Goal: Task Accomplishment & Management: Complete application form

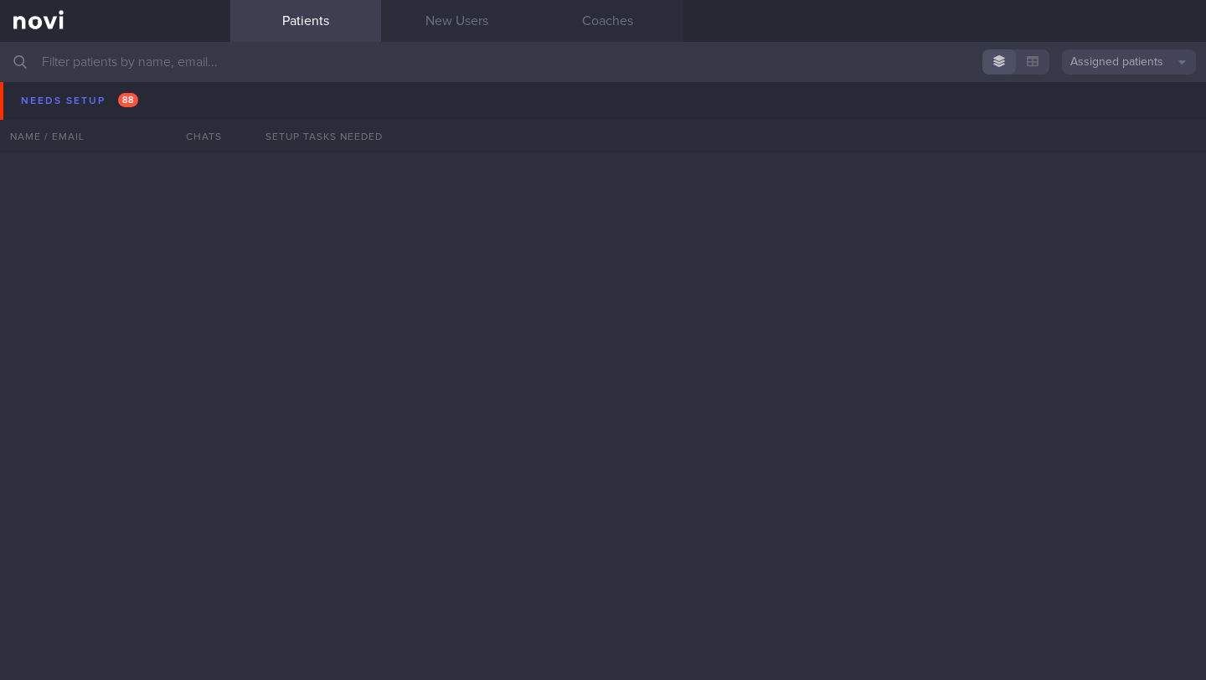
scroll to position [2252, 0]
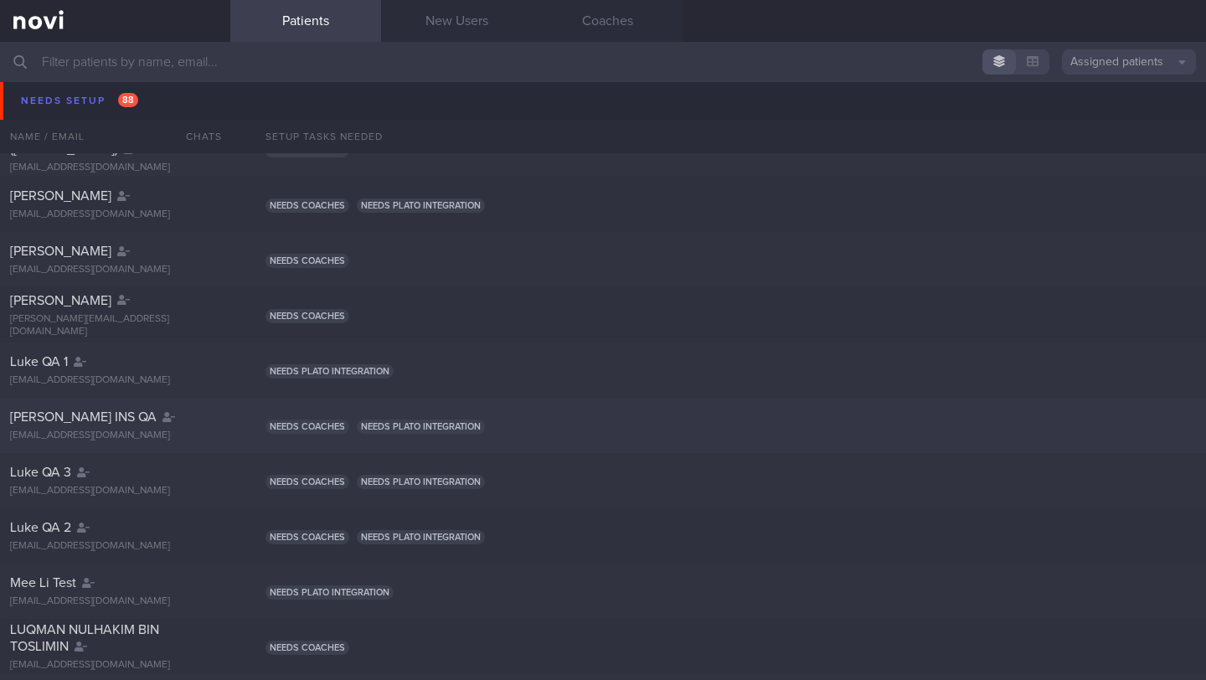
click at [707, 439] on div "[PERSON_NAME] INS QA [EMAIL_ADDRESS][DOMAIN_NAME] Needs coaches Needs plato int…" at bounding box center [603, 425] width 1206 height 55
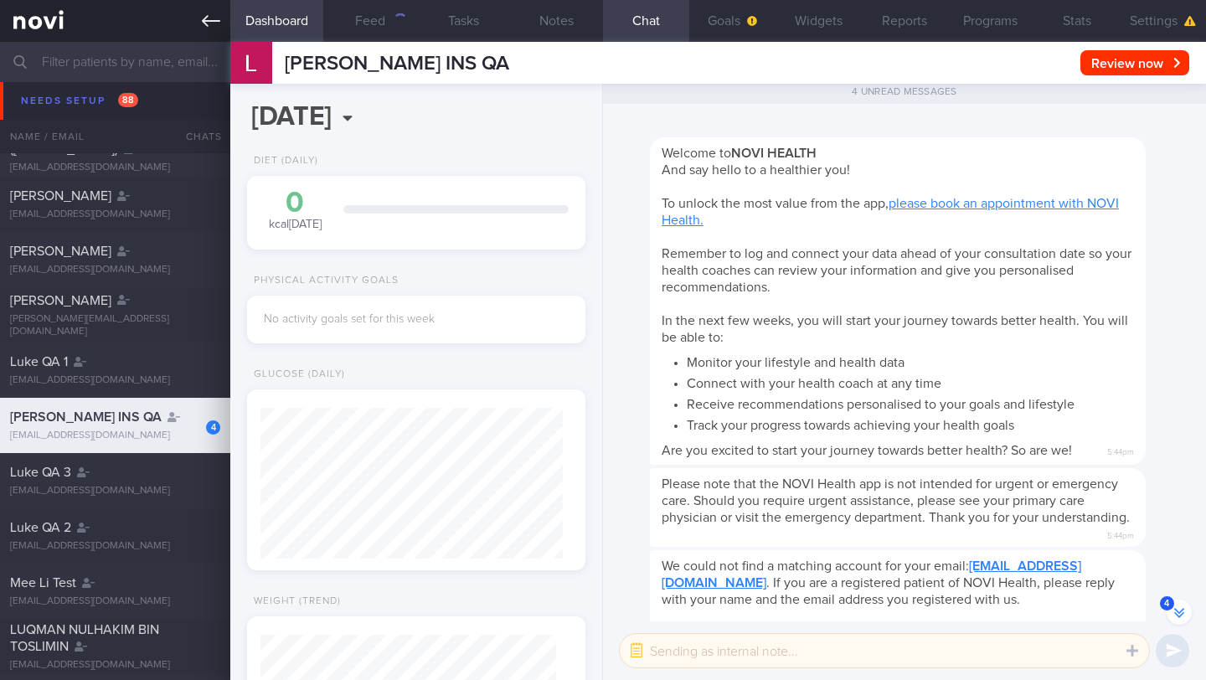
scroll to position [151, 302]
click at [219, 26] on icon at bounding box center [211, 21] width 18 height 18
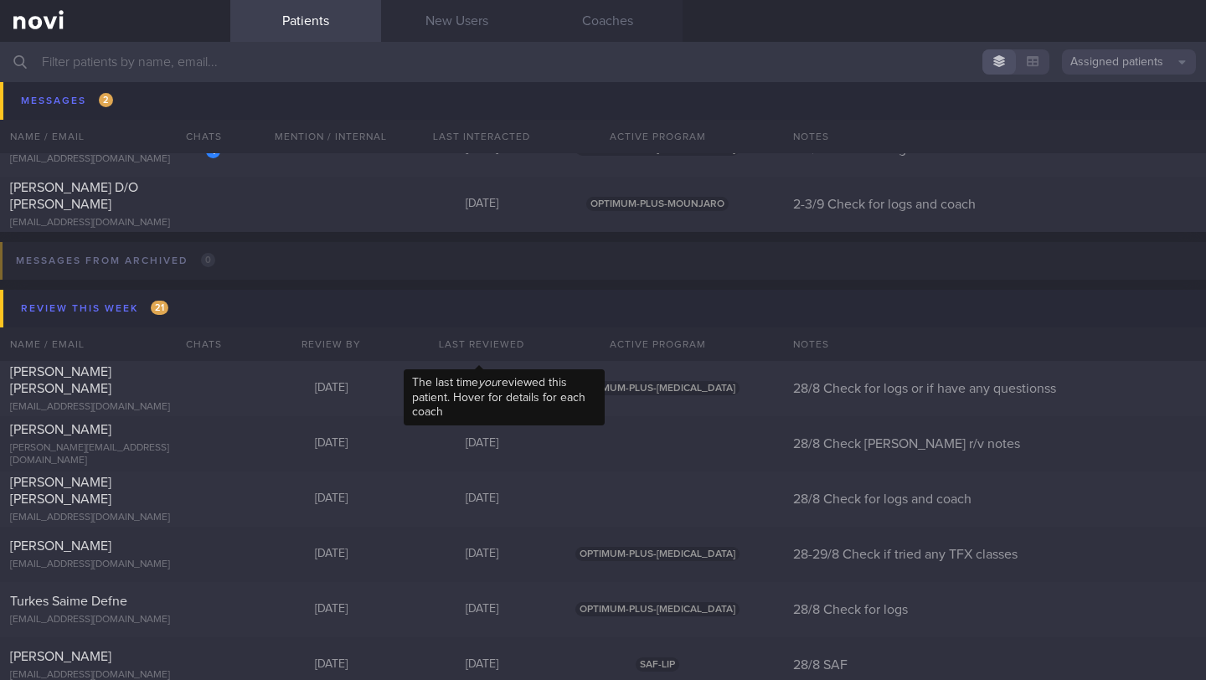
scroll to position [8420, 0]
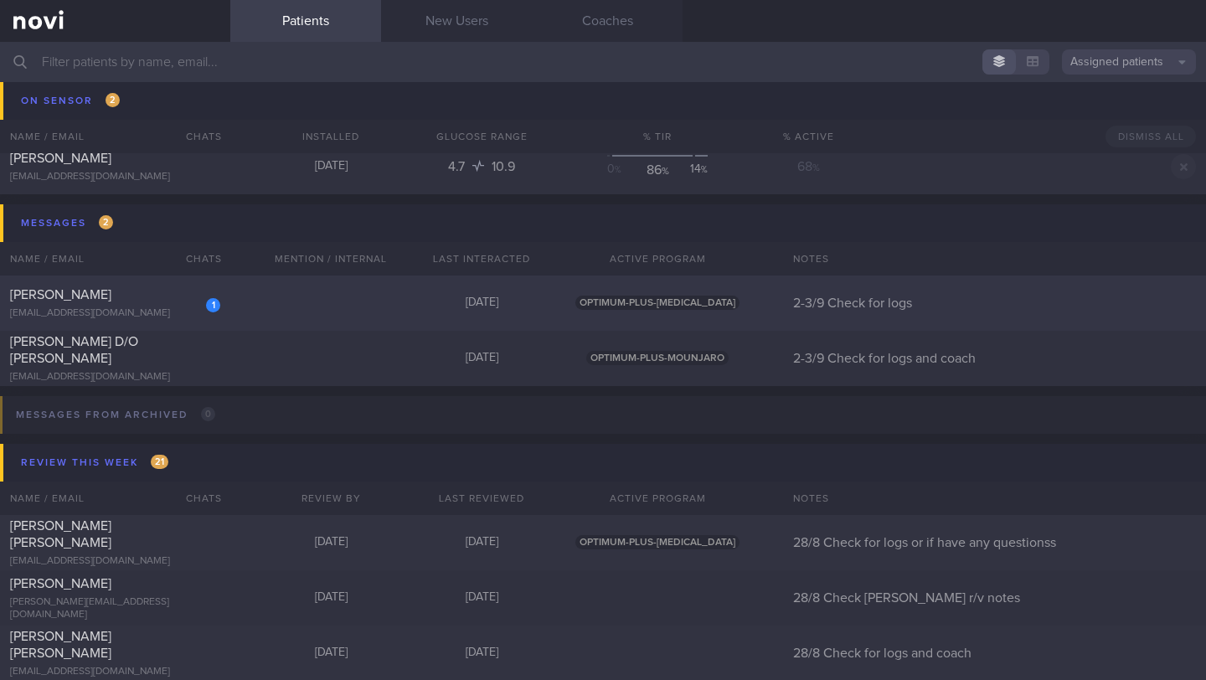
click at [148, 309] on div "[EMAIL_ADDRESS][DOMAIN_NAME]" at bounding box center [115, 313] width 210 height 13
select select "8"
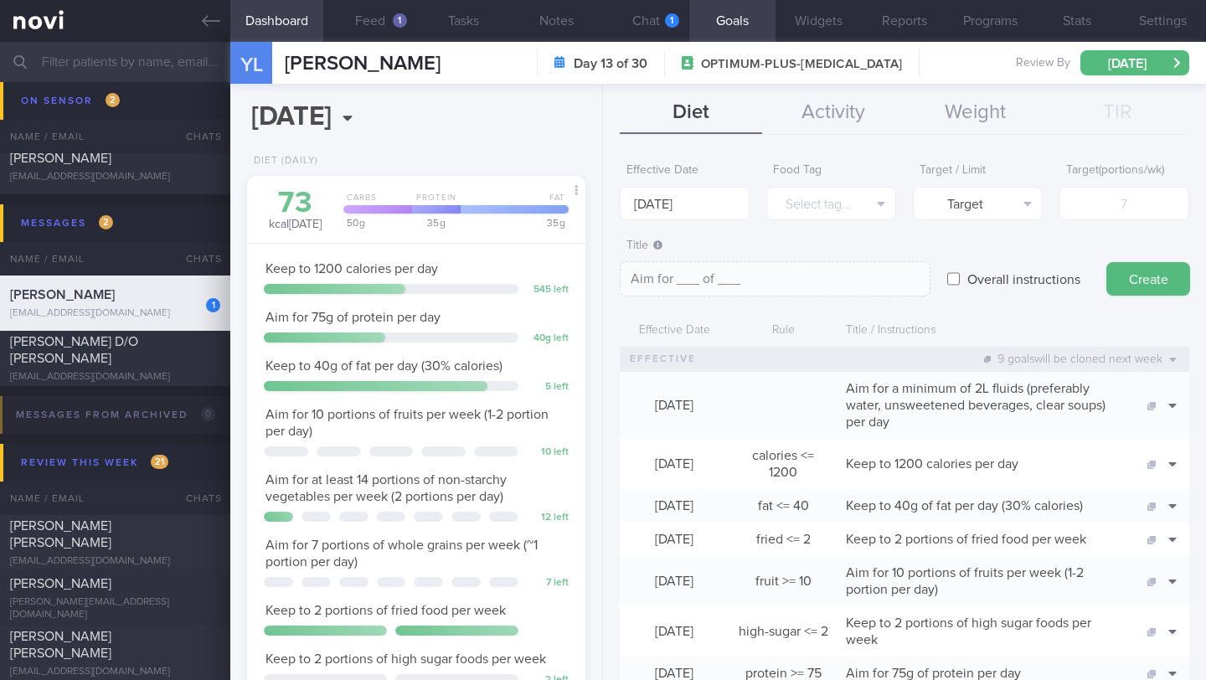
scroll to position [172, 296]
click at [652, 11] on button "Chat 1" at bounding box center [646, 21] width 86 height 42
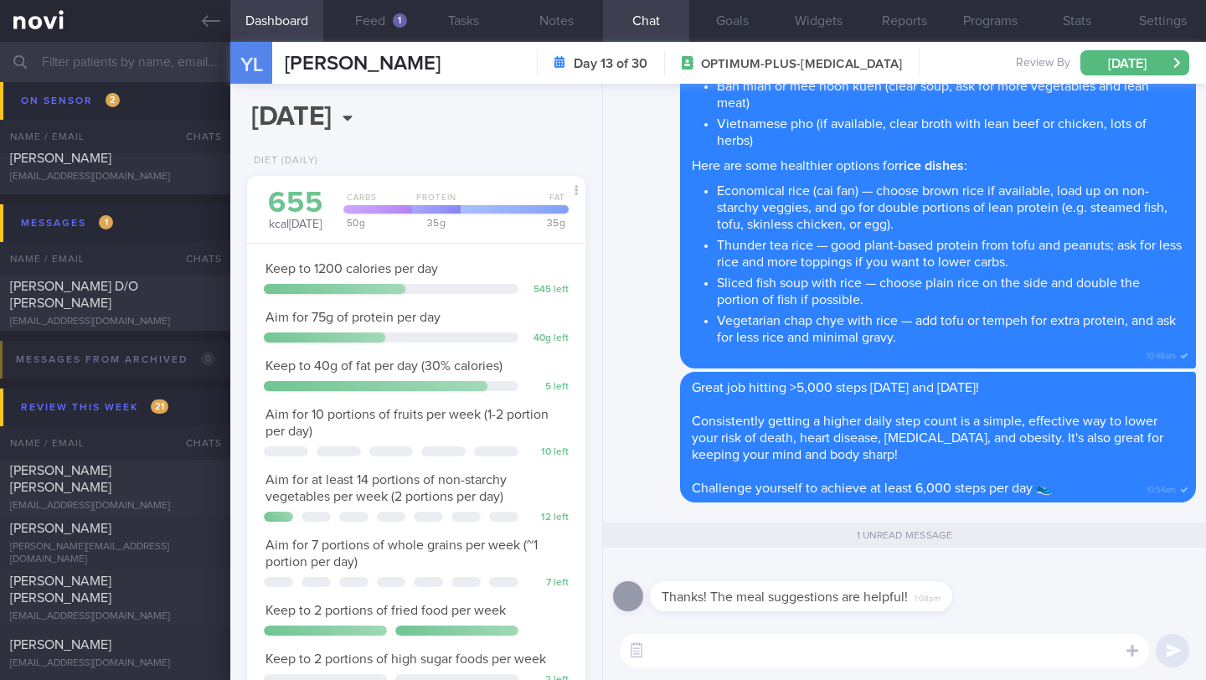
click at [743, 648] on textarea at bounding box center [884, 650] width 529 height 33
type textarea "Welcome! 🙂"
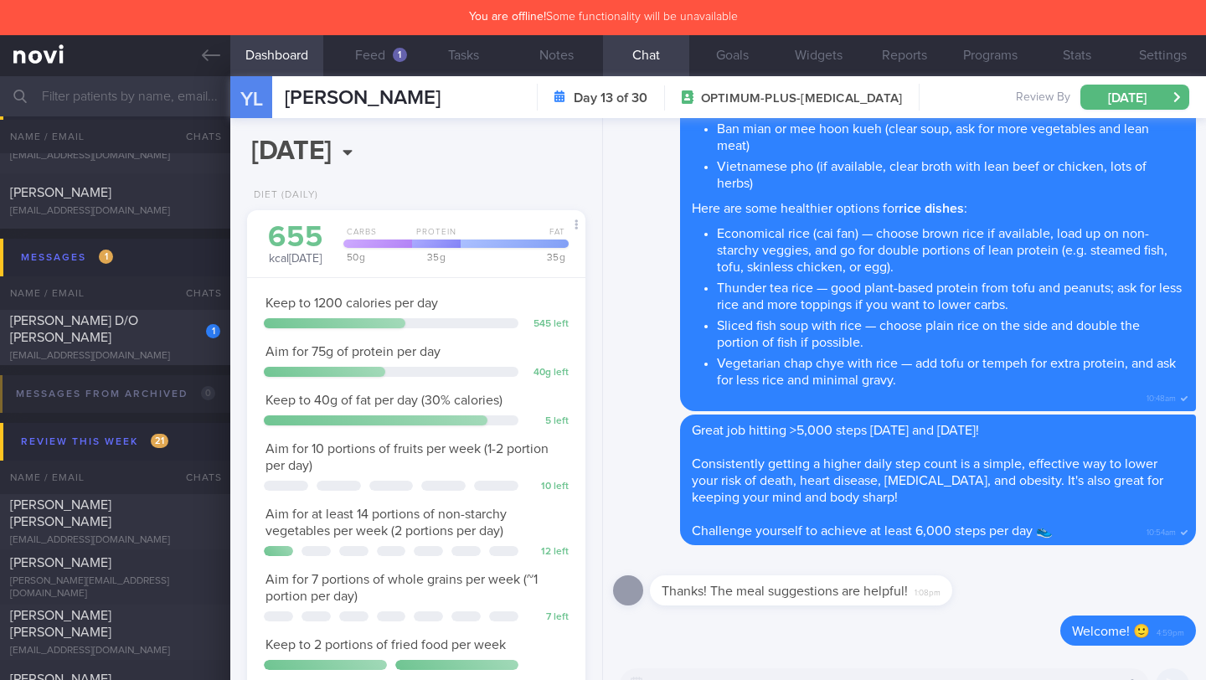
scroll to position [837089, 836965]
click at [155, 341] on div "[PERSON_NAME] D/O [PERSON_NAME]" at bounding box center [113, 328] width 206 height 33
type input "2-3/9 Check for logs and coach"
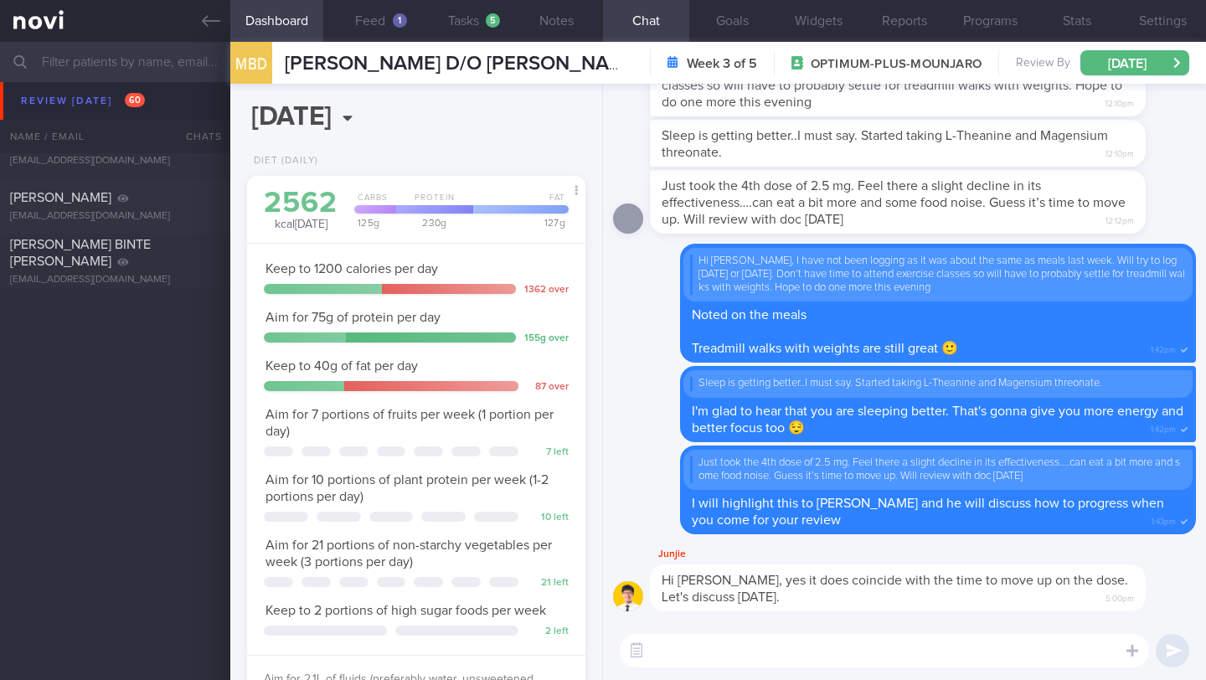
scroll to position [5955, 0]
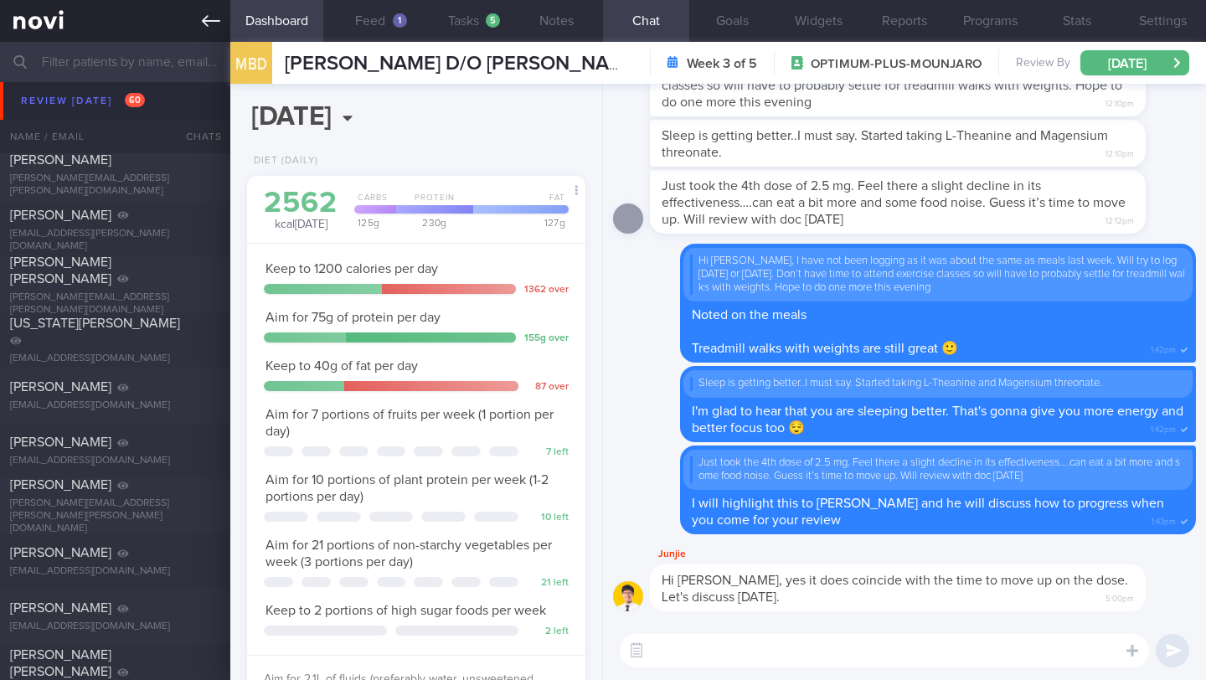
click at [213, 25] on icon at bounding box center [211, 21] width 18 height 18
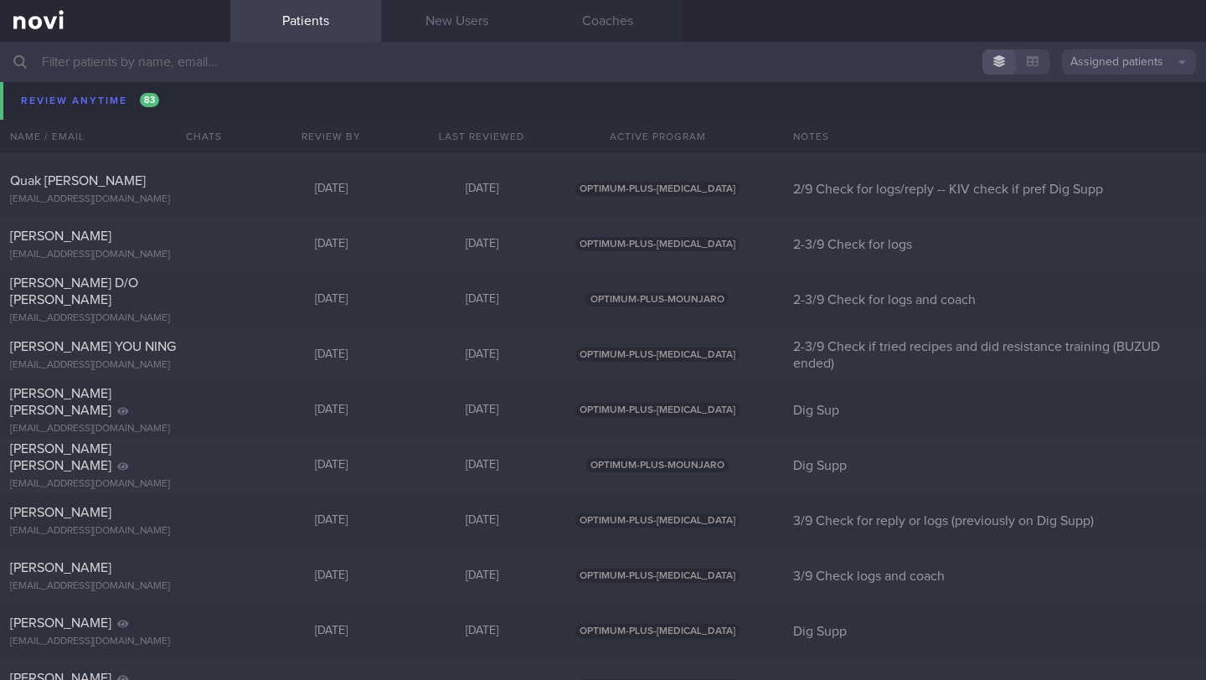
scroll to position [11764, 0]
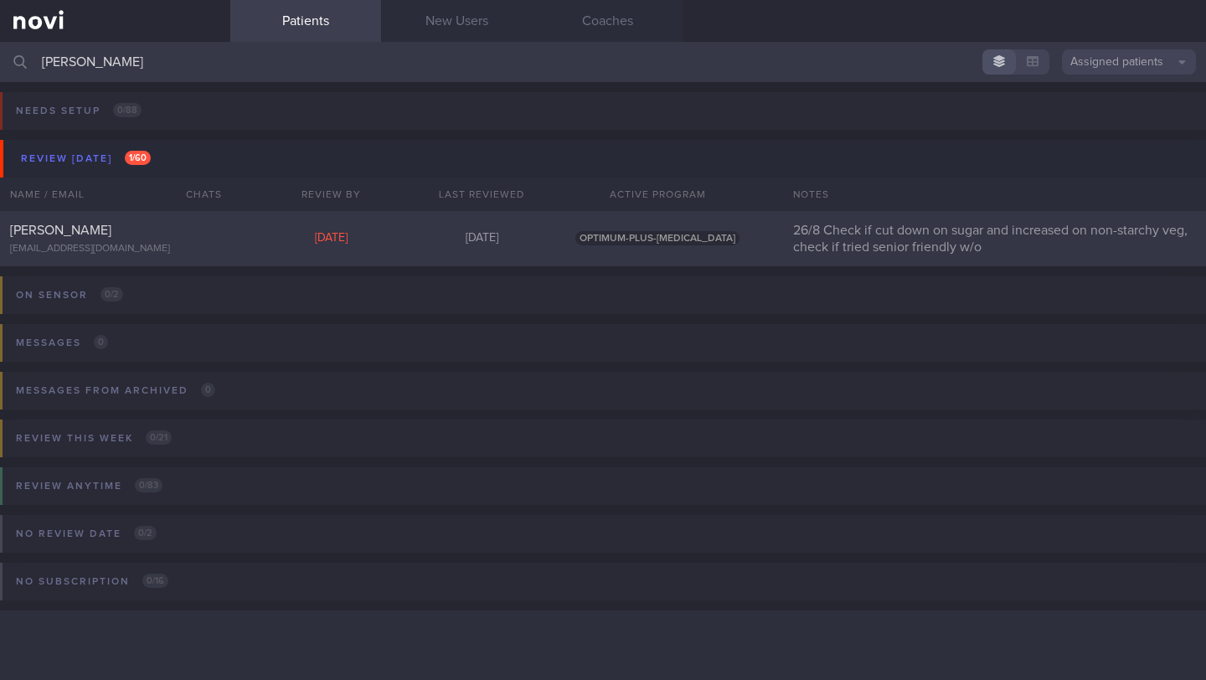
type input "[PERSON_NAME]"
click at [216, 229] on div at bounding box center [201, 226] width 37 height 9
select select "7"
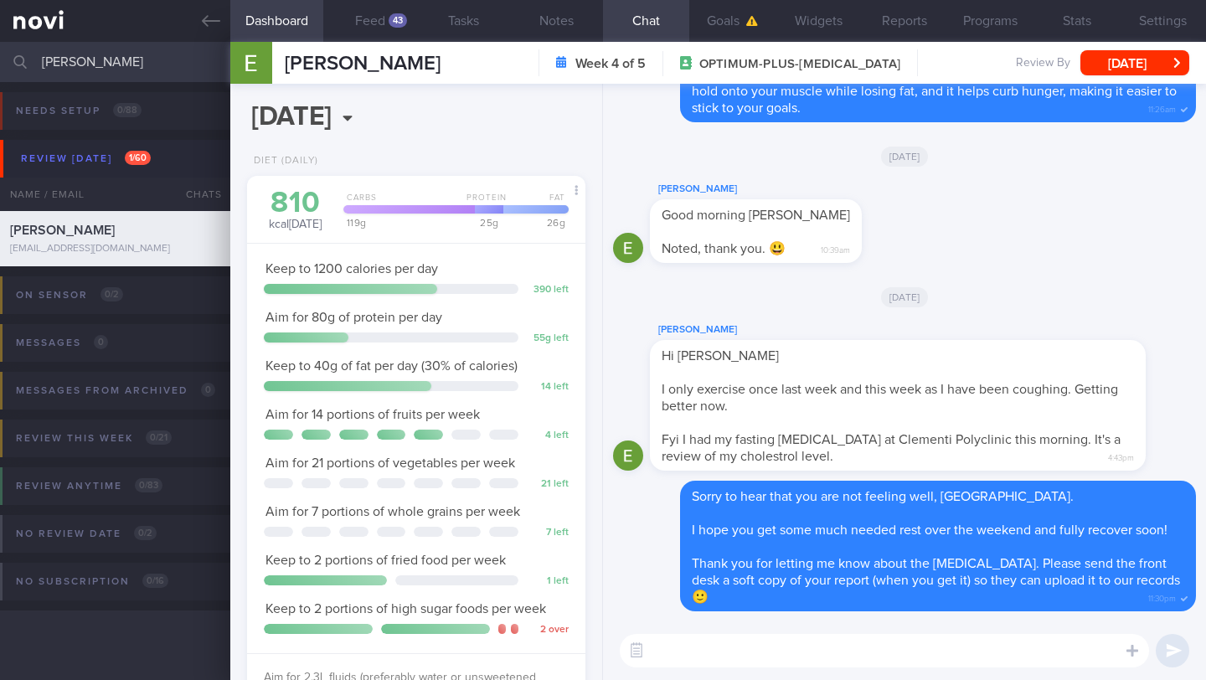
scroll to position [172, 296]
click at [367, 20] on button "Feed 43" at bounding box center [369, 21] width 93 height 42
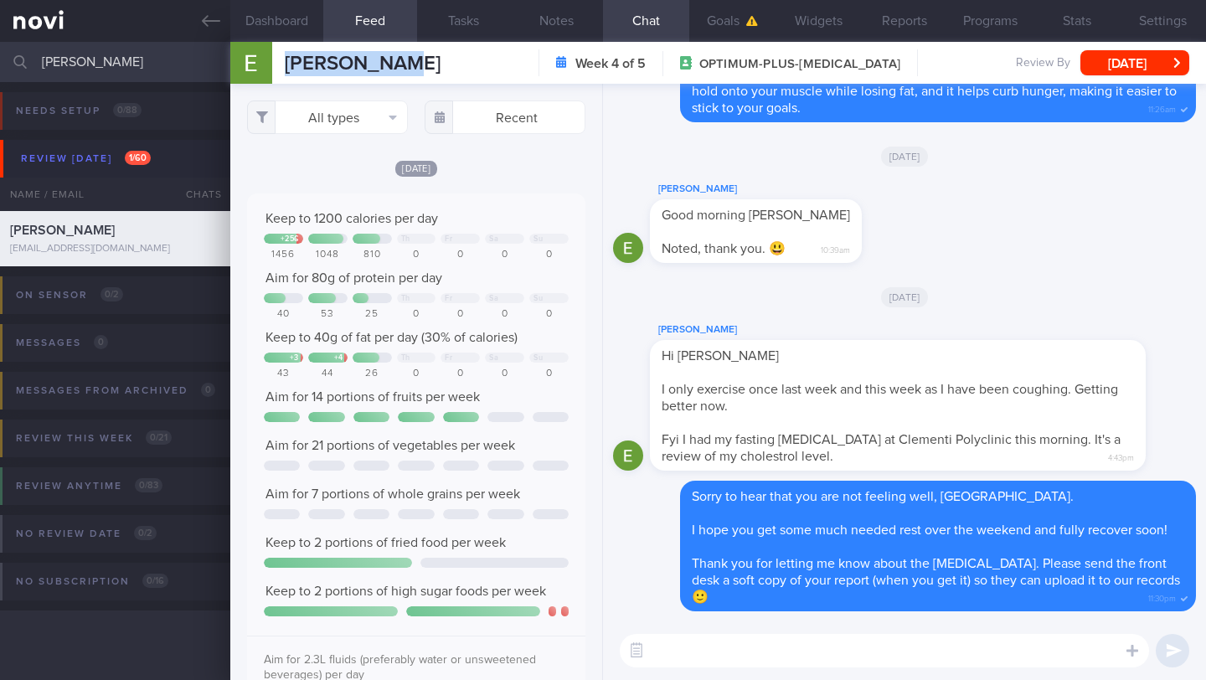
drag, startPoint x: 373, startPoint y: 66, endPoint x: 275, endPoint y: 52, distance: 99.8
click at [275, 52] on div "[PERSON_NAME] Elvaline Ho [EMAIL_ADDRESS][DOMAIN_NAME] Week 4 of 5 OPTIMUM-PLUS…" at bounding box center [717, 63] width 975 height 42
copy div "[PERSON_NAME]"
drag, startPoint x: 136, startPoint y: 64, endPoint x: 30, endPoint y: 64, distance: 105.5
click at [30, 64] on div "[PERSON_NAME] Assigned patients Assigned patients All active patients Archived …" at bounding box center [603, 62] width 1206 height 40
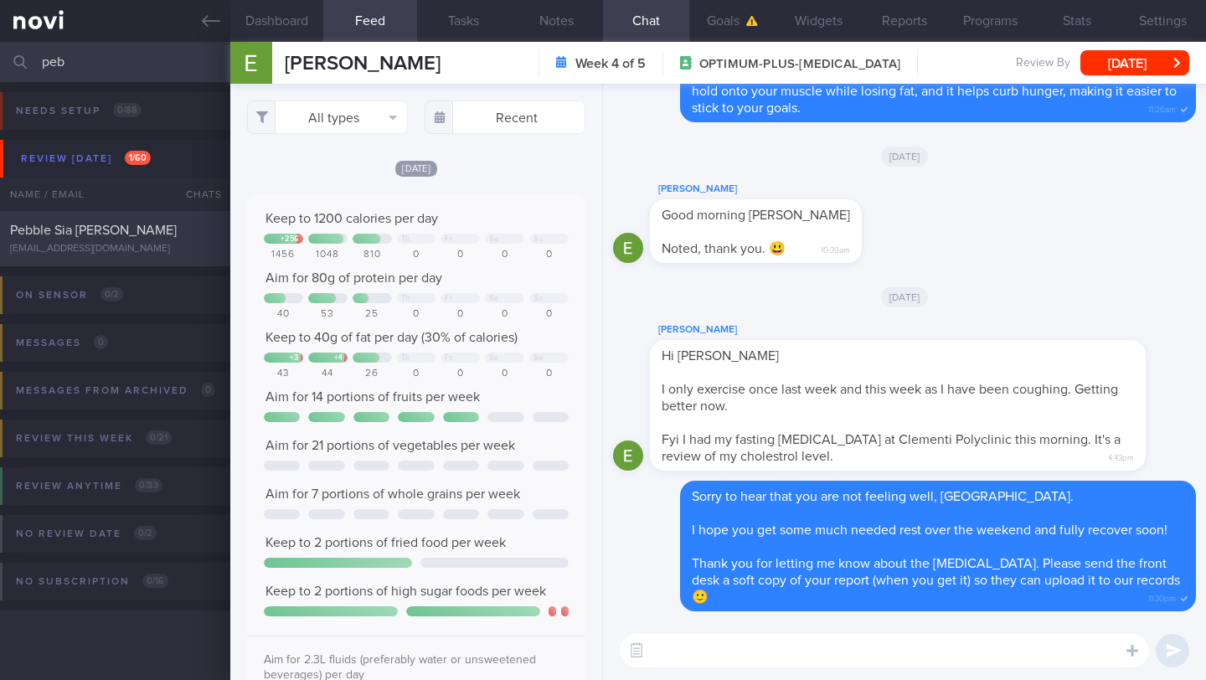
type input "peb"
click at [92, 263] on div "Pebble Sia [PERSON_NAME] [EMAIL_ADDRESS][DOMAIN_NAME] [DATE] – ASSESSMENT-MAX-[…" at bounding box center [603, 238] width 1206 height 55
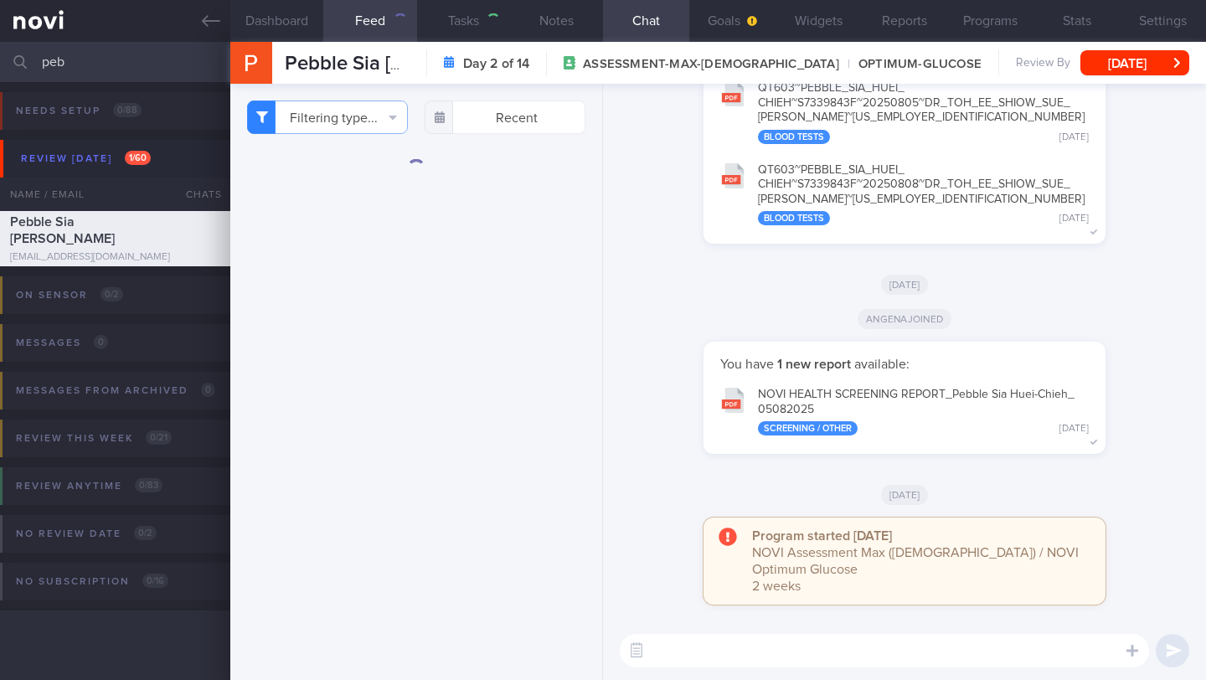
checkbox input "false"
click at [762, 651] on textarea at bounding box center [884, 650] width 529 height 33
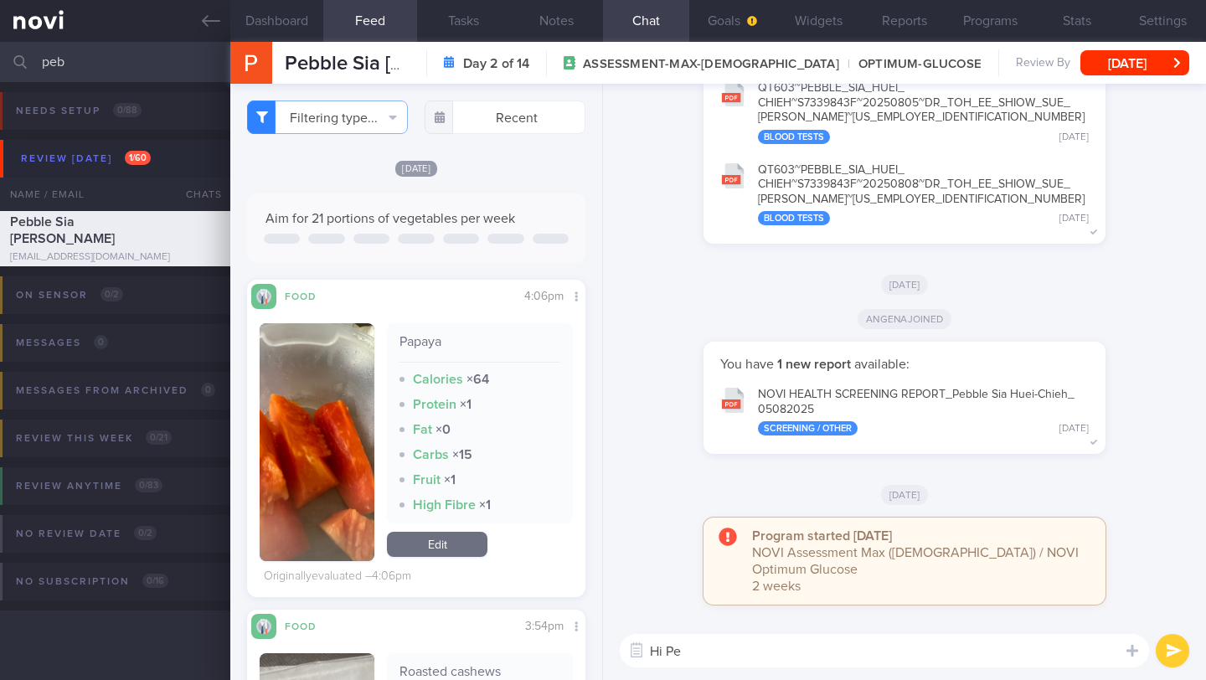
type textarea "Hi Pe"
click at [731, 23] on button "Goals" at bounding box center [732, 21] width 86 height 42
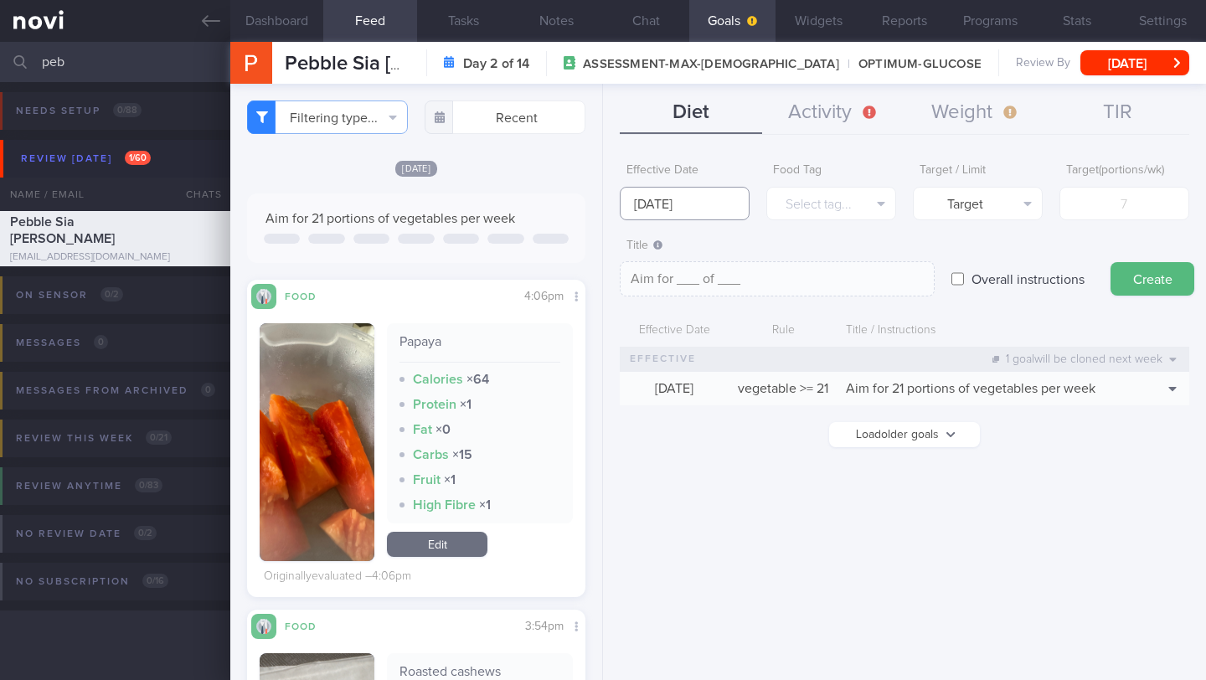
click at [693, 211] on input "[DATE]" at bounding box center [685, 203] width 130 height 33
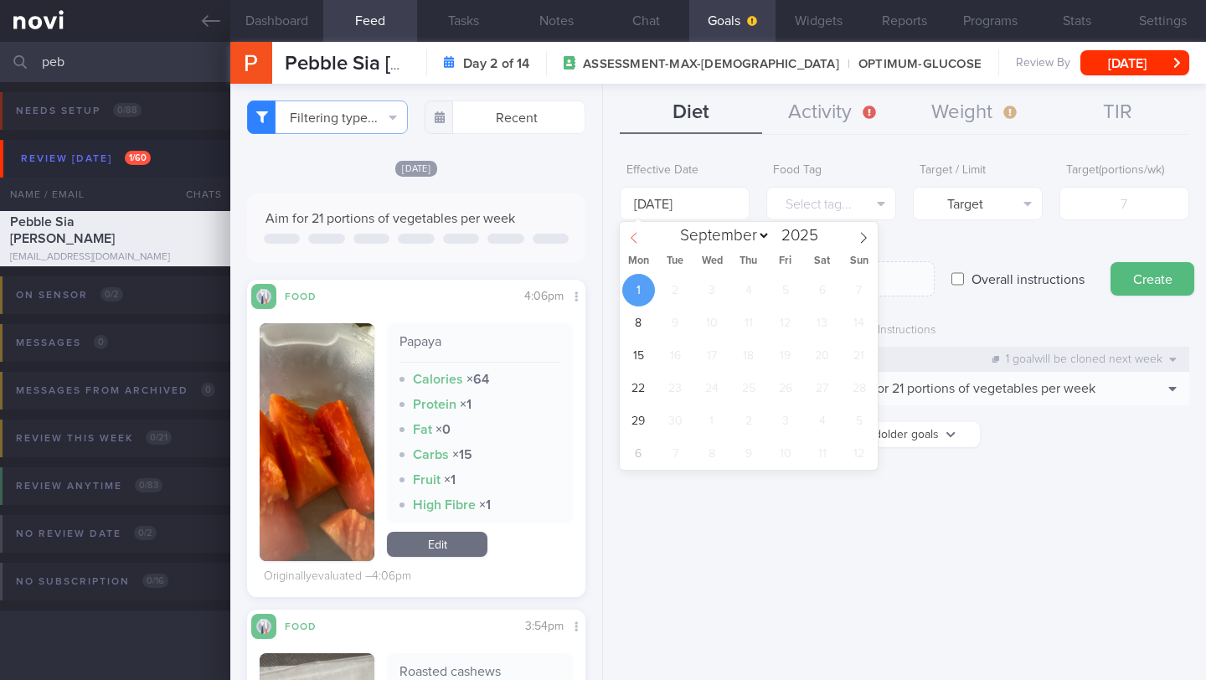
click at [635, 244] on span at bounding box center [634, 236] width 28 height 28
select select "7"
click at [646, 425] on span "25" at bounding box center [638, 420] width 33 height 33
type input "[DATE]"
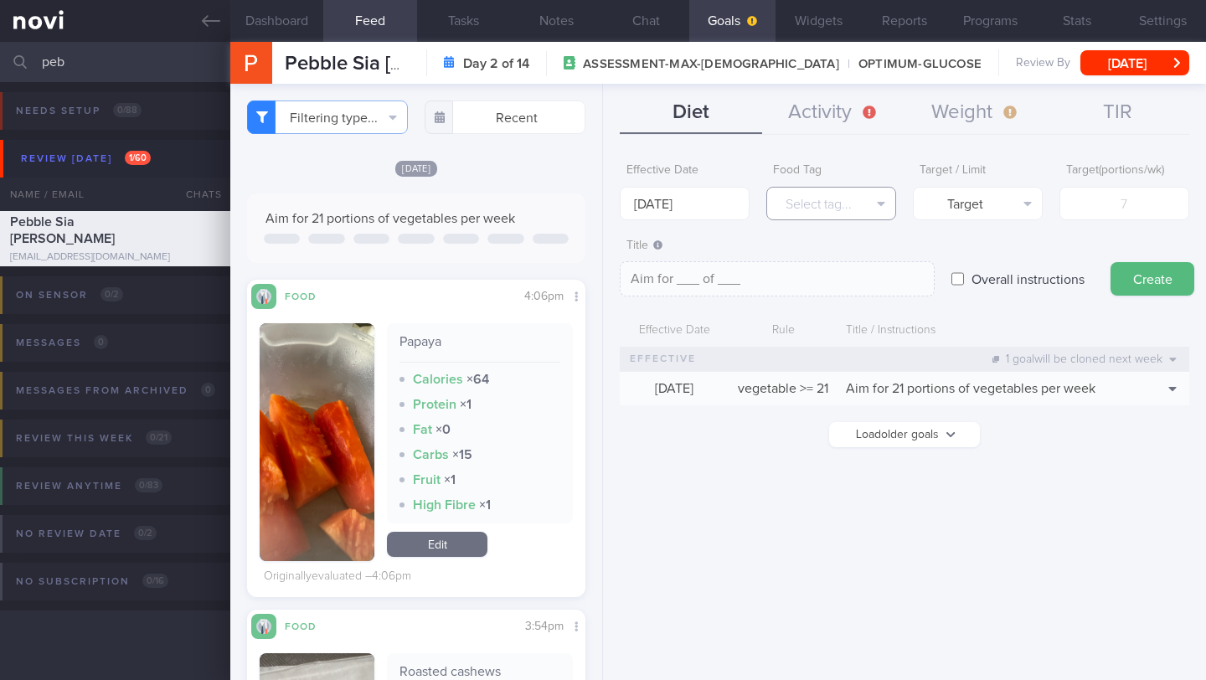
click at [830, 194] on button "Select tag..." at bounding box center [831, 203] width 130 height 33
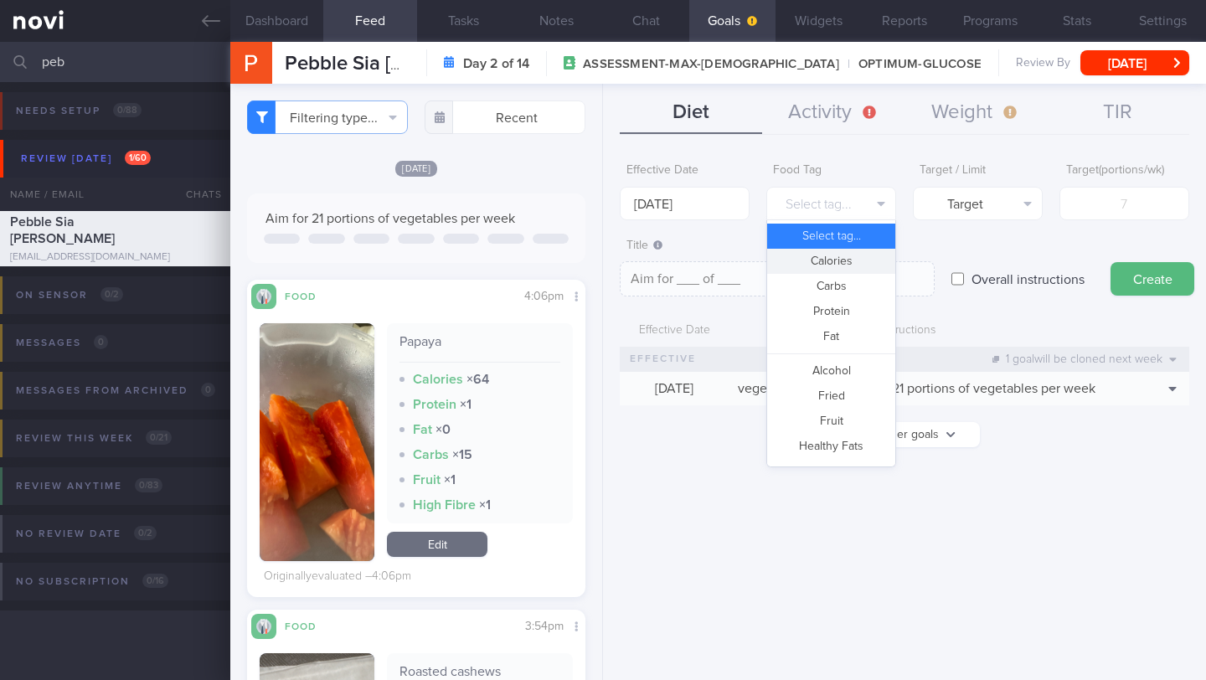
click at [818, 270] on button "Calories" at bounding box center [831, 261] width 128 height 25
type textarea "Aim for __ calories per day"
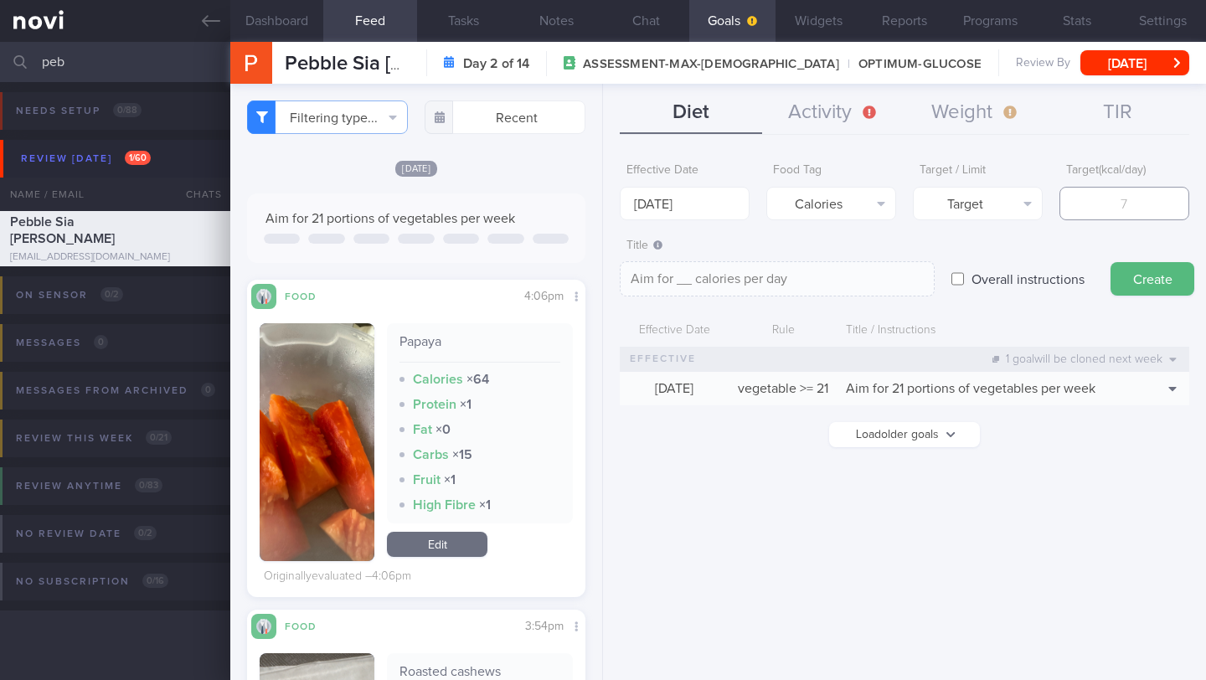
click at [1089, 202] on input "number" at bounding box center [1124, 203] width 130 height 33
type input "1"
type textarea "Aim for 1 calories per day"
type input "15"
type textarea "Aim for 15 calories per day"
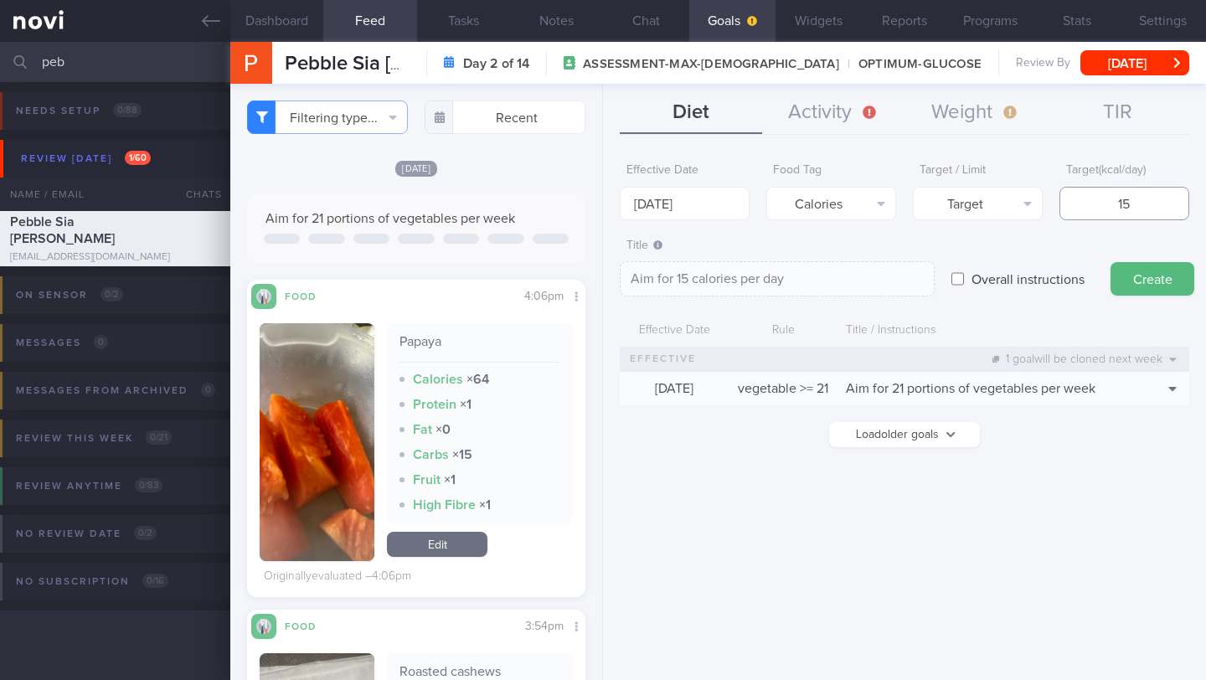
type input "150"
type textarea "Aim for 150 calories per day"
type input "1500"
type textarea "Aim for 1500 calories per day"
type input "1500"
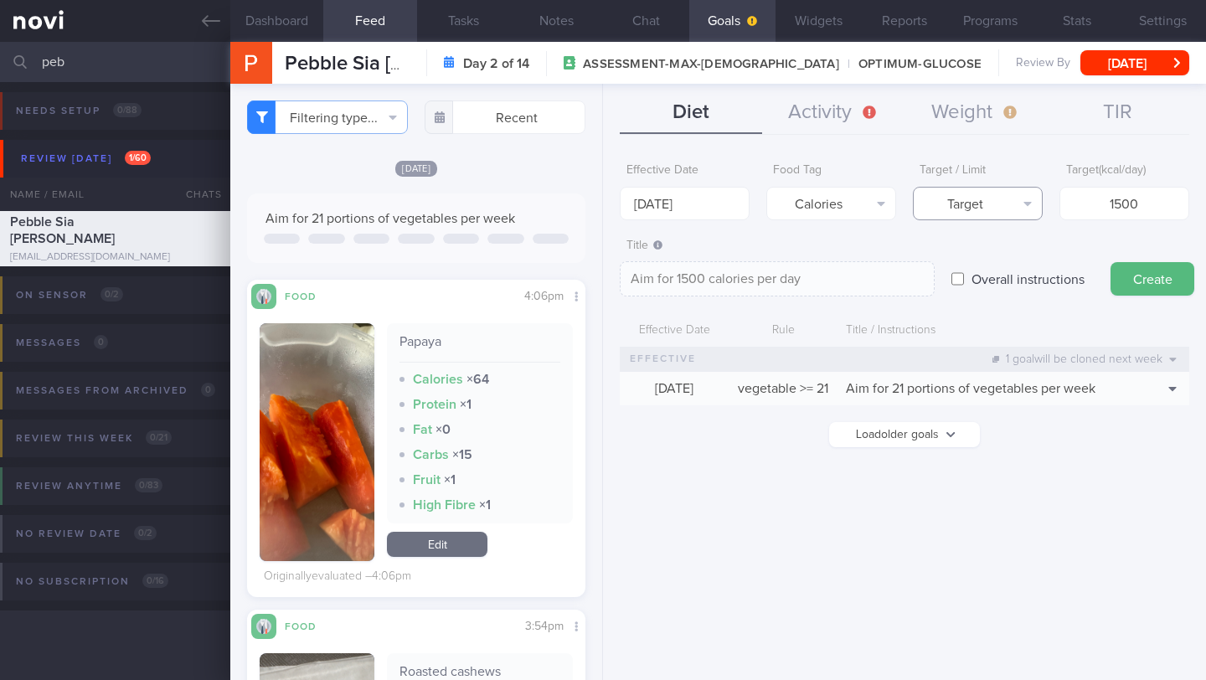
click at [1004, 205] on button "Target" at bounding box center [978, 203] width 130 height 33
click at [1082, 237] on div "Overall instructions" at bounding box center [1022, 262] width 142 height 65
click at [1130, 276] on button "Create" at bounding box center [1152, 278] width 84 height 33
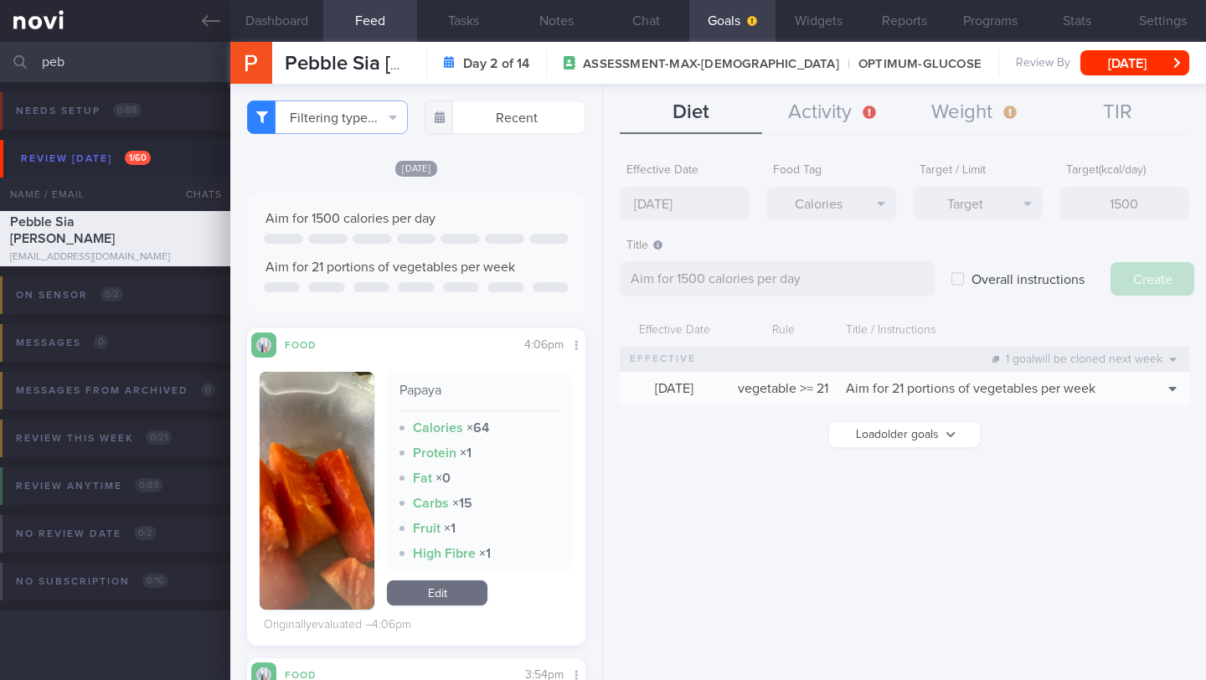
click at [695, 201] on div "Effective Date [DATE] Food Tag Calories Select tag... Calories Carbs Protein Fa…" at bounding box center [904, 411] width 603 height 538
type input "[DATE]"
type textarea "Aim for ___ of ___"
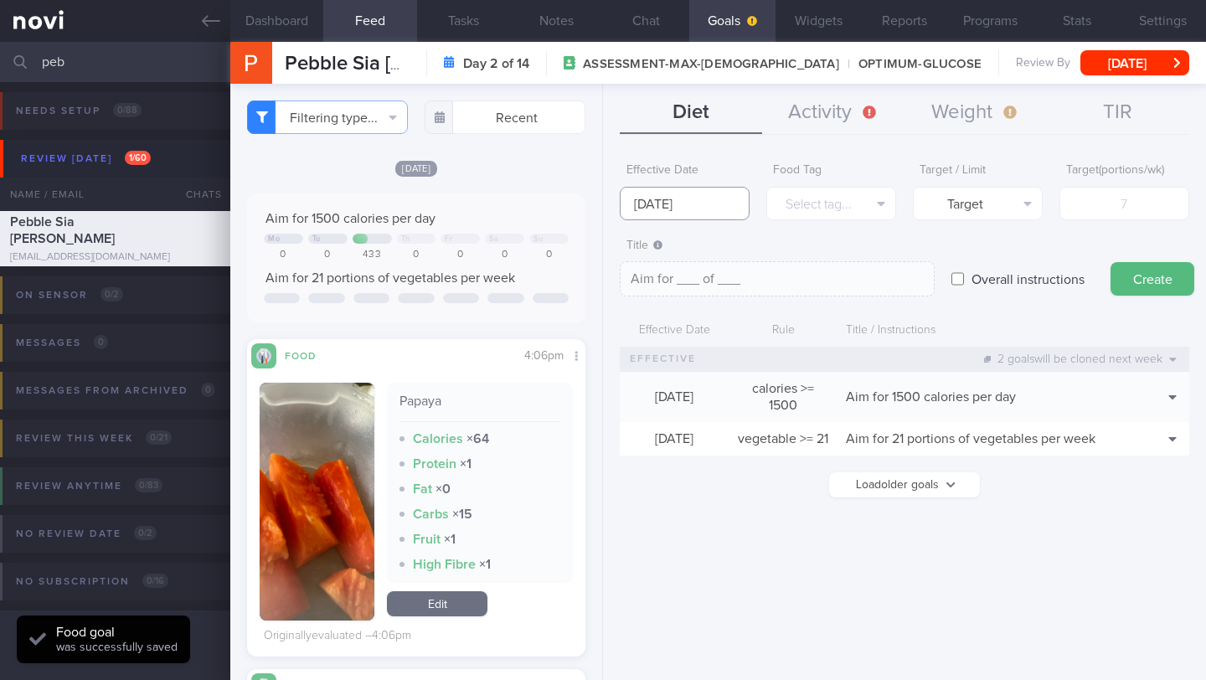
click at [700, 213] on body "You are offline! Some functionality will be unavailable Patients New Users Coac…" at bounding box center [603, 340] width 1206 height 680
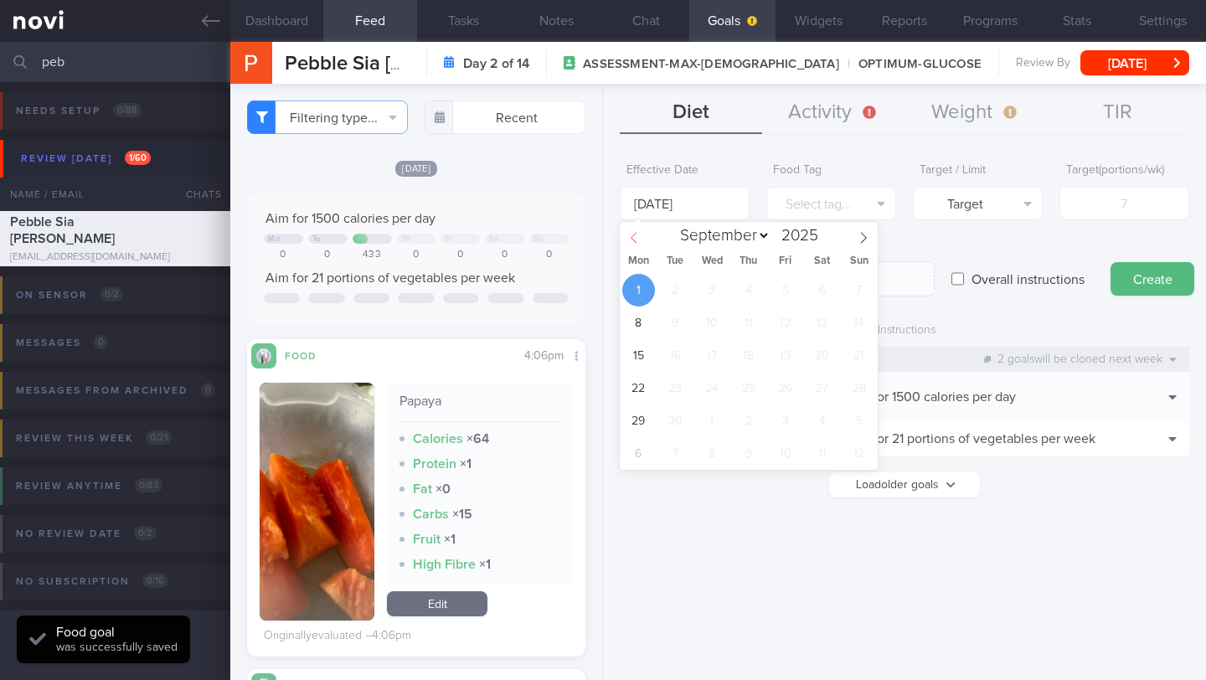
click at [642, 240] on span at bounding box center [634, 236] width 28 height 28
select select "7"
click at [643, 428] on span "25" at bounding box center [638, 420] width 33 height 33
type input "[DATE]"
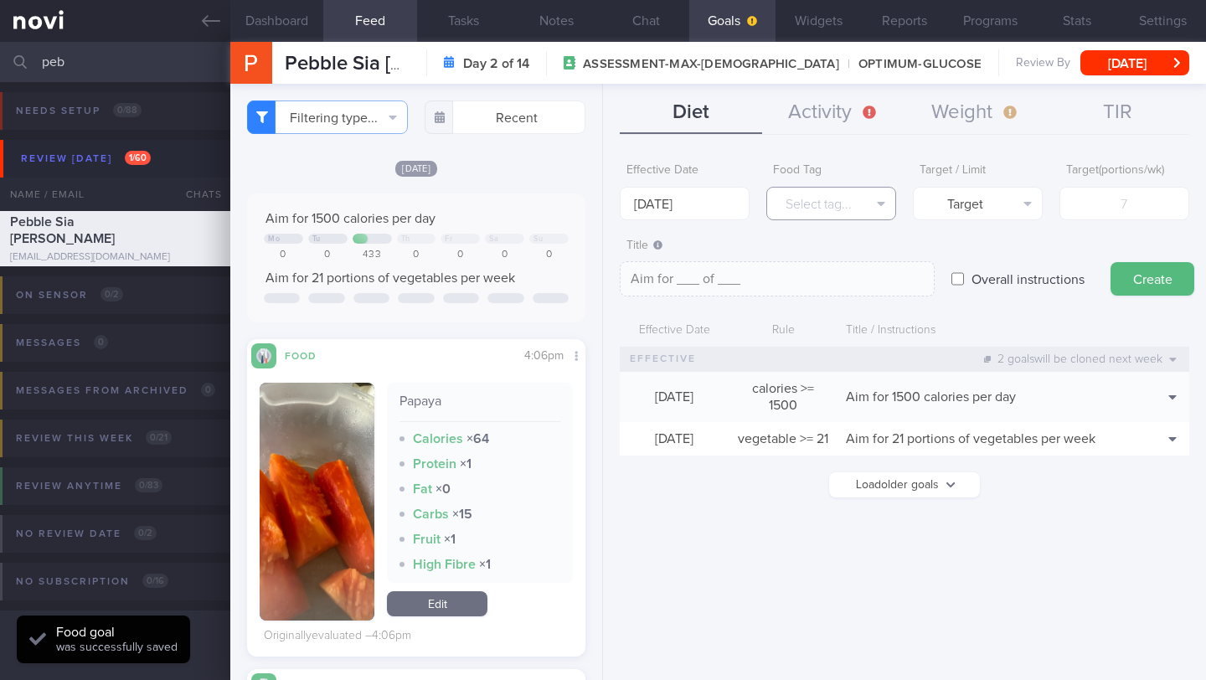
click at [824, 208] on button "Select tag..." at bounding box center [831, 203] width 130 height 33
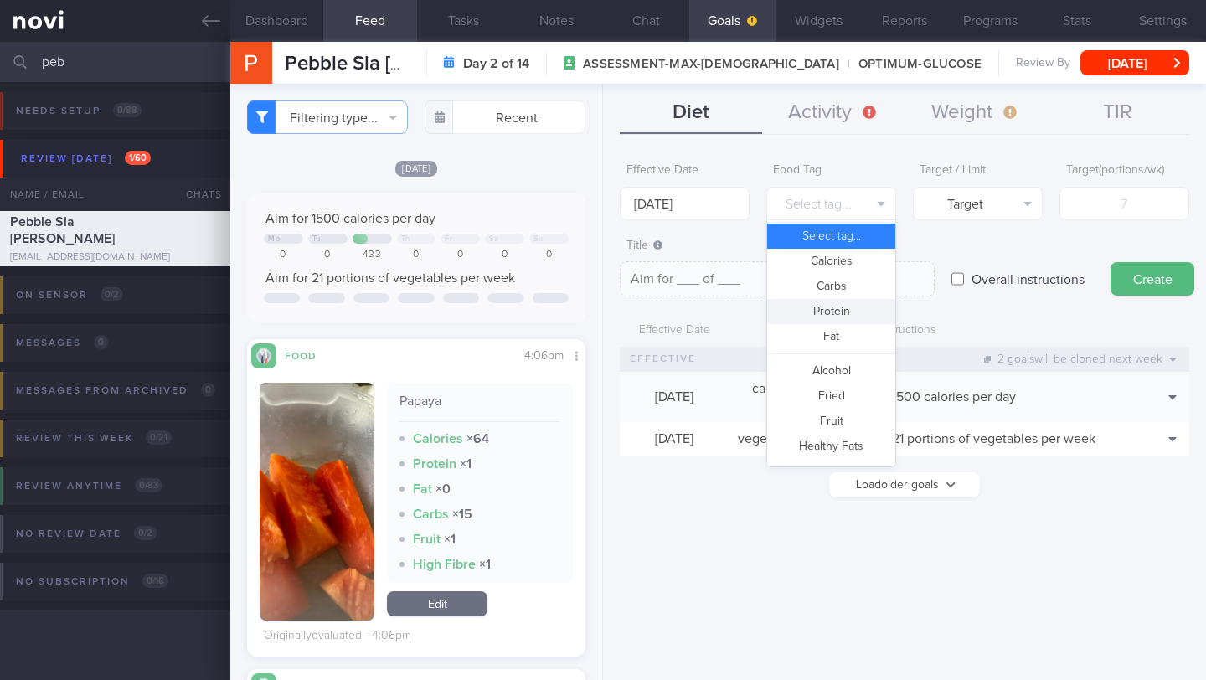
click at [834, 317] on button "Protein" at bounding box center [831, 311] width 128 height 25
type textarea "Aim for __g of protein per day"
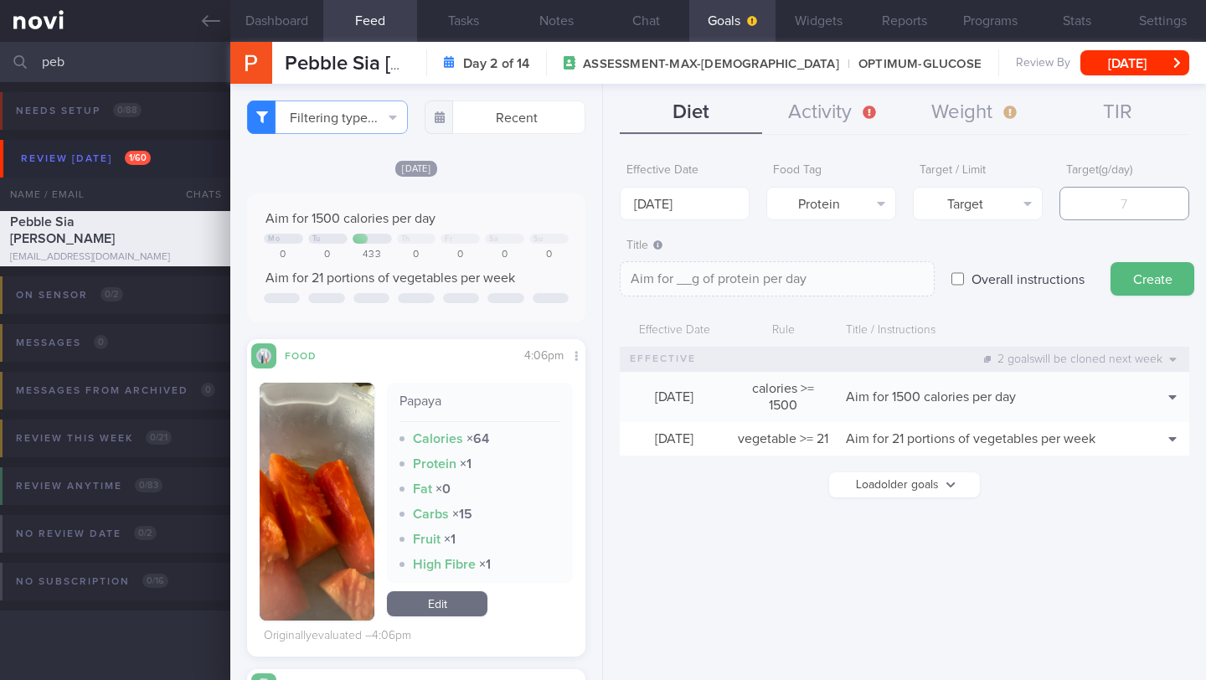
click at [1101, 206] on input "number" at bounding box center [1124, 203] width 130 height 33
type input "6"
type textarea "Aim for 6g of protein per day"
type input "60"
type textarea "Aim for 60g of protein per day"
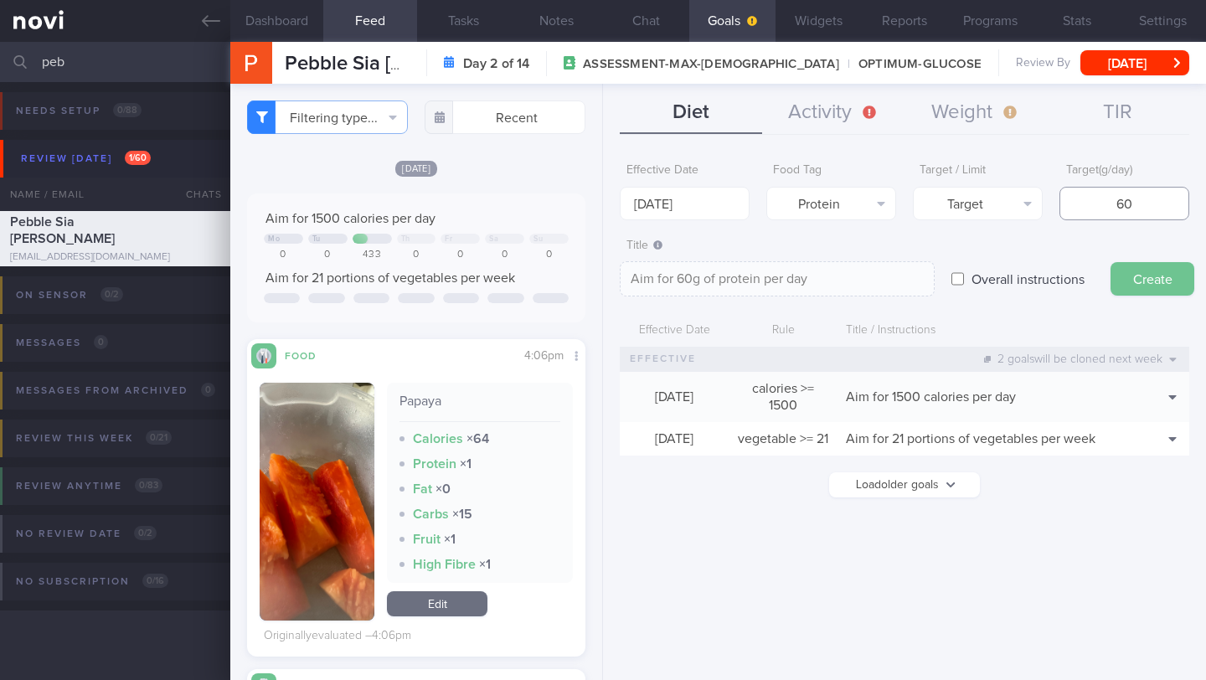
type input "60"
click at [1154, 270] on button "Create" at bounding box center [1152, 278] width 84 height 33
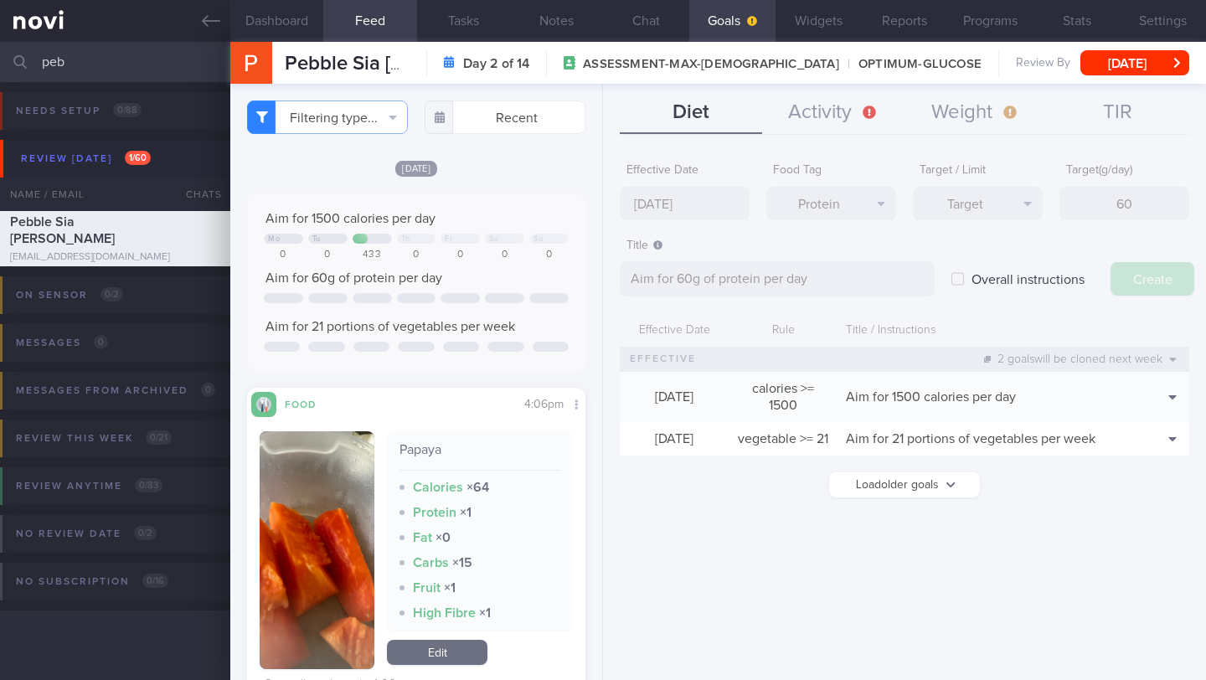
type input "[DATE]"
type textarea "Aim for ___ of ___"
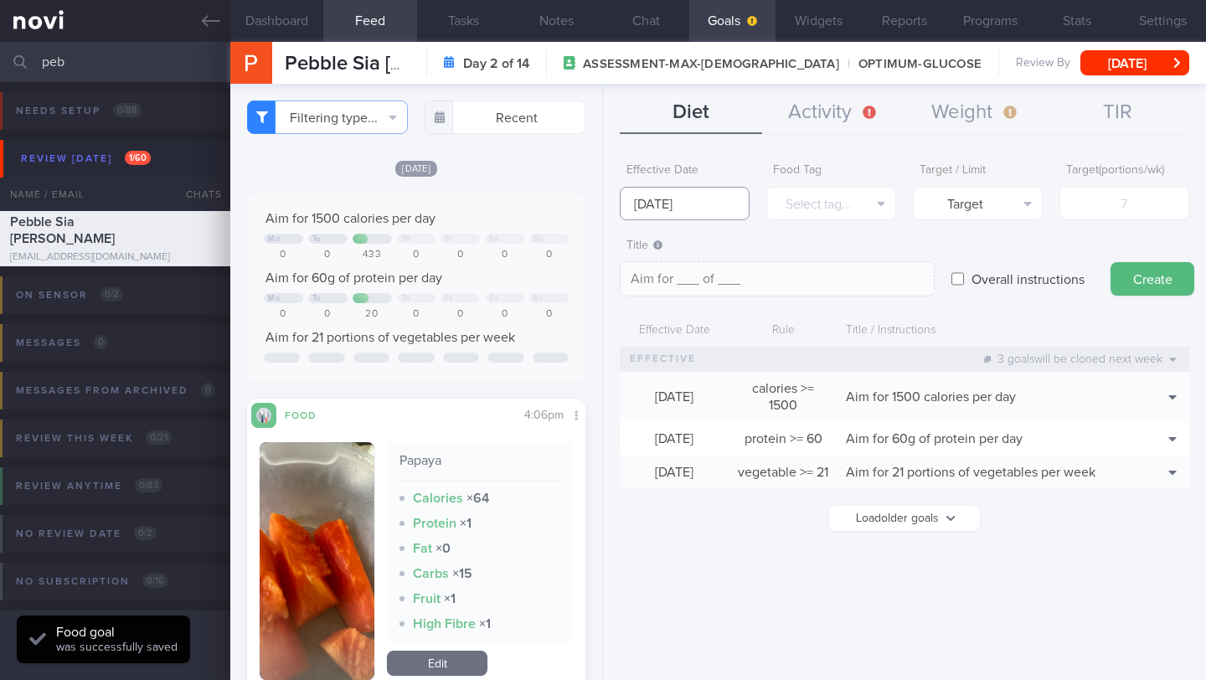
click at [700, 193] on input "[DATE]" at bounding box center [685, 203] width 130 height 33
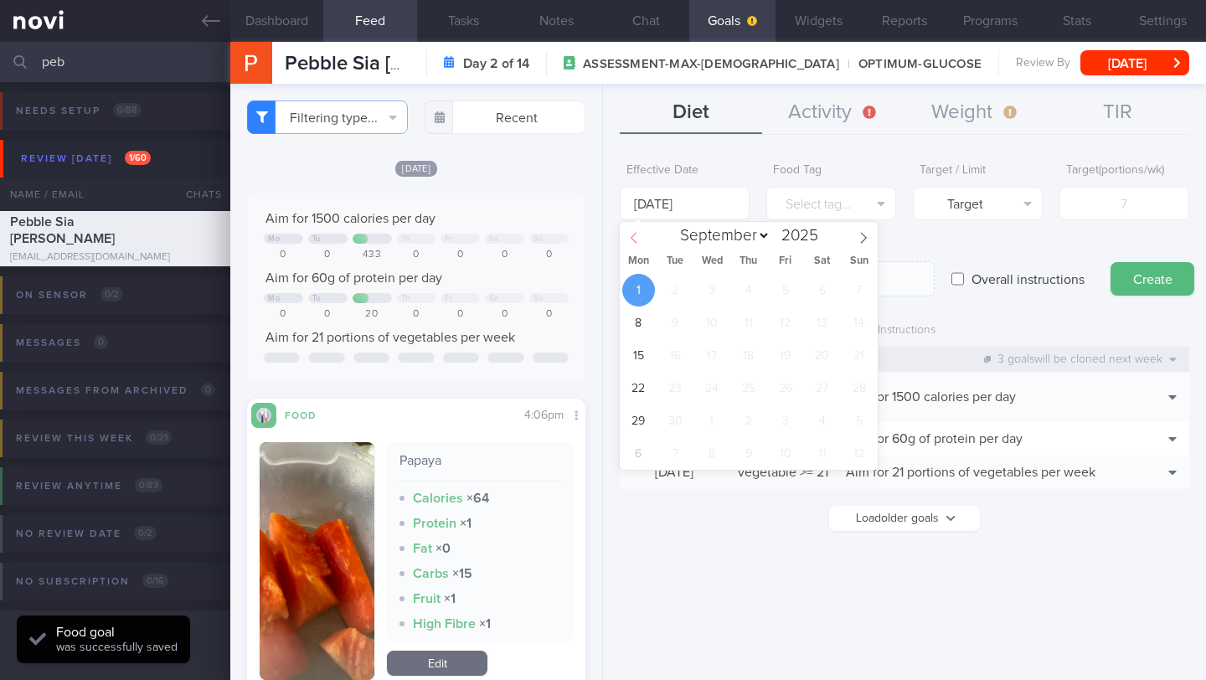
click at [635, 233] on icon at bounding box center [633, 237] width 6 height 11
select select "7"
click at [639, 432] on span "25" at bounding box center [638, 420] width 33 height 33
type input "[DATE]"
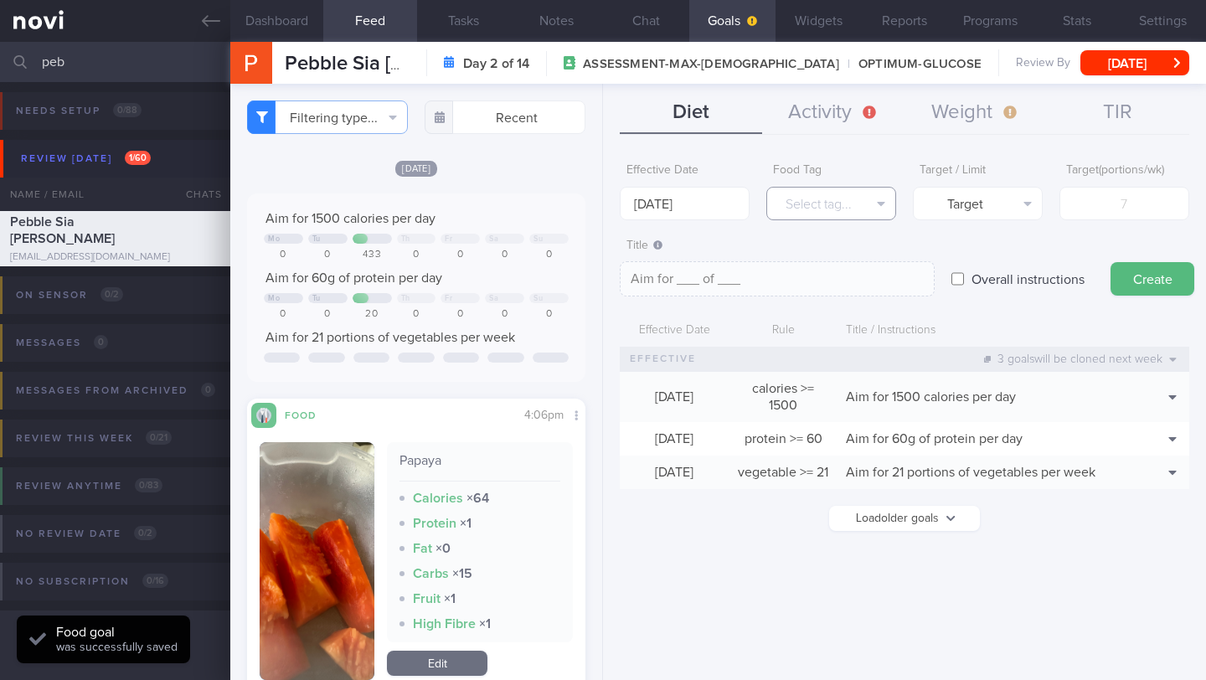
click at [850, 205] on button "Select tag..." at bounding box center [831, 203] width 130 height 33
click at [935, 243] on div "Title Aim for ___ of ___ Aim for ___ of ___ Aim for ___ of ___ ​ Overall instru…" at bounding box center [904, 263] width 569 height 67
click at [962, 284] on input "Overall instructions" at bounding box center [957, 278] width 13 height 33
checkbox input "true"
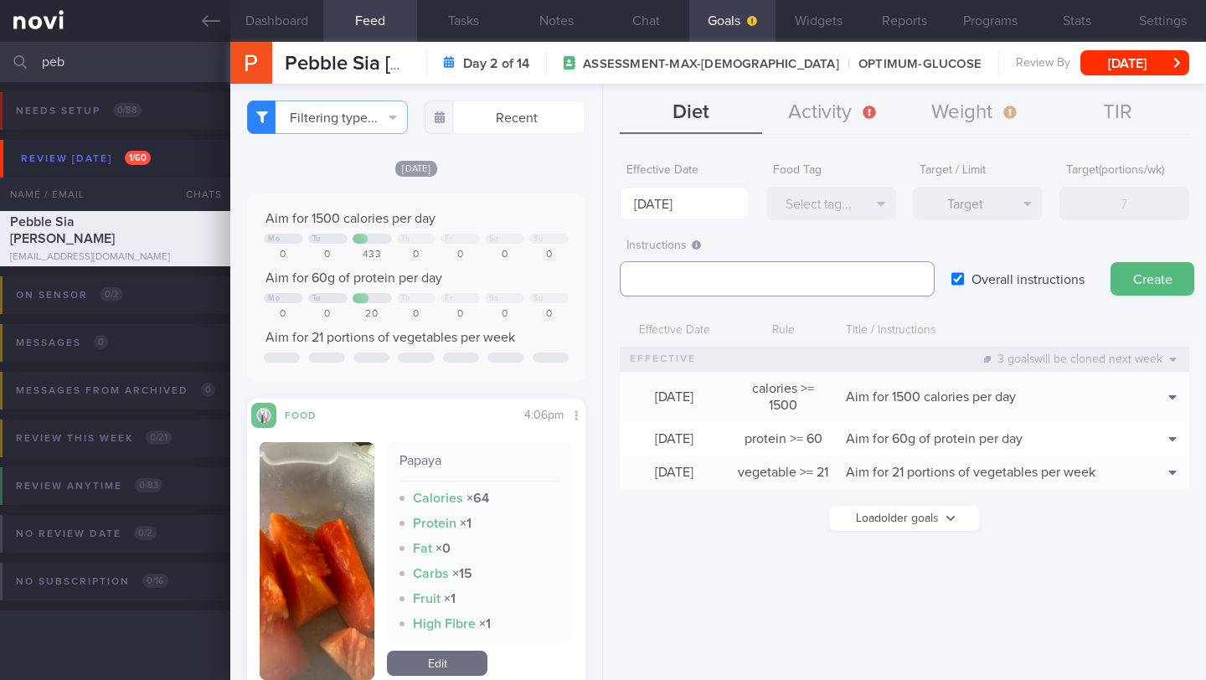
click at [862, 280] on textarea at bounding box center [777, 278] width 315 height 35
paste textarea "1.5L fluids/day"
click at [689, 274] on textarea "1.5L fluids/day" at bounding box center [777, 278] width 315 height 35
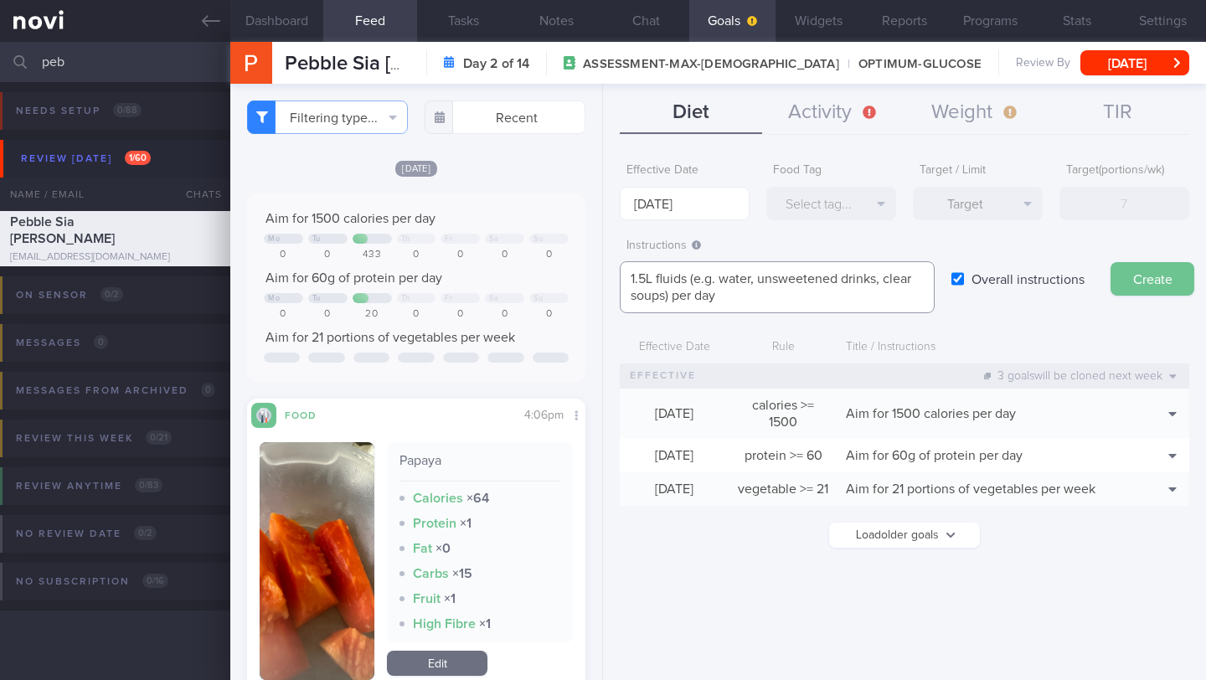
type textarea "1.5L fluids (e.g. water, unsweetened drinks, clear soups) per day"
click at [1129, 271] on button "Create" at bounding box center [1152, 278] width 84 height 33
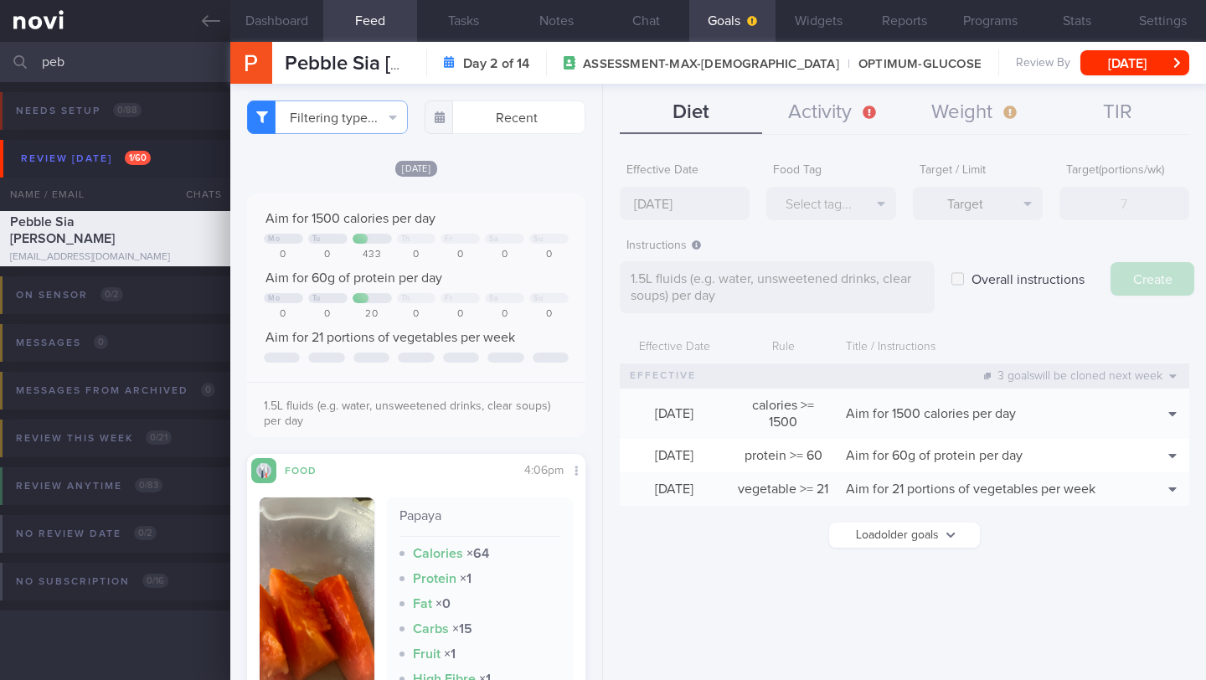
type input "[DATE]"
type textarea "Aim for ___ of ___"
checkbox input "false"
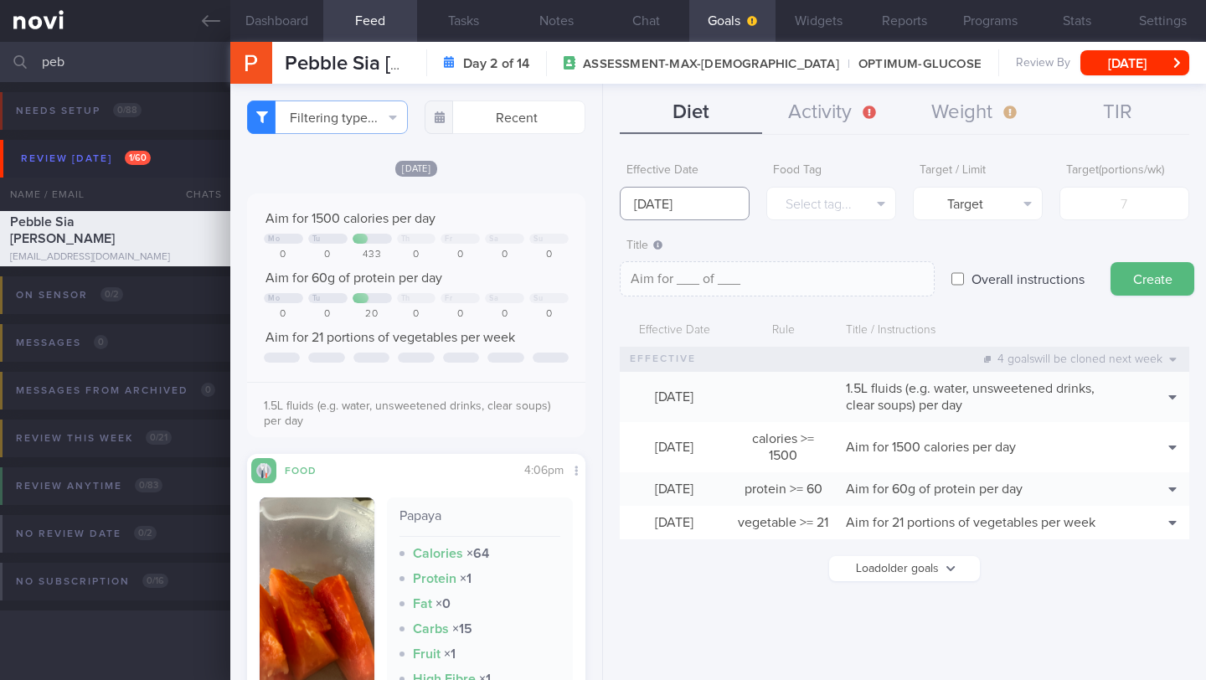
click at [666, 200] on input "[DATE]" at bounding box center [685, 203] width 130 height 33
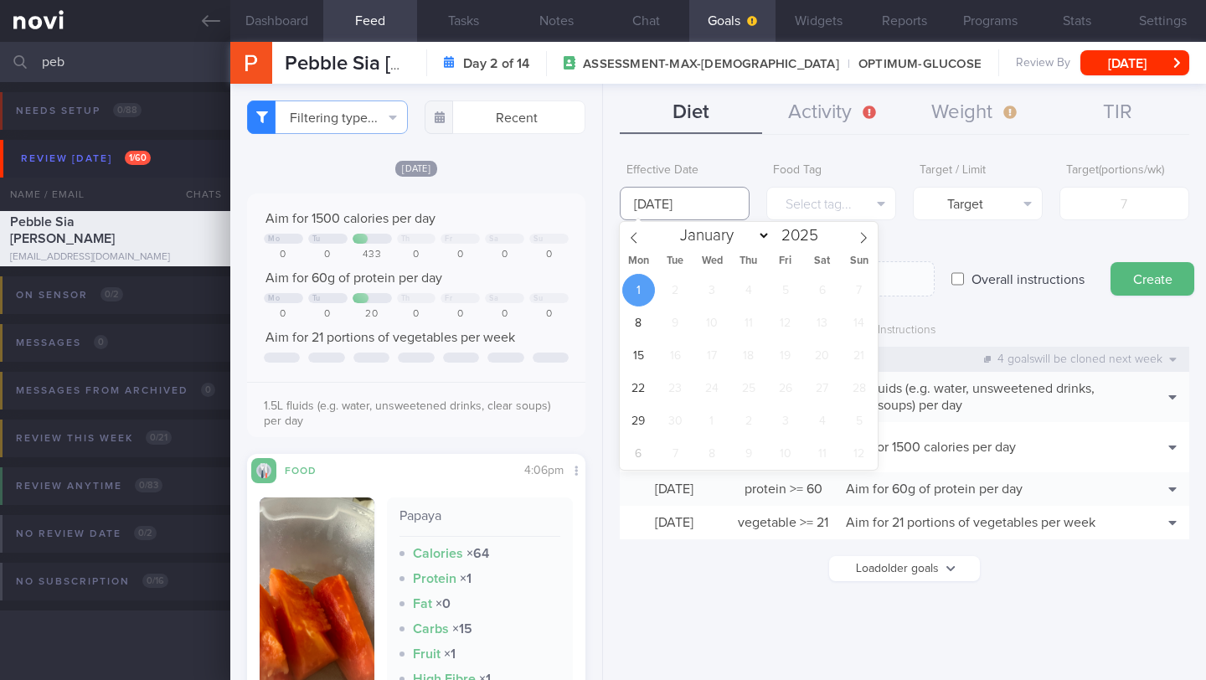
click at [697, 213] on input "[DATE]" at bounding box center [685, 203] width 130 height 33
click at [638, 241] on icon at bounding box center [634, 238] width 12 height 12
select select "7"
click at [635, 415] on span "25" at bounding box center [638, 420] width 33 height 33
type input "[DATE]"
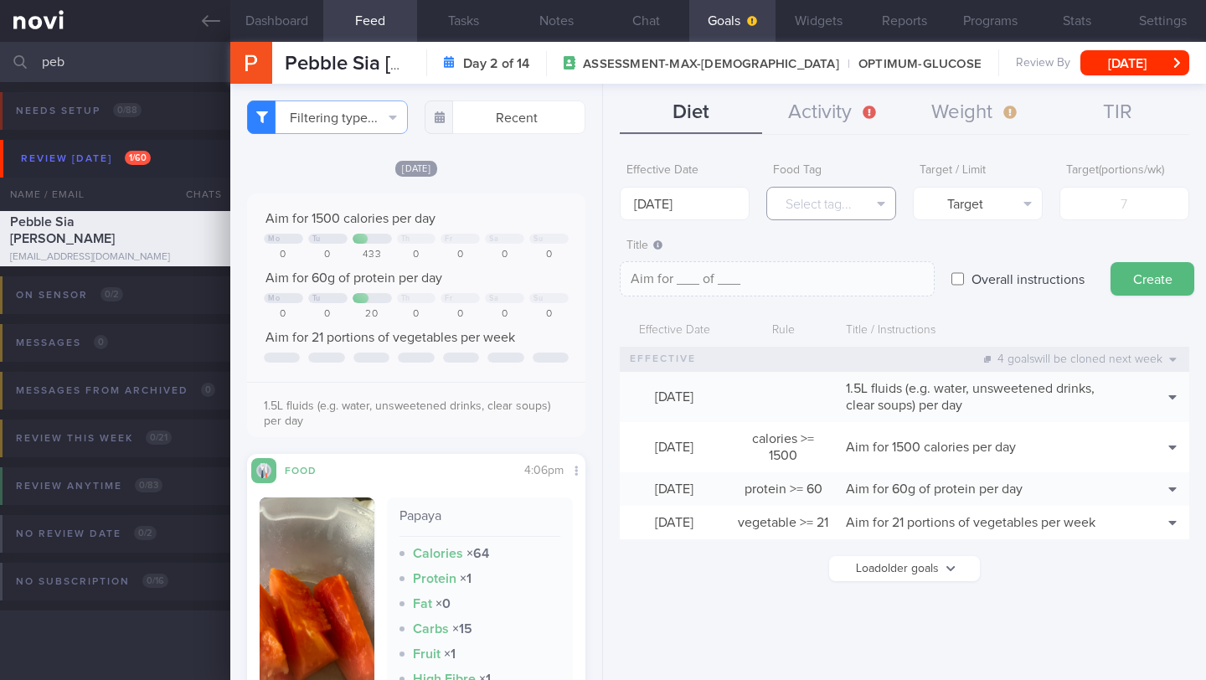
click at [865, 209] on button "Select tag..." at bounding box center [831, 203] width 130 height 33
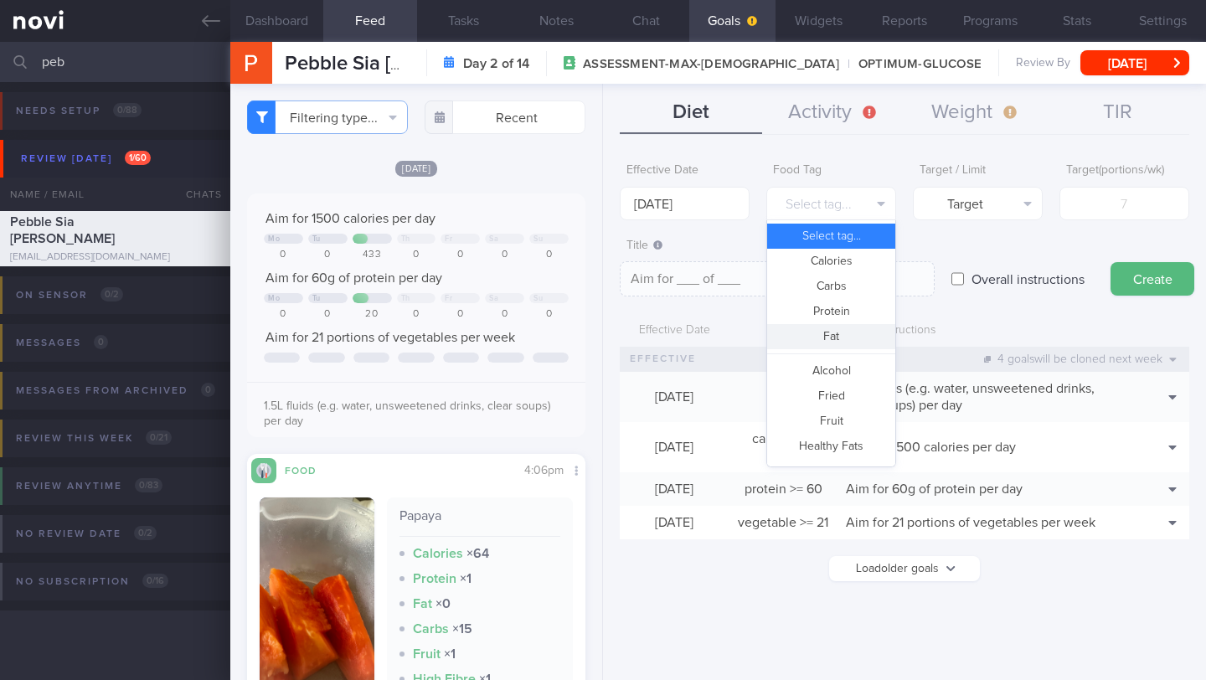
click at [851, 326] on button "Fat" at bounding box center [831, 336] width 128 height 25
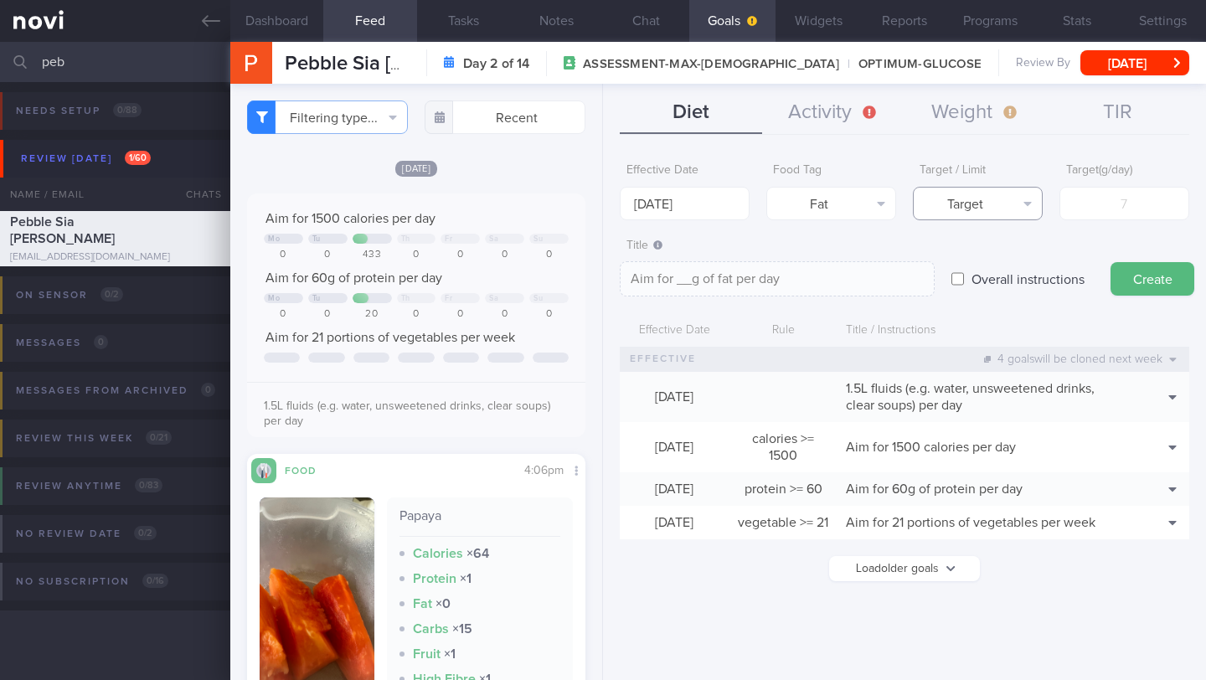
click at [1011, 208] on button "Target" at bounding box center [978, 203] width 130 height 33
click at [999, 258] on button "Limit" at bounding box center [977, 261] width 128 height 25
type textarea "Keep to __g of fat per day"
click at [1121, 214] on input "number" at bounding box center [1124, 203] width 130 height 33
type input "5"
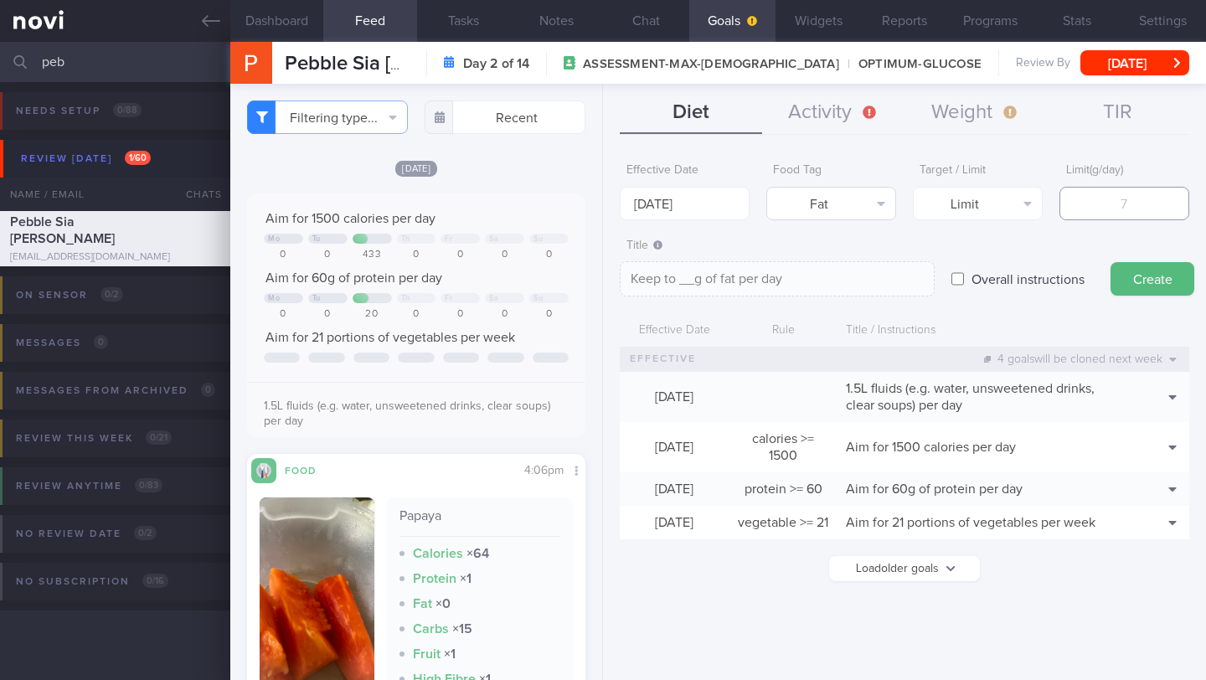
type textarea "Keep to 5g of fat per day"
type input "50"
type textarea "Keep to 50g of fat per day"
type input "50"
click at [888, 280] on textarea "Keep to 50g of fat per day" at bounding box center [777, 278] width 315 height 35
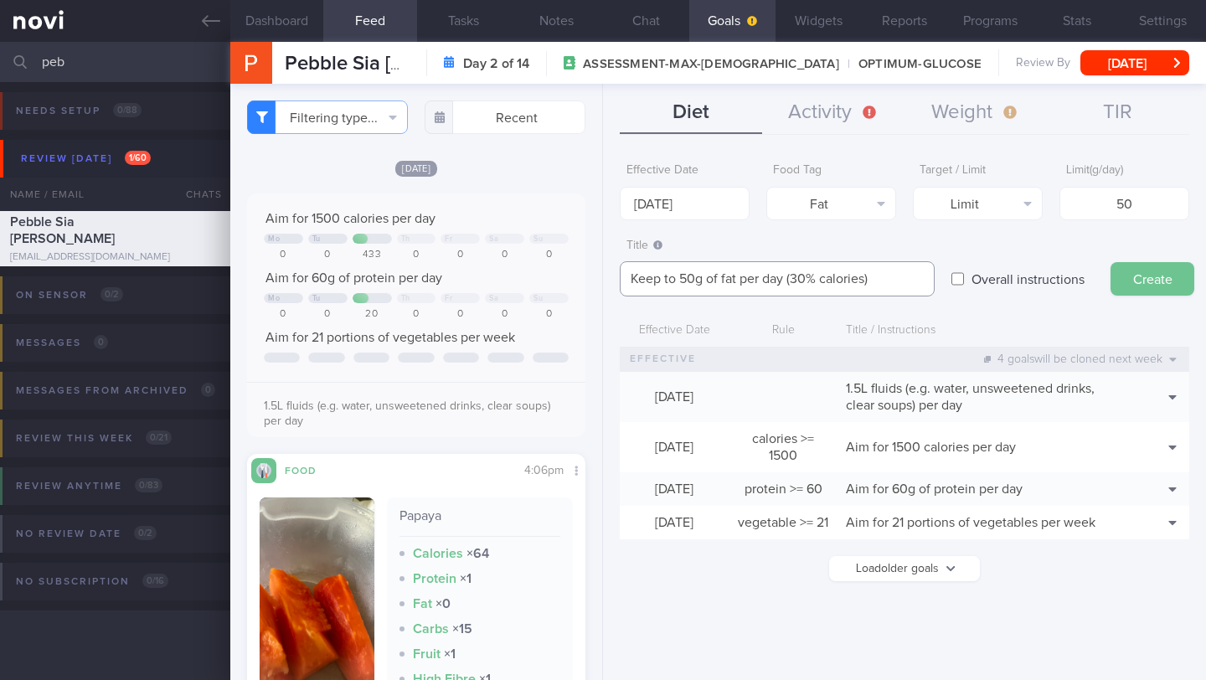
type textarea "Keep to 50g of fat per day (30% calories)"
click at [1150, 280] on button "Create" at bounding box center [1152, 278] width 84 height 33
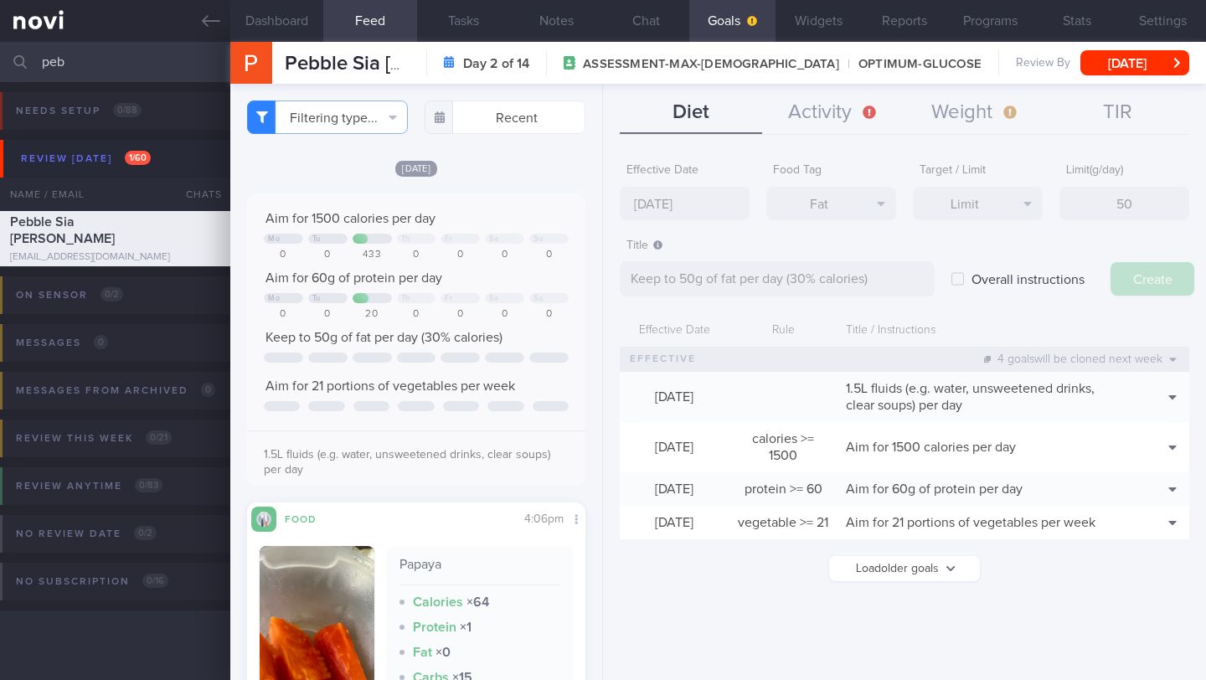
type input "[DATE]"
type textarea "Aim for ___ of ___"
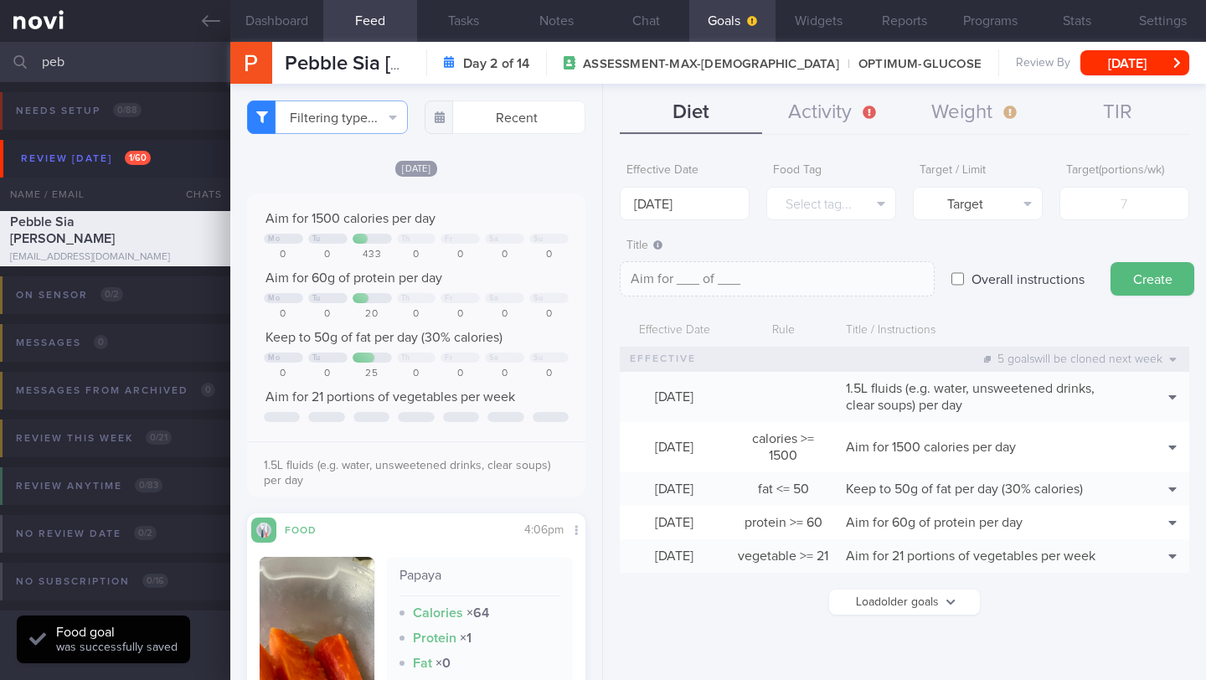
click at [681, 234] on div "Title Aim for ___ of ___ Aim for ___ of ___ Aim for ___ of ___ ​" at bounding box center [777, 263] width 315 height 67
click at [687, 203] on input "[DATE]" at bounding box center [685, 203] width 130 height 33
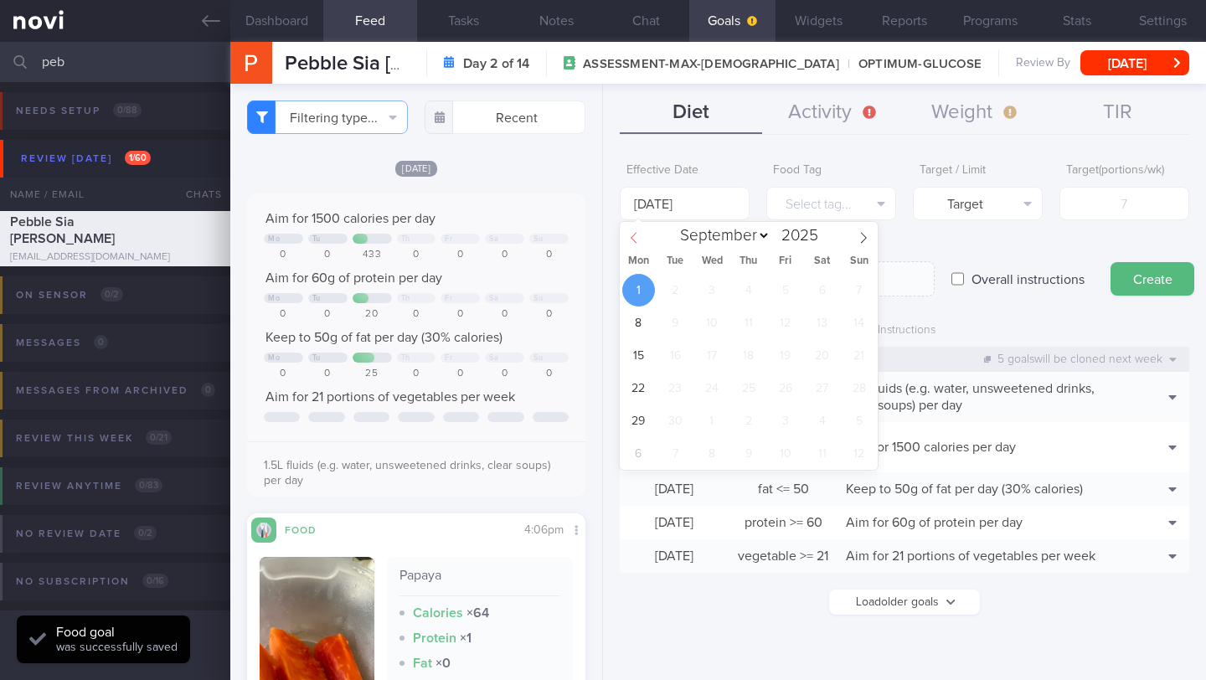
click at [641, 227] on span at bounding box center [634, 236] width 28 height 28
select select "7"
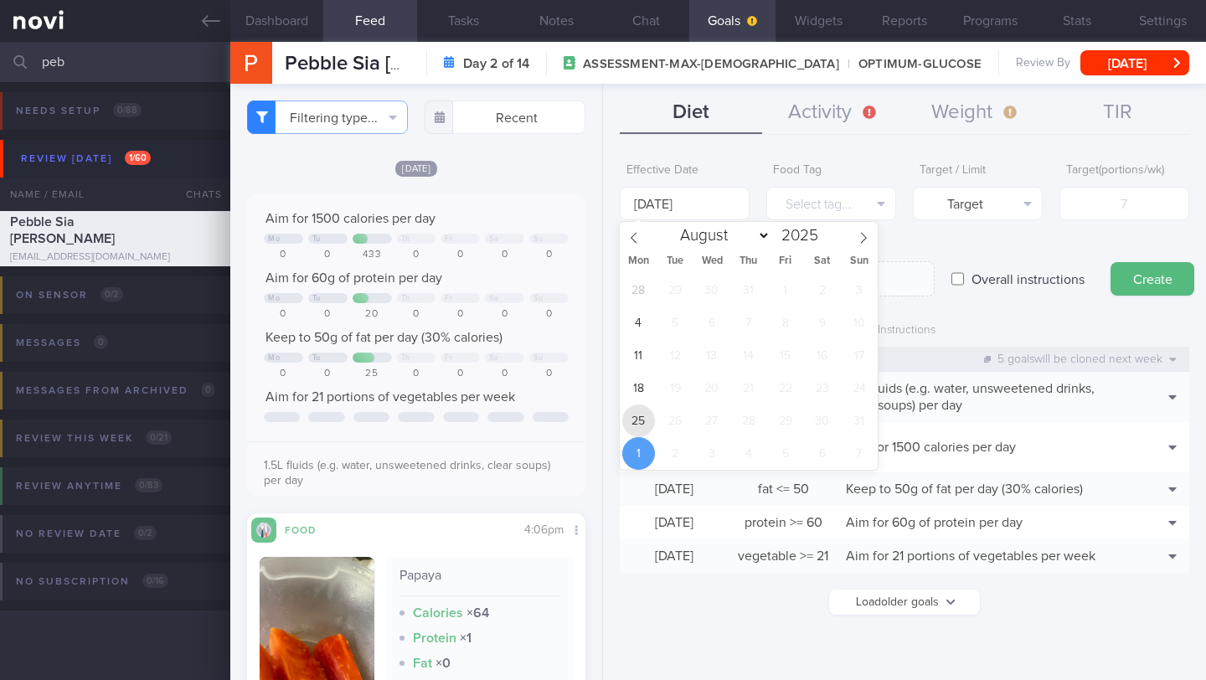
click at [645, 409] on span "25" at bounding box center [638, 420] width 33 height 33
type input "[DATE]"
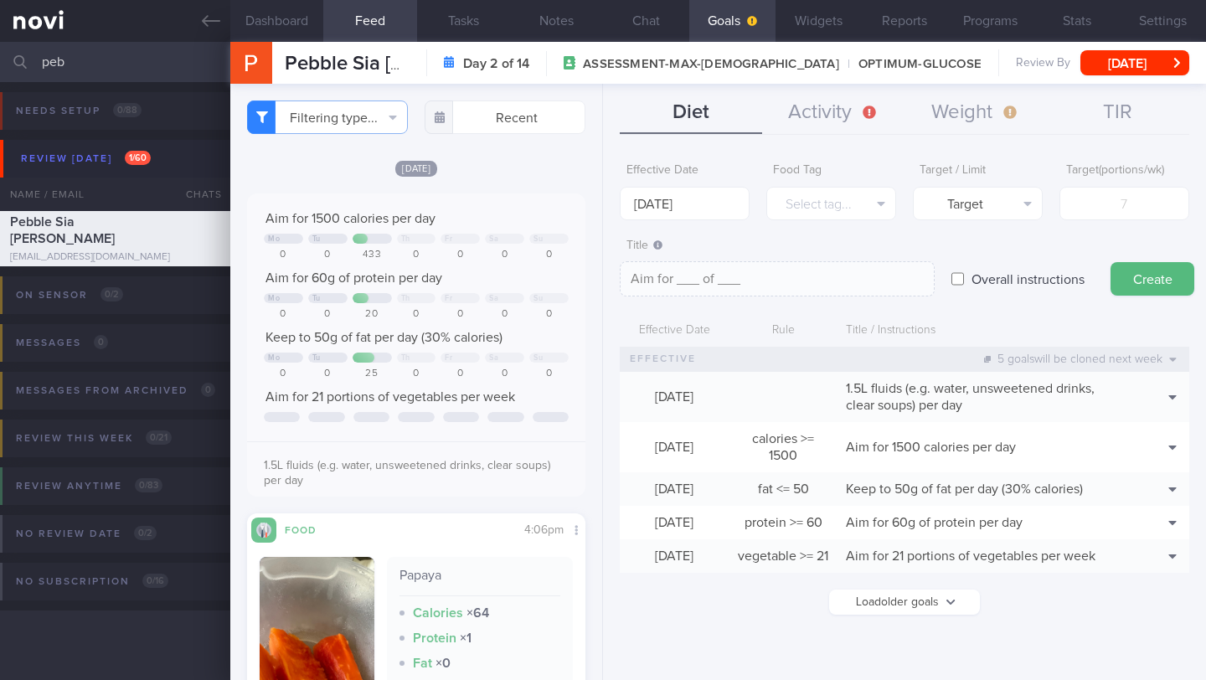
click at [872, 220] on form "Effective Date [DATE] Food Tag Select tag... Select tag... Calories Carbs Prote…" at bounding box center [904, 393] width 569 height 476
click at [864, 203] on button "Select tag..." at bounding box center [831, 203] width 130 height 33
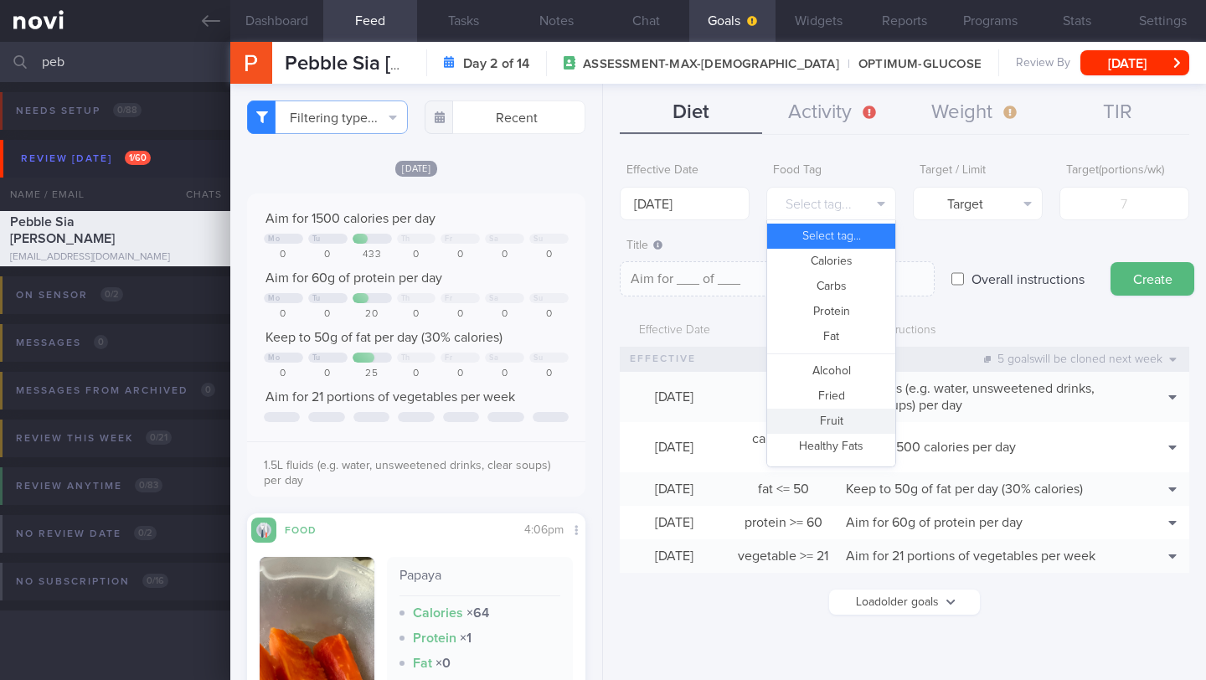
click at [836, 420] on button "Fruit" at bounding box center [831, 421] width 128 height 25
type textarea "Aim for __ portions of fruits per week"
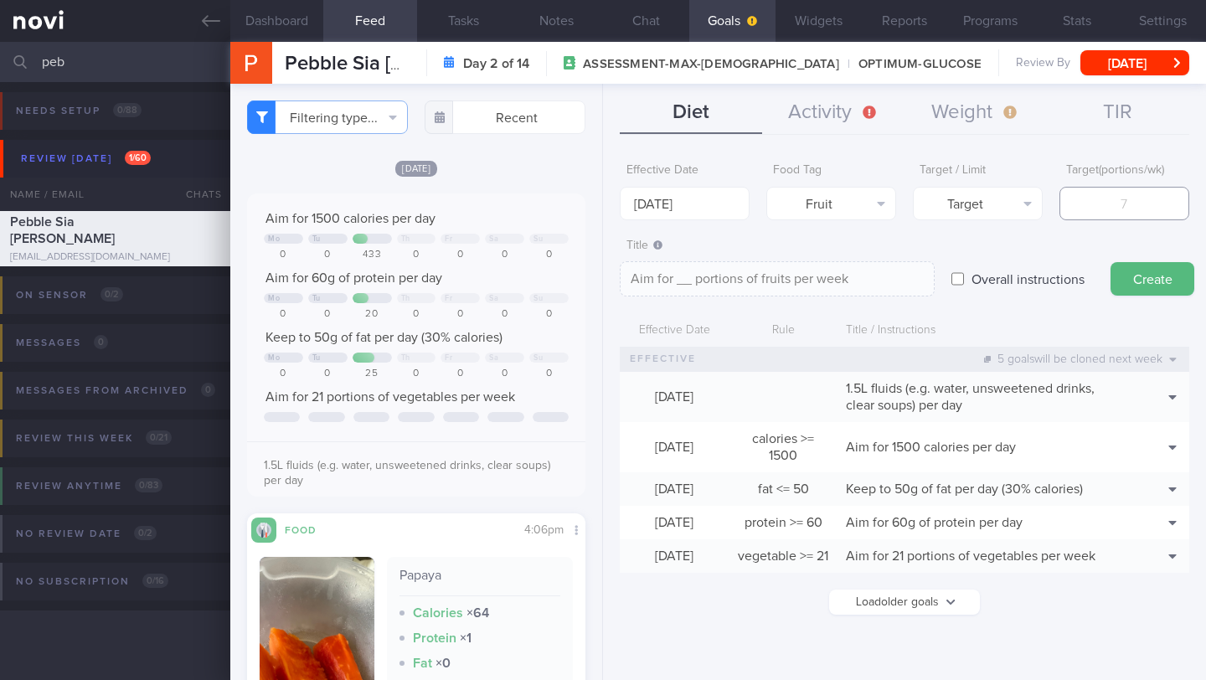
click at [1089, 195] on input "number" at bounding box center [1124, 203] width 130 height 33
type input "7"
type textarea "Aim for 7 portions of fruits per week"
drag, startPoint x: 1116, startPoint y: 199, endPoint x: 1145, endPoint y: 203, distance: 29.6
click at [1145, 203] on input "7" at bounding box center [1124, 203] width 130 height 33
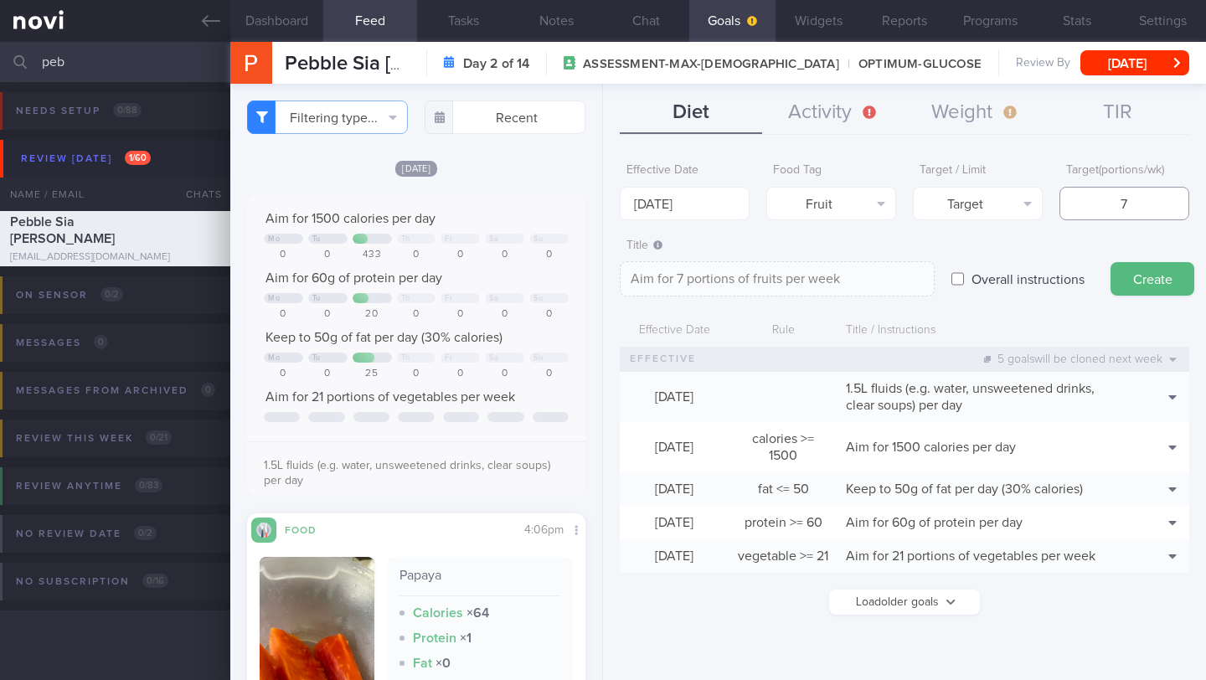
type input "7"
click at [863, 282] on textarea "Aim for 7 portions of fruits per week" at bounding box center [777, 278] width 315 height 35
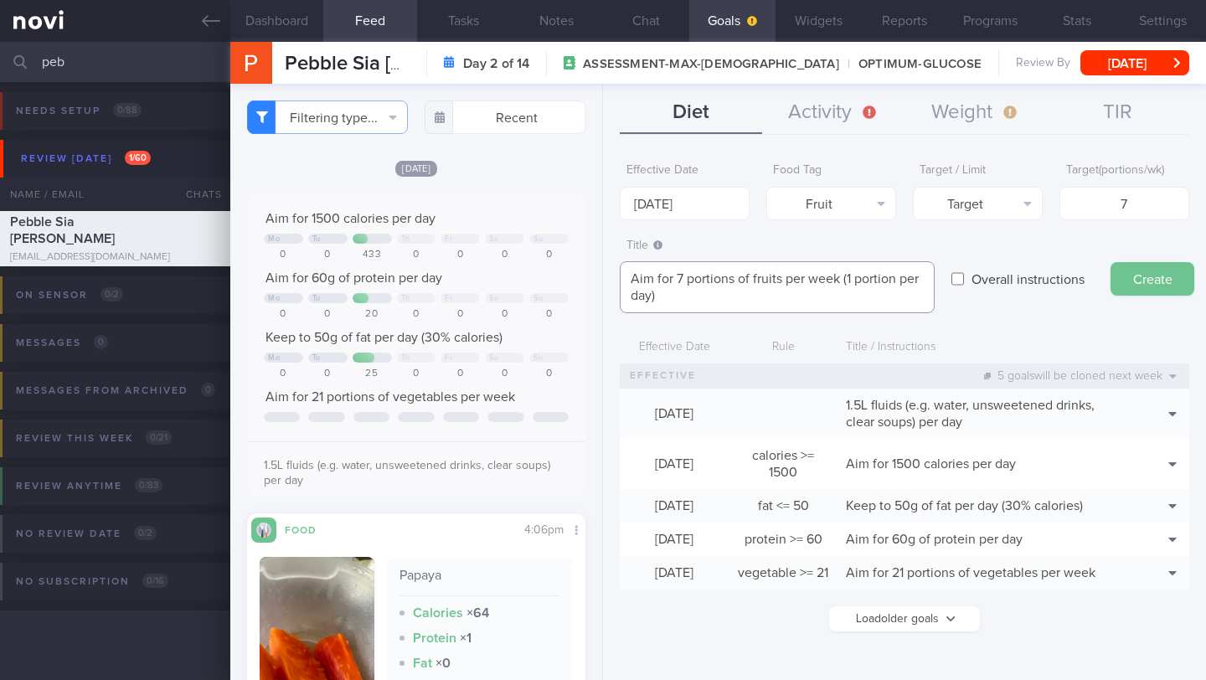
type textarea "Aim for 7 portions of fruits per week (1 portion per day)"
click at [1171, 277] on button "Create" at bounding box center [1152, 278] width 84 height 33
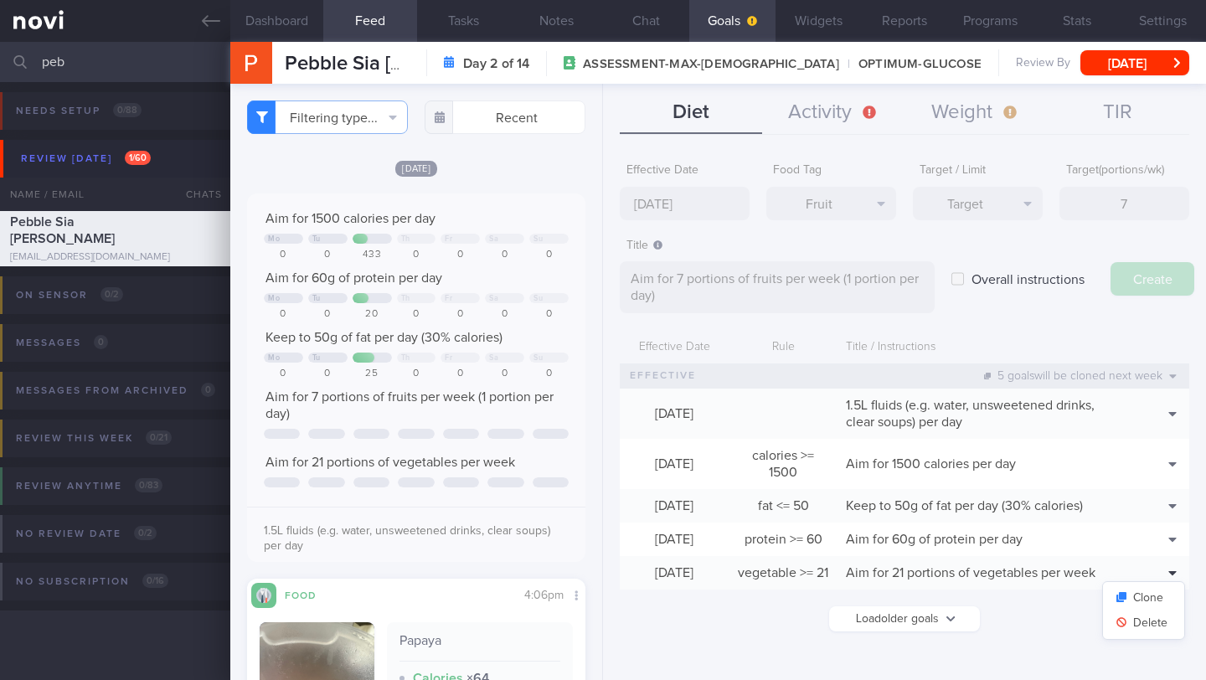
type input "[DATE]"
type textarea "Aim for ___ of ___"
click at [1175, 576] on div "Clone [GEOGRAPHIC_DATA]" at bounding box center [1159, 572] width 59 height 33
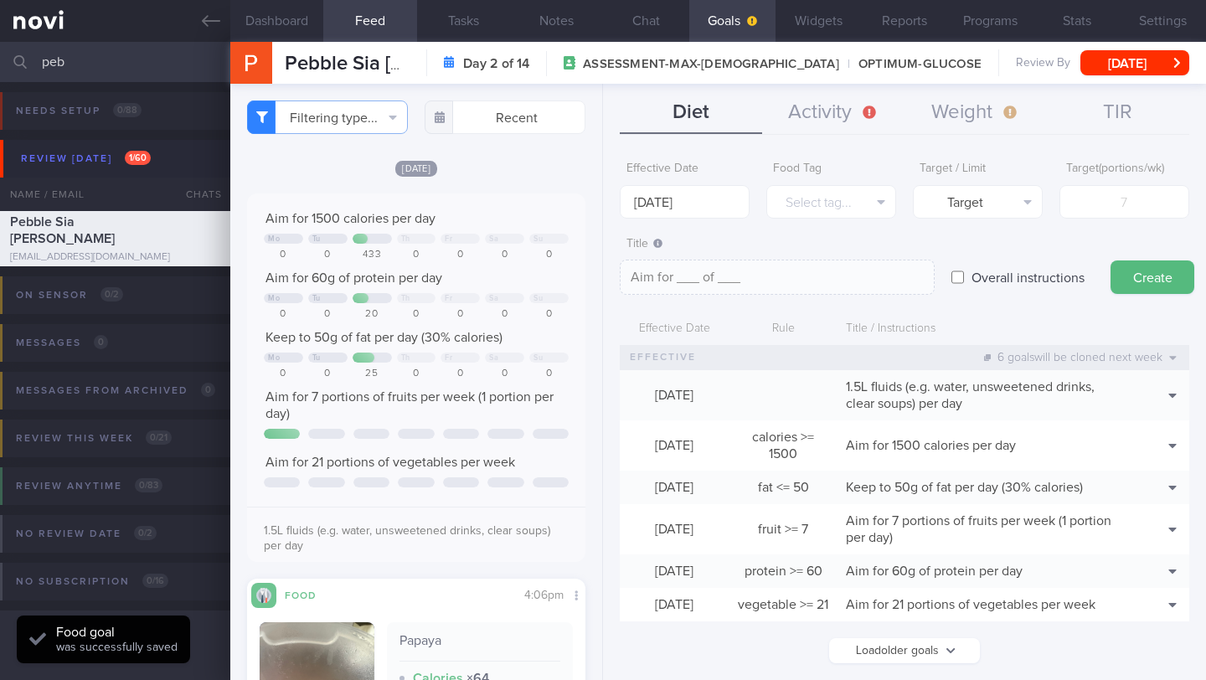
scroll to position [30, 0]
click at [1143, 617] on button "Clone" at bounding box center [1143, 629] width 81 height 25
type input "21"
type textarea "Aim for 21 portions of vegetables per week"
click at [1152, 642] on button "Delete" at bounding box center [1143, 654] width 81 height 25
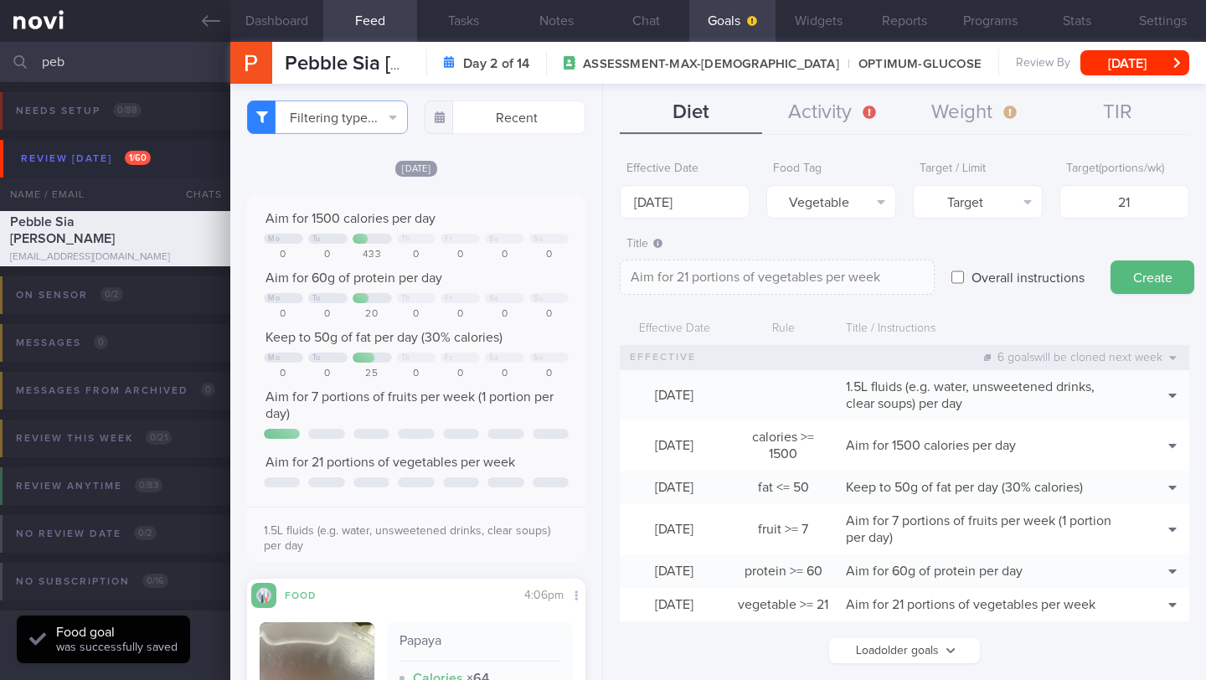
scroll to position [0, 0]
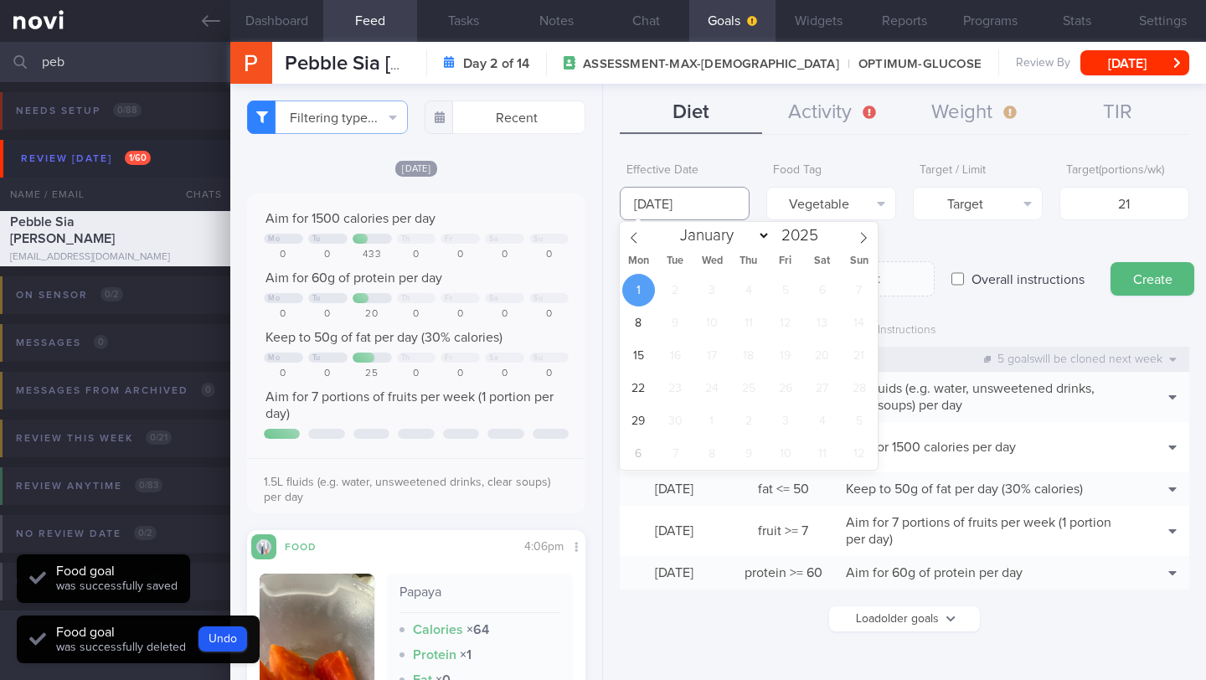
click at [666, 208] on input "[DATE]" at bounding box center [685, 203] width 130 height 33
click at [638, 235] on icon at bounding box center [634, 238] width 12 height 12
select select "7"
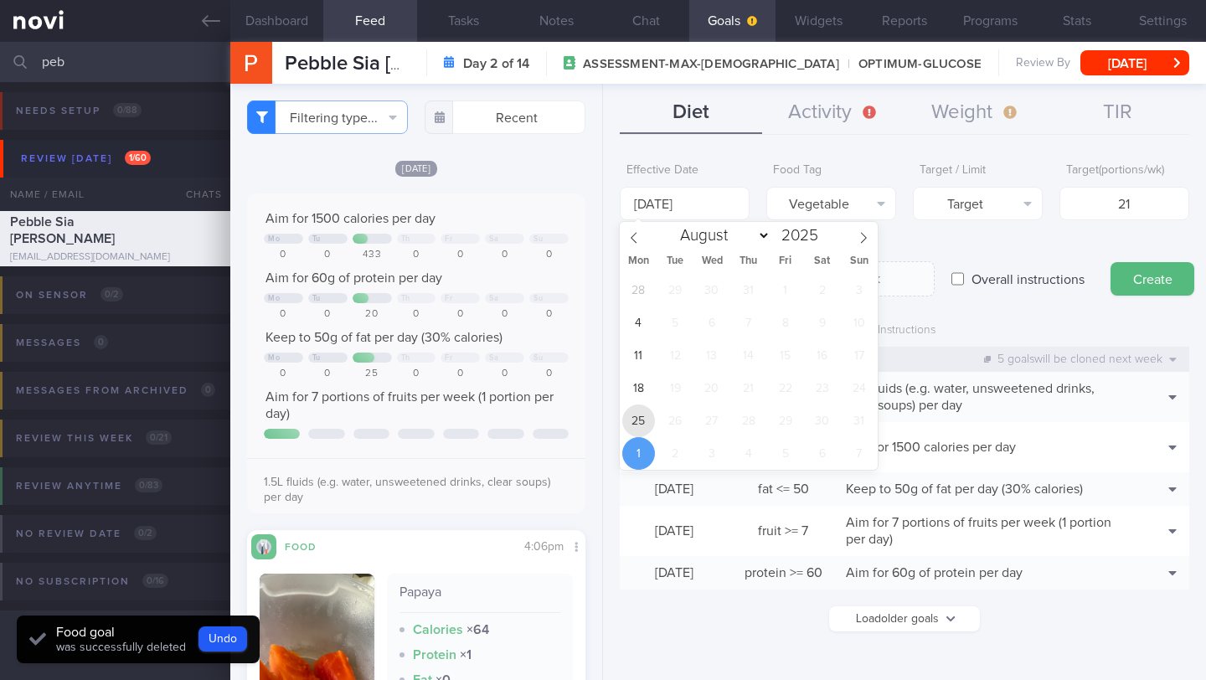
click at [642, 425] on span "25" at bounding box center [638, 420] width 33 height 33
type input "[DATE]"
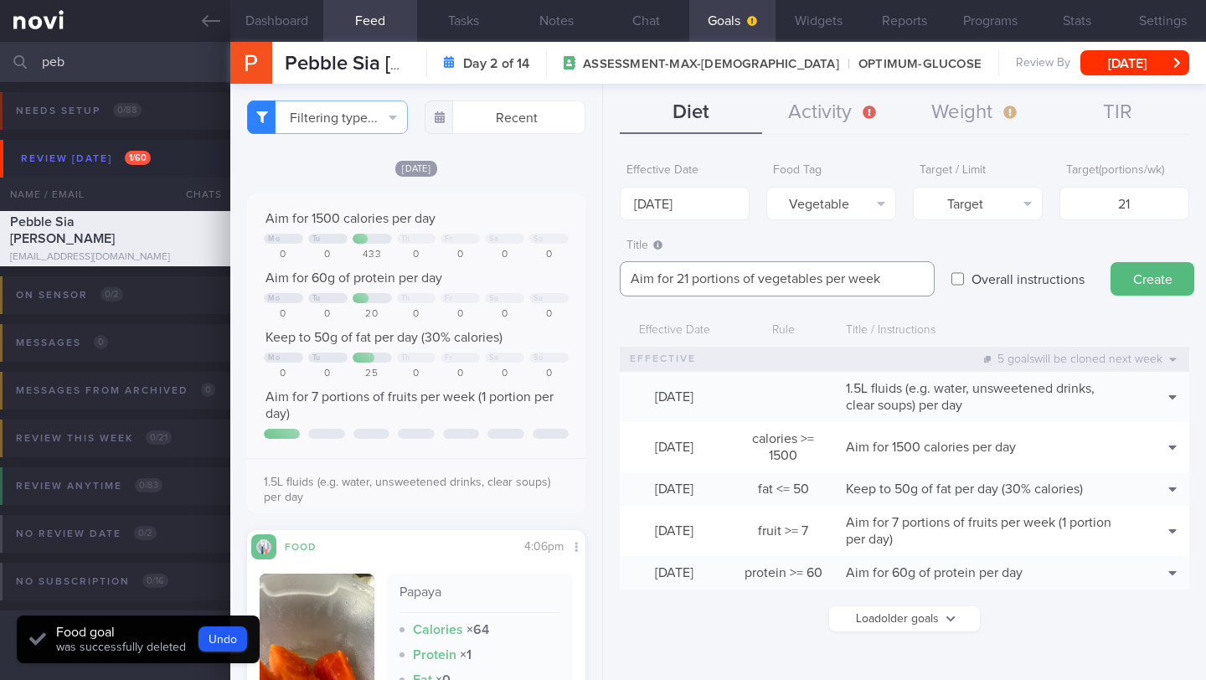
click at [880, 278] on textarea "Aim for 21 portions of vegetables per week" at bounding box center [777, 278] width 315 height 35
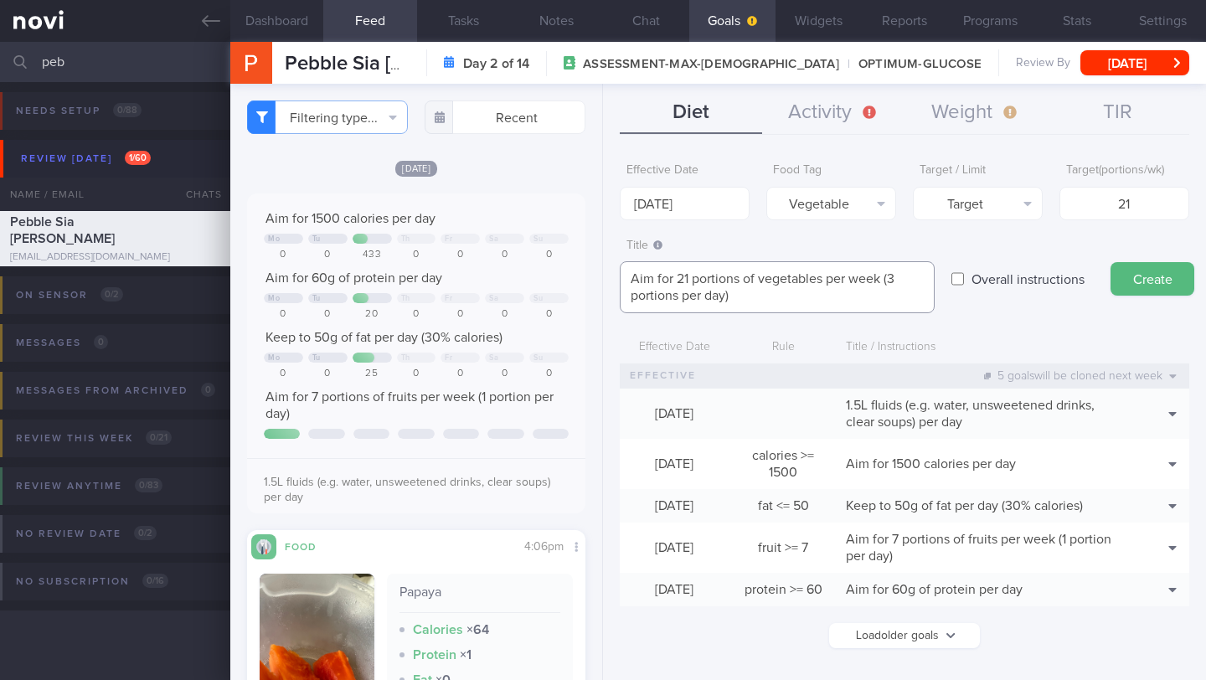
click at [757, 276] on textarea "Aim for 21 portions of vegetables per week (3 portions per day)" at bounding box center [777, 287] width 315 height 52
type textarea "Aim for 21 portions of non-starchy vegetables per week (3 portions per day)"
click at [1135, 282] on button "Create" at bounding box center [1152, 278] width 84 height 33
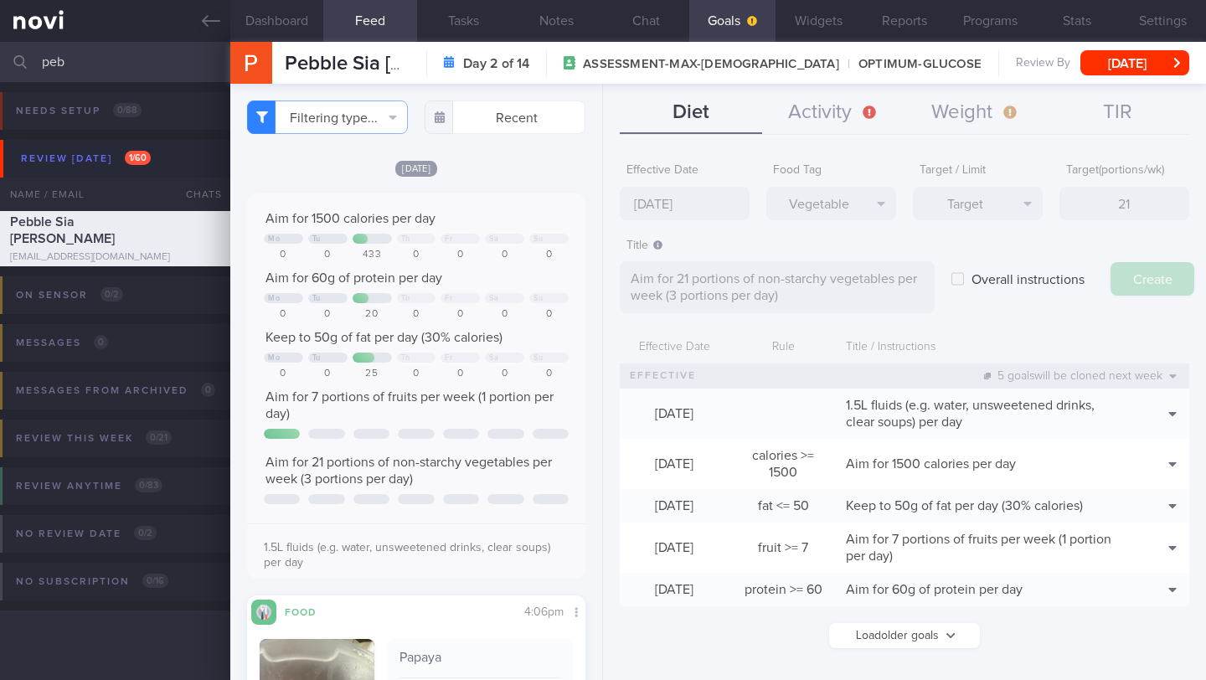
type input "[DATE]"
type textarea "Aim for ___ of ___"
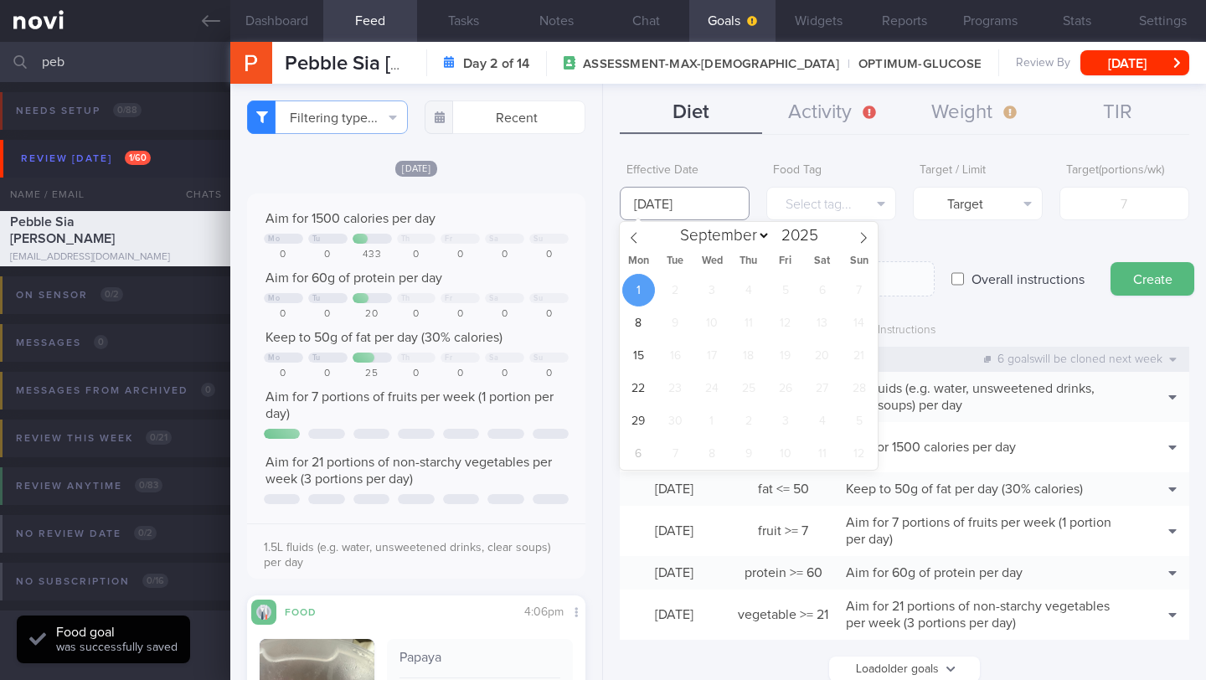
click at [682, 211] on input "[DATE]" at bounding box center [685, 203] width 130 height 33
click at [642, 240] on span at bounding box center [634, 236] width 28 height 28
select select "7"
click at [635, 421] on span "25" at bounding box center [638, 420] width 33 height 33
type input "[DATE]"
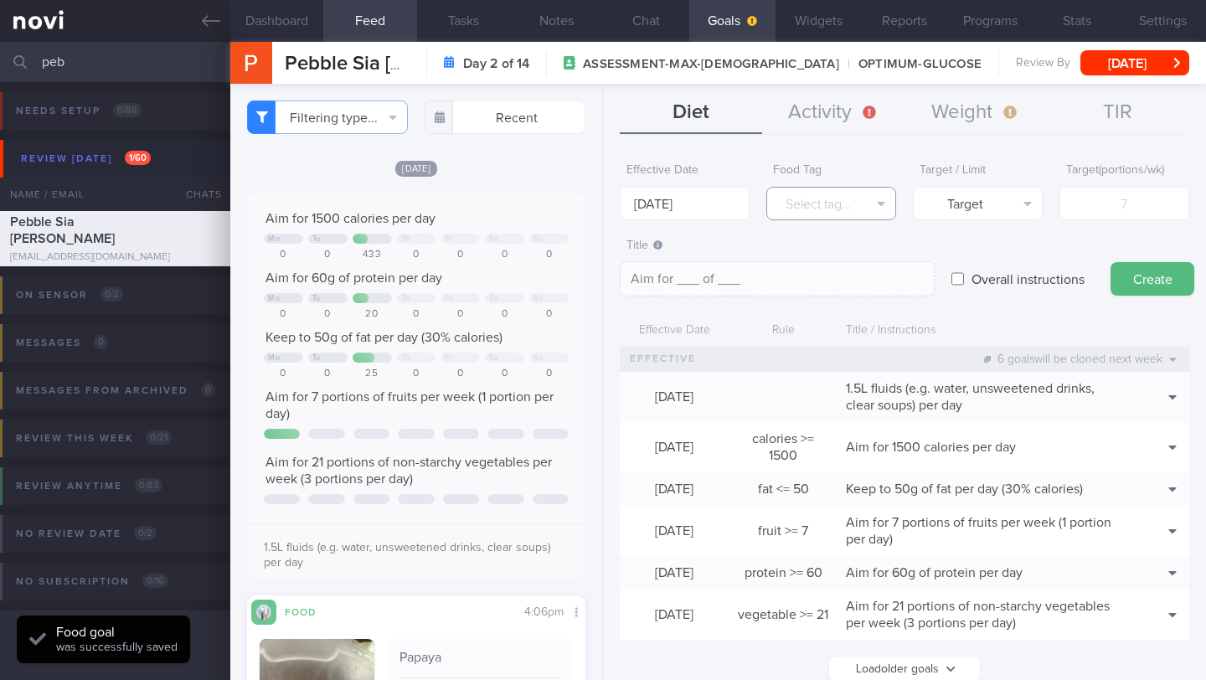
click at [834, 205] on button "Select tag..." at bounding box center [831, 203] width 130 height 33
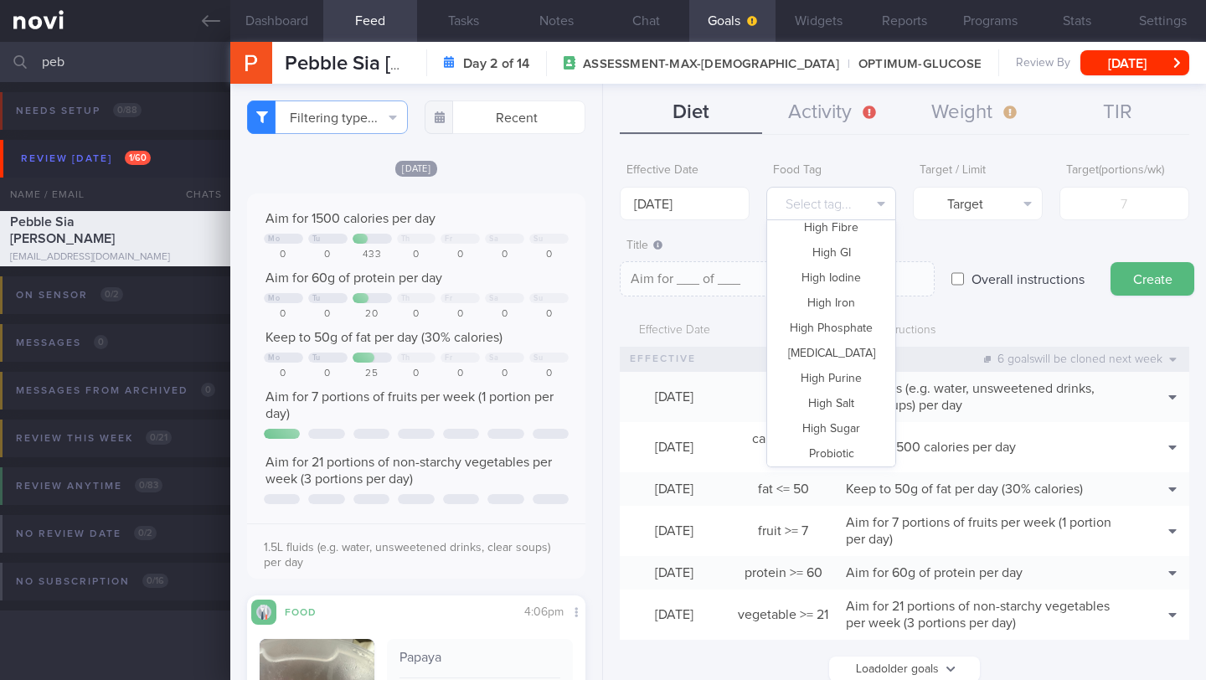
scroll to position [498, 0]
click at [817, 445] on button "Whole Grain" at bounding box center [831, 450] width 128 height 25
type textarea "Aim for __ portions of whole grains per week"
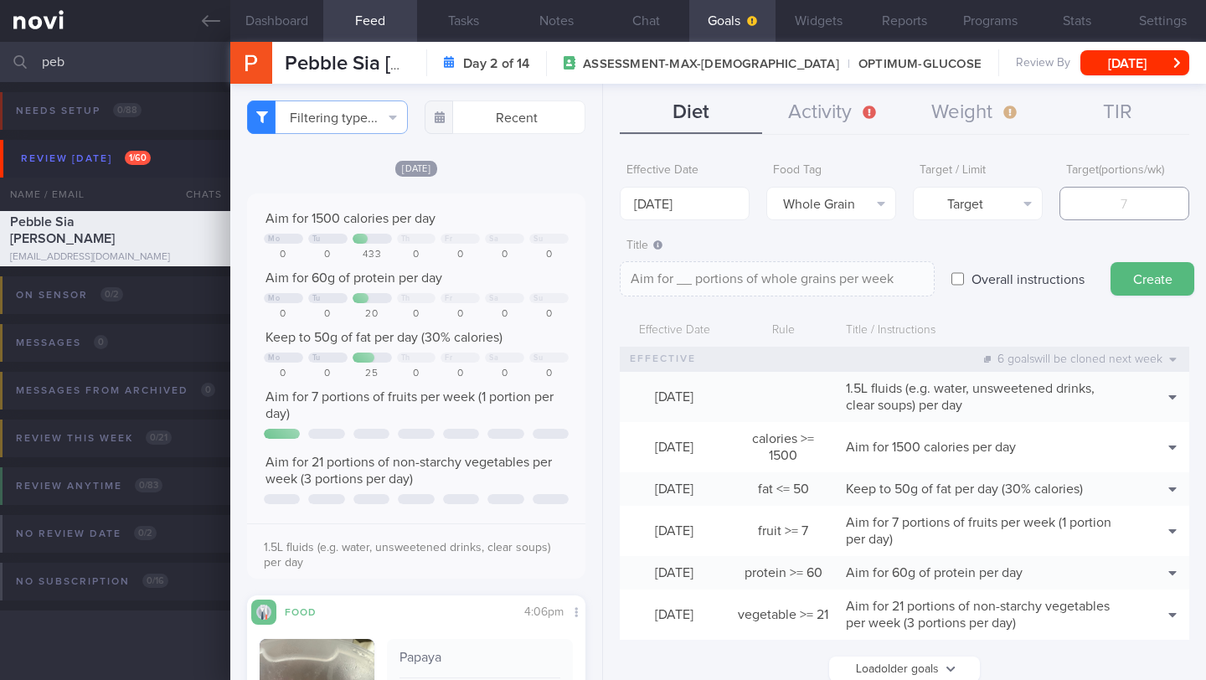
click at [1098, 193] on input "number" at bounding box center [1124, 203] width 130 height 33
type input "7"
type textarea "Aim for 7 portions of whole grains per week"
type input "7"
click at [900, 290] on textarea "Aim for 7 portions of whole grains per week" at bounding box center [777, 278] width 315 height 35
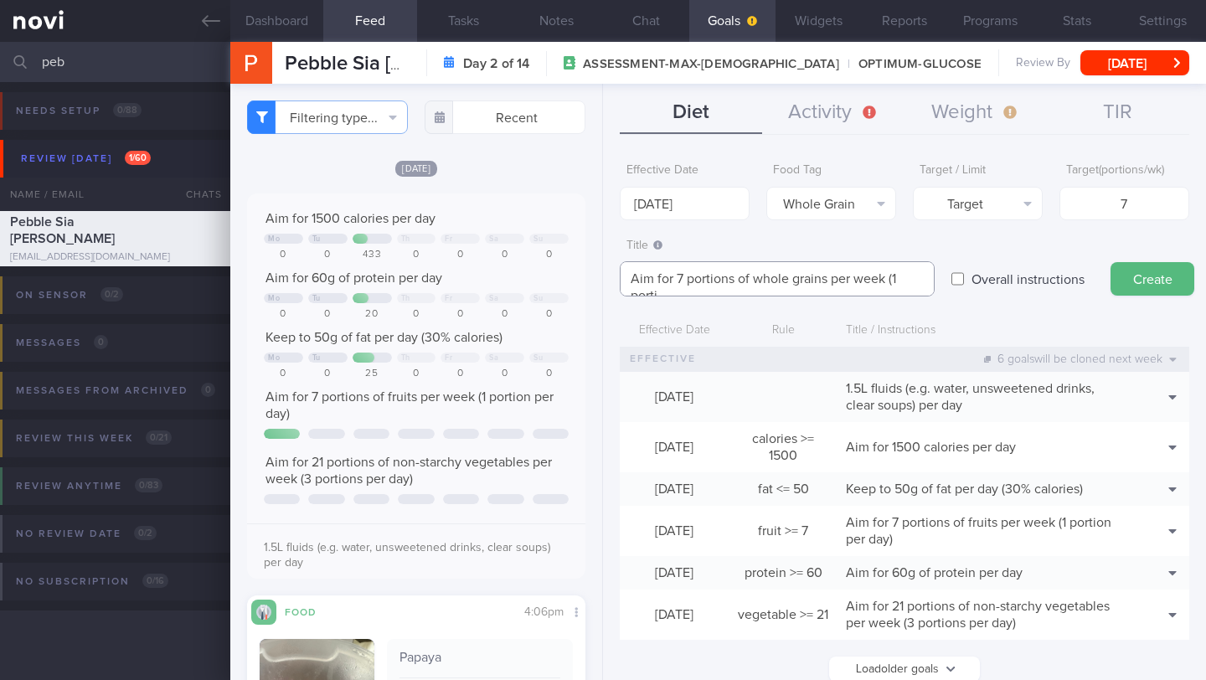
scroll to position [0, 0]
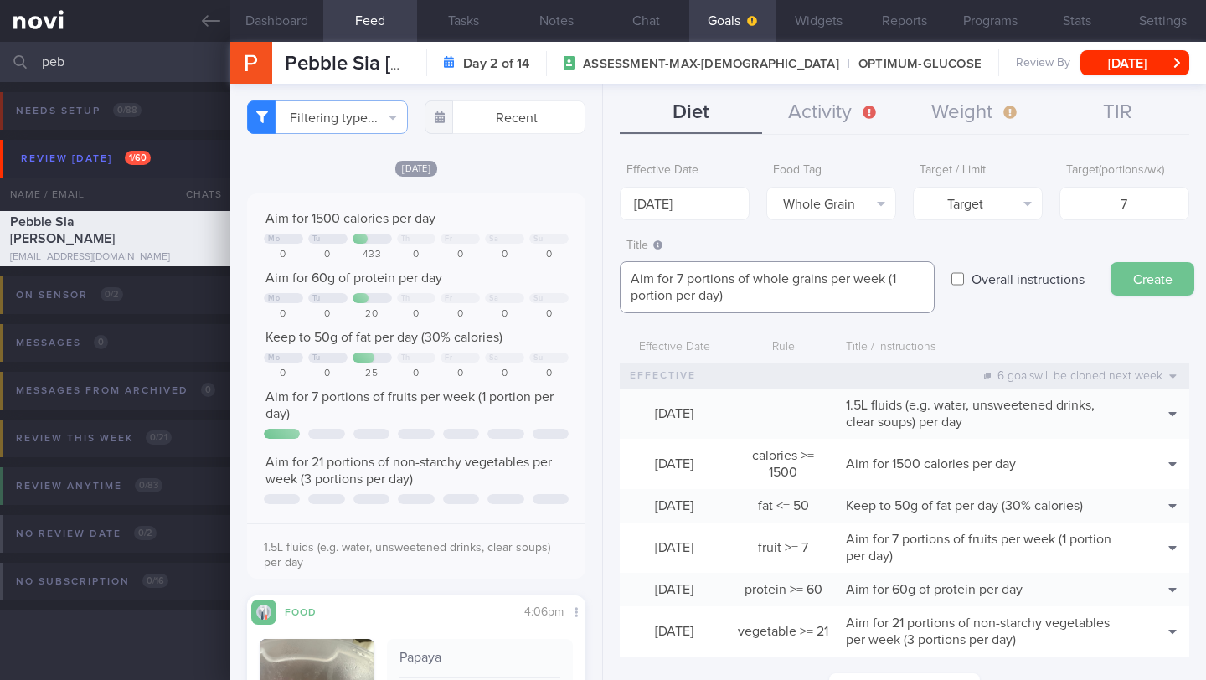
type textarea "Aim for 7 portions of whole grains per week (1 portion per day)"
click at [1148, 274] on button "Create" at bounding box center [1152, 278] width 84 height 33
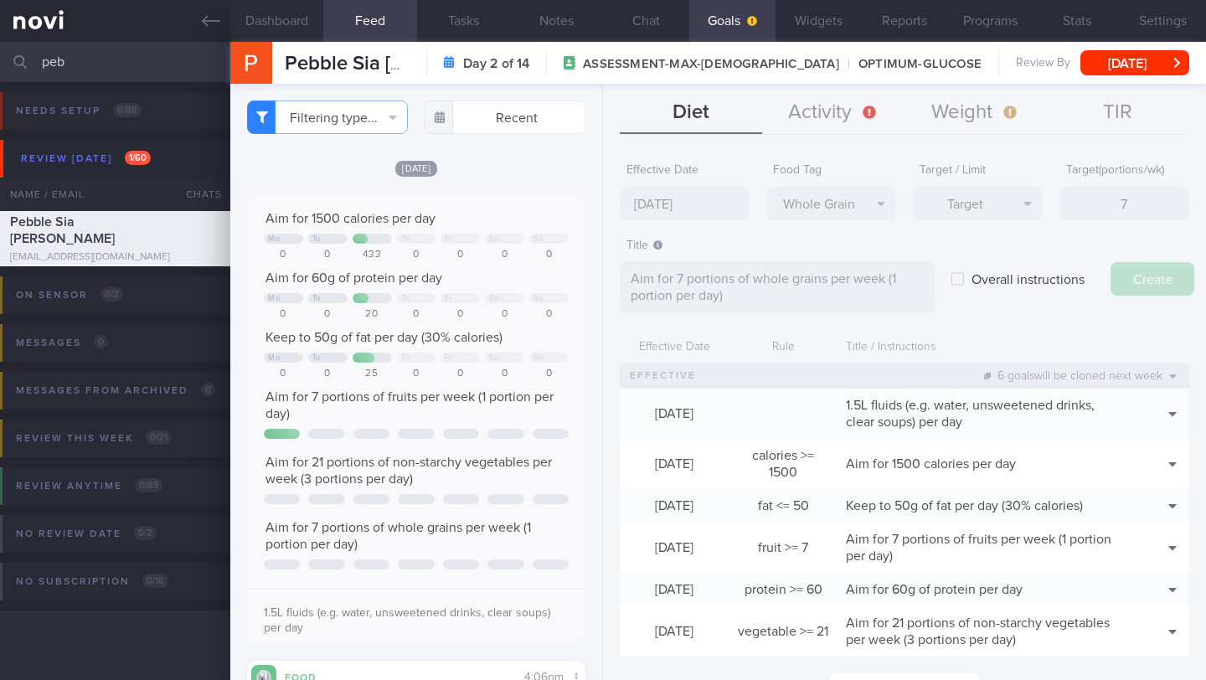
type input "[DATE]"
type textarea "Aim for ___ of ___"
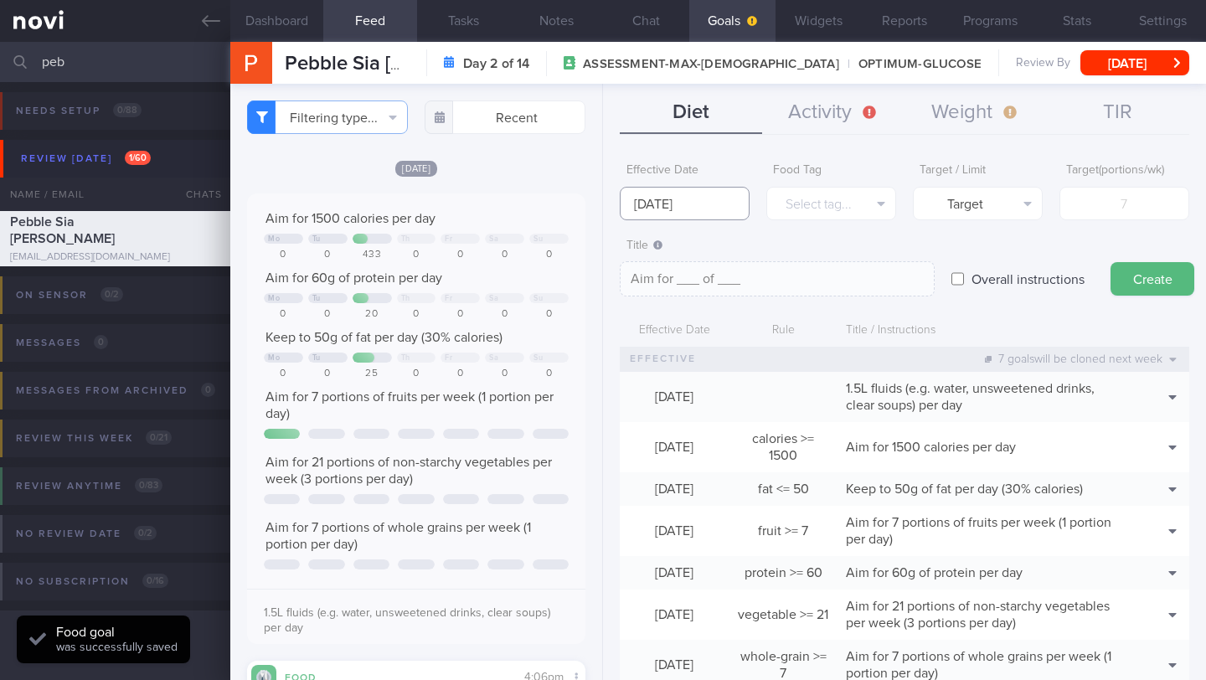
click at [671, 209] on body "You are offline! Some functionality will be unavailable Patients New Users Coac…" at bounding box center [603, 340] width 1206 height 680
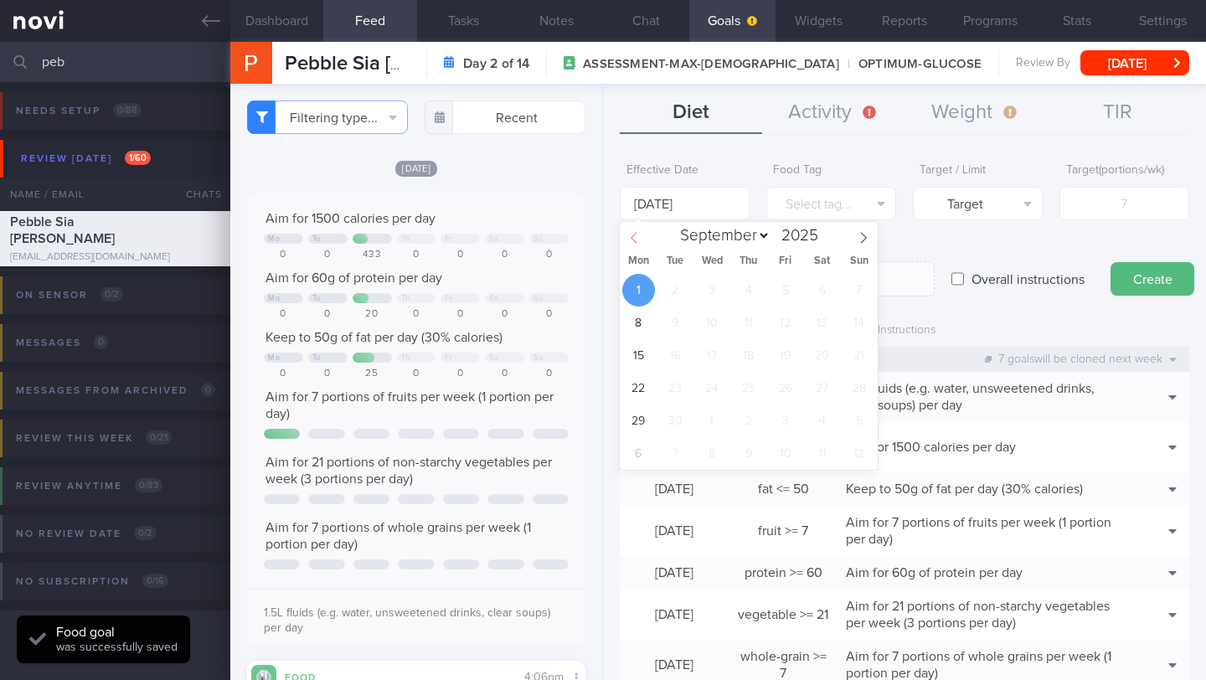
drag, startPoint x: 638, startPoint y: 238, endPoint x: 640, endPoint y: 247, distance: 9.4
click at [638, 238] on icon at bounding box center [634, 238] width 12 height 12
select select "7"
click at [642, 420] on span "25" at bounding box center [638, 420] width 33 height 33
type input "[DATE]"
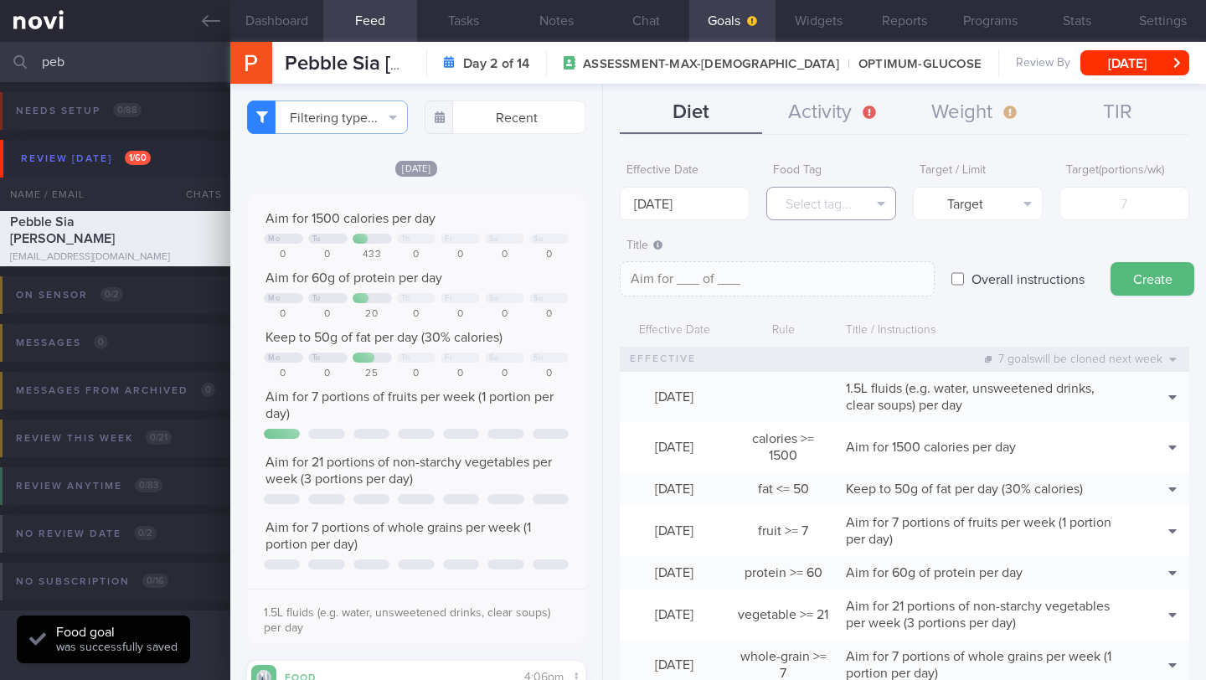
click at [820, 208] on button "Select tag..." at bounding box center [831, 203] width 130 height 33
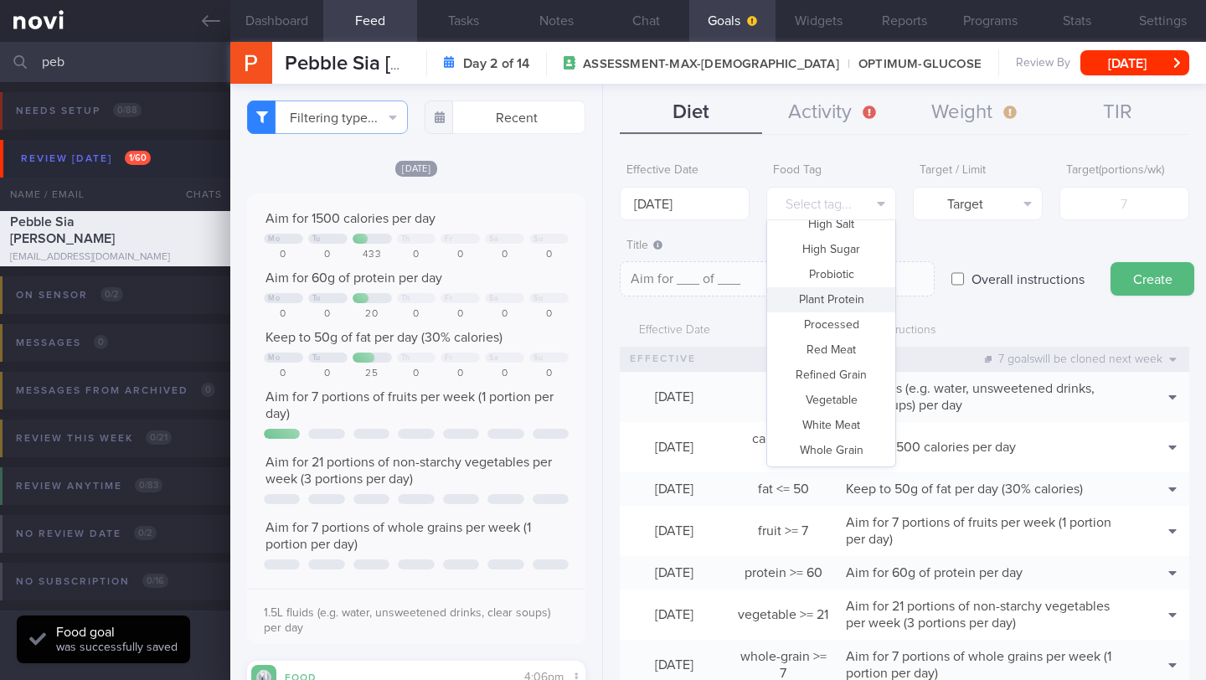
click at [841, 302] on button "Plant Protein" at bounding box center [831, 299] width 128 height 25
type textarea "Aim for __ portions of plant protein per week"
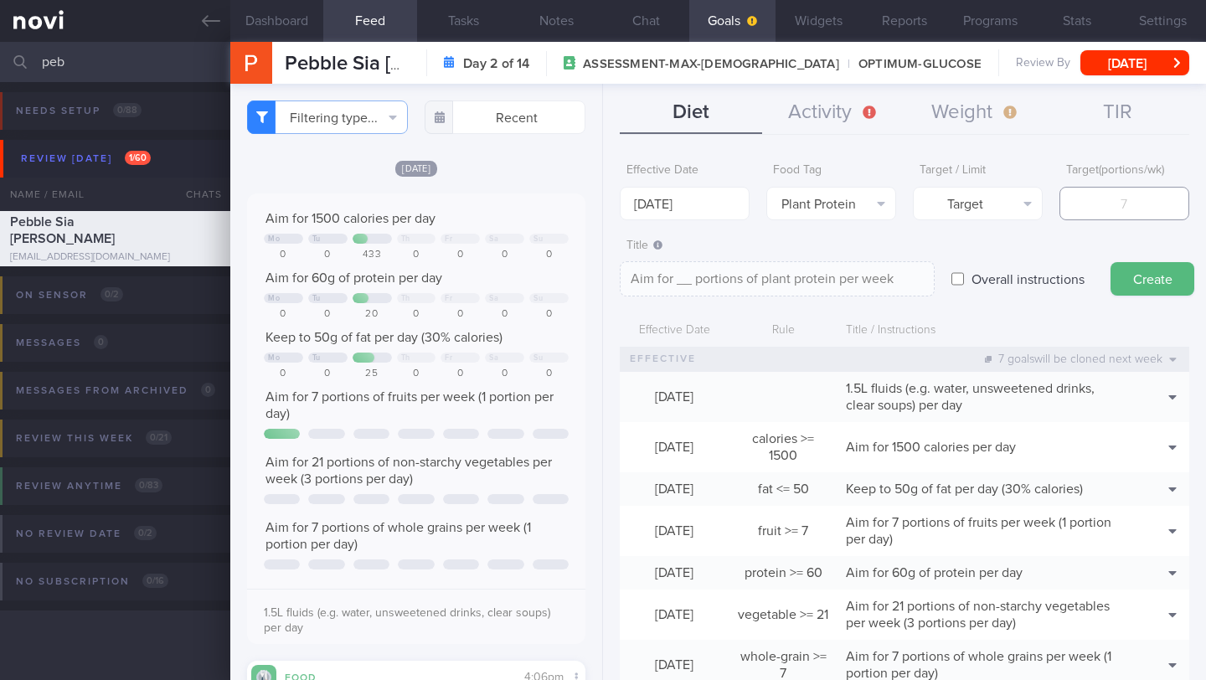
click at [1105, 203] on input "number" at bounding box center [1124, 203] width 130 height 33
type input "7"
type textarea "Aim for 7 portions of plant protein per week"
drag, startPoint x: 1089, startPoint y: 203, endPoint x: 1052, endPoint y: 201, distance: 36.9
click at [1059, 201] on input "7" at bounding box center [1124, 203] width 130 height 33
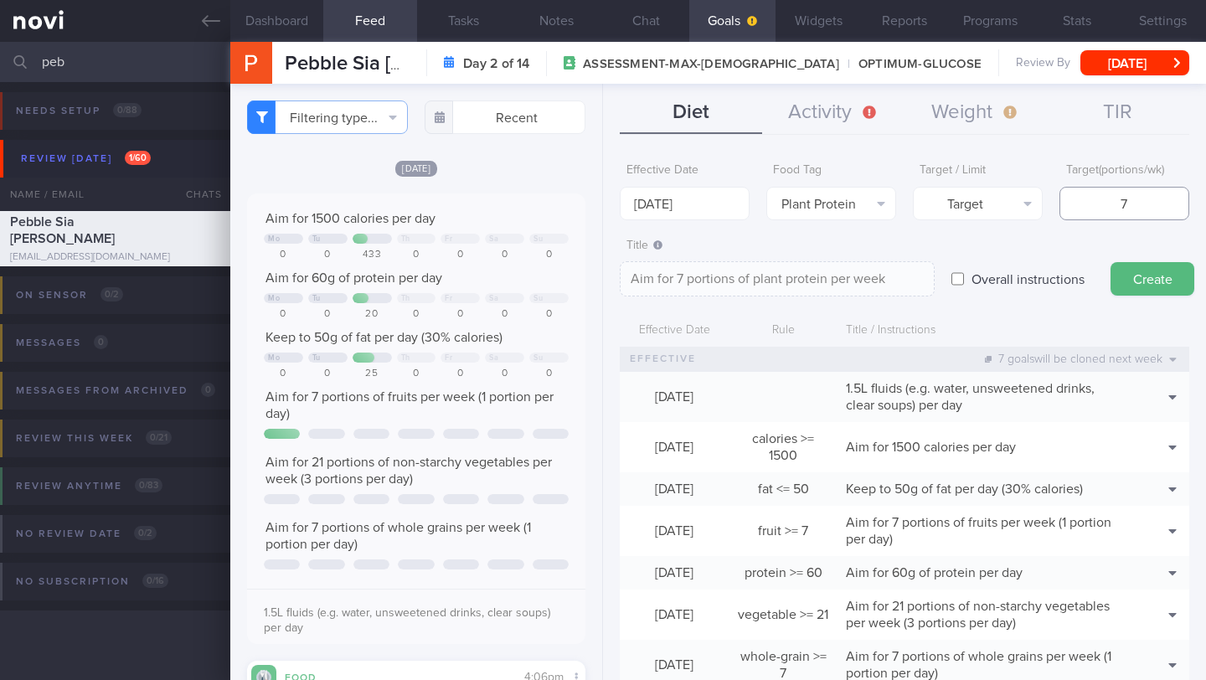
type input "1"
type textarea "Aim for 1 portions of plant protein per week"
type input "10"
type textarea "Aim for 10 portions of plant protein per week"
type input "10"
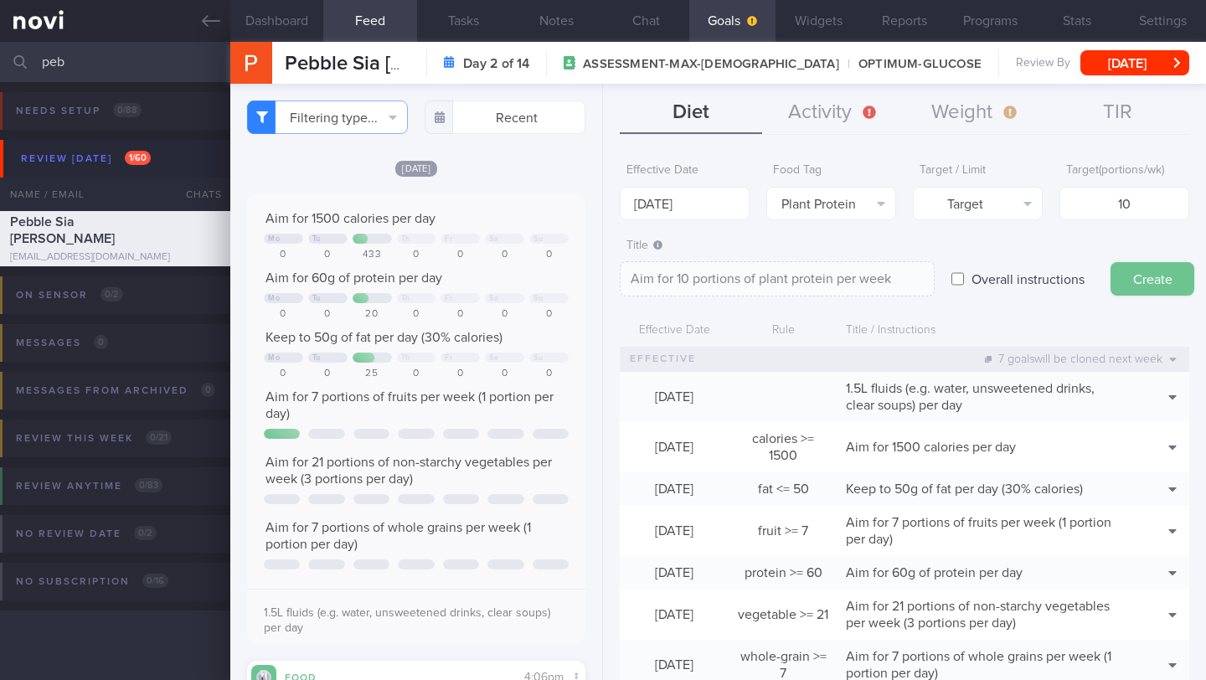
click at [1137, 286] on button "Create" at bounding box center [1152, 278] width 84 height 33
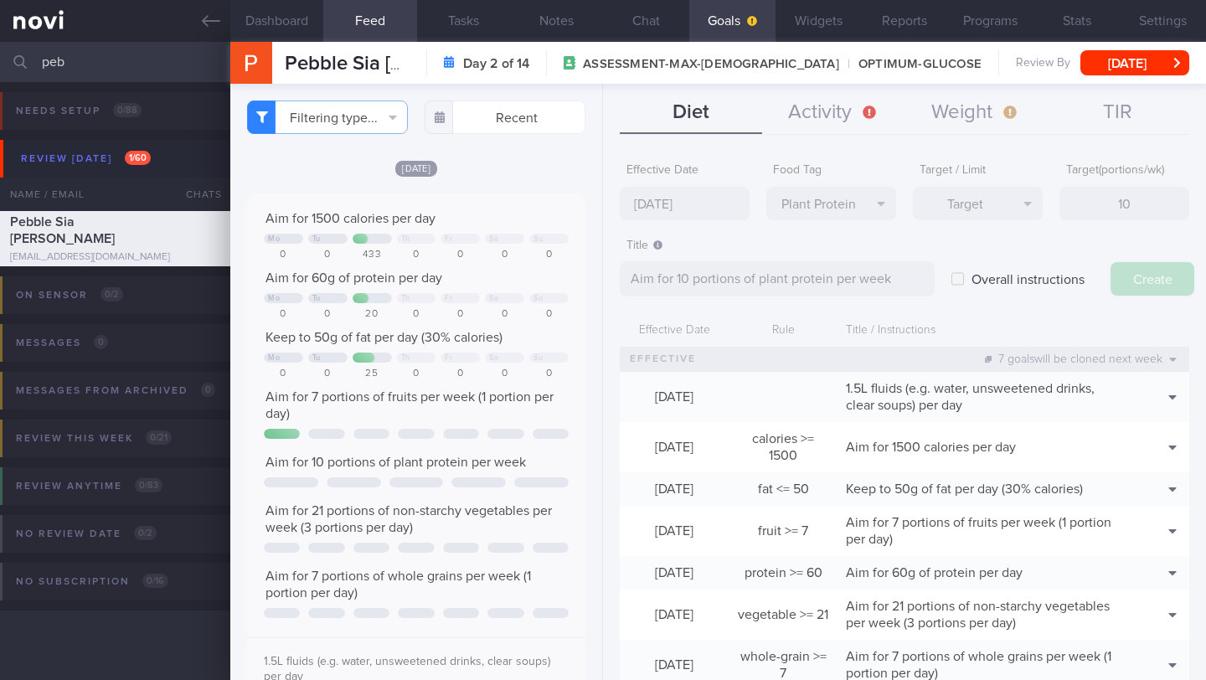
type input "[DATE]"
type textarea "Aim for ___ of ___"
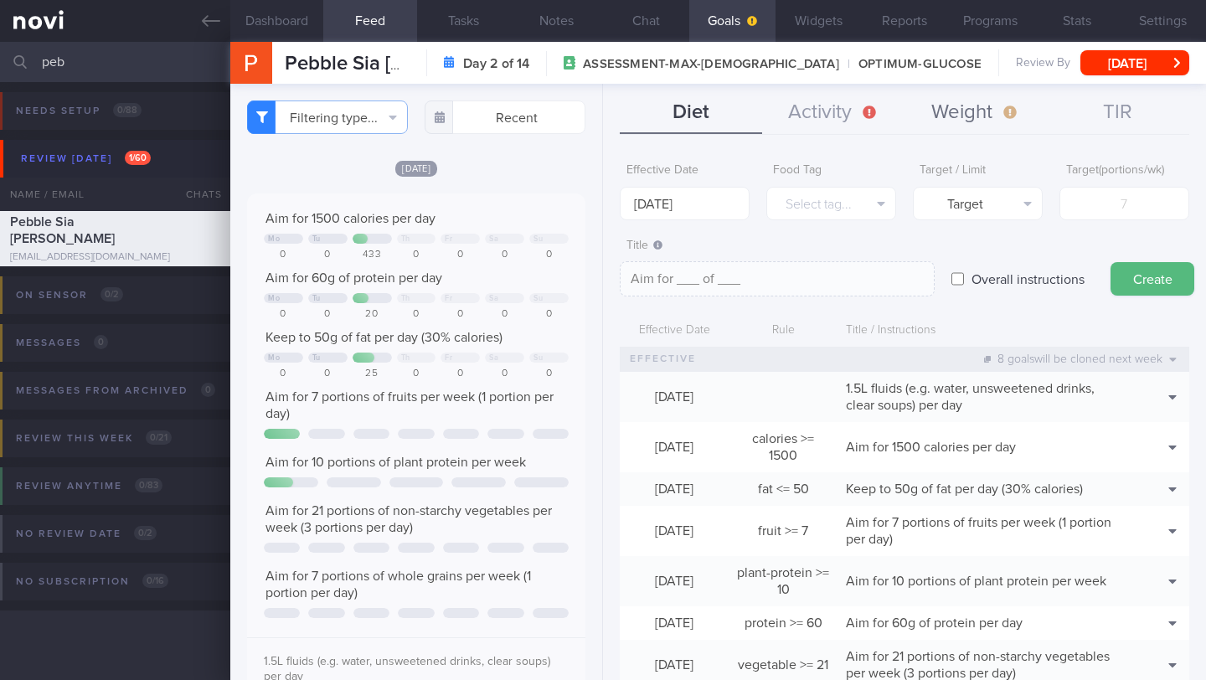
click at [965, 109] on button "Weight" at bounding box center [975, 113] width 142 height 42
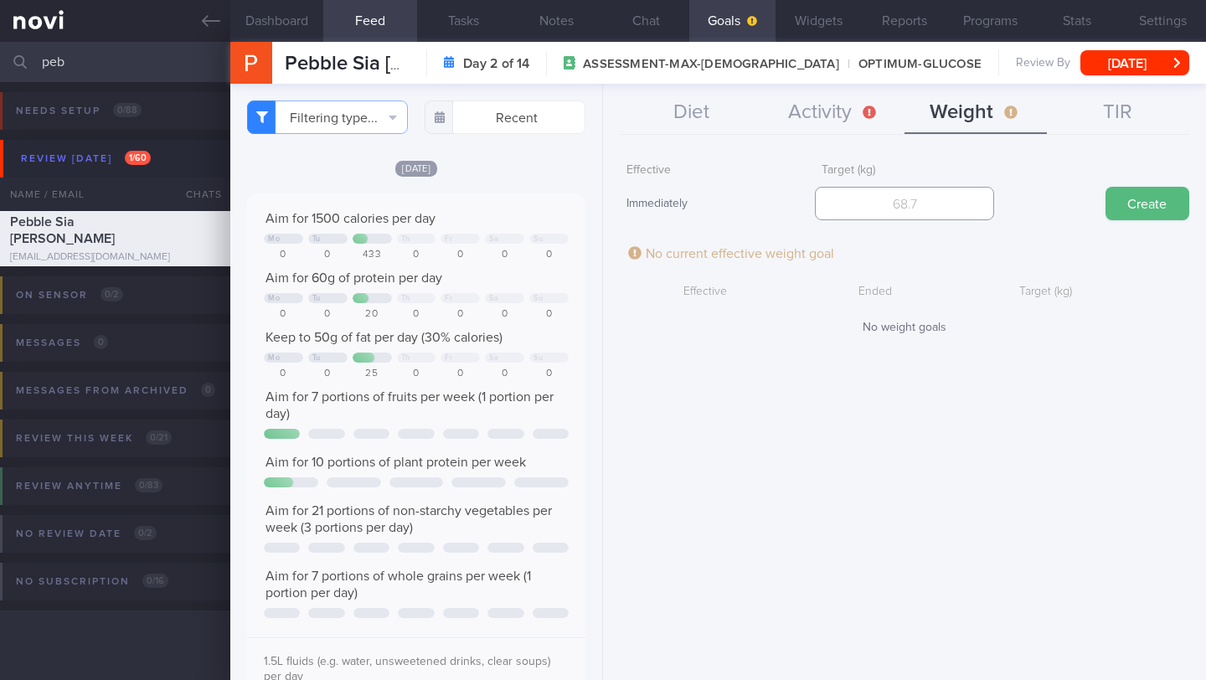
click at [888, 199] on input "number" at bounding box center [904, 203] width 178 height 33
type input "51"
click at [1124, 208] on button "Create" at bounding box center [1147, 203] width 84 height 33
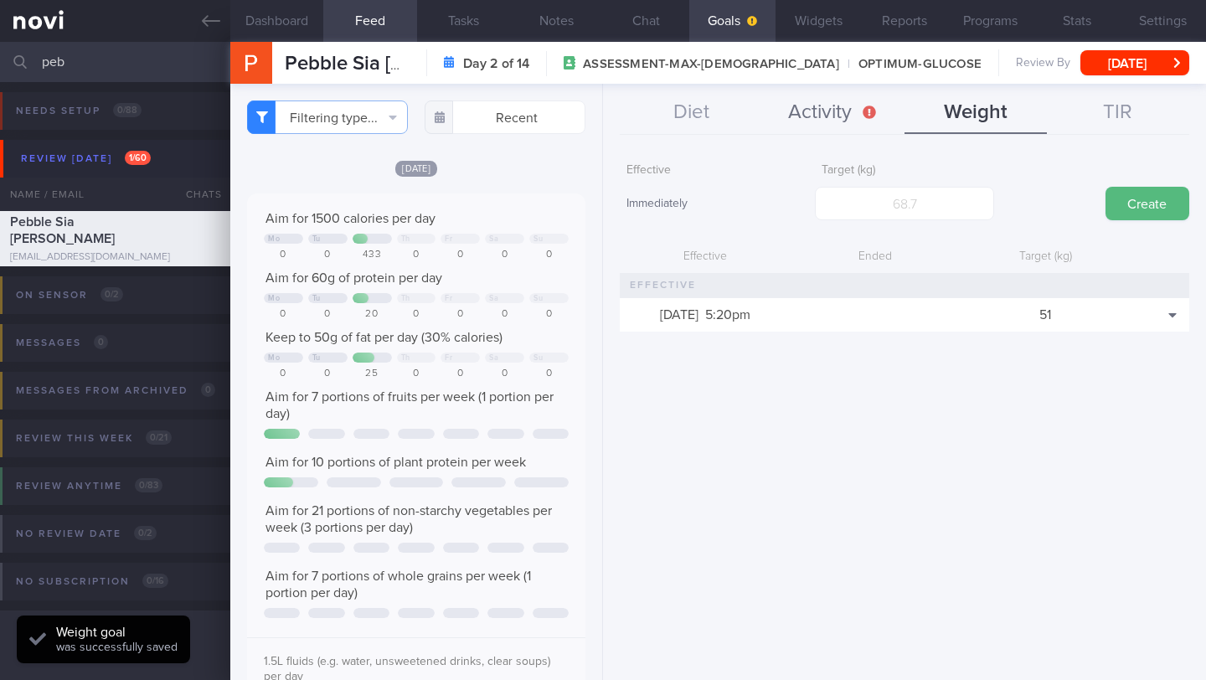
click at [876, 110] on button "Activity" at bounding box center [833, 113] width 142 height 42
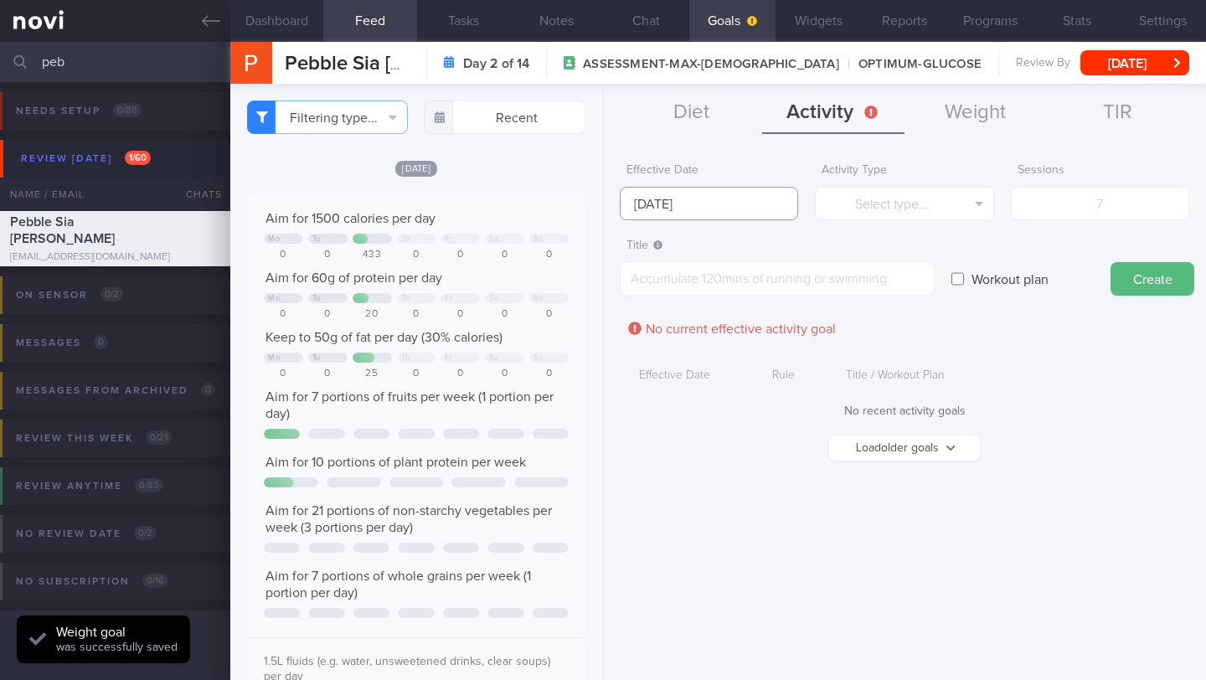
click at [714, 203] on input "[DATE]" at bounding box center [709, 203] width 178 height 33
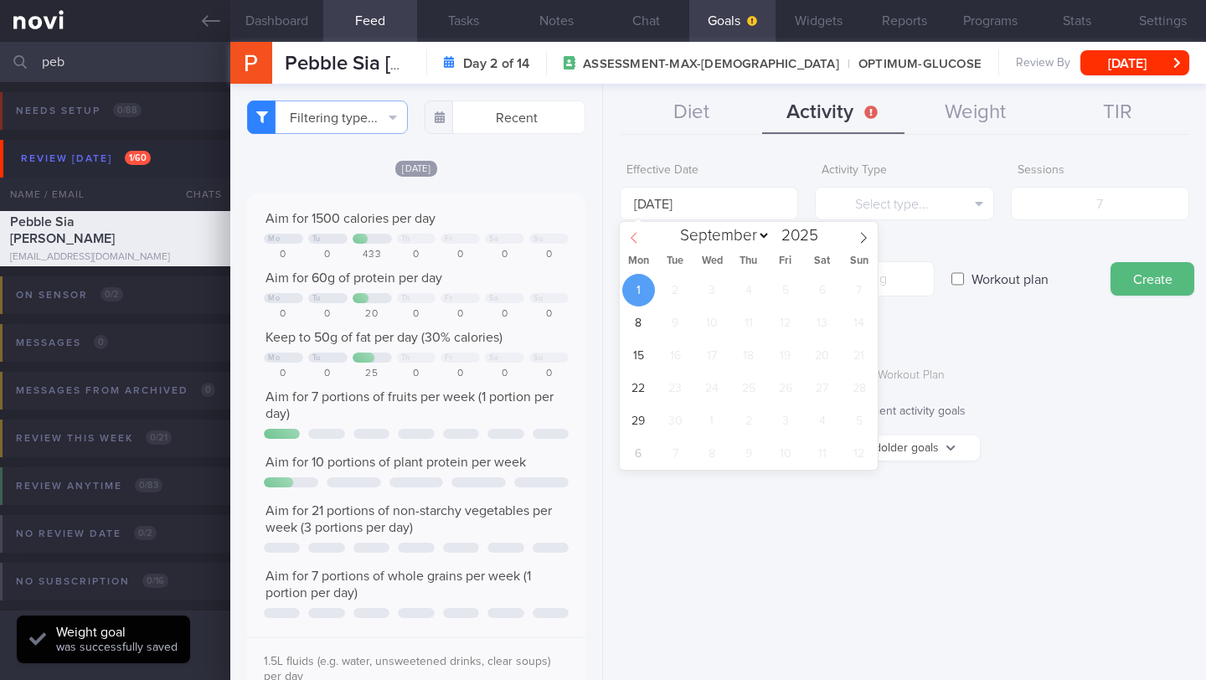
click at [638, 241] on icon at bounding box center [634, 238] width 12 height 12
select select "7"
click at [635, 424] on span "25" at bounding box center [638, 420] width 33 height 33
type input "[DATE]"
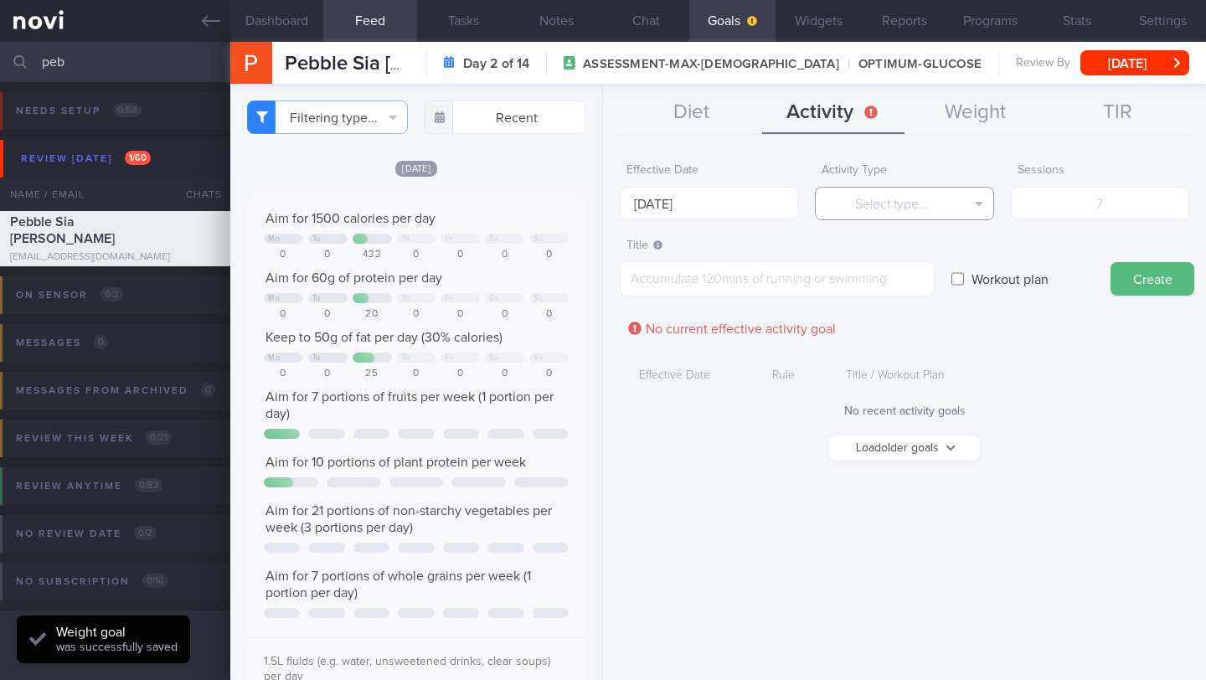
click at [933, 208] on button "Select type..." at bounding box center [904, 203] width 178 height 33
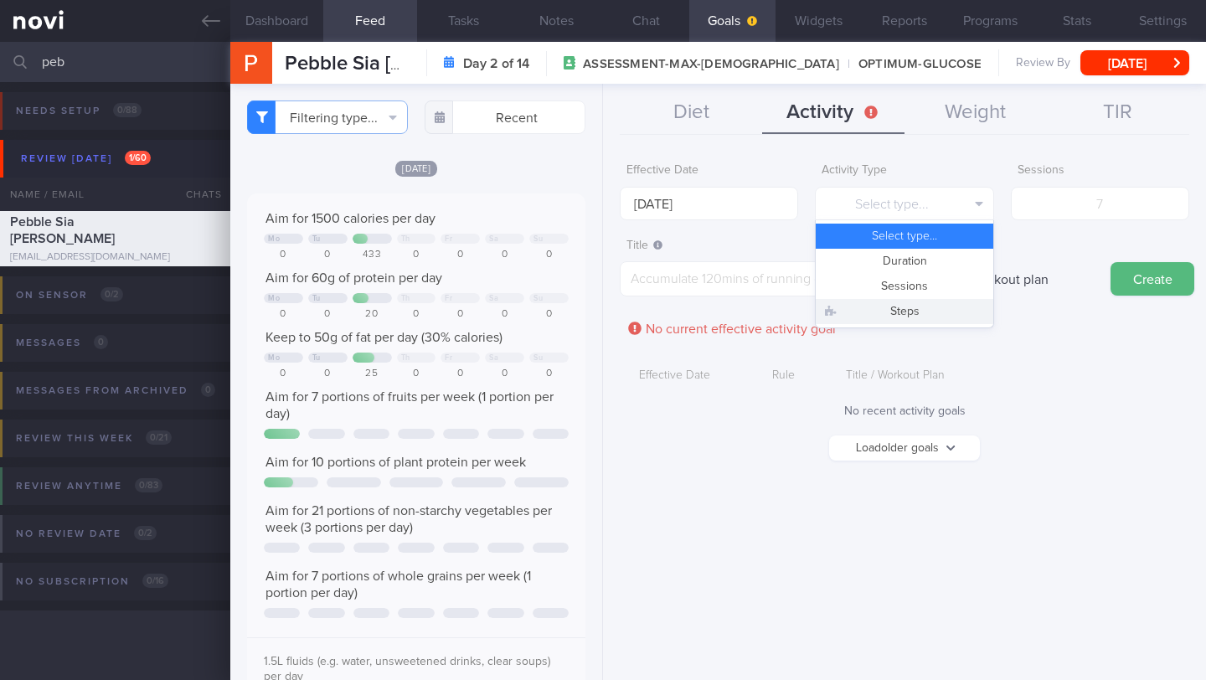
click at [921, 315] on button "Steps" at bounding box center [903, 311] width 177 height 25
click at [1072, 224] on form "Effective Date [DATE] Activity Type Steps Select type... Duration Sessions Step…" at bounding box center [904, 316] width 569 height 322
click at [1085, 193] on input "number" at bounding box center [1100, 203] width 178 height 33
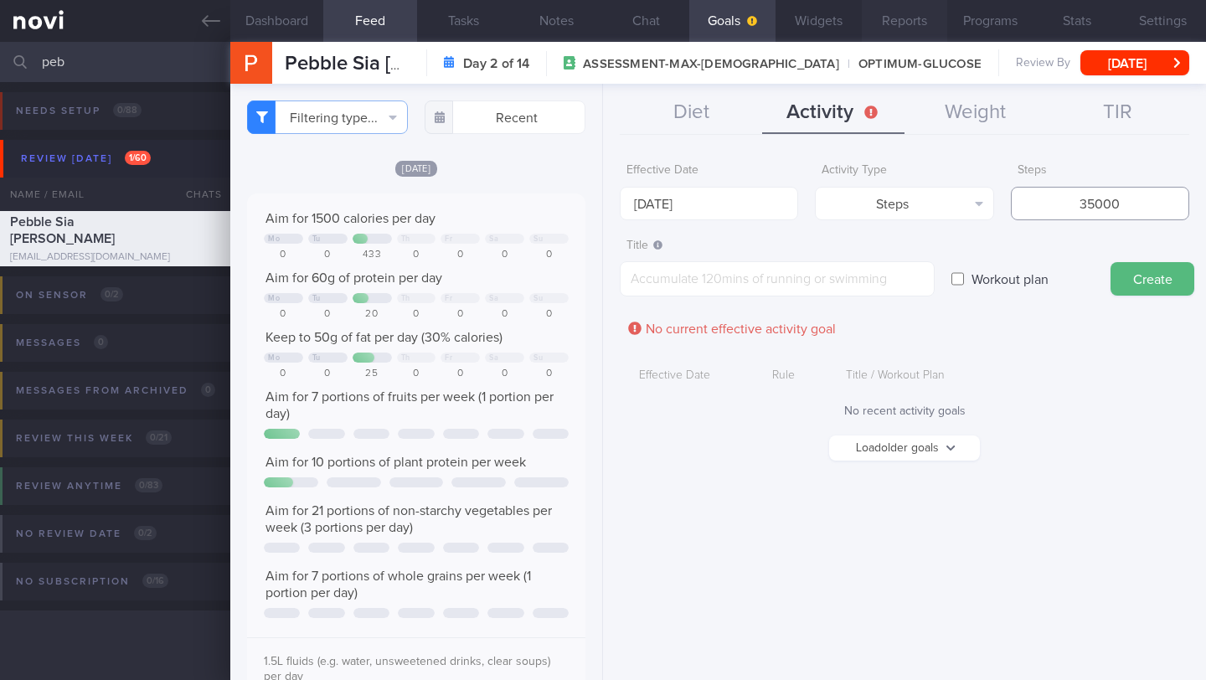
type input "35000"
click at [795, 283] on textarea at bounding box center [777, 278] width 315 height 35
paste textarea "Aim for a minimum of 5,000 steps/day"
type textarea "Aim for a minimum of 5,000 steps/day"
click at [1128, 276] on button "Create" at bounding box center [1152, 278] width 84 height 33
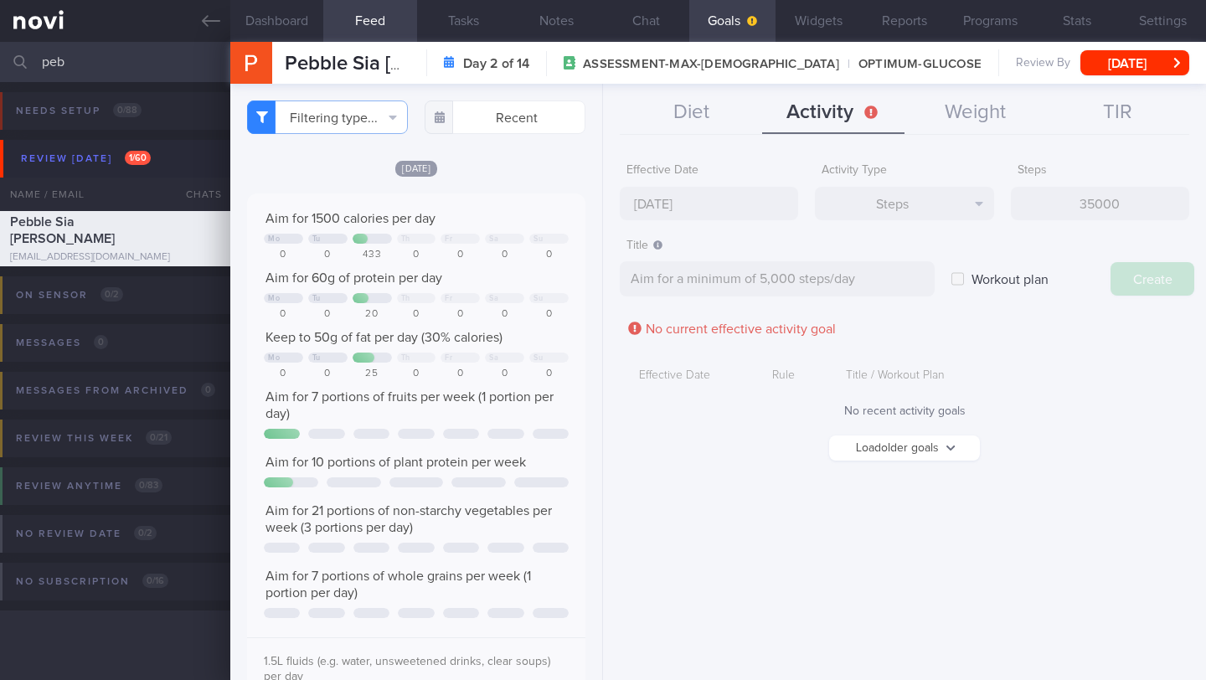
type input "[DATE]"
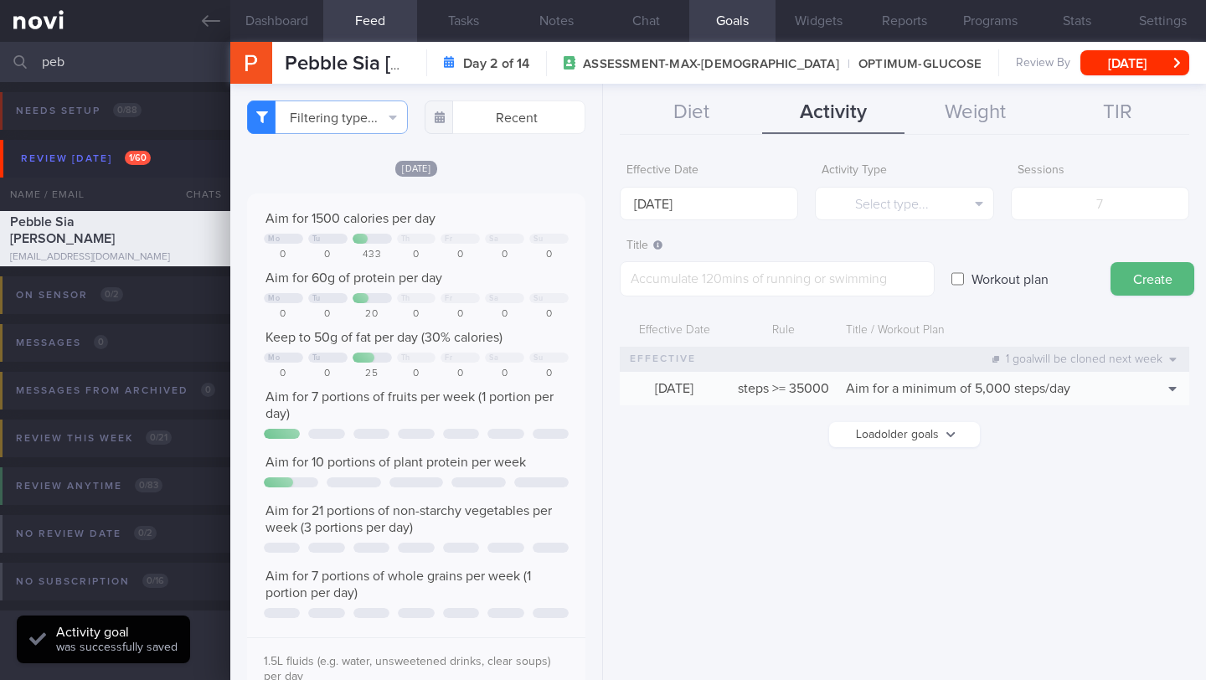
click at [656, 219] on form "Effective Date [DATE] Activity Type Select type... Select type... Duration Sess…" at bounding box center [904, 309] width 569 height 309
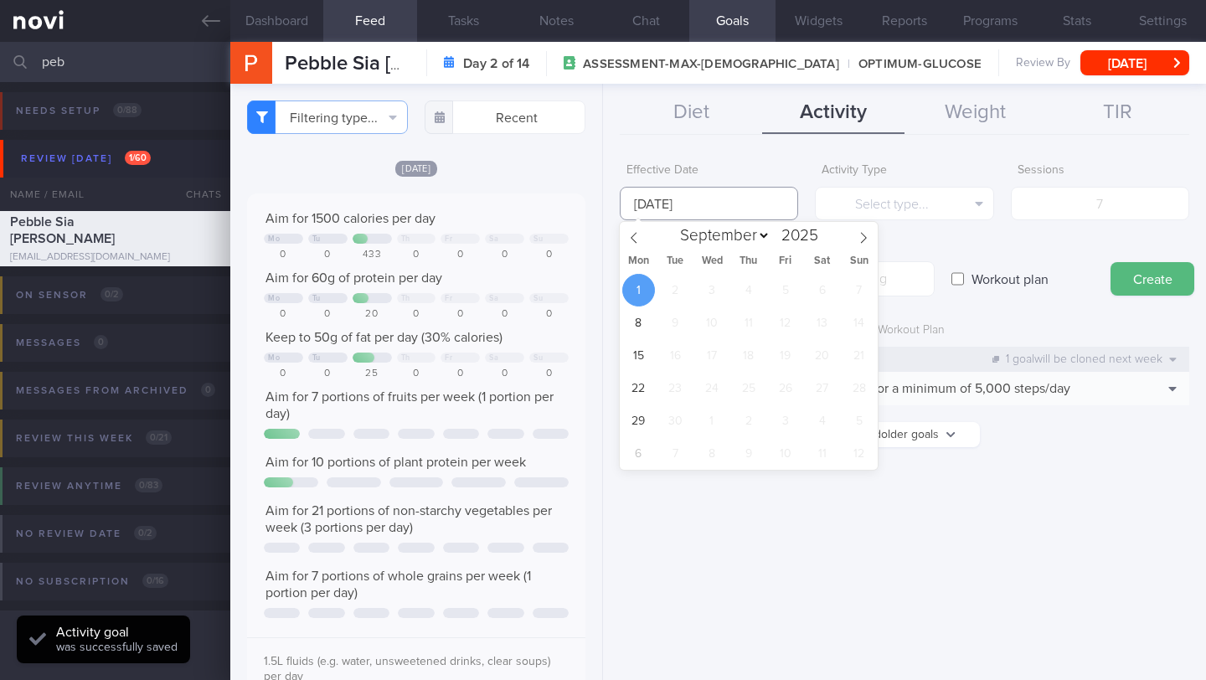
click at [658, 213] on body "You are offline! Some functionality will be unavailable Patients New Users Coac…" at bounding box center [603, 340] width 1206 height 680
click at [635, 244] on span at bounding box center [634, 236] width 28 height 28
select select "7"
click at [641, 428] on span "25" at bounding box center [638, 420] width 33 height 33
type input "[DATE]"
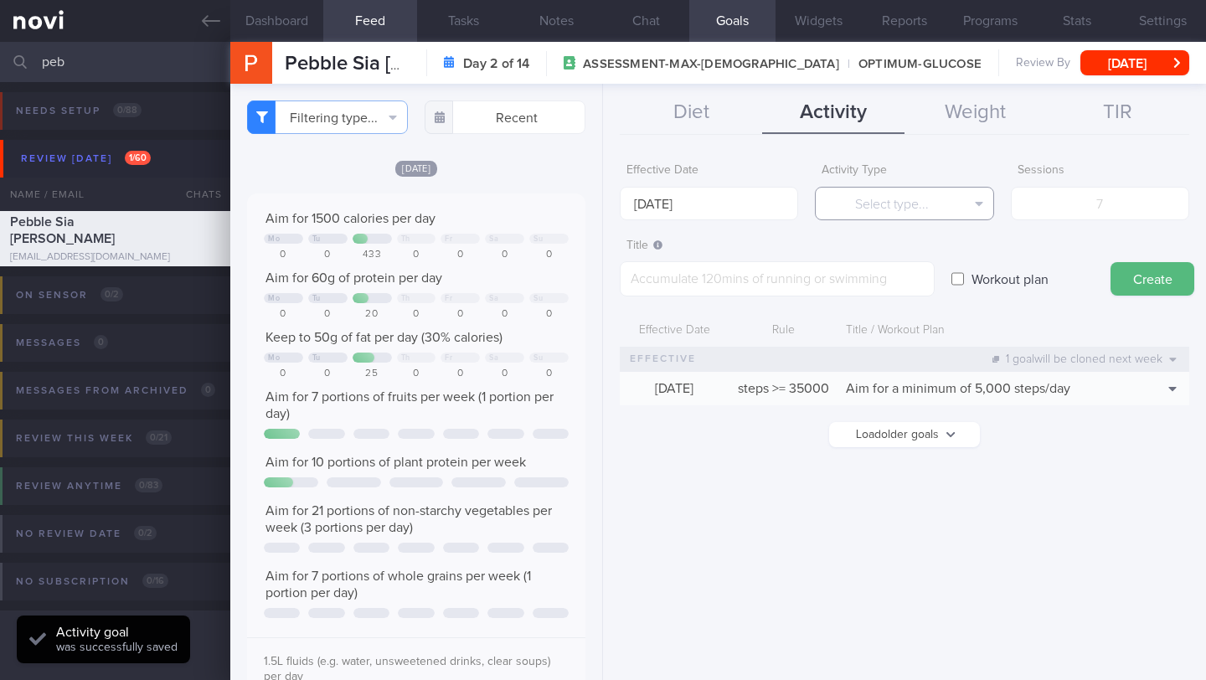
click at [908, 212] on button "Select type..." at bounding box center [904, 203] width 178 height 33
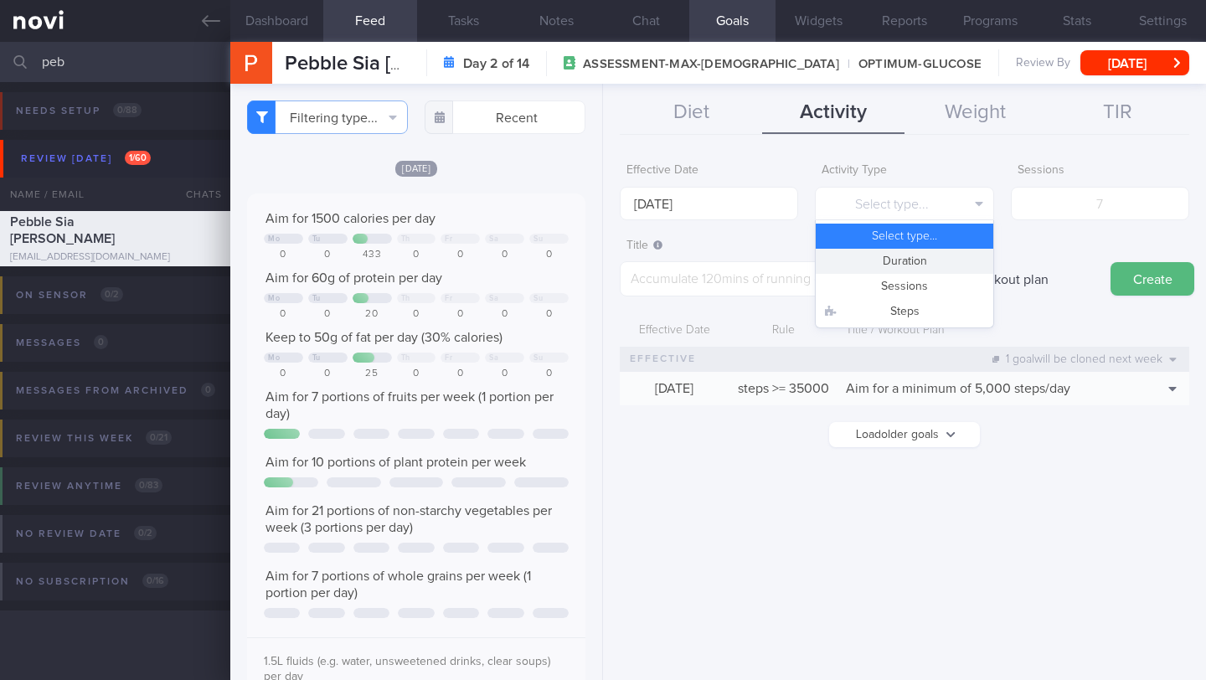
click at [907, 259] on button "Duration" at bounding box center [903, 261] width 177 height 25
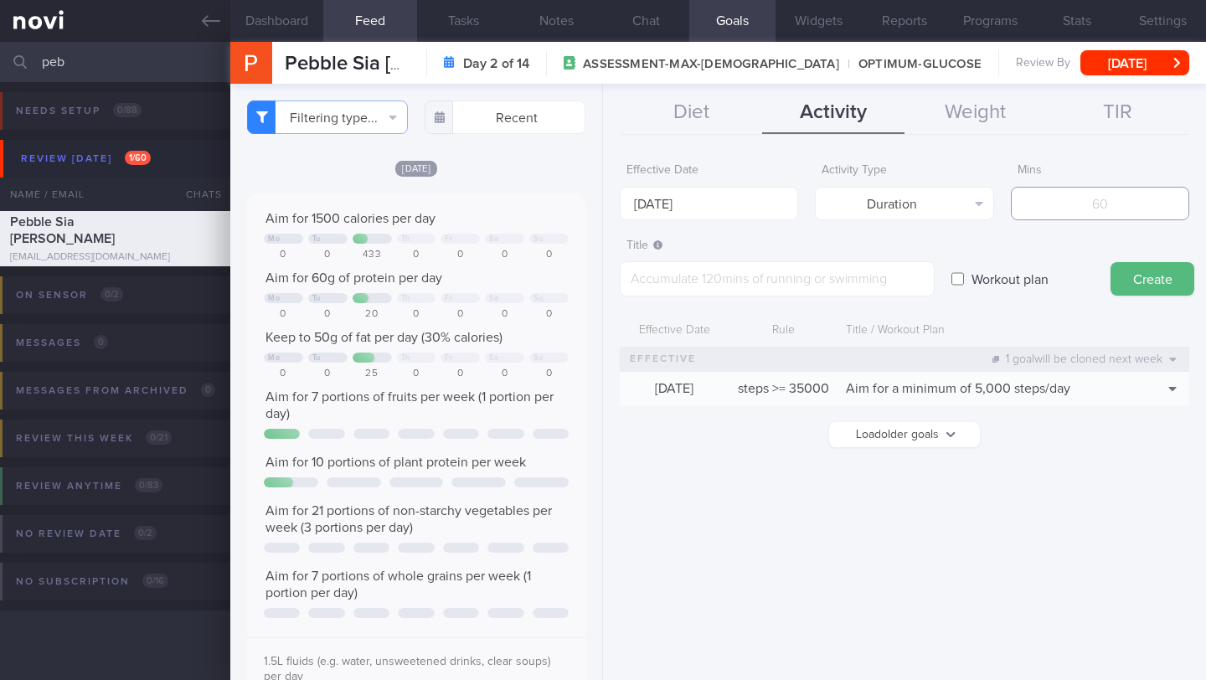
click at [1082, 210] on input "number" at bounding box center [1100, 203] width 178 height 33
type input "210"
click at [929, 207] on button "Duration" at bounding box center [904, 203] width 178 height 33
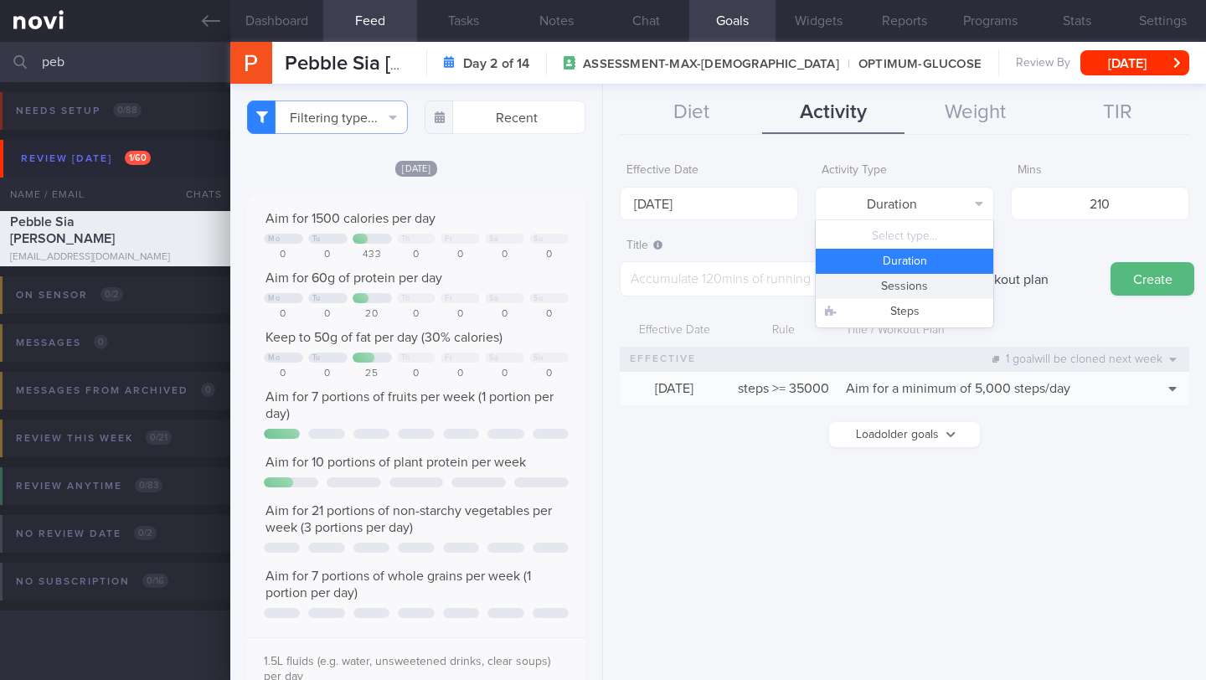
click at [902, 287] on button "Sessions" at bounding box center [903, 286] width 177 height 25
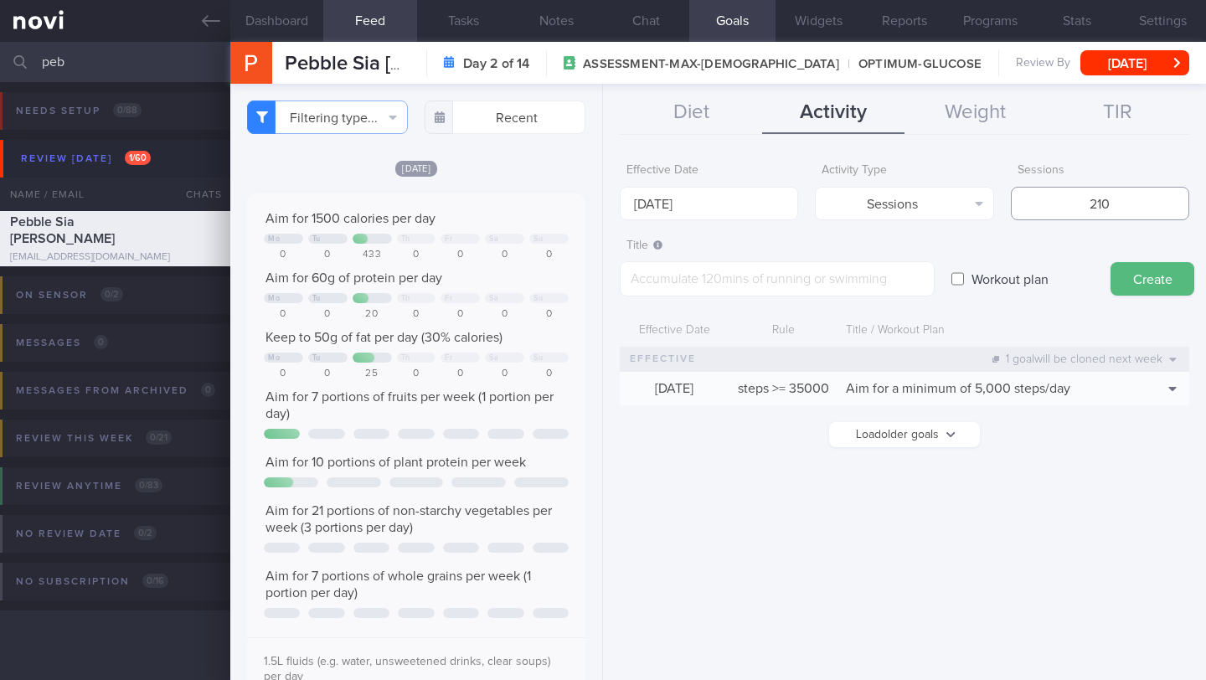
click at [1062, 210] on input "210" at bounding box center [1100, 203] width 178 height 33
drag, startPoint x: 1062, startPoint y: 210, endPoint x: 1148, endPoint y: 197, distance: 87.3
click at [1148, 197] on input "210" at bounding box center [1100, 203] width 178 height 33
drag, startPoint x: 1088, startPoint y: 204, endPoint x: 1140, endPoint y: 212, distance: 51.6
click at [1140, 212] on input "210" at bounding box center [1100, 203] width 178 height 33
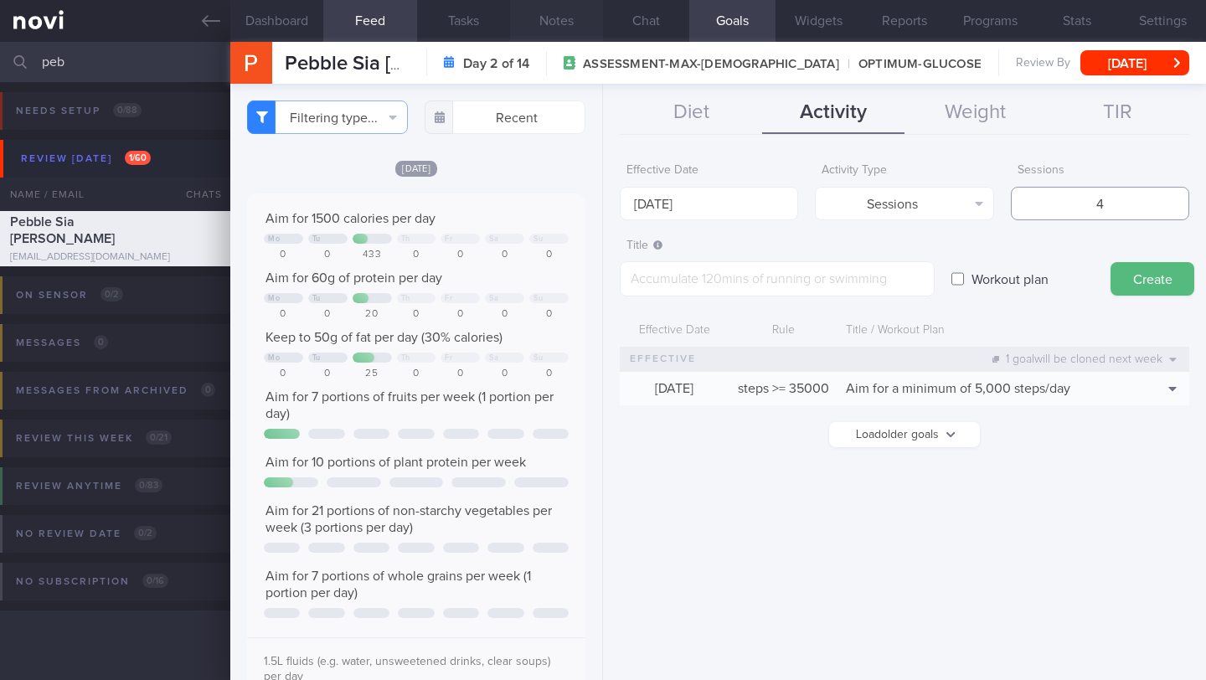
type input "4"
click at [774, 280] on textarea at bounding box center [777, 278] width 315 height 35
paste textarea "Aim for at least 4 workouts a week Target at least 2 sessions of full-body stre…"
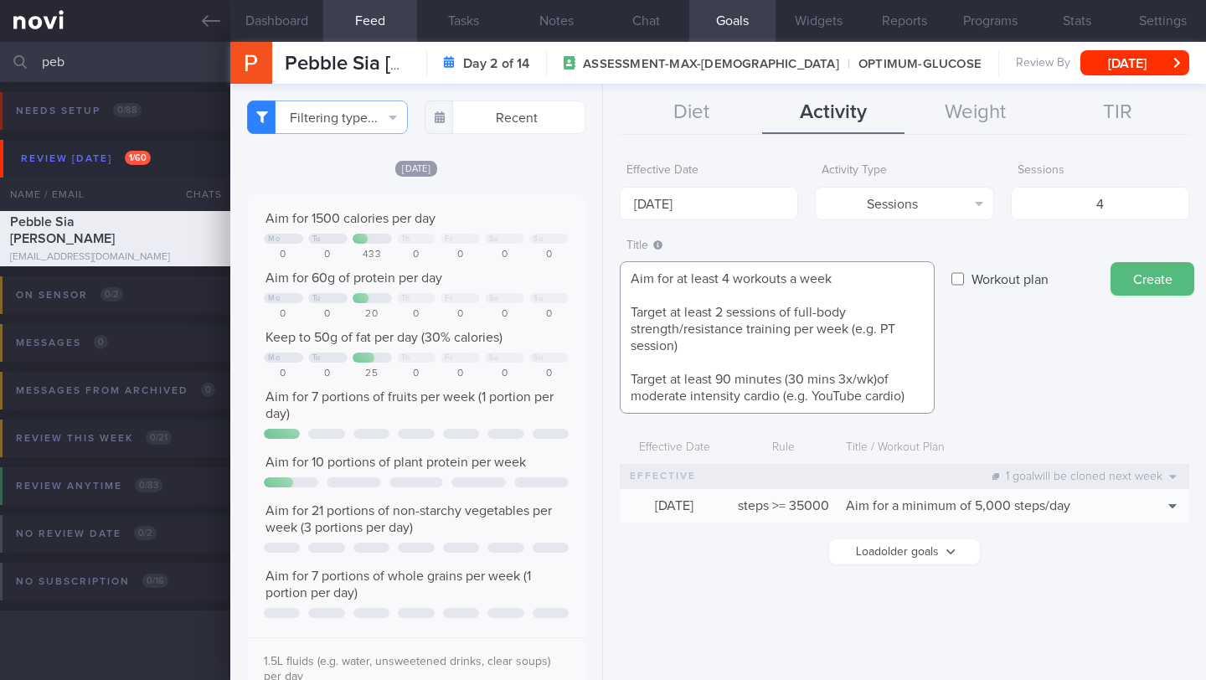
click at [661, 296] on textarea "Aim for at least 4 workouts a week Target at least 2 sessions of full-body stre…" at bounding box center [777, 337] width 315 height 152
click at [634, 311] on textarea "Aim for at least 4 workouts a week - Target at least 2 sessions of full-body st…" at bounding box center [777, 337] width 315 height 152
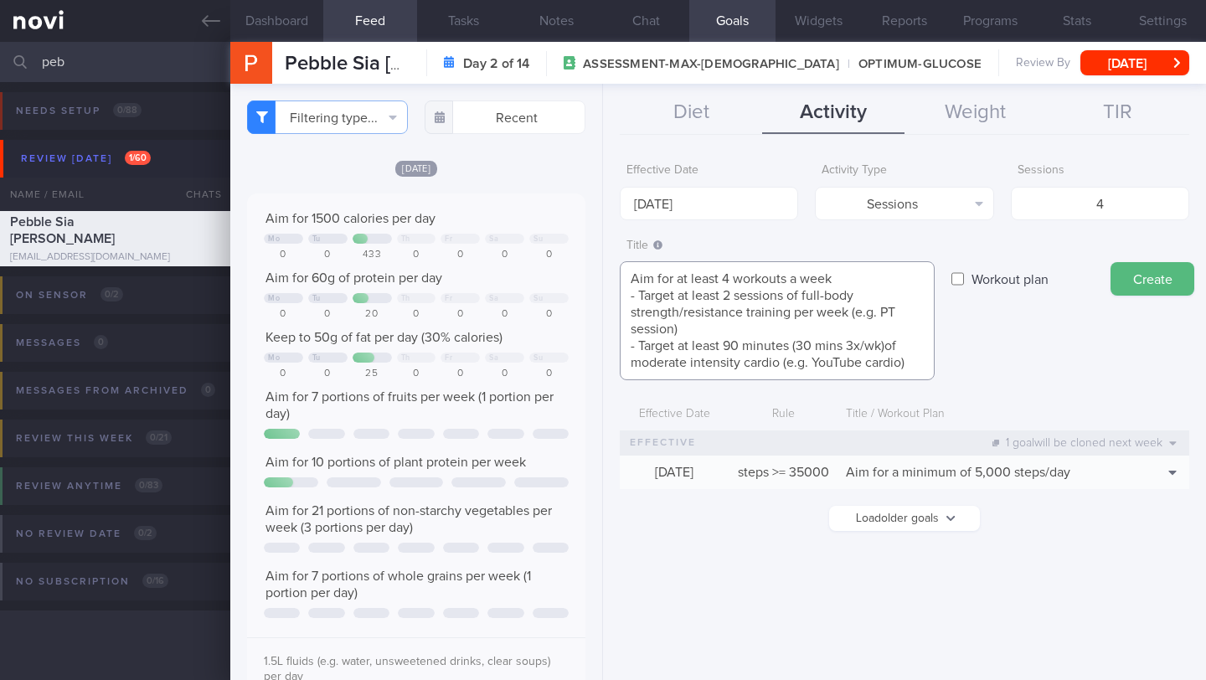
drag, startPoint x: 728, startPoint y: 345, endPoint x: 795, endPoint y: 346, distance: 67.0
click at [795, 346] on textarea "Aim for at least 4 workouts a week - Target at least 2 sessions of full-body st…" at bounding box center [777, 320] width 315 height 119
click at [726, 275] on textarea "Aim for at least 4 workouts a week - Target at least 2 sessions of full-body st…" at bounding box center [777, 320] width 315 height 119
type textarea "Aim for at least 5 workouts a week - Target at least 2 sessions of full-body st…"
drag, startPoint x: 1104, startPoint y: 210, endPoint x: 1089, endPoint y: 208, distance: 14.3
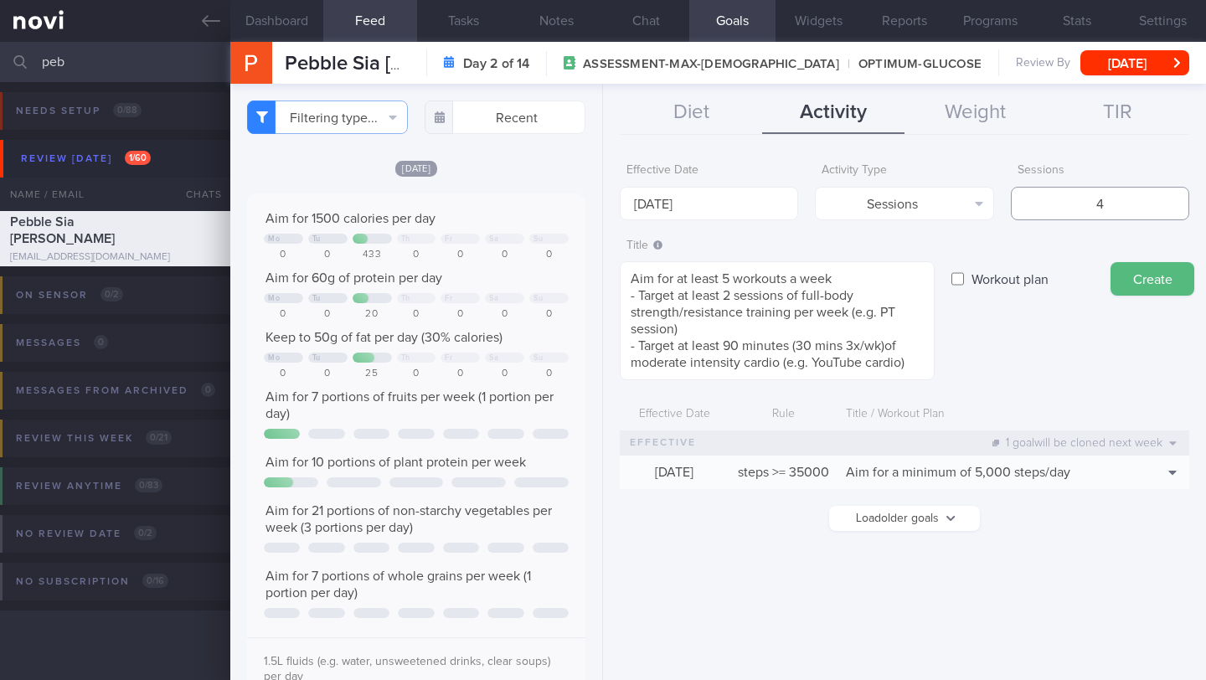
click at [1089, 208] on input "4" at bounding box center [1100, 203] width 178 height 33
type input "5"
click at [726, 278] on textarea "Aim for at least 5 workouts a week - Target at least 2 sessions of full-body st…" at bounding box center [777, 320] width 315 height 119
click at [728, 278] on textarea "Aim for at least 5 workouts a week - Target at least 2 sessions of full-body st…" at bounding box center [777, 320] width 315 height 119
click at [728, 280] on textarea "Aim for at least 5 workouts a week - Target at least 2 sessions of full-body st…" at bounding box center [777, 320] width 315 height 119
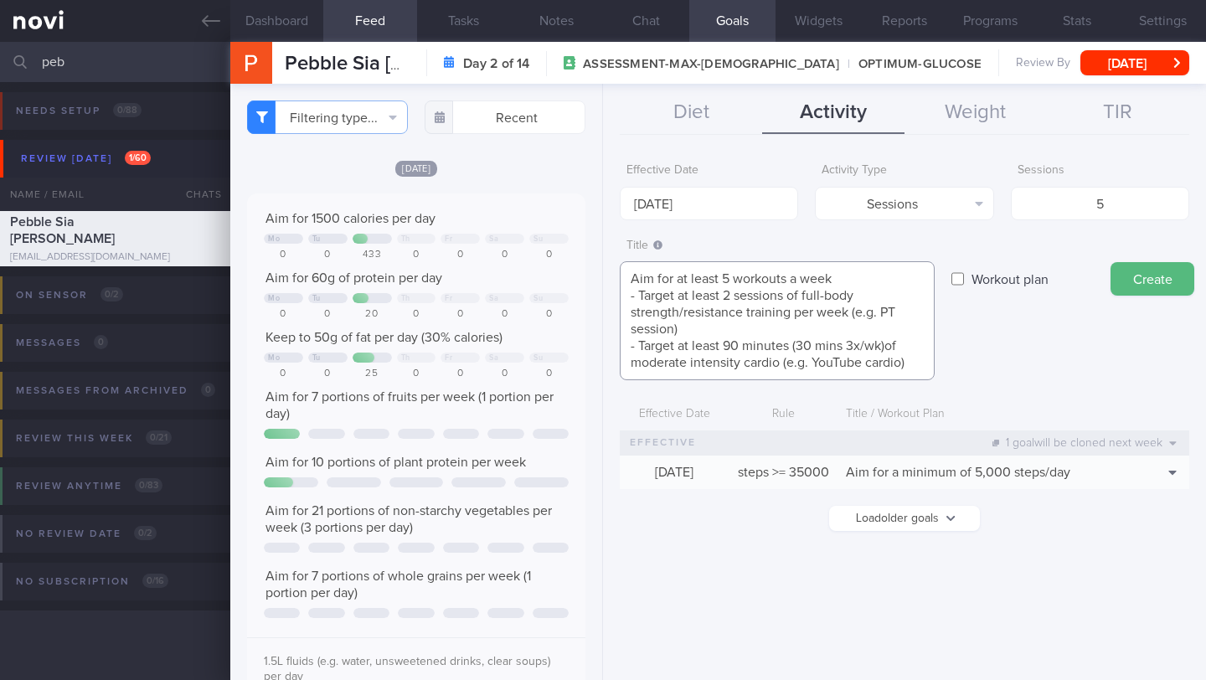
click at [732, 297] on textarea "Aim for at least 5 workouts a week - Target at least 2 sessions of full-body st…" at bounding box center [777, 320] width 315 height 119
drag, startPoint x: 739, startPoint y: 344, endPoint x: 724, endPoint y: 343, distance: 15.1
click at [724, 343] on textarea "Aim for at least 5 workouts a week - Target at least 3 sessions of full-body st…" at bounding box center [777, 320] width 315 height 119
drag, startPoint x: 723, startPoint y: 298, endPoint x: 682, endPoint y: 295, distance: 41.2
click at [682, 295] on textarea "Aim for at least 5 workouts a week - Target at least 3 sessions of full-body st…" at bounding box center [777, 320] width 315 height 119
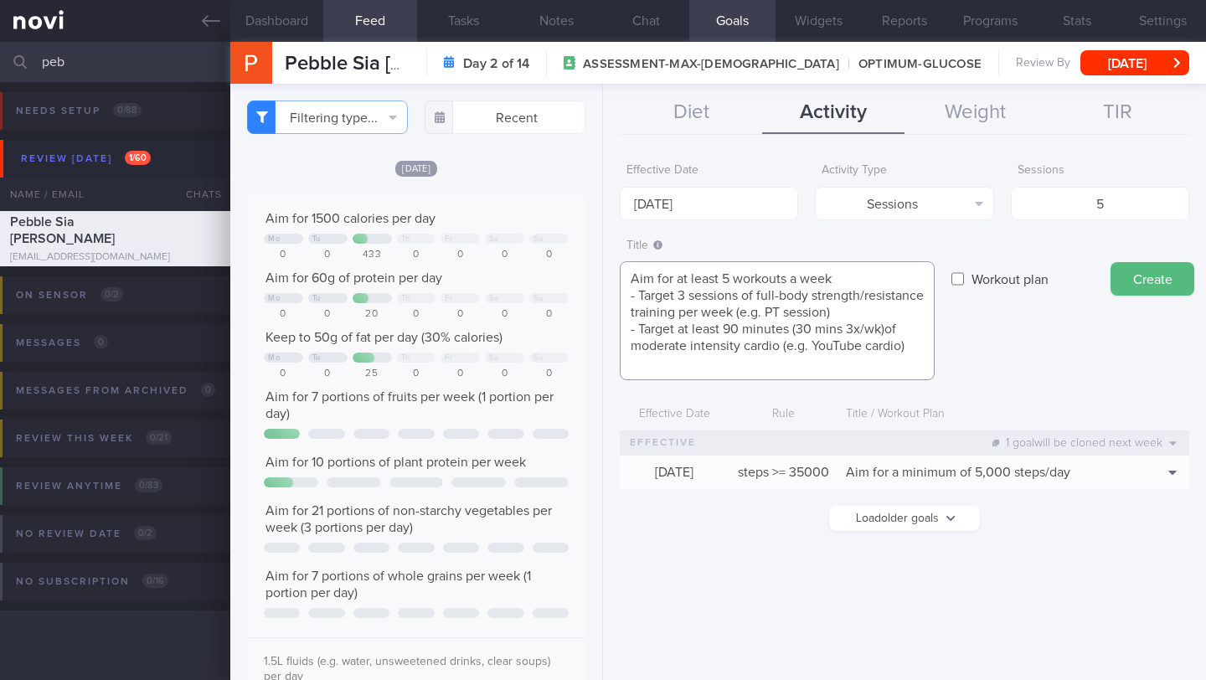
drag, startPoint x: 682, startPoint y: 349, endPoint x: 790, endPoint y: 348, distance: 107.2
click at [790, 348] on textarea "Aim for at least 5 workouts a week - Target 3 sessions of full-body strength/re…" at bounding box center [777, 320] width 315 height 119
drag, startPoint x: 789, startPoint y: 346, endPoint x: 679, endPoint y: 346, distance: 109.7
click at [679, 346] on textarea "Aim for at least 5 workouts a week - Target 3 sessions of full-body strength/re…" at bounding box center [777, 320] width 315 height 119
drag, startPoint x: 759, startPoint y: 368, endPoint x: 702, endPoint y: 349, distance: 60.1
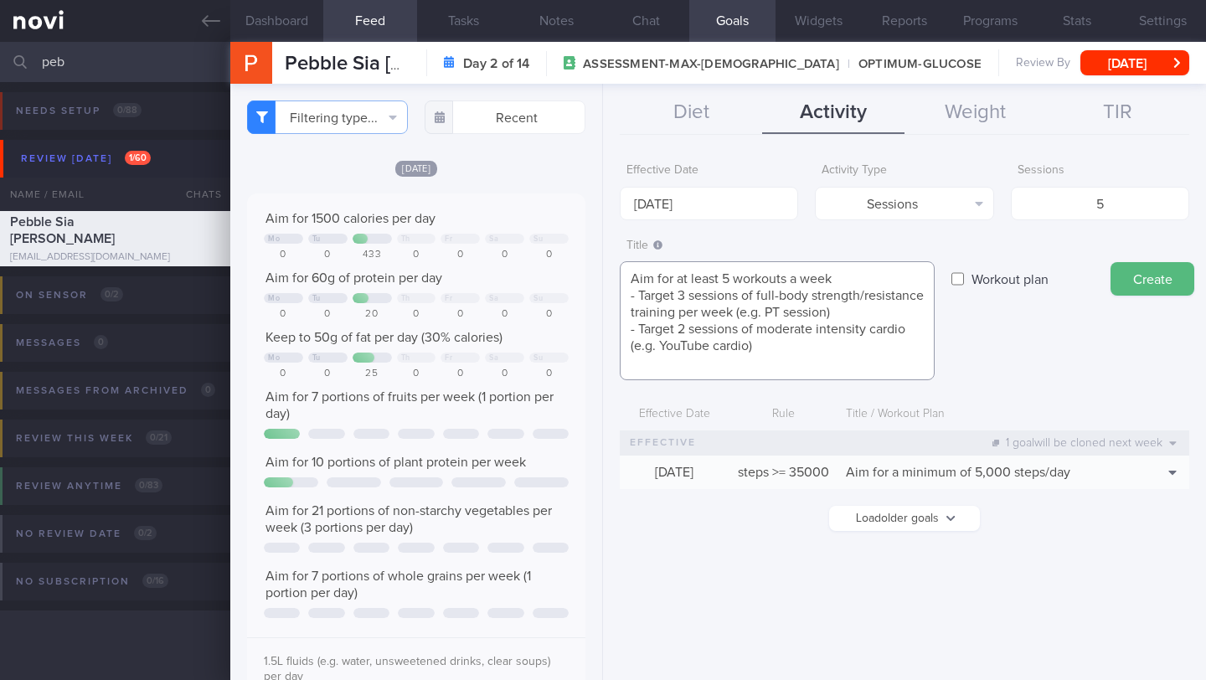
click at [702, 349] on textarea "Aim for at least 5 workouts a week - Target 3 sessions of full-body strength/re…" at bounding box center [777, 320] width 315 height 119
click at [674, 332] on textarea "Aim for at least 5 workouts a week - Target 3 sessions of full-body strength/re…" at bounding box center [777, 320] width 315 height 119
drag, startPoint x: 706, startPoint y: 338, endPoint x: 629, endPoint y: 279, distance: 97.3
click at [629, 279] on textarea "Aim for at least 5 workouts a week - Target 3 sessions of full-body strength/re…" at bounding box center [777, 320] width 315 height 119
click at [855, 351] on textarea "Aim for at least 5 workouts a week - Target 3 sessions of full-body strength/re…" at bounding box center [777, 320] width 315 height 119
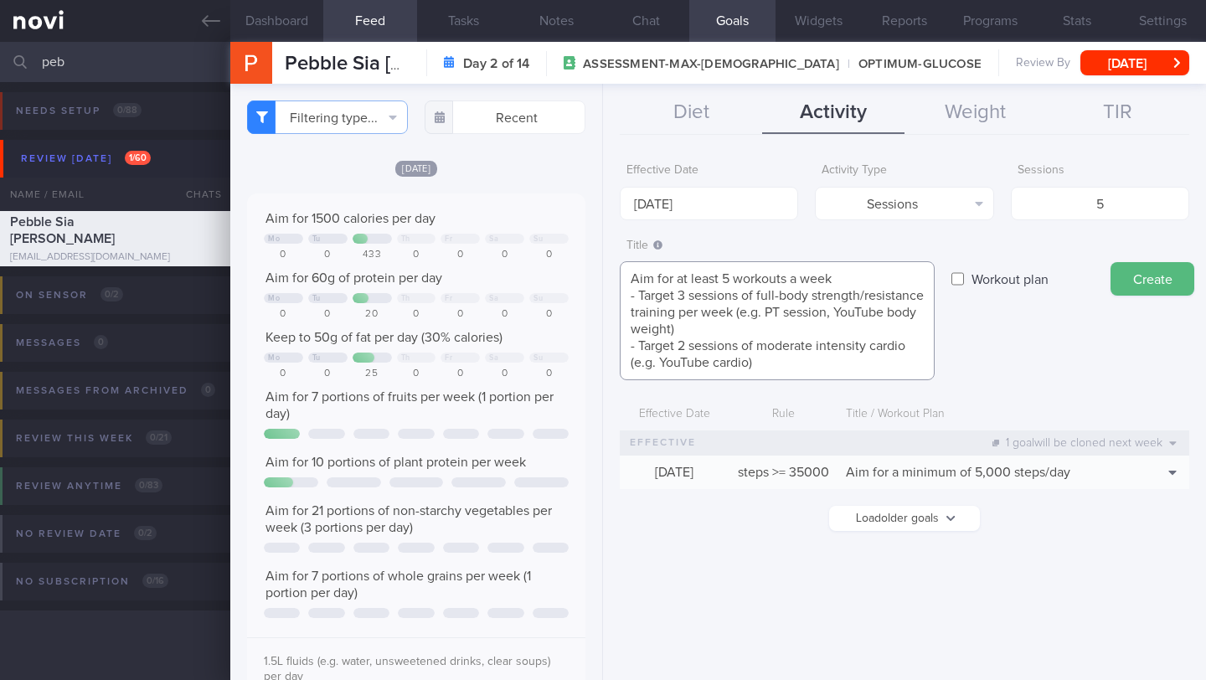
click at [682, 363] on textarea "Aim for at least 5 workouts a week - Target 3 sessions of full-body strength/re…" at bounding box center [777, 320] width 315 height 119
click at [660, 363] on textarea "Aim for at least 5 workouts a week - Target 3 sessions of full-body strength/re…" at bounding box center [777, 320] width 315 height 119
type textarea "Aim for at least 5 workouts a week - Target 3 sessions of full-body strength/re…"
click at [1129, 280] on button "Create" at bounding box center [1152, 278] width 84 height 33
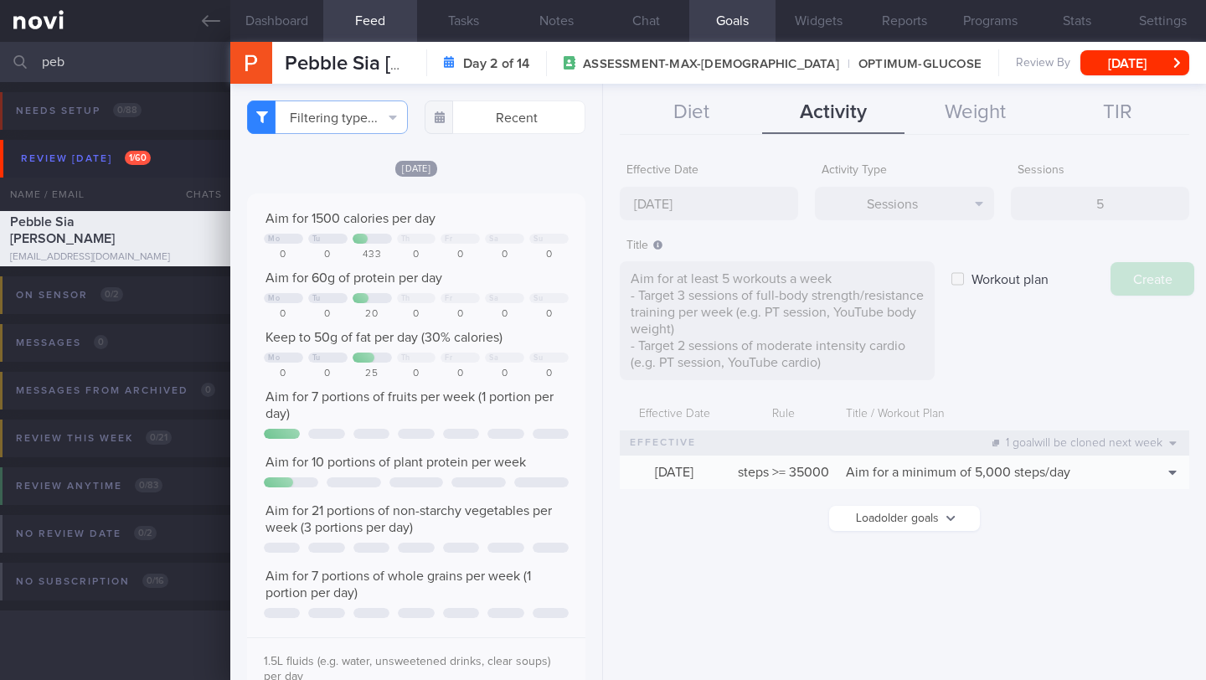
type input "[DATE]"
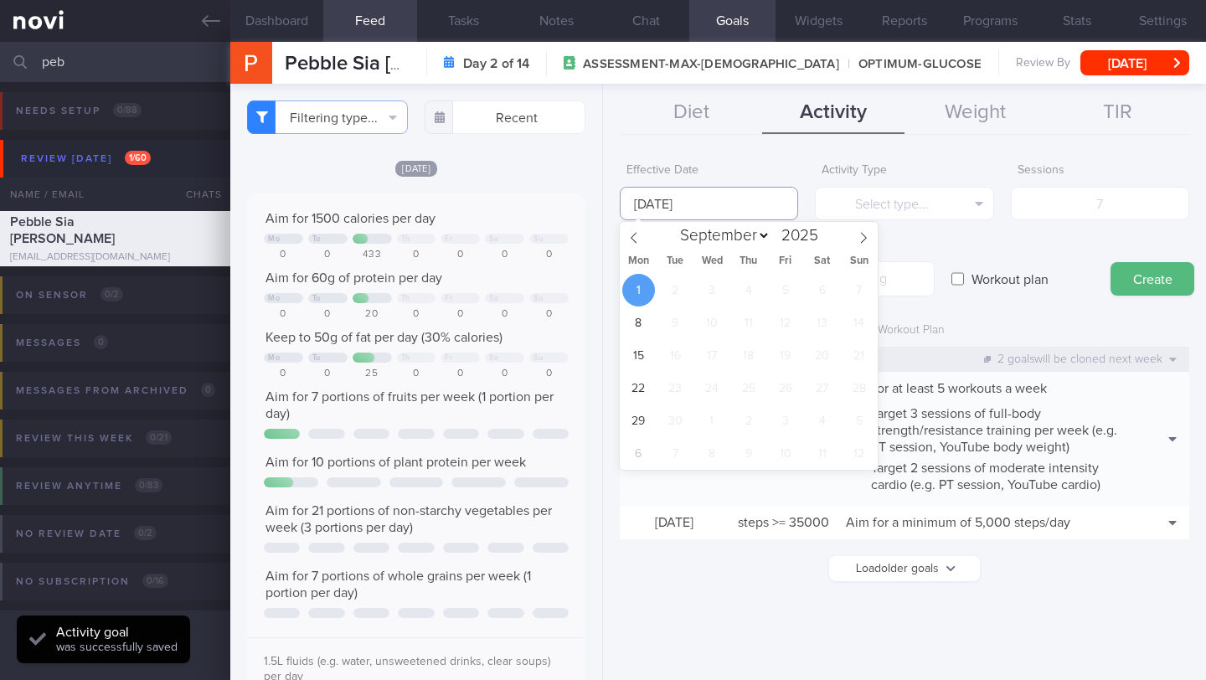
click at [680, 203] on input "[DATE]" at bounding box center [709, 203] width 178 height 33
click at [638, 234] on icon at bounding box center [634, 238] width 12 height 12
select select "7"
click at [637, 420] on span "25" at bounding box center [638, 420] width 33 height 33
type input "[DATE]"
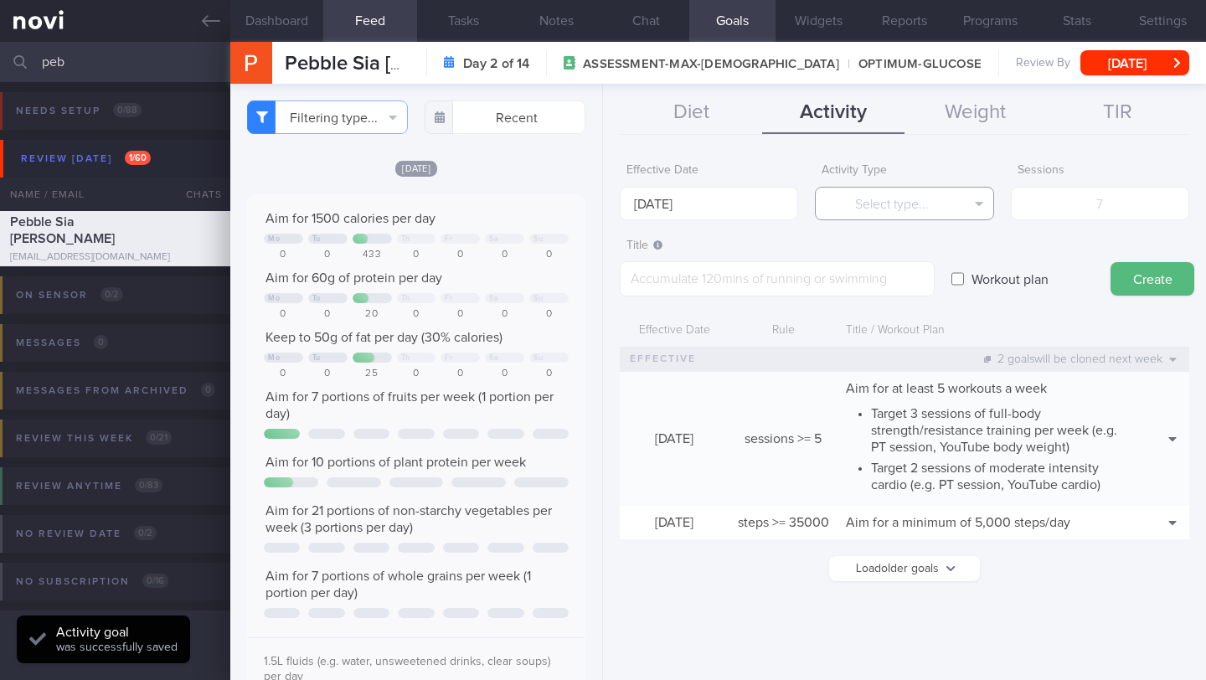
click at [871, 208] on button "Select type..." at bounding box center [904, 203] width 178 height 33
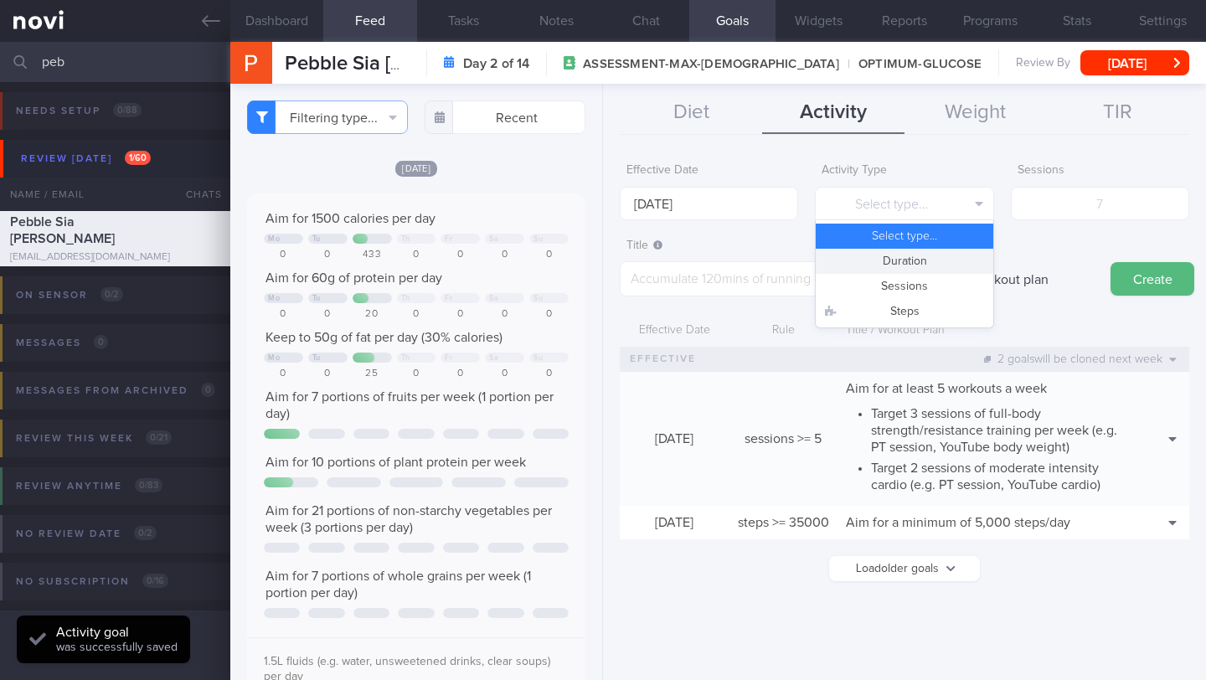
click at [891, 260] on button "Duration" at bounding box center [903, 261] width 177 height 25
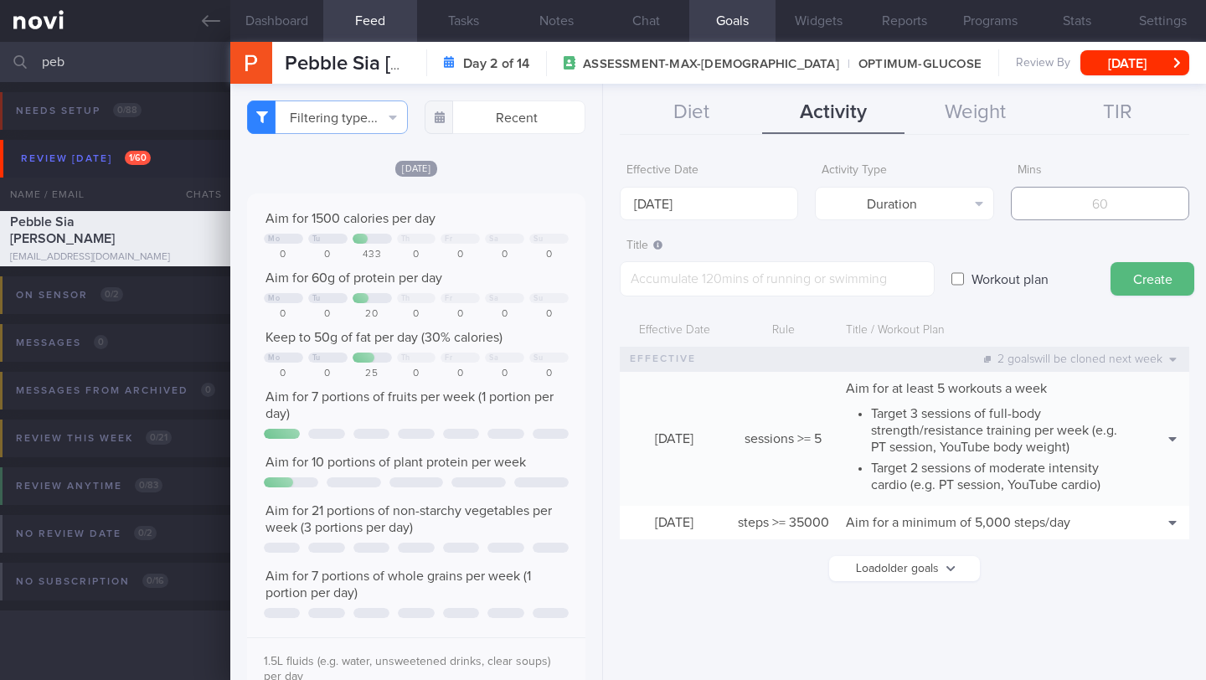
click at [1145, 200] on input "number" at bounding box center [1100, 203] width 178 height 33
type input "230"
click at [910, 287] on textarea at bounding box center [777, 278] width 315 height 35
paste textarea "Target at least 230 minutes of moderate-intensity physical activity per week"
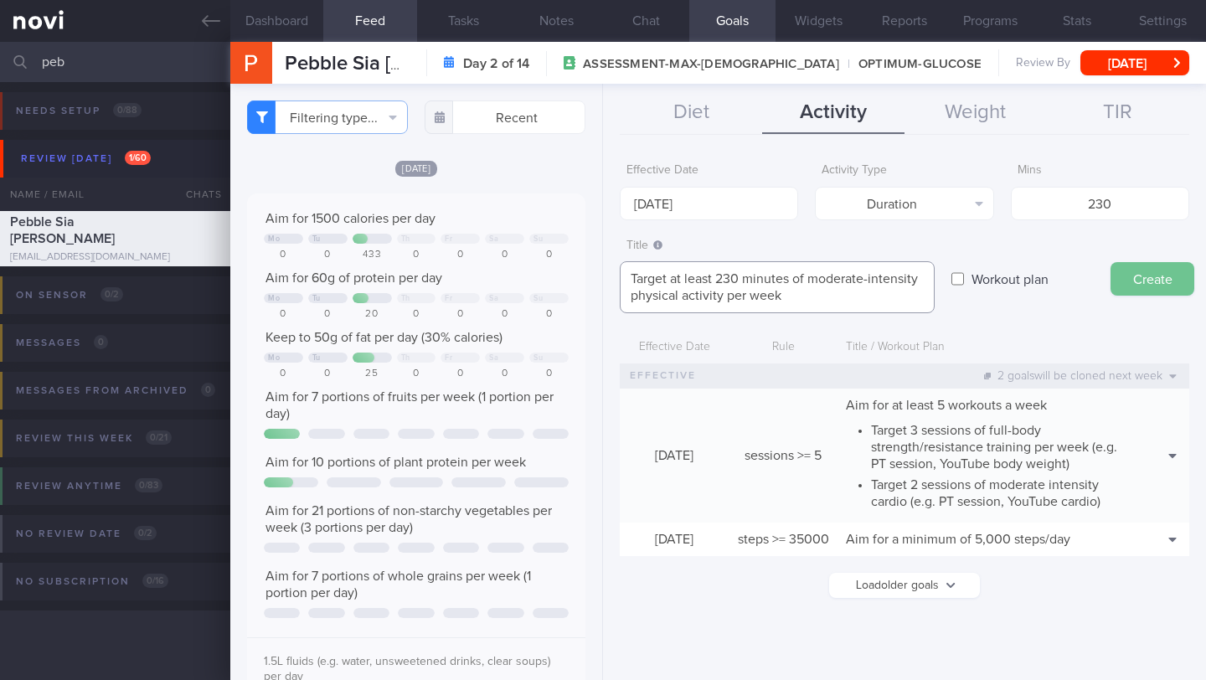
type textarea "Target at least 230 minutes of moderate-intensity physical activity per week"
click at [1145, 272] on button "Create" at bounding box center [1152, 278] width 84 height 33
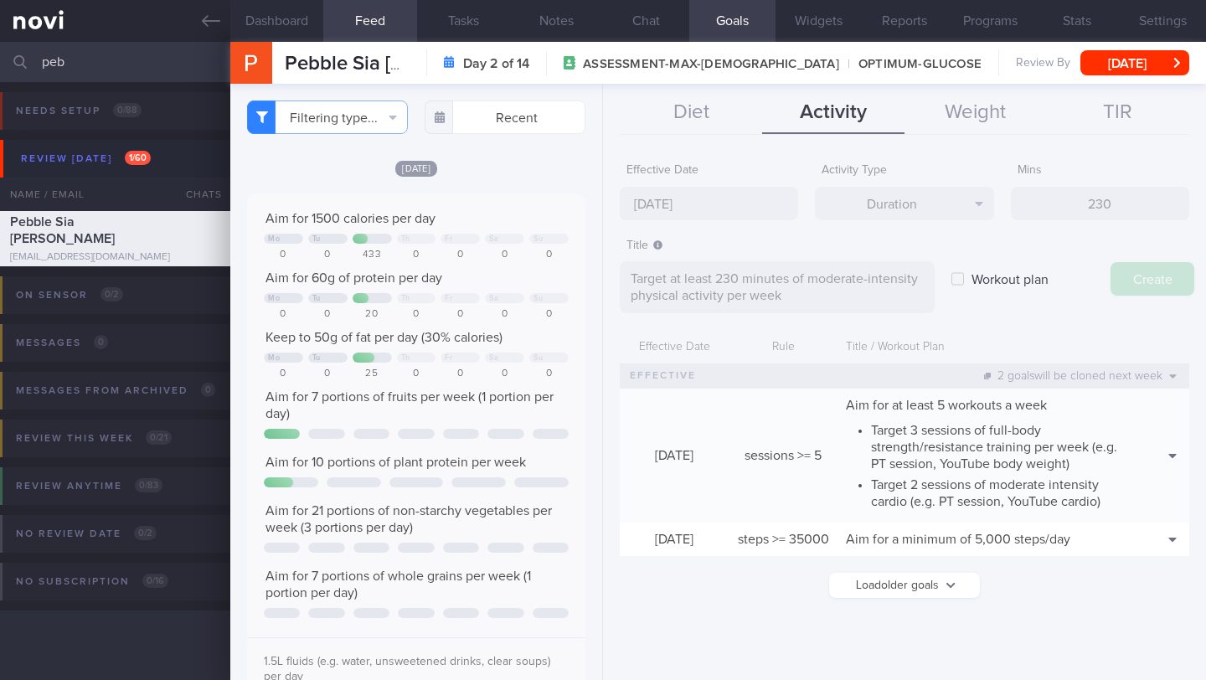
type input "[DATE]"
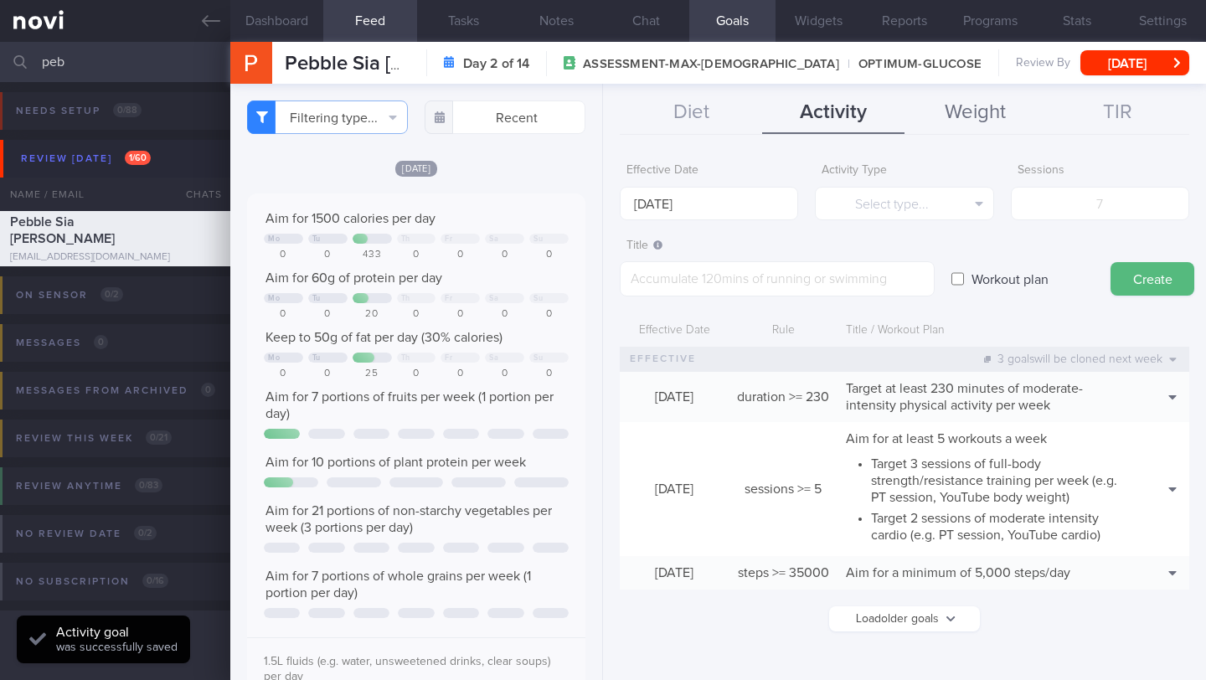
click at [954, 108] on button "Weight" at bounding box center [975, 113] width 142 height 42
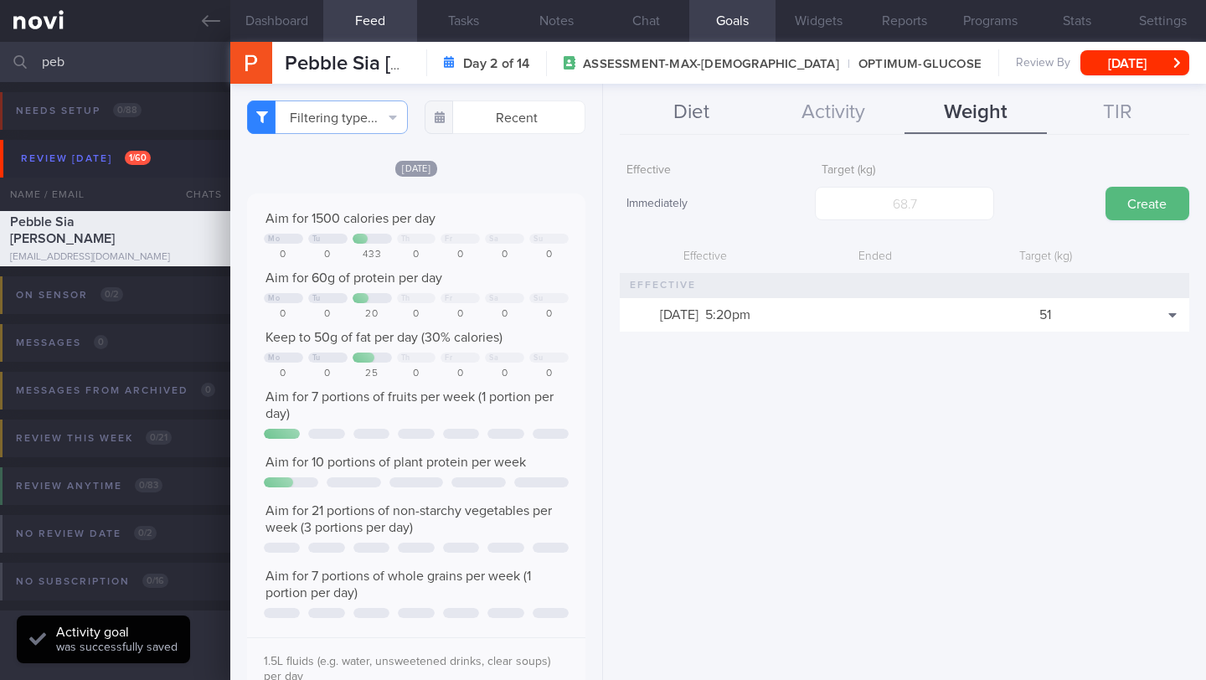
click at [705, 122] on button "Diet" at bounding box center [691, 113] width 142 height 42
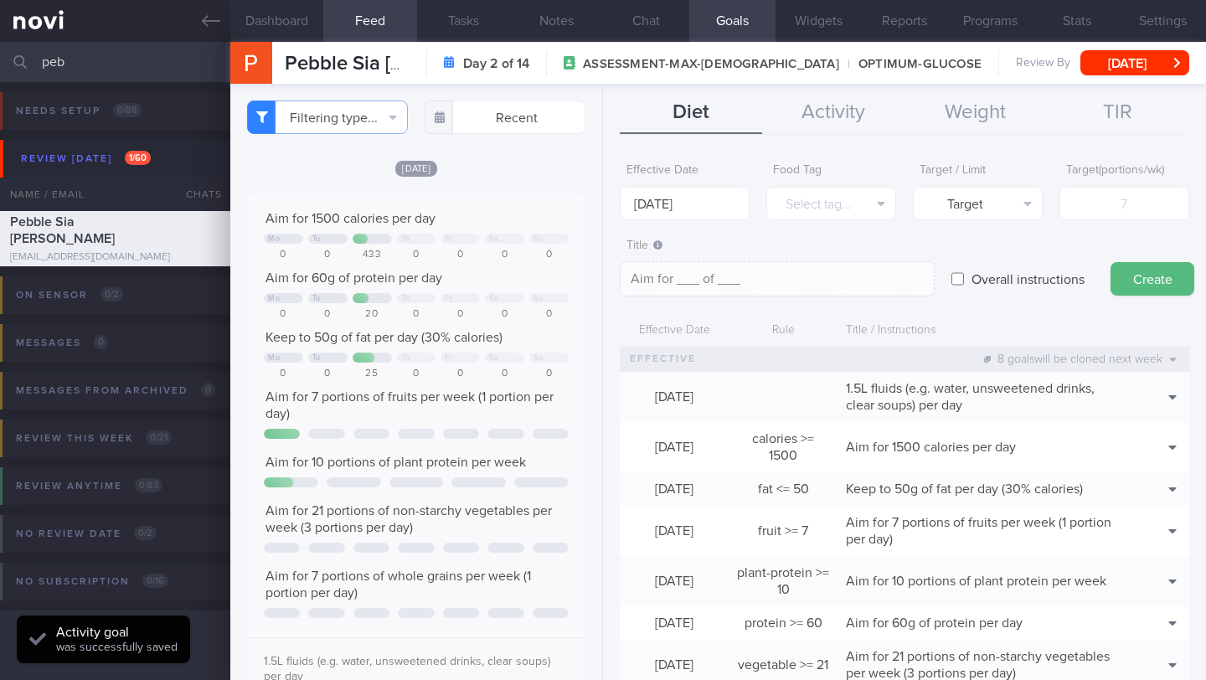
scroll to position [325, 0]
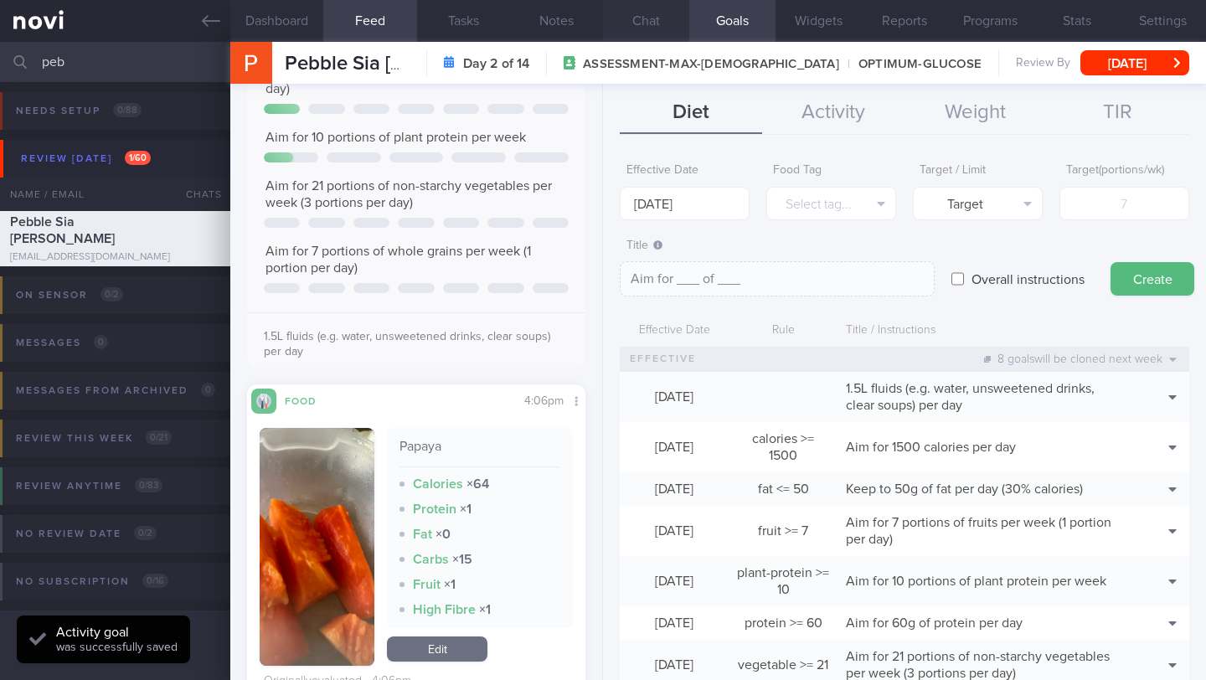
click at [635, 14] on button "Chat" at bounding box center [646, 21] width 86 height 42
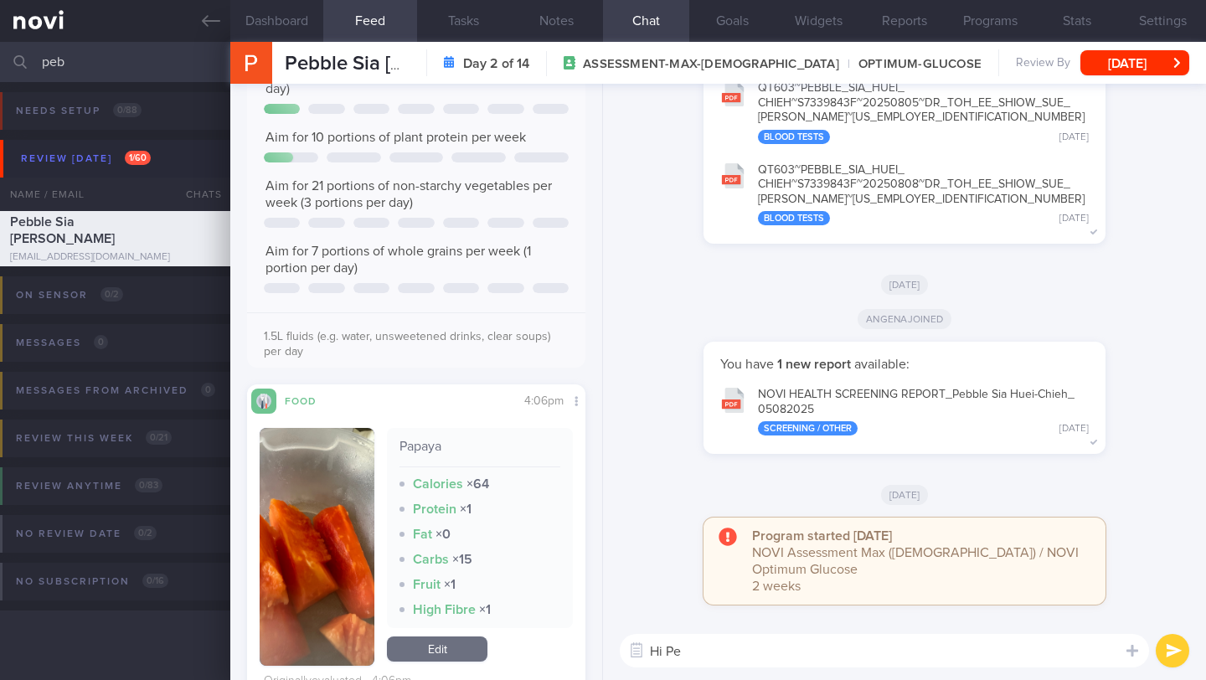
click at [718, 653] on textarea "Hi Pe" at bounding box center [884, 650] width 529 height 33
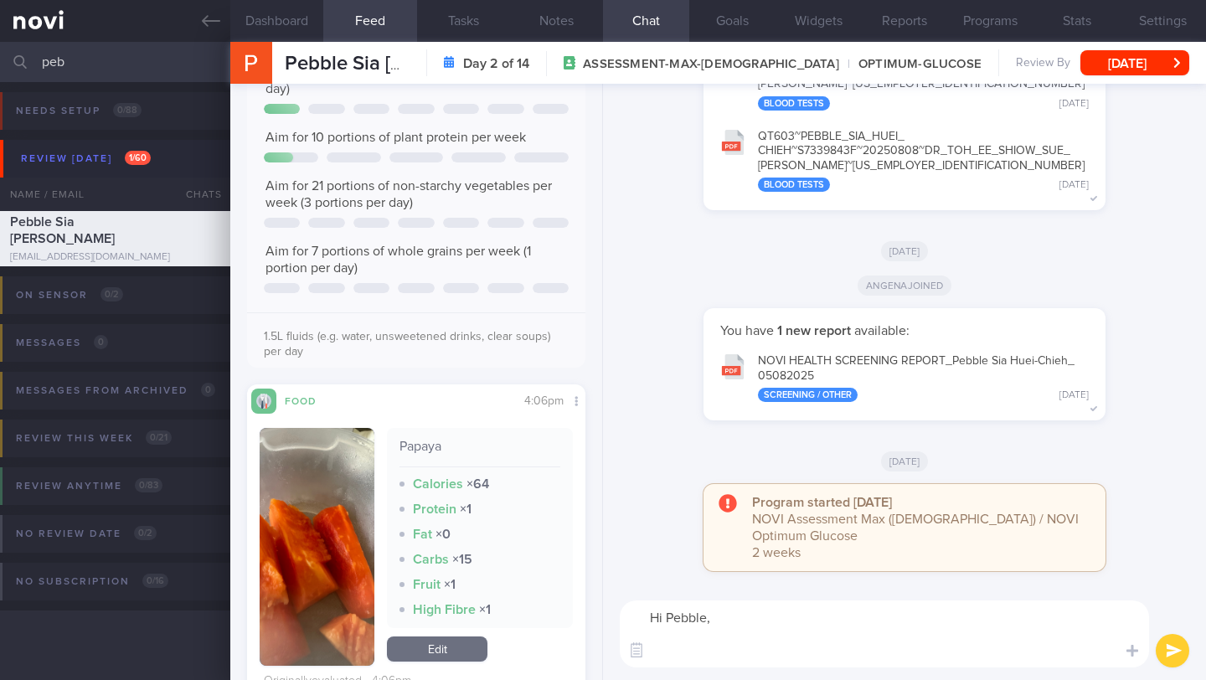
paste textarea "Lo ips d sitametc adipisci elit sed doeiu 🙂 Tem Incidid Utlaboreetdo Magnaal en…"
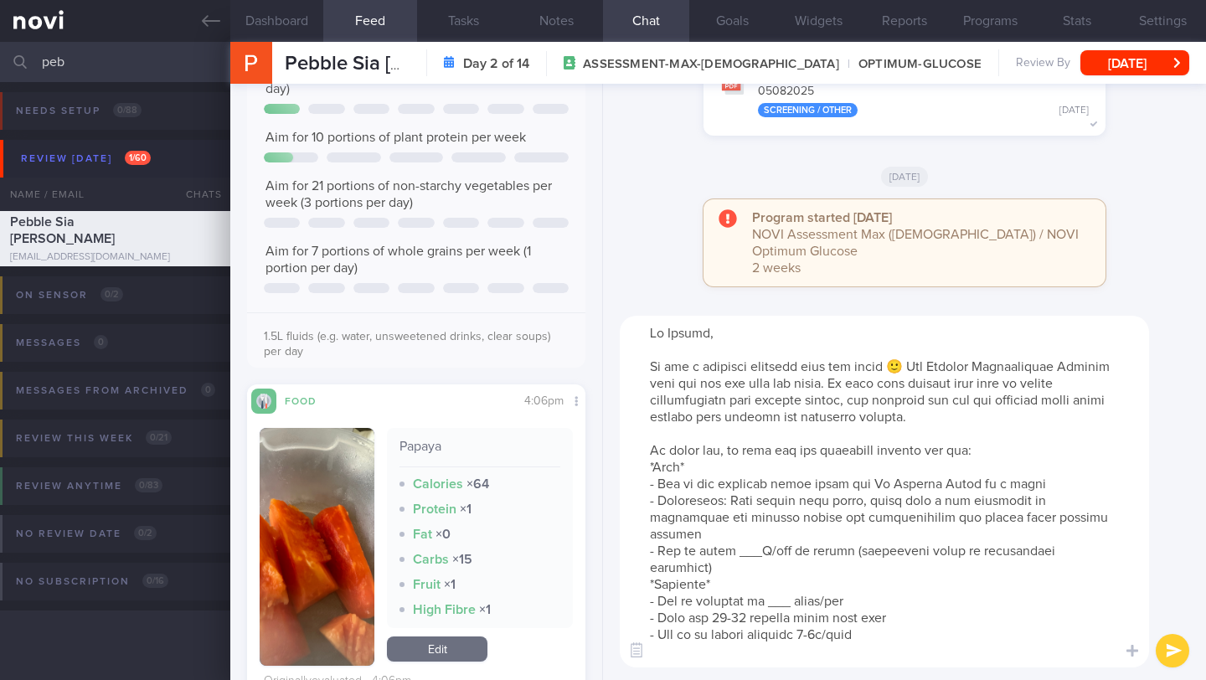
drag, startPoint x: 934, startPoint y: 366, endPoint x: 1084, endPoint y: 362, distance: 149.9
click at [1084, 362] on textarea at bounding box center [884, 492] width 529 height 352
click at [918, 370] on textarea at bounding box center [884, 492] width 529 height 352
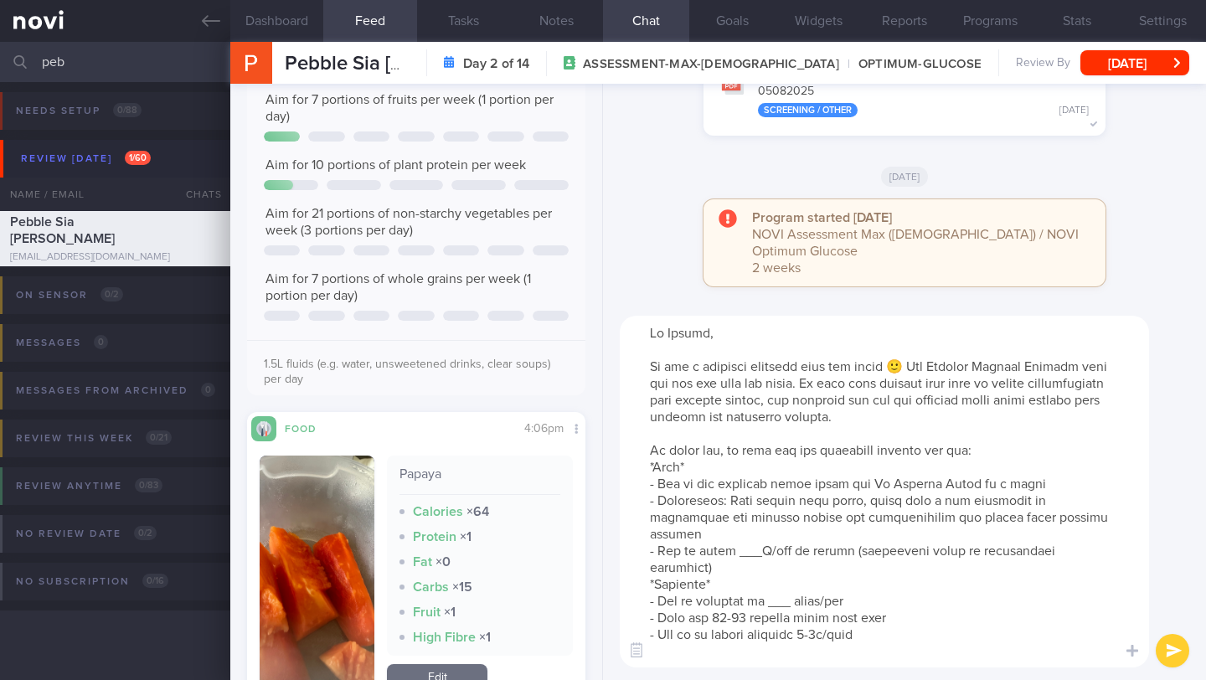
scroll to position [334, 0]
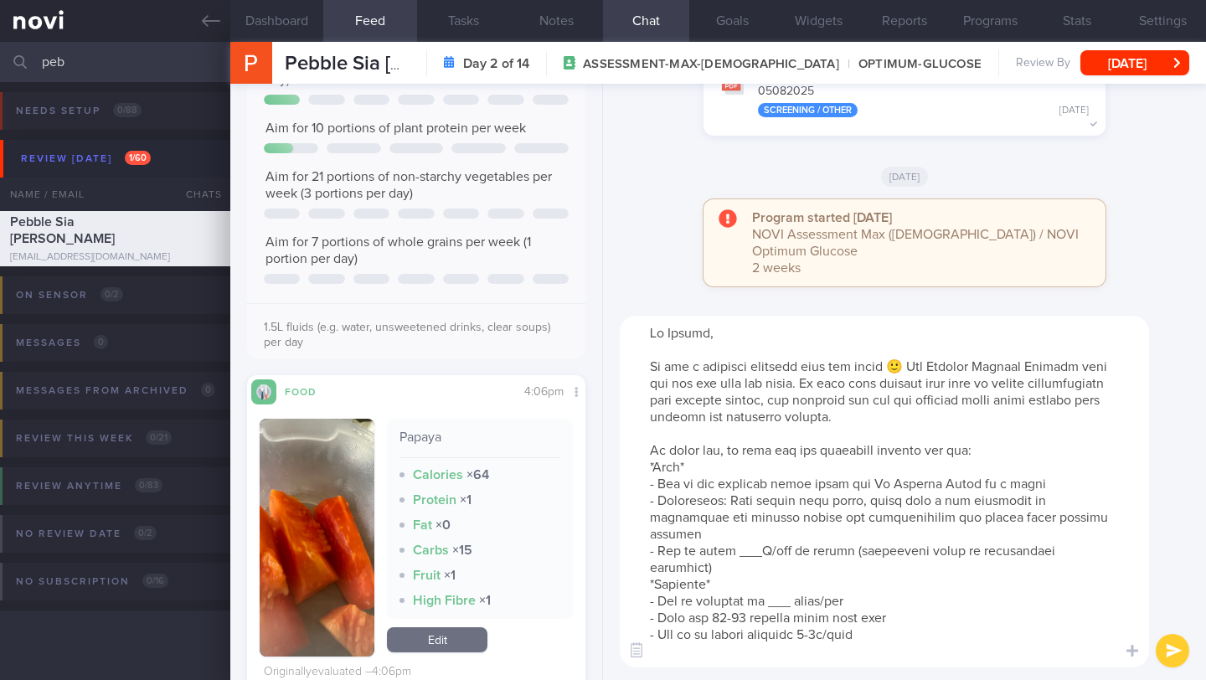
drag, startPoint x: 728, startPoint y: 535, endPoint x: 656, endPoint y: 502, distance: 79.4
click at [656, 502] on textarea at bounding box center [884, 492] width 529 height 352
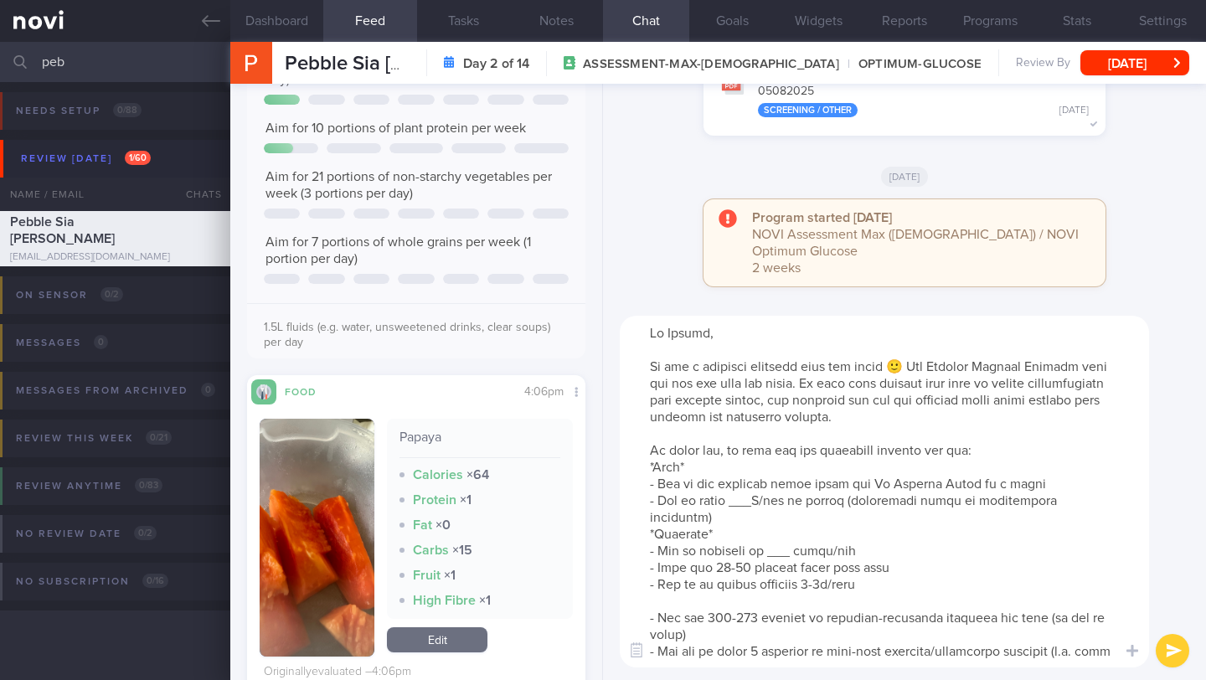
click at [750, 497] on textarea at bounding box center [884, 492] width 529 height 352
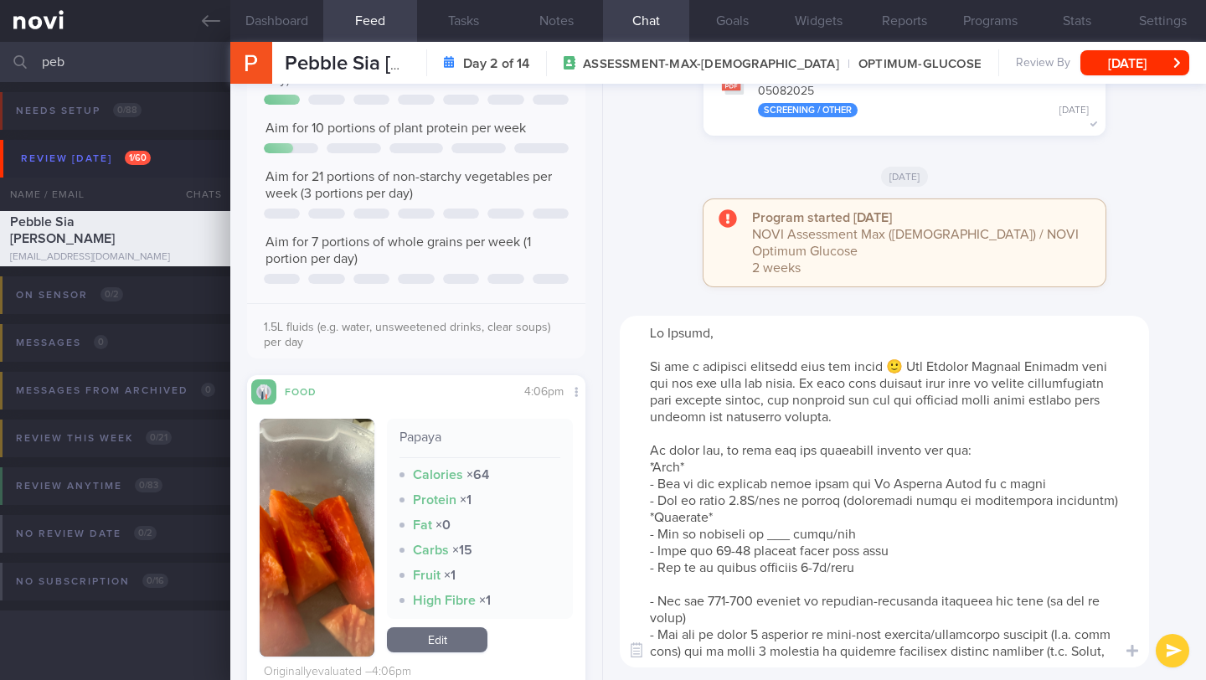
click at [946, 506] on textarea at bounding box center [884, 492] width 529 height 352
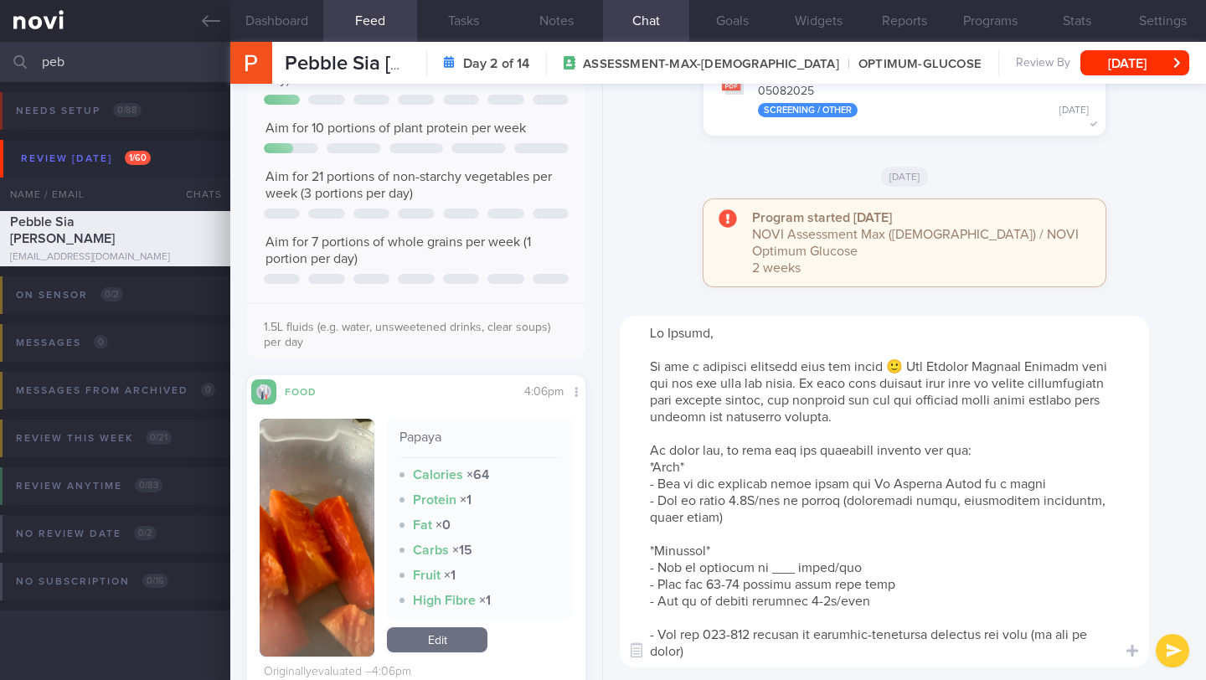
click at [789, 566] on textarea at bounding box center [884, 492] width 529 height 352
click at [713, 588] on textarea at bounding box center [884, 492] width 529 height 352
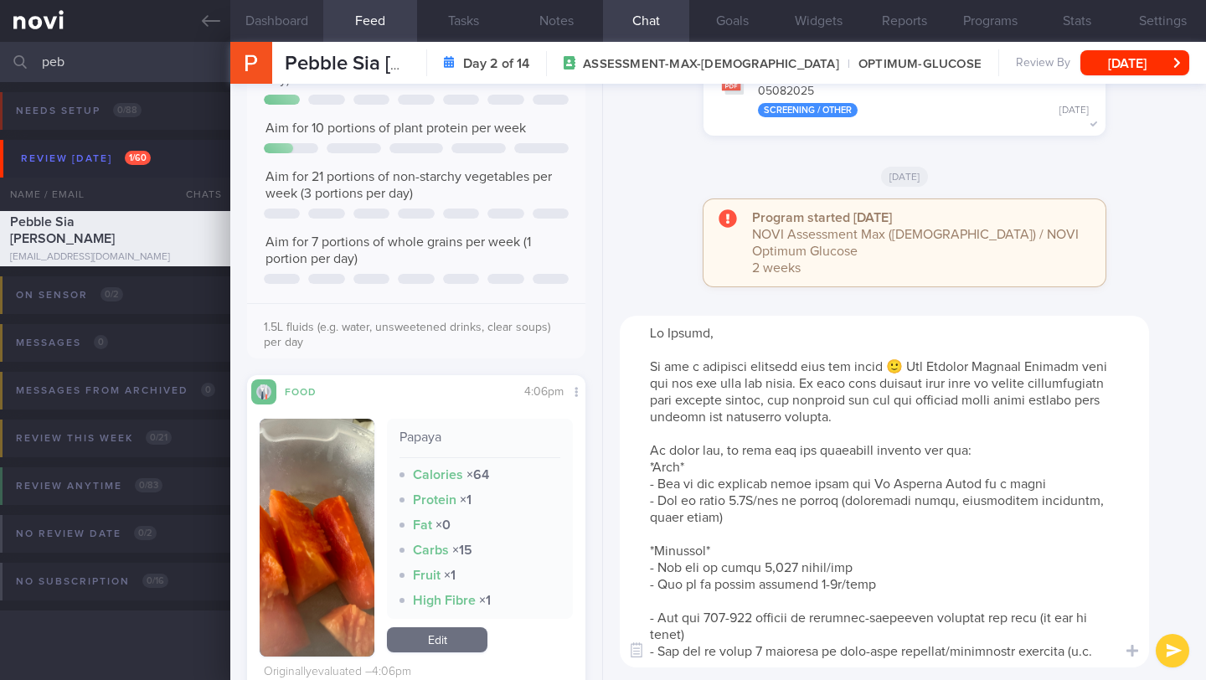
click at [289, 30] on button "Dashboard" at bounding box center [276, 21] width 93 height 42
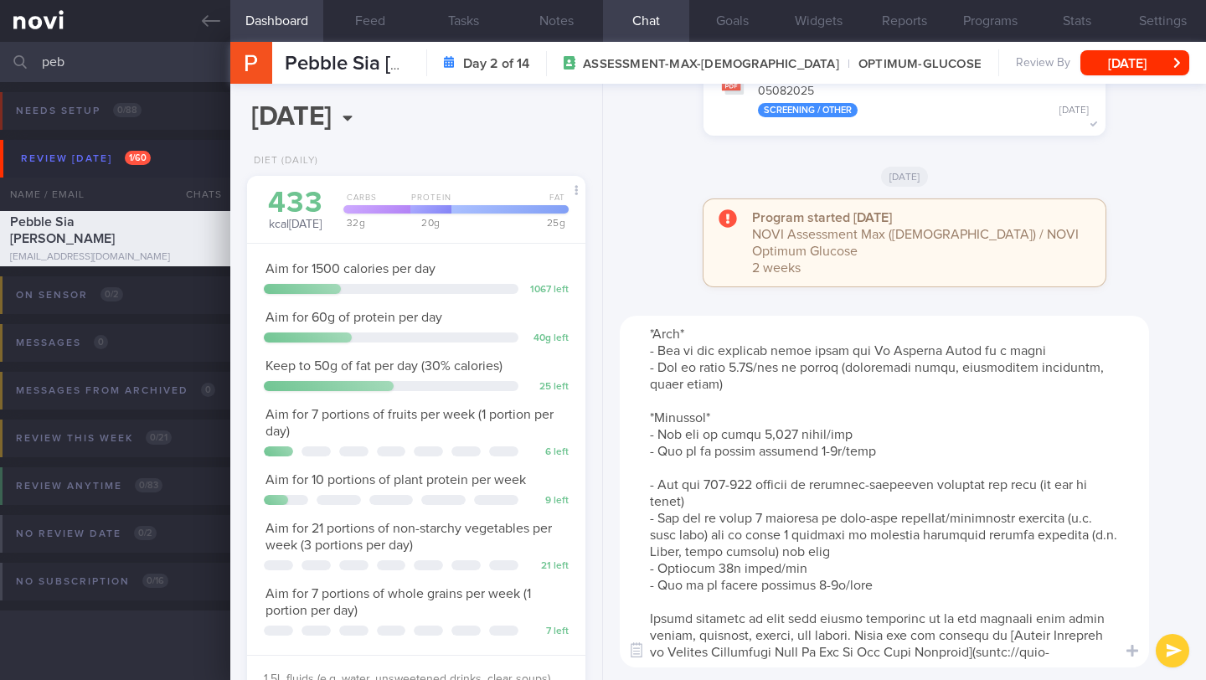
scroll to position [64, 0]
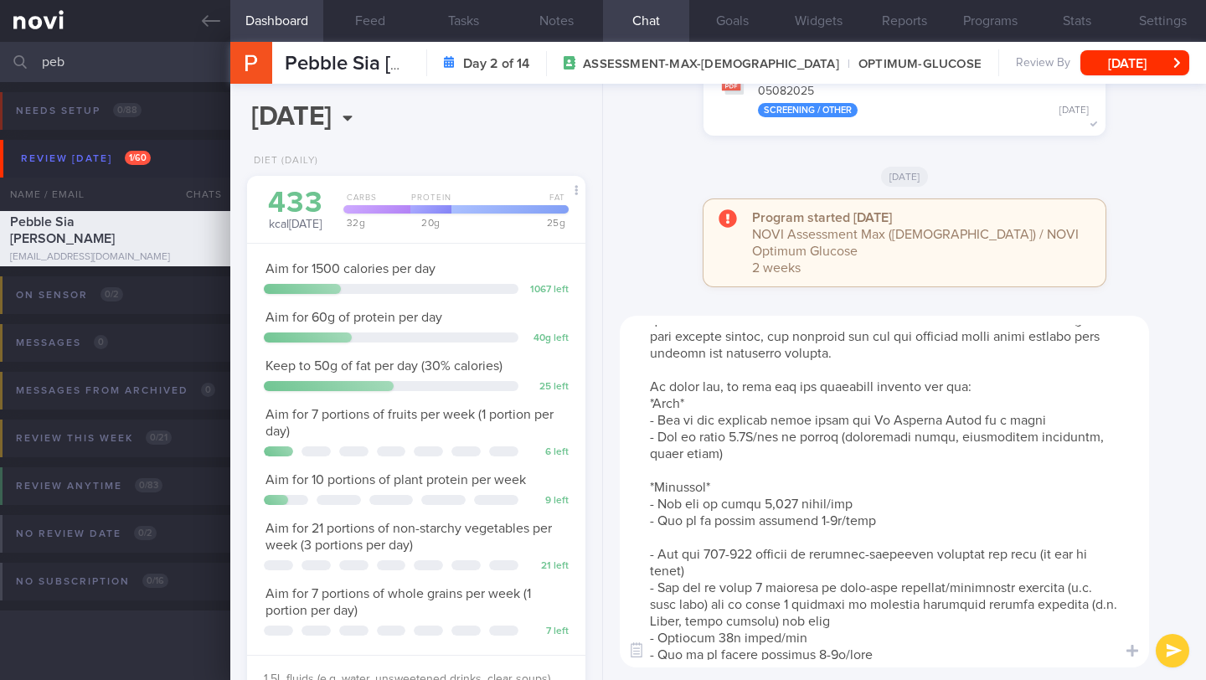
click at [680, 421] on textarea at bounding box center [884, 492] width 529 height 352
click at [697, 421] on textarea at bounding box center [884, 492] width 529 height 352
click at [1040, 417] on textarea at bounding box center [884, 492] width 529 height 352
drag, startPoint x: 1037, startPoint y: 417, endPoint x: 686, endPoint y: 417, distance: 351.6
click at [686, 417] on textarea at bounding box center [884, 492] width 529 height 352
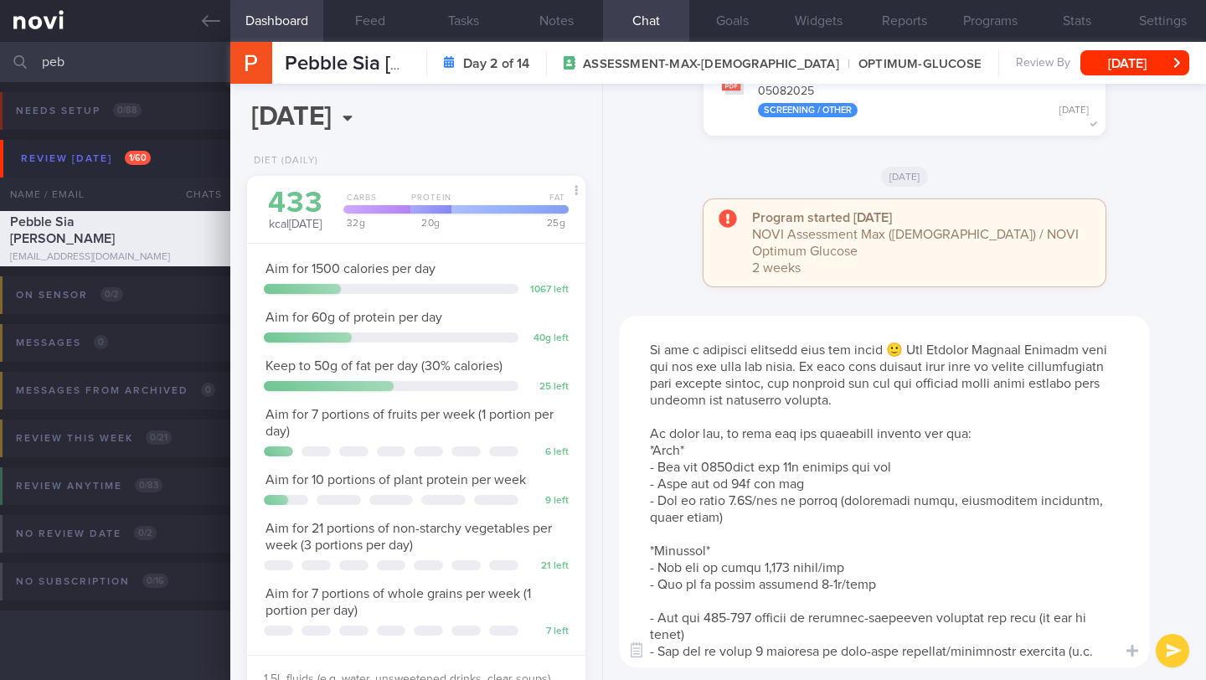
scroll to position [0, 0]
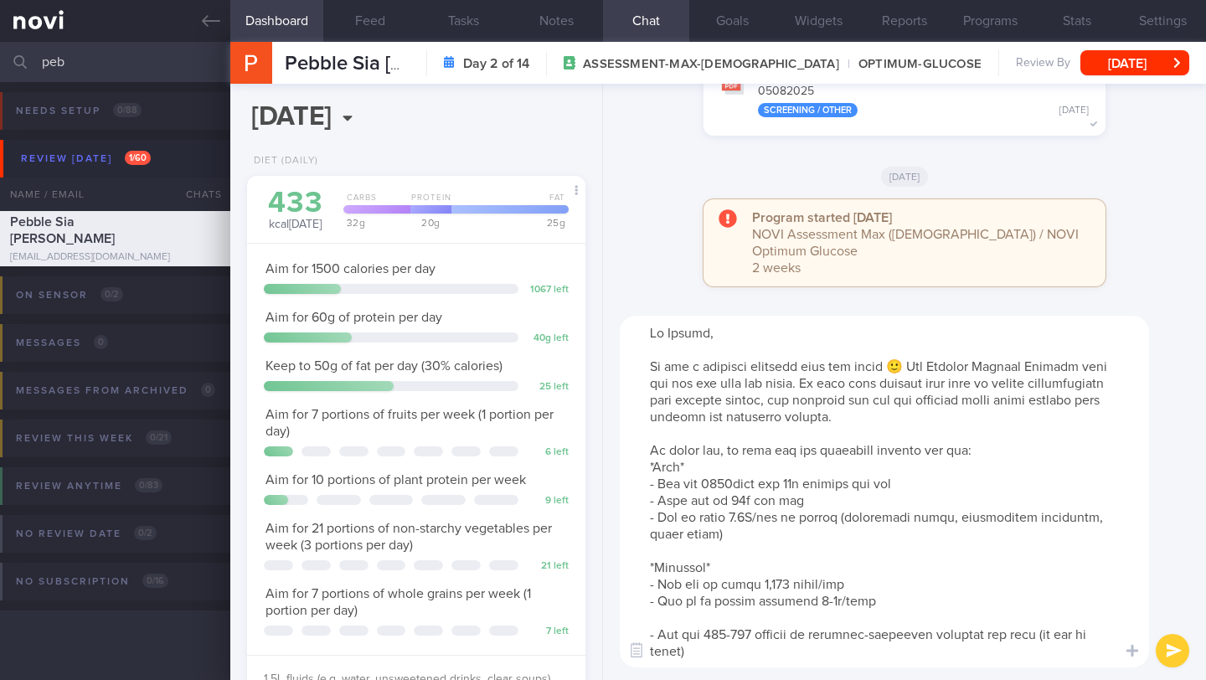
click at [747, 537] on textarea at bounding box center [884, 492] width 529 height 352
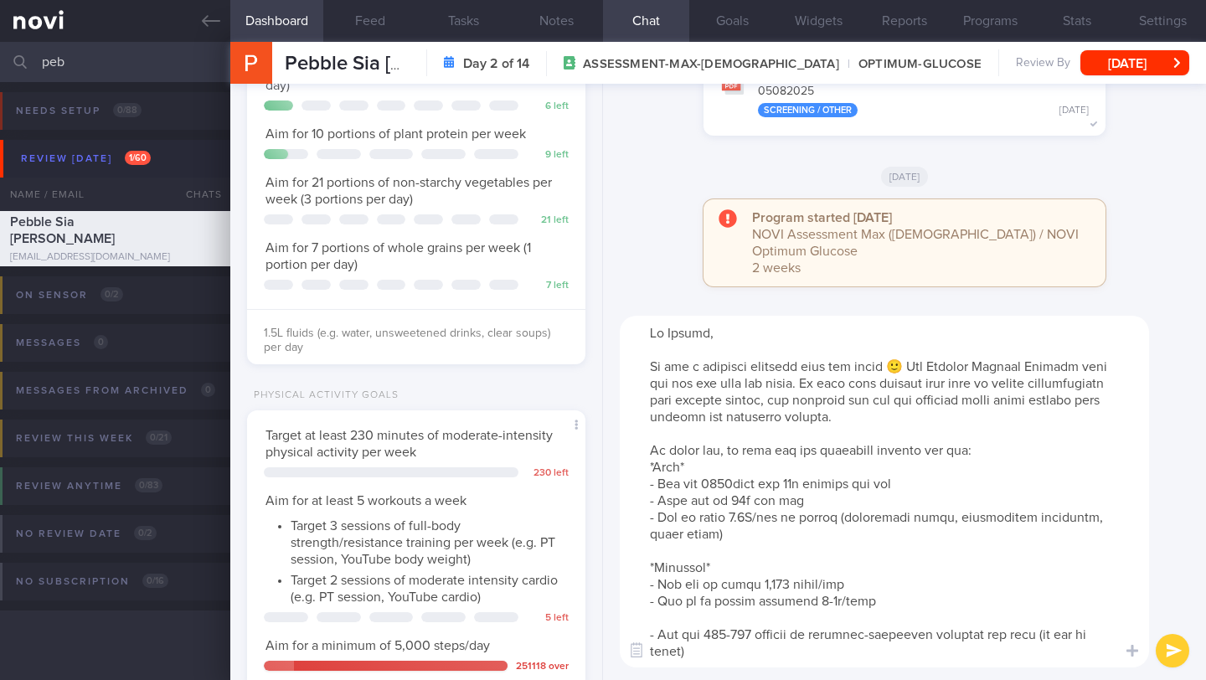
scroll to position [348, 0]
drag, startPoint x: 689, startPoint y: 602, endPoint x: 886, endPoint y: 605, distance: 196.8
click at [886, 605] on textarea at bounding box center [884, 492] width 529 height 352
drag, startPoint x: 721, startPoint y: 500, endPoint x: 659, endPoint y: 499, distance: 62.0
click at [659, 499] on textarea at bounding box center [884, 492] width 529 height 352
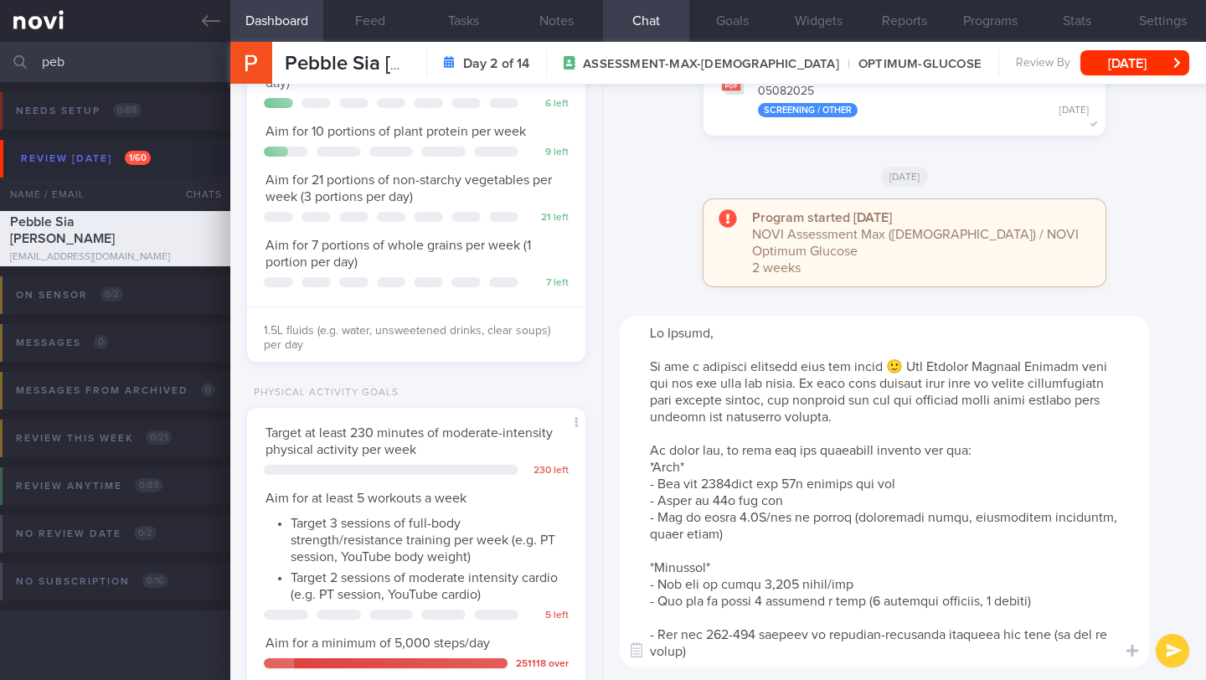
click at [727, 503] on textarea at bounding box center [884, 492] width 529 height 352
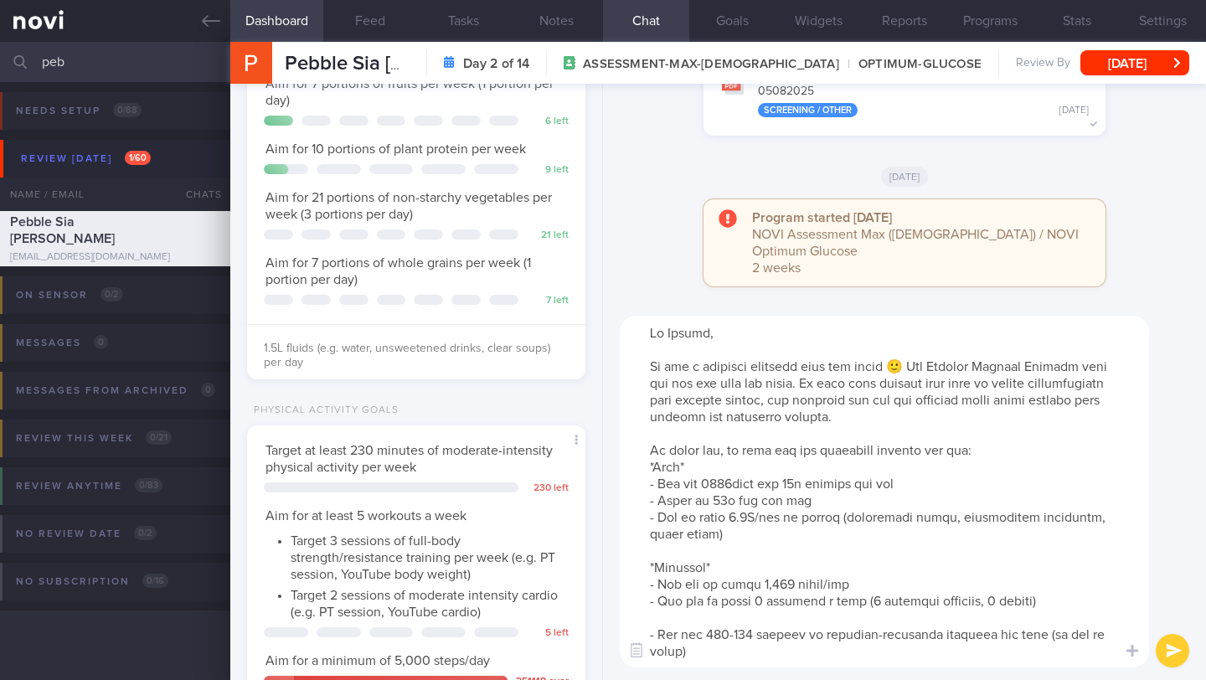
scroll to position [330, 0]
click at [779, 485] on textarea at bounding box center [884, 492] width 529 height 352
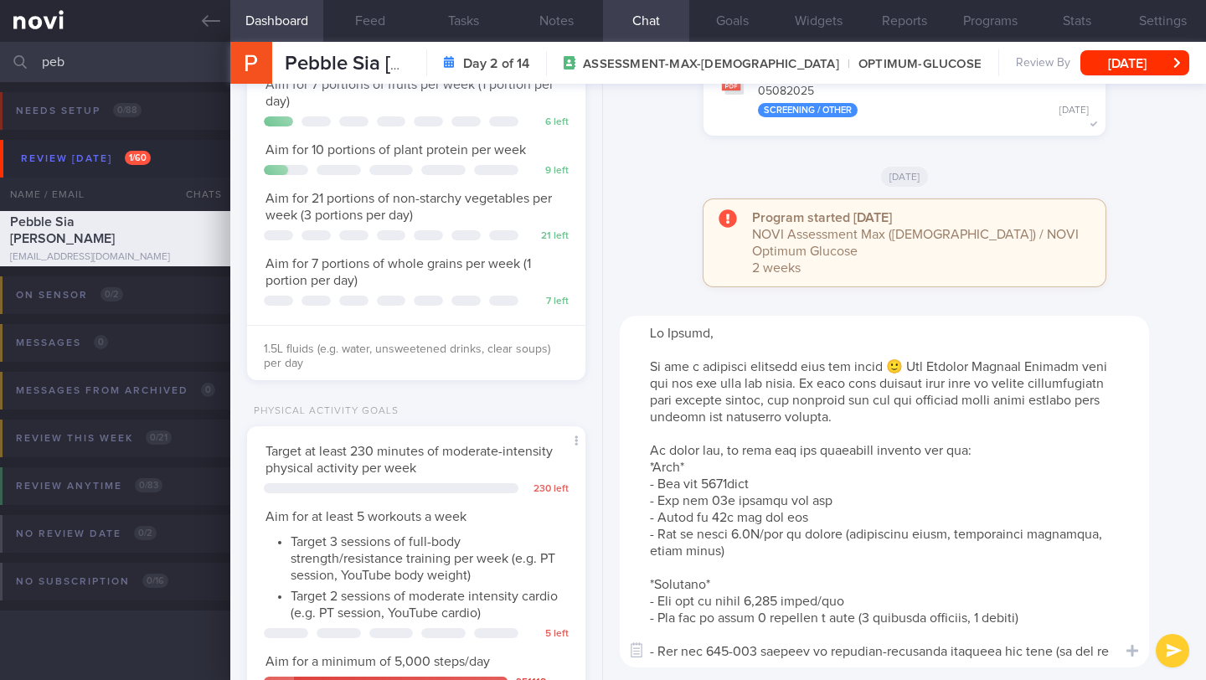
click at [843, 506] on textarea at bounding box center [884, 492] width 529 height 352
click at [747, 550] on textarea at bounding box center [884, 492] width 529 height 352
click at [821, 518] on textarea at bounding box center [884, 492] width 529 height 352
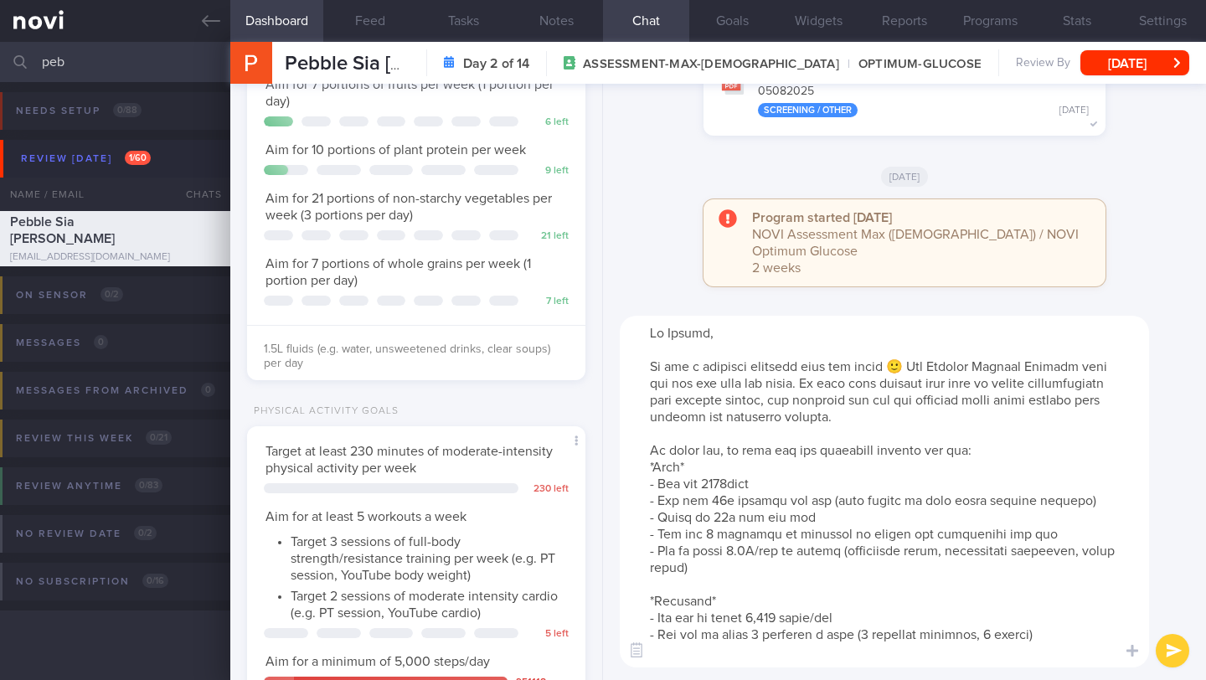
drag, startPoint x: 702, startPoint y: 502, endPoint x: 639, endPoint y: 502, distance: 62.8
click at [639, 502] on textarea at bounding box center [884, 492] width 529 height 352
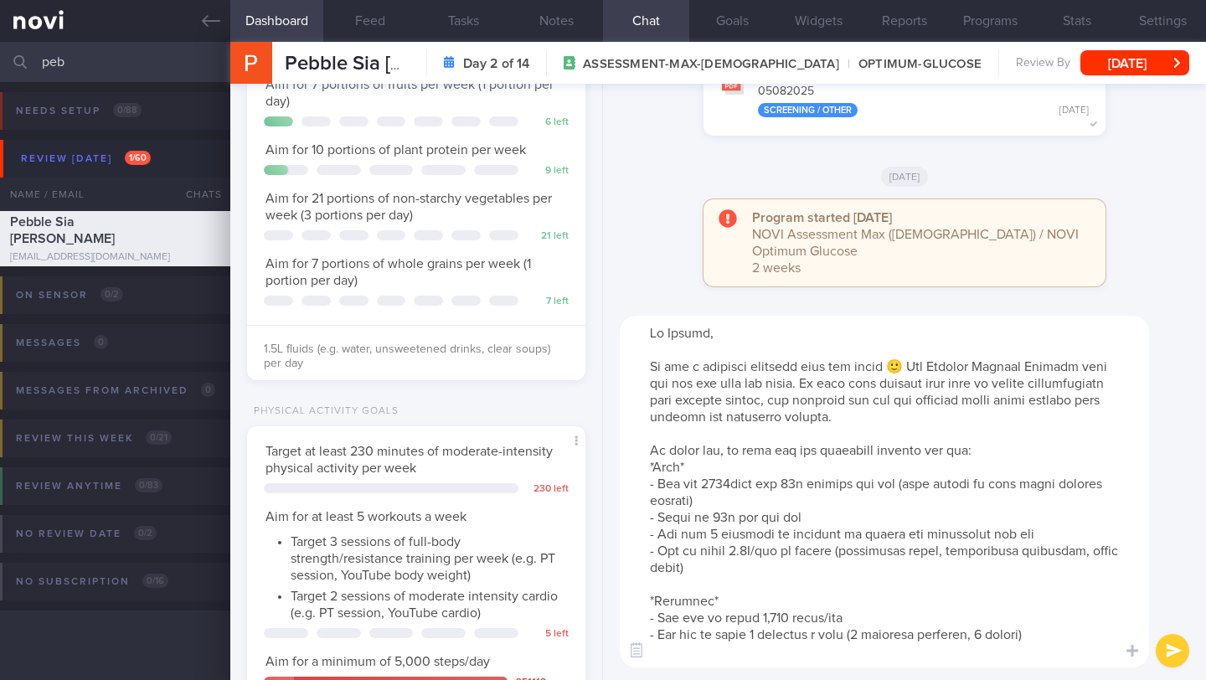
click at [760, 553] on textarea at bounding box center [884, 492] width 529 height 352
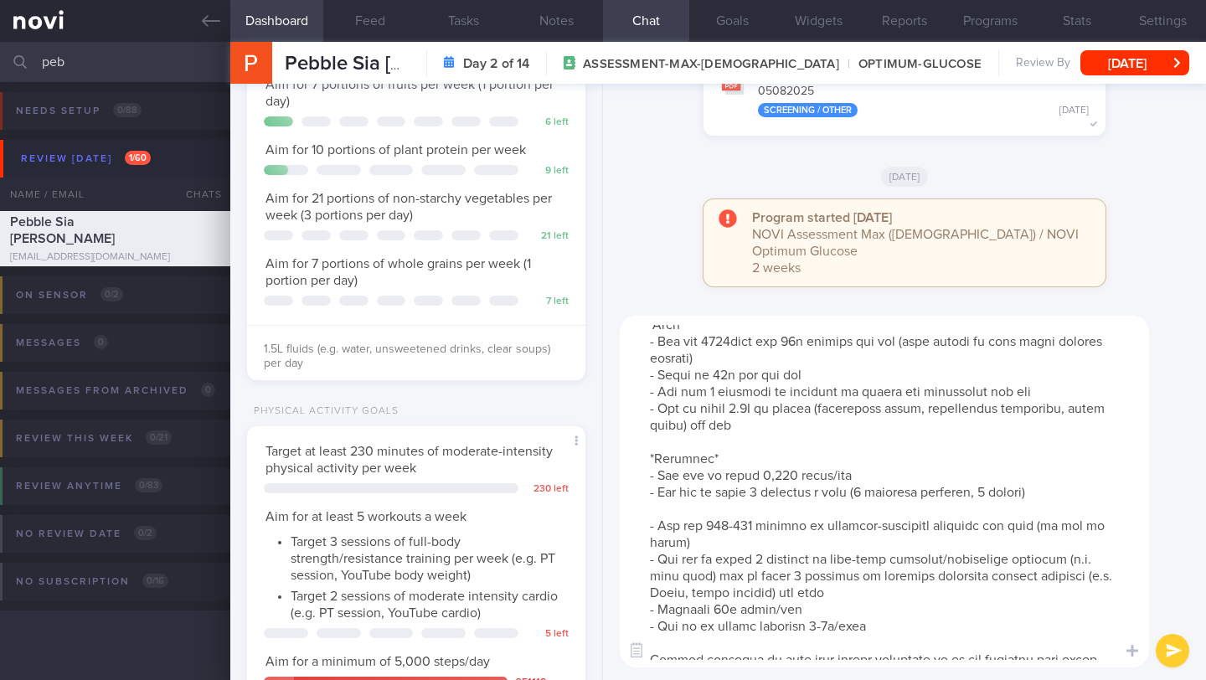
scroll to position [171, 0]
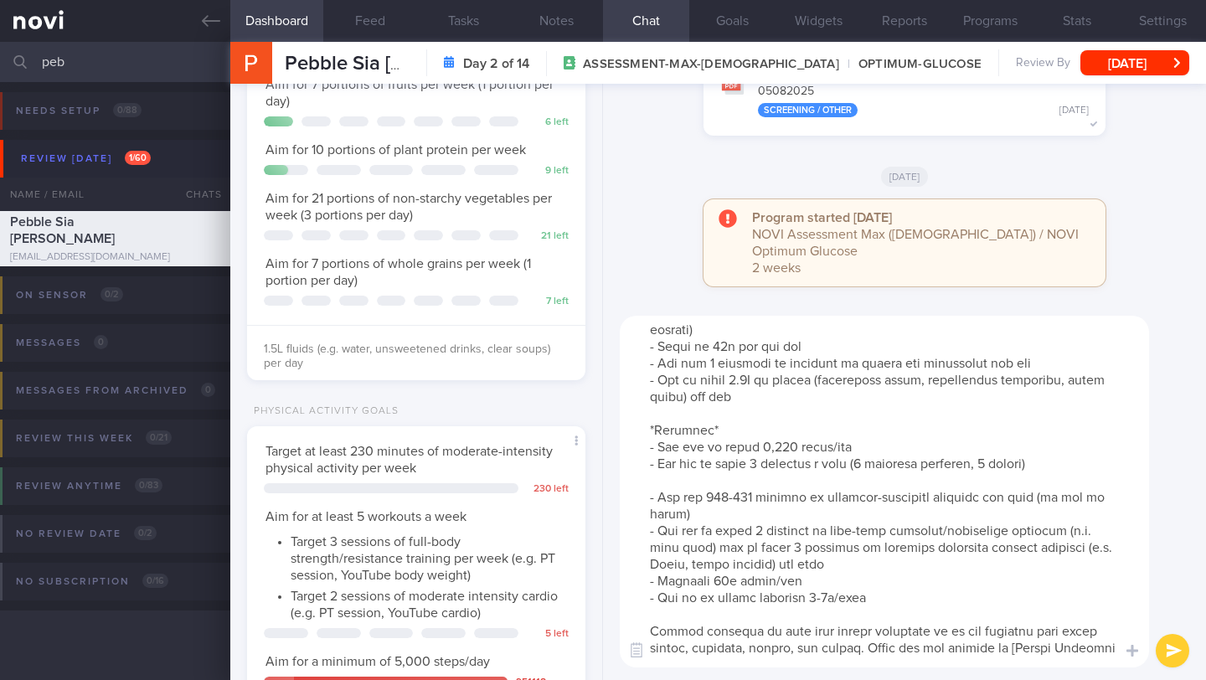
drag, startPoint x: 894, startPoint y: 593, endPoint x: 637, endPoint y: 482, distance: 279.8
click at [637, 482] on textarea at bounding box center [884, 492] width 529 height 352
click at [723, 484] on textarea at bounding box center [884, 492] width 529 height 352
drag, startPoint x: 807, startPoint y: 583, endPoint x: 610, endPoint y: 528, distance: 205.0
click at [610, 528] on div "​ ​" at bounding box center [904, 491] width 603 height 377
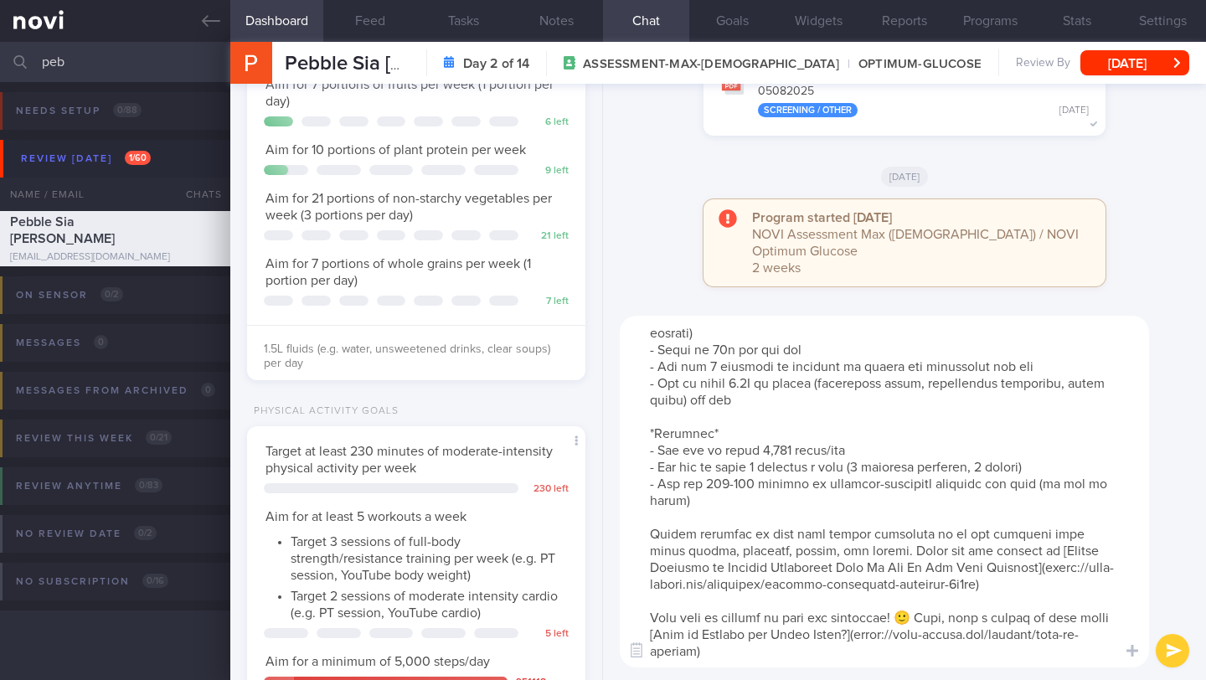
drag, startPoint x: 749, startPoint y: 482, endPoint x: 702, endPoint y: 481, distance: 46.9
click at [702, 481] on textarea at bounding box center [884, 492] width 529 height 352
drag, startPoint x: 899, startPoint y: 547, endPoint x: 629, endPoint y: 530, distance: 271.0
click at [629, 530] on textarea at bounding box center [884, 492] width 529 height 352
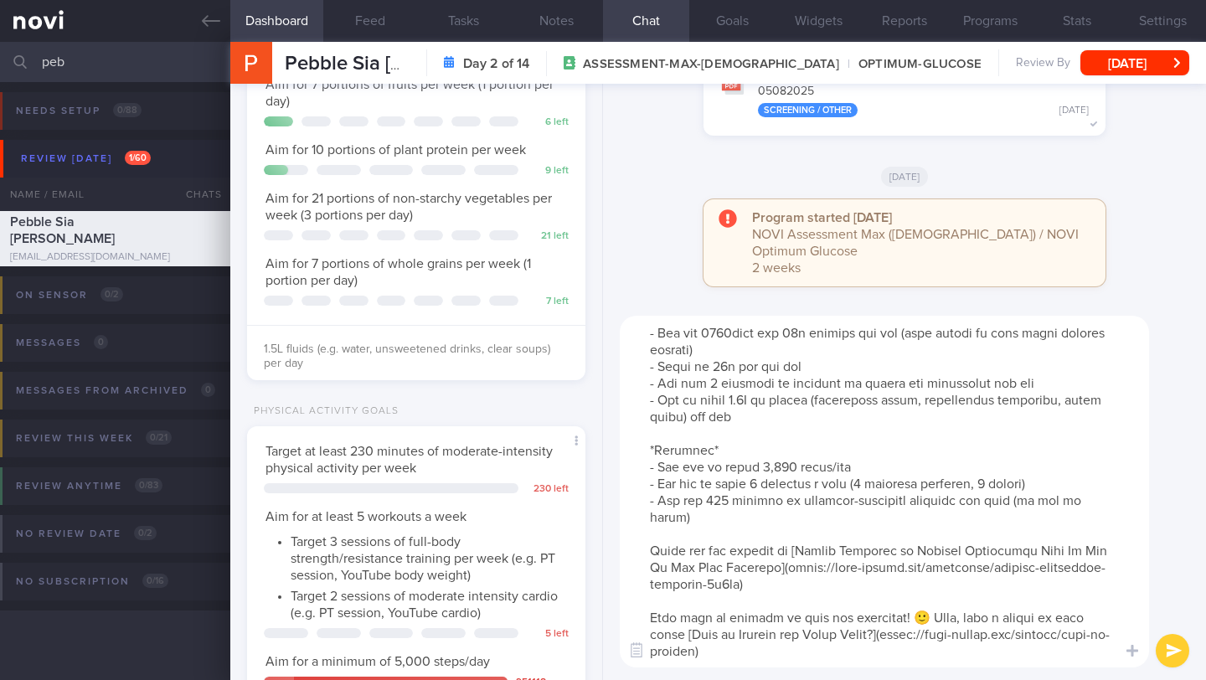
scroll to position [151, 0]
click at [933, 602] on textarea at bounding box center [884, 492] width 529 height 352
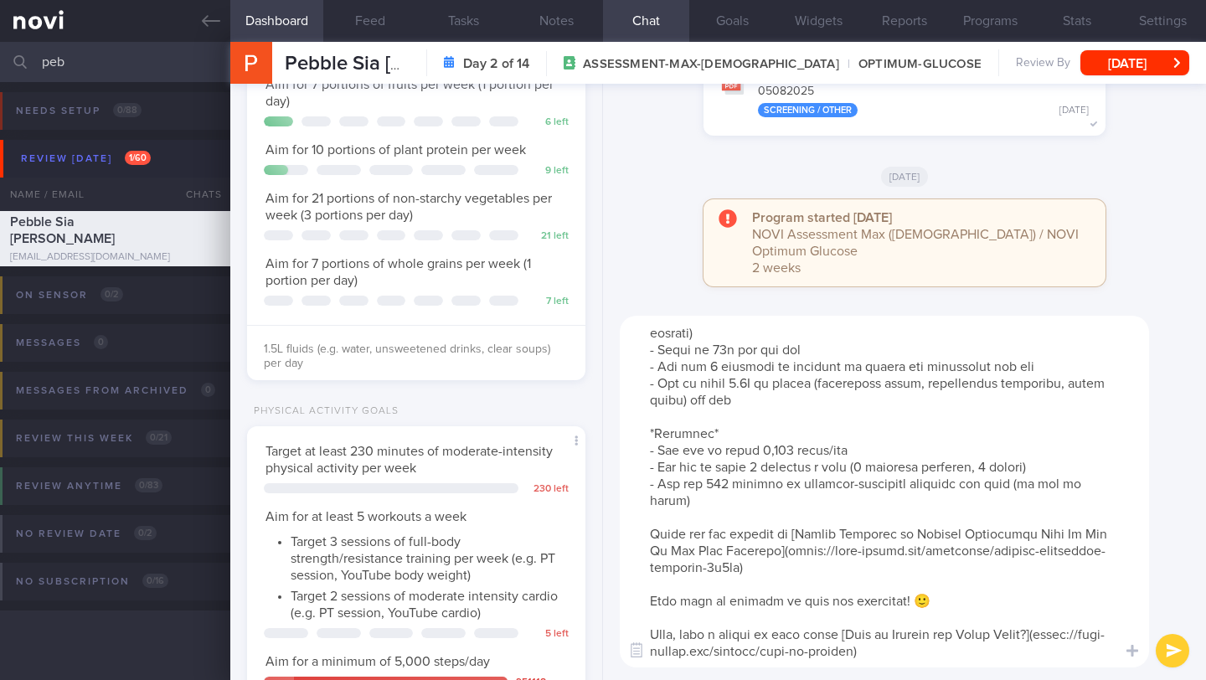
scroll to position [167, 0]
drag, startPoint x: 708, startPoint y: 529, endPoint x: 651, endPoint y: 528, distance: 57.8
click at [651, 528] on textarea at bounding box center [884, 492] width 529 height 352
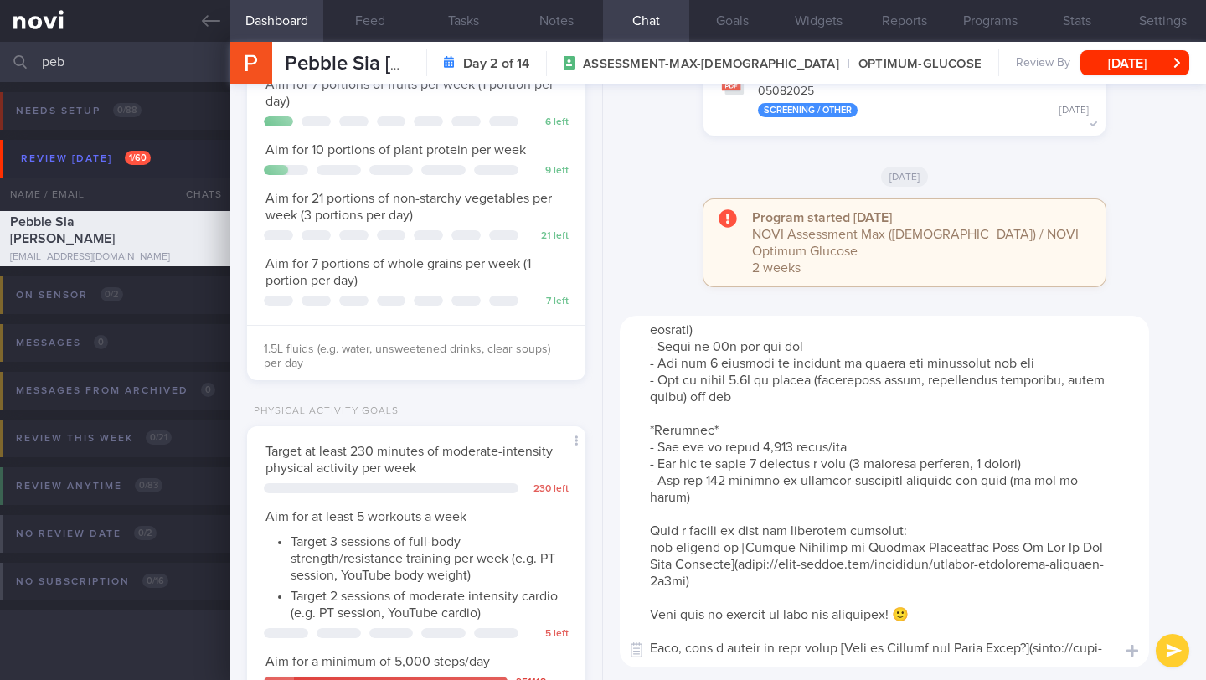
drag, startPoint x: 728, startPoint y: 547, endPoint x: 636, endPoint y: 543, distance: 91.3
click at [636, 543] on textarea at bounding box center [884, 492] width 529 height 352
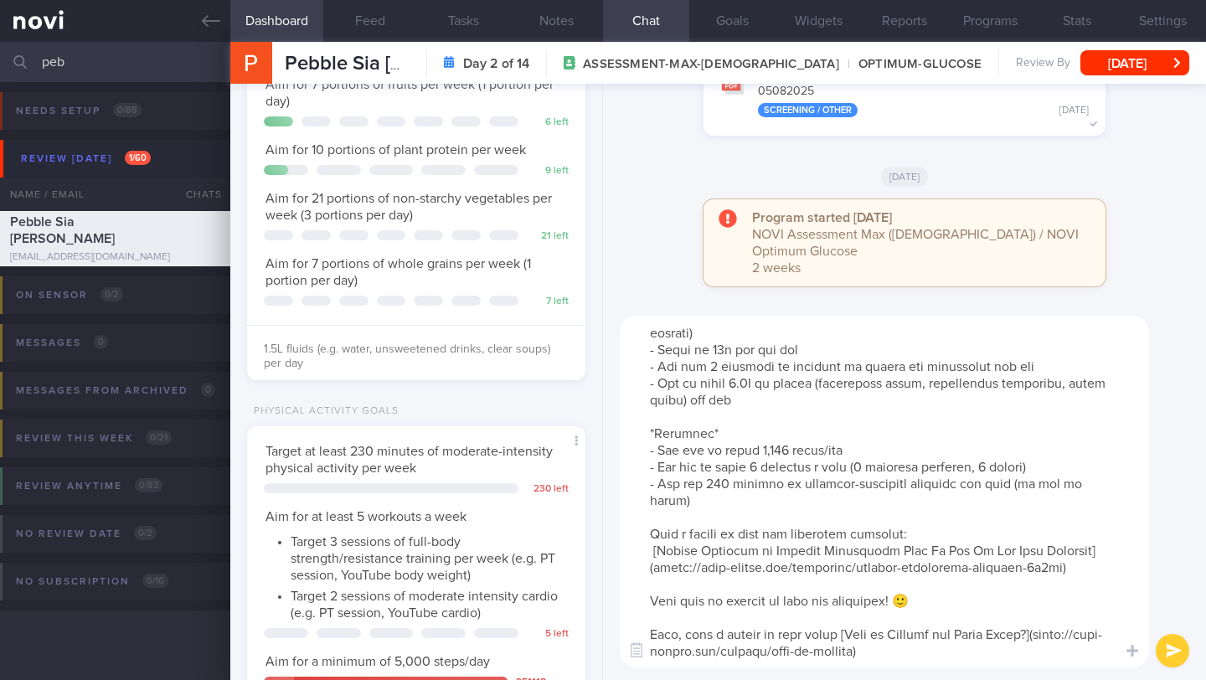
drag, startPoint x: 854, startPoint y: 634, endPoint x: 952, endPoint y: 651, distance: 99.5
click at [952, 651] on textarea at bounding box center [884, 492] width 529 height 352
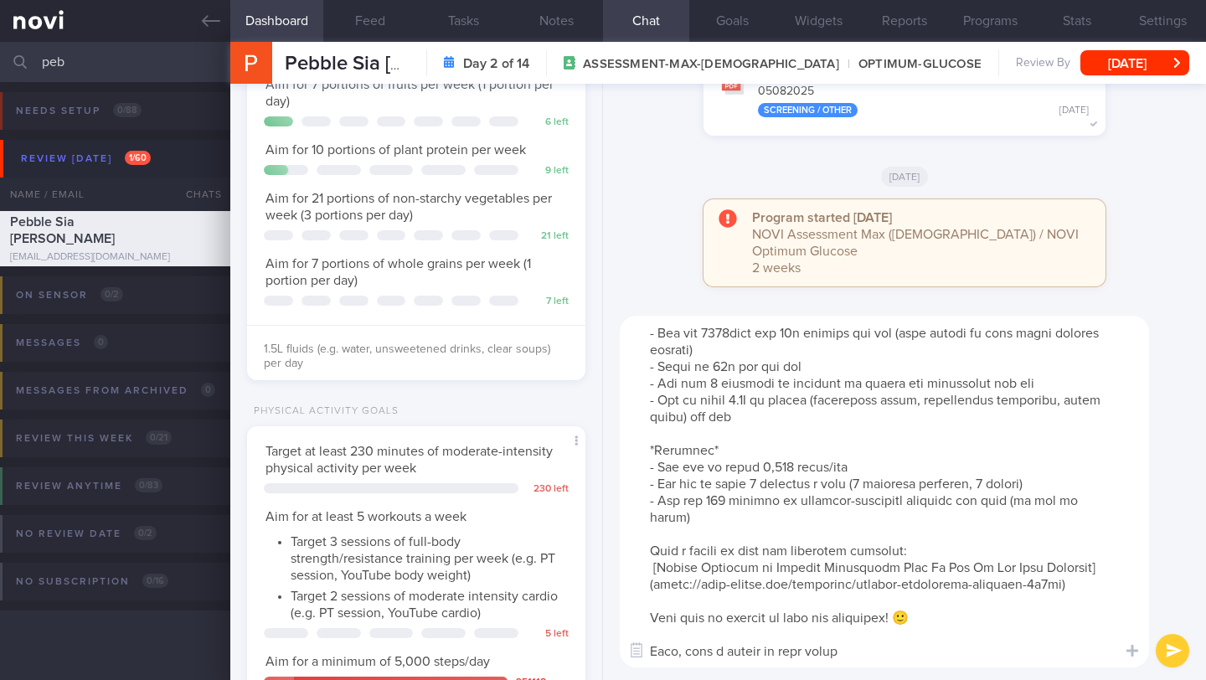
scroll to position [167, 0]
click at [1091, 567] on textarea at bounding box center [884, 492] width 529 height 352
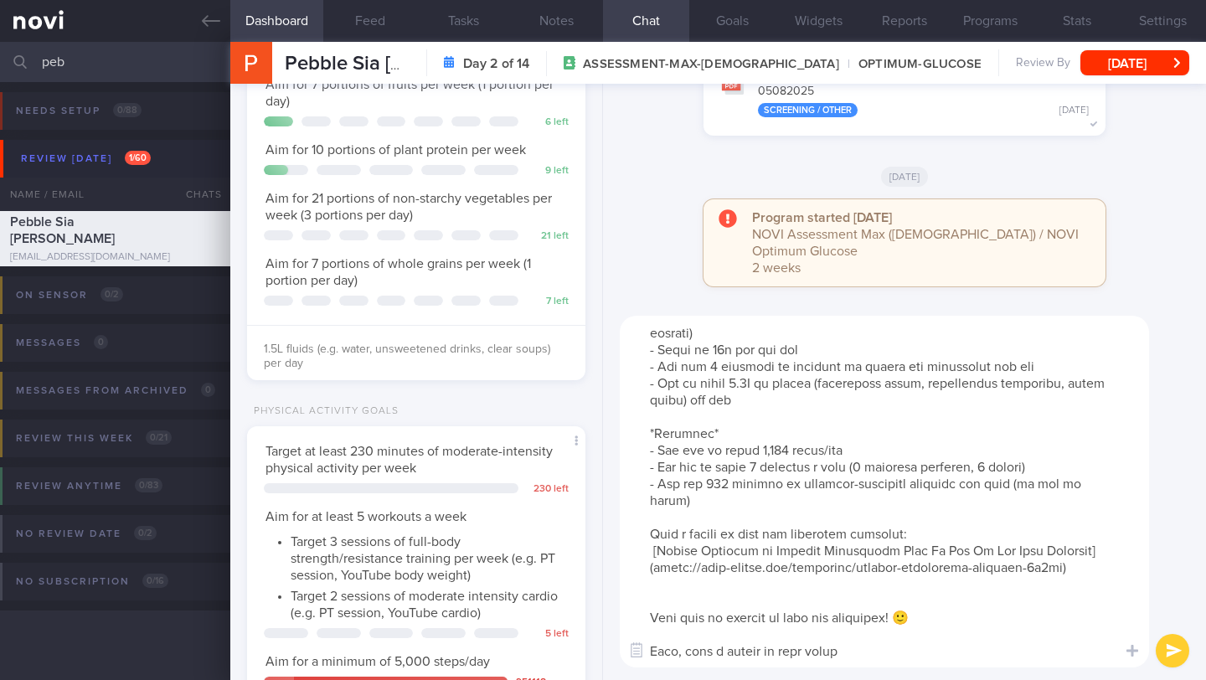
paste textarea "[What is Glucose and Blood Sugar?]([URL][DOMAIN_NAME])"
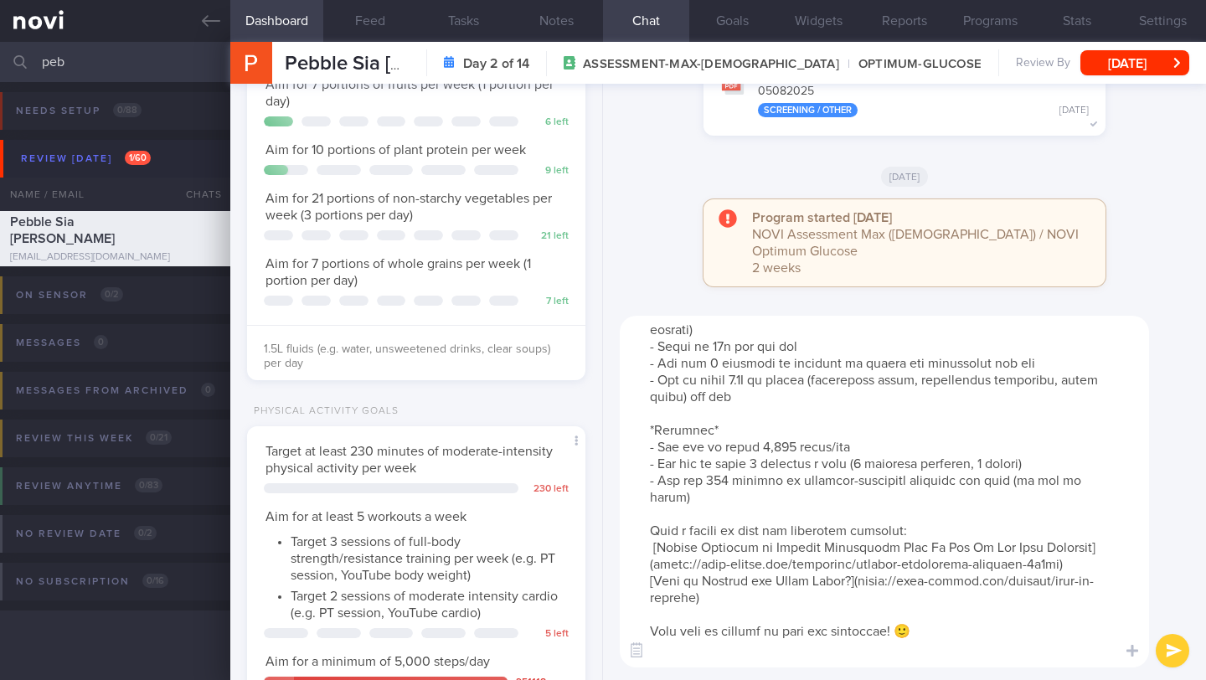
scroll to position [0, 0]
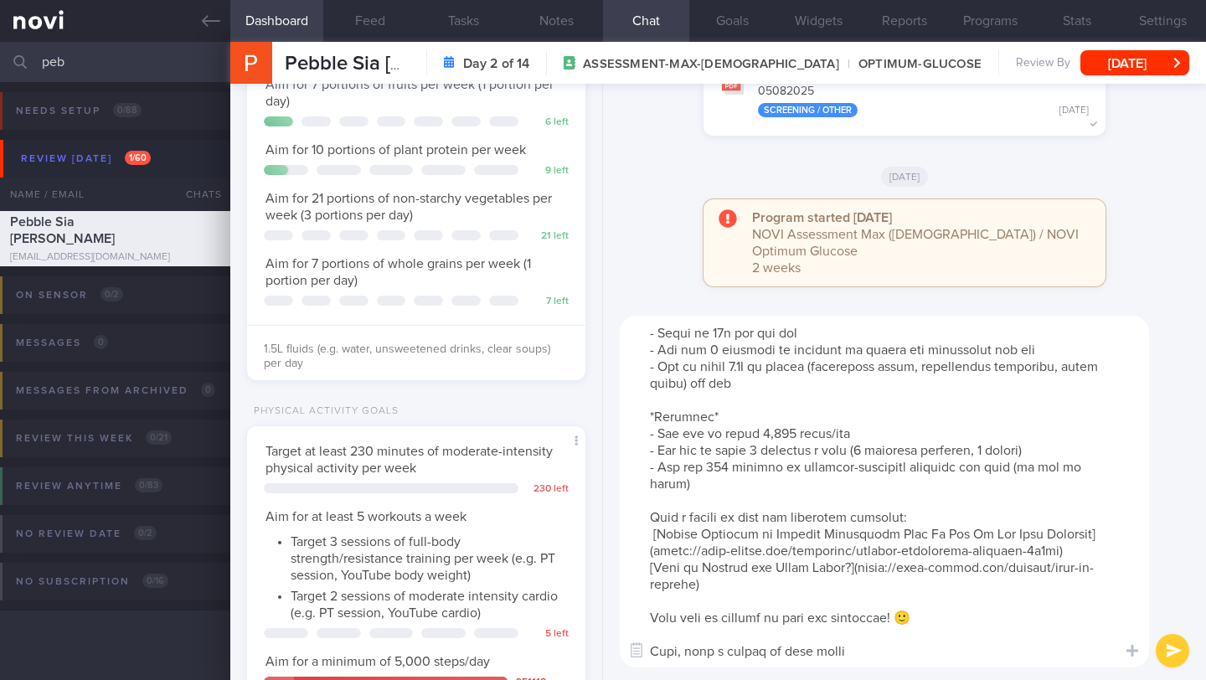
drag, startPoint x: 909, startPoint y: 631, endPoint x: 623, endPoint y: 639, distance: 286.4
click at [623, 639] on textarea at bounding box center [884, 492] width 529 height 352
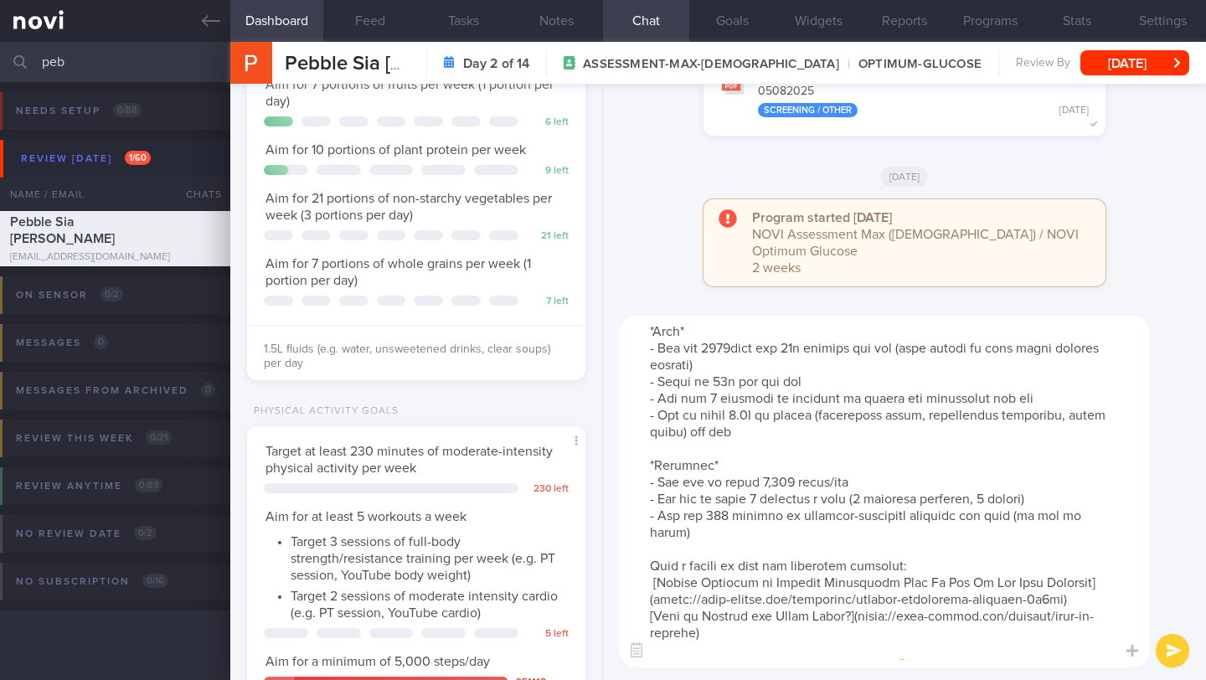
scroll to position [152, 0]
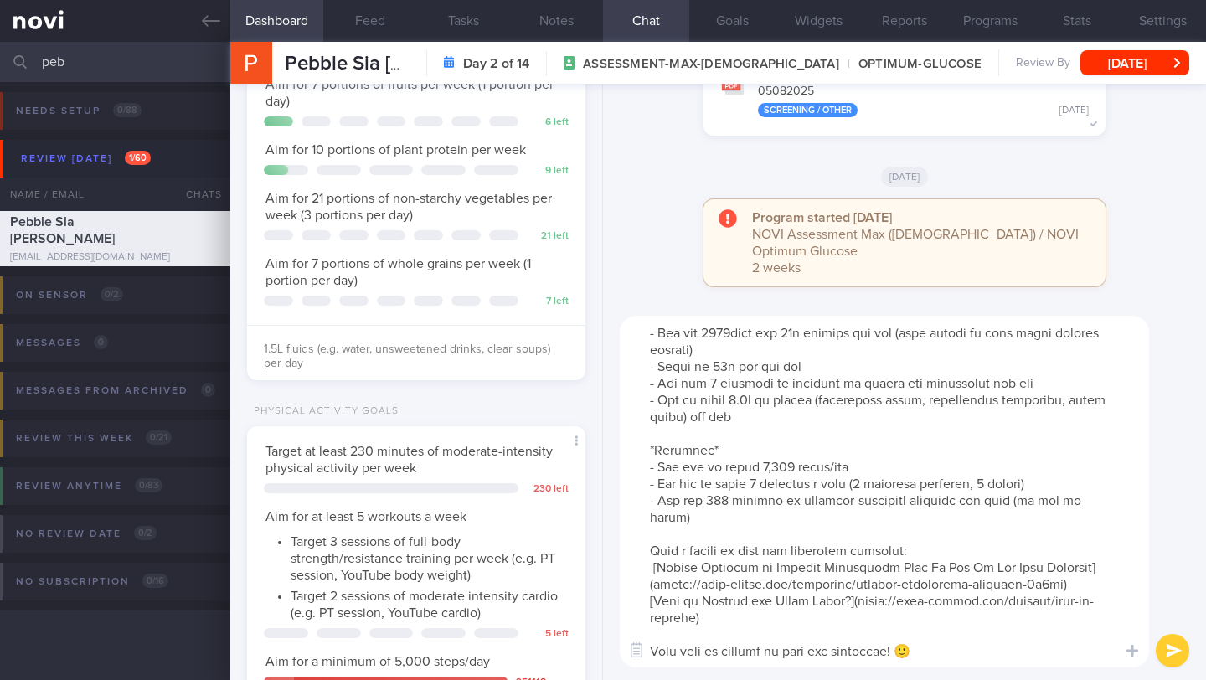
type textarea "Lo Ipsumd, Si ame c adipisci elitsedd eius tem incid 🙂 Utl Etdolor Magnaal Enim…"
click at [1165, 655] on button "submit" at bounding box center [1171, 650] width 33 height 33
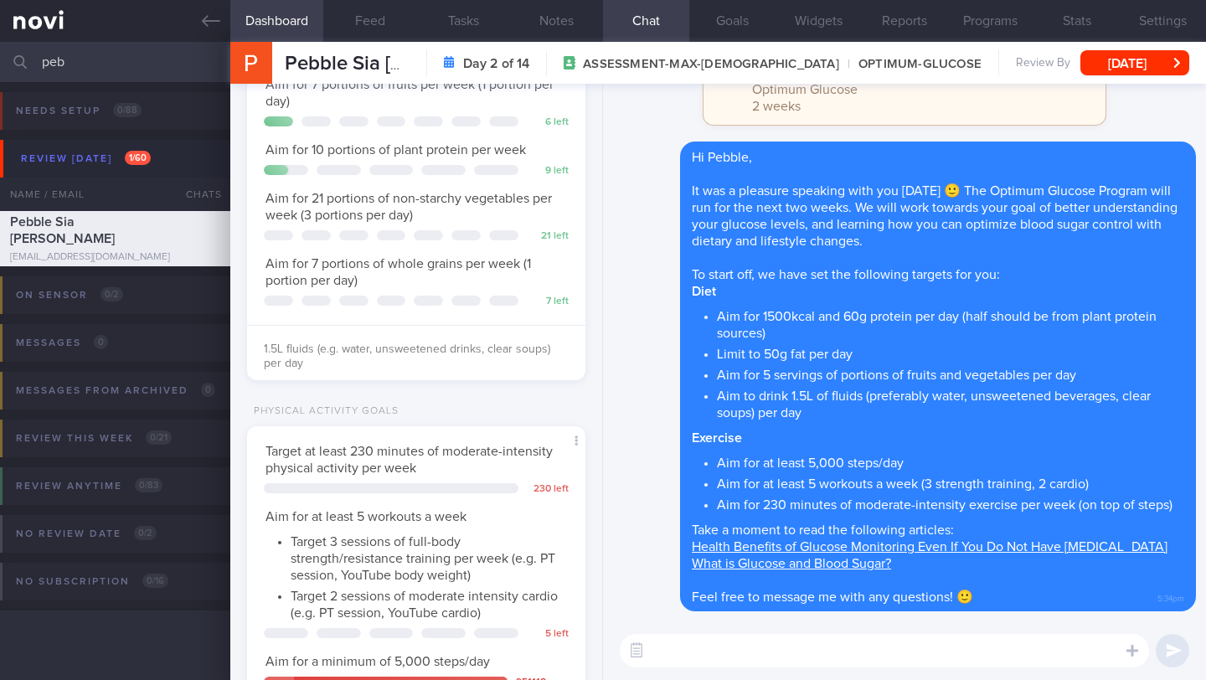
click at [909, 648] on textarea at bounding box center [884, 650] width 529 height 33
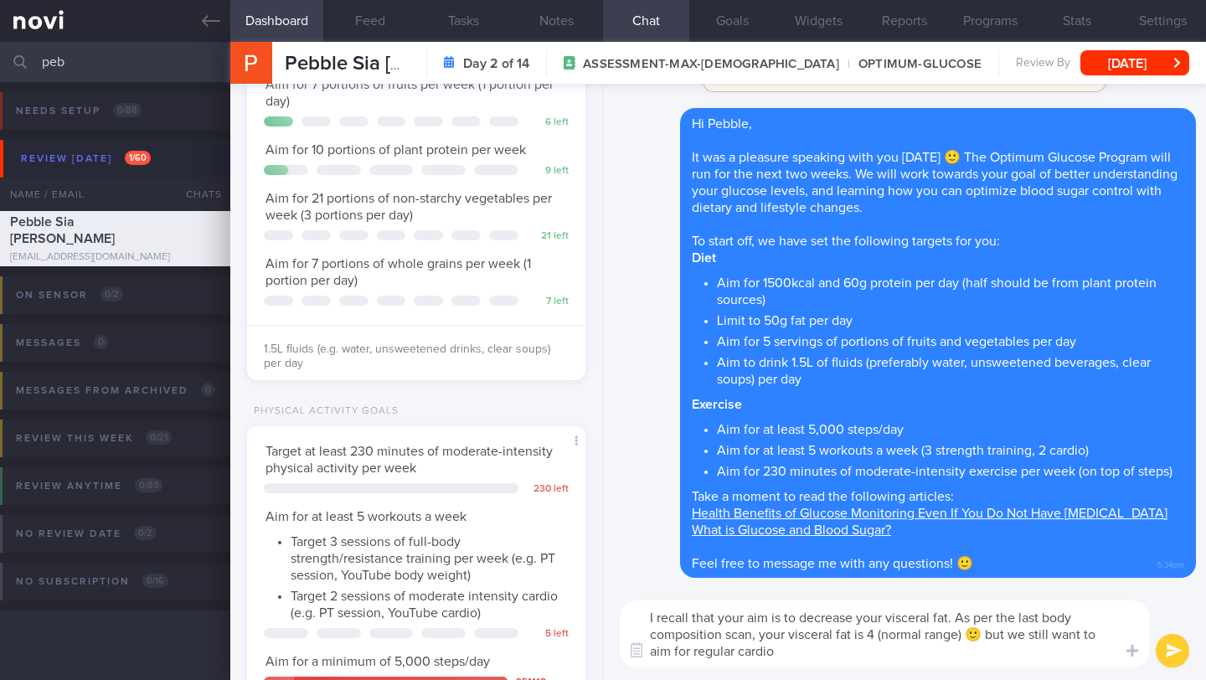
click at [1003, 633] on textarea "I recall that your aim is to decrease your visceral fat. As per the last body c…" at bounding box center [884, 633] width 529 height 67
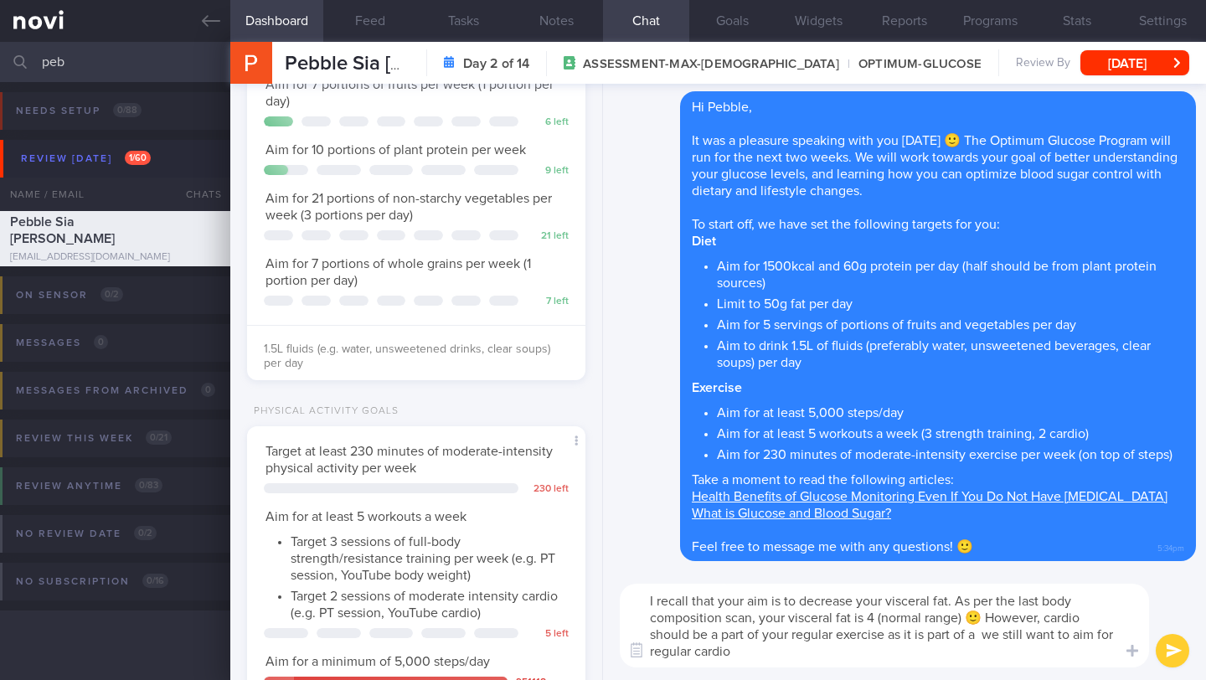
drag, startPoint x: 906, startPoint y: 637, endPoint x: 932, endPoint y: 657, distance: 32.8
click at [932, 657] on textarea "I recall that your aim is to decrease your visceral fat. As per the last body c…" at bounding box center [884, 626] width 529 height 84
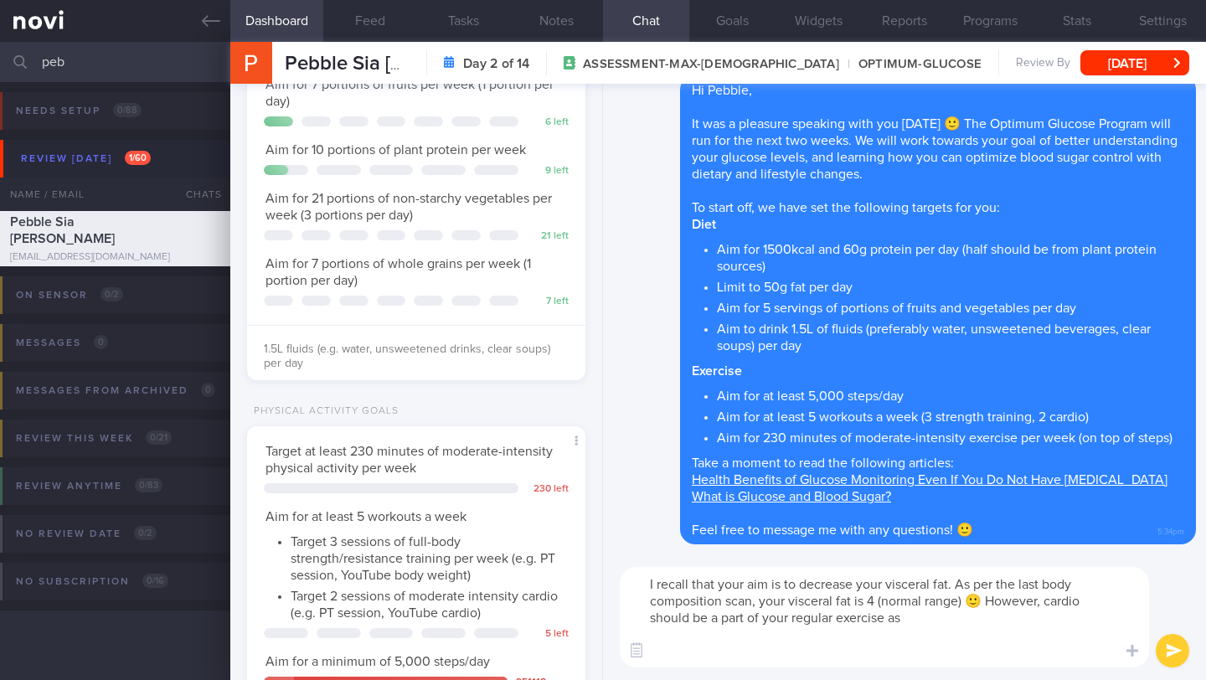
paste textarea "It's important to break up long periods of sitting with any form of physical ac…"
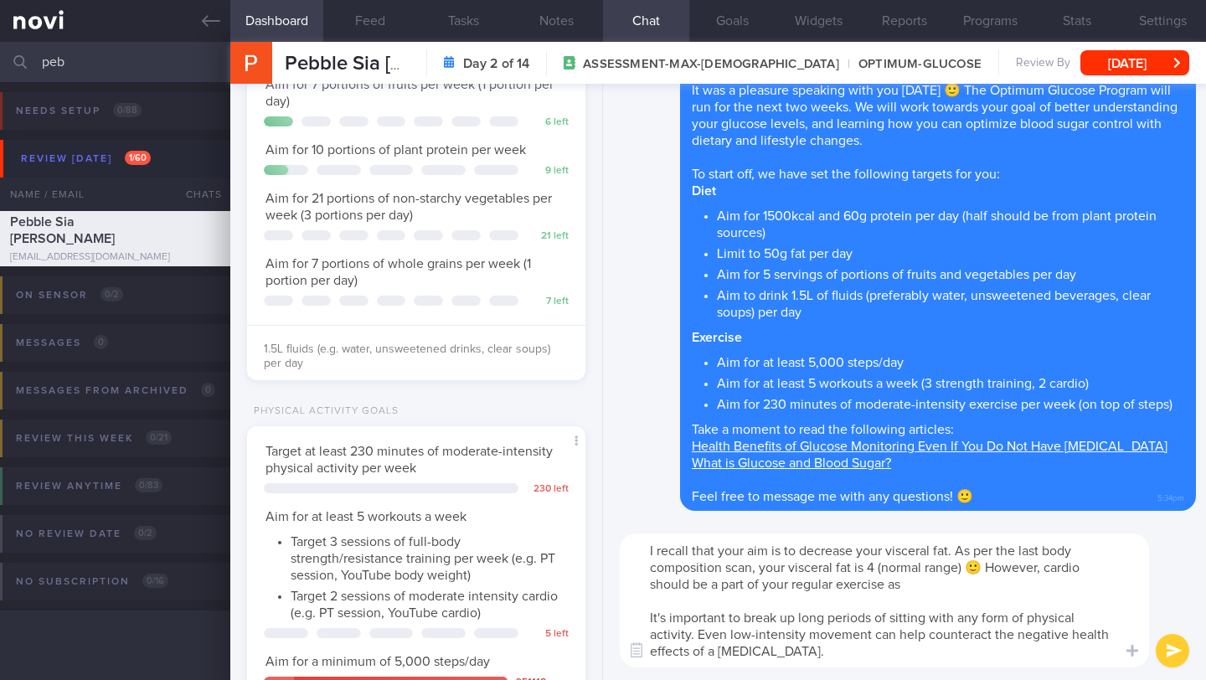
click at [987, 569] on textarea "I recall that your aim is to decrease your visceral fat. As per the last body c…" at bounding box center [884, 600] width 529 height 134
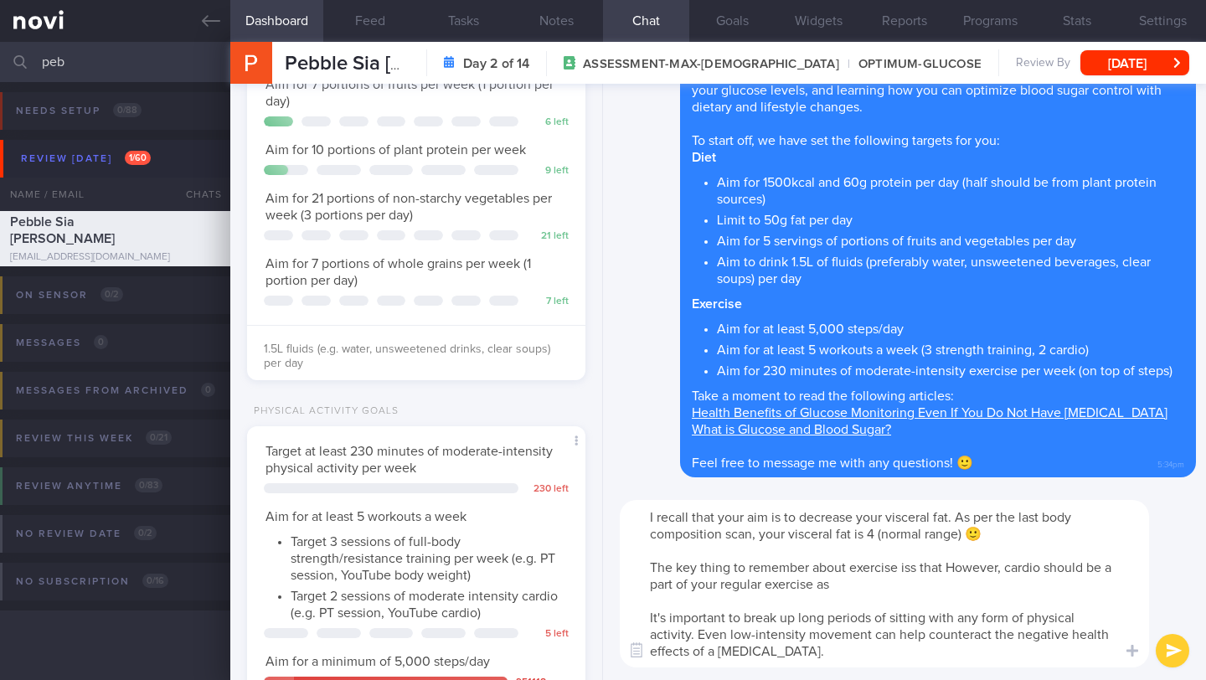
drag, startPoint x: 838, startPoint y: 583, endPoint x: 907, endPoint y: 570, distance: 69.8
click at [907, 570] on textarea "I recall that your aim is to decrease your visceral fat. As per the last body c…" at bounding box center [884, 583] width 529 height 167
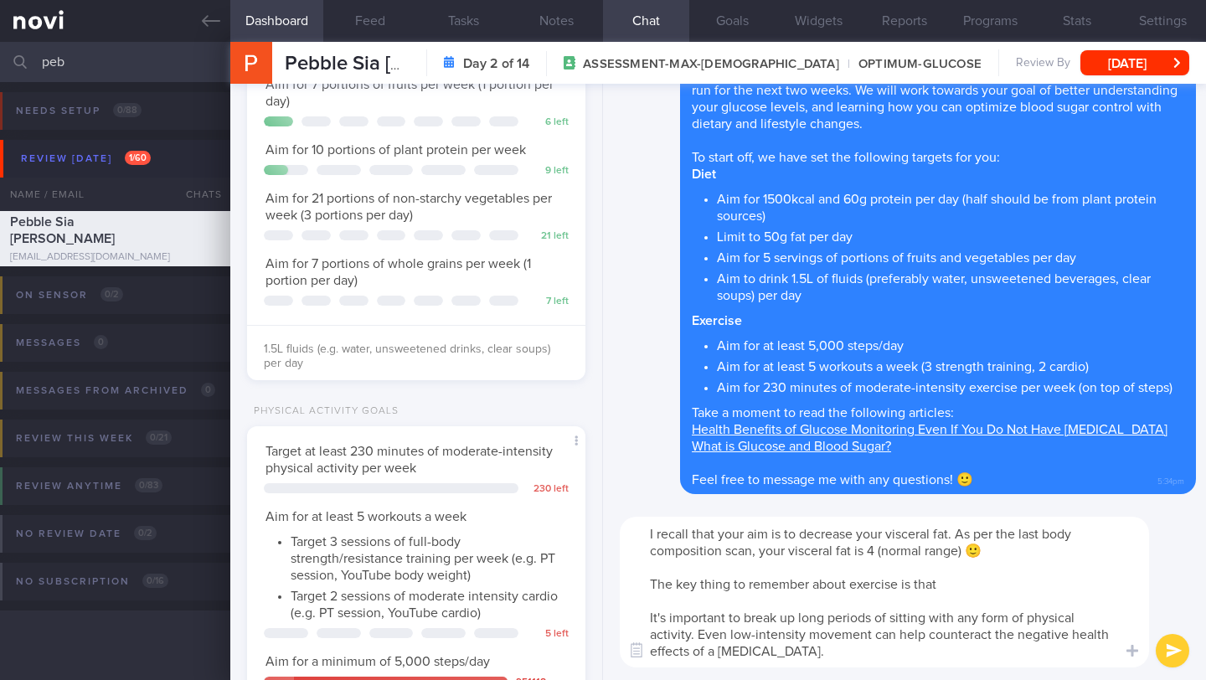
click at [651, 618] on textarea "I recall that your aim is to decrease your visceral fat. As per the last body c…" at bounding box center [884, 592] width 529 height 151
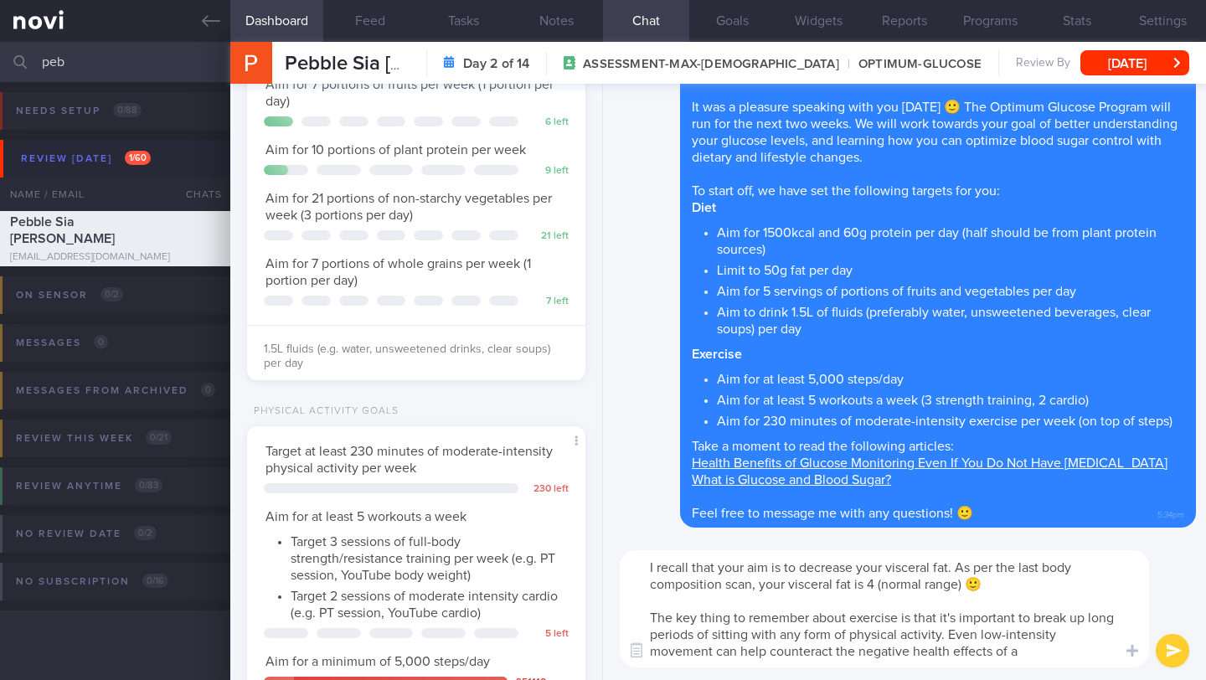
drag, startPoint x: 735, startPoint y: 612, endPoint x: 915, endPoint y: 621, distance: 180.2
click at [915, 621] on textarea "I recall that your aim is to decrease your visceral fat. As per the last body c…" at bounding box center [884, 608] width 529 height 117
drag, startPoint x: 1068, startPoint y: 650, endPoint x: 634, endPoint y: 619, distance: 434.8
click at [634, 619] on textarea "I recall that your aim is to decrease your visceral fat. As per the last body c…" at bounding box center [884, 608] width 529 height 117
paste textarea "Aiming for at least 150-300 minutes of moderate-to-vigorous physical activity e…"
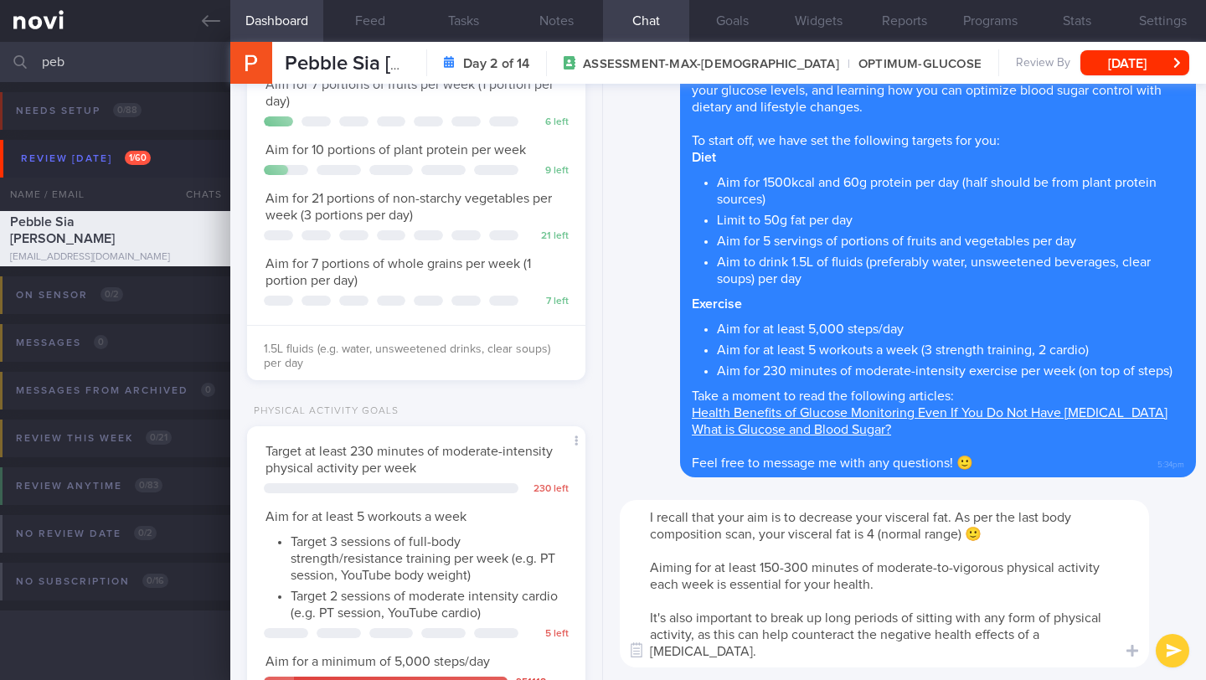
click at [654, 565] on textarea "I recall that your aim is to decrease your visceral fat. As per the last body c…" at bounding box center [884, 583] width 529 height 167
type textarea "I recall that your aim is to decrease your visceral fat. As per the last body c…"
click at [1174, 655] on button "submit" at bounding box center [1171, 650] width 33 height 33
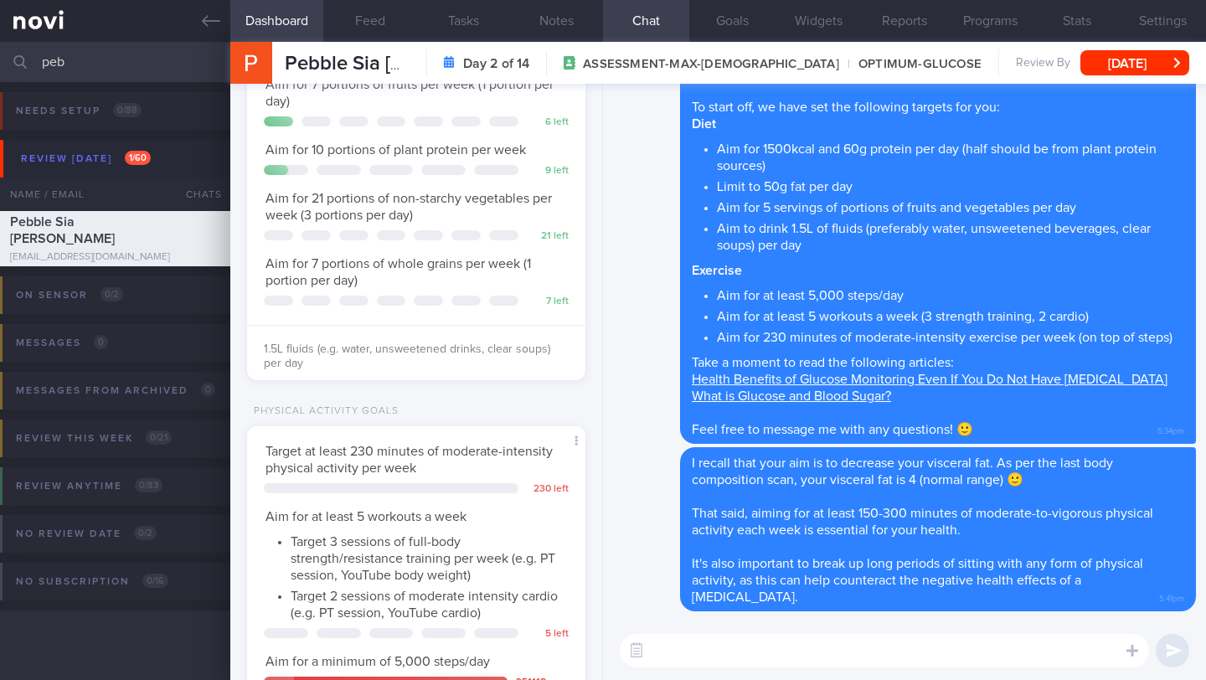
click at [1011, 661] on textarea at bounding box center [884, 650] width 529 height 33
type textarea "In light of your high"
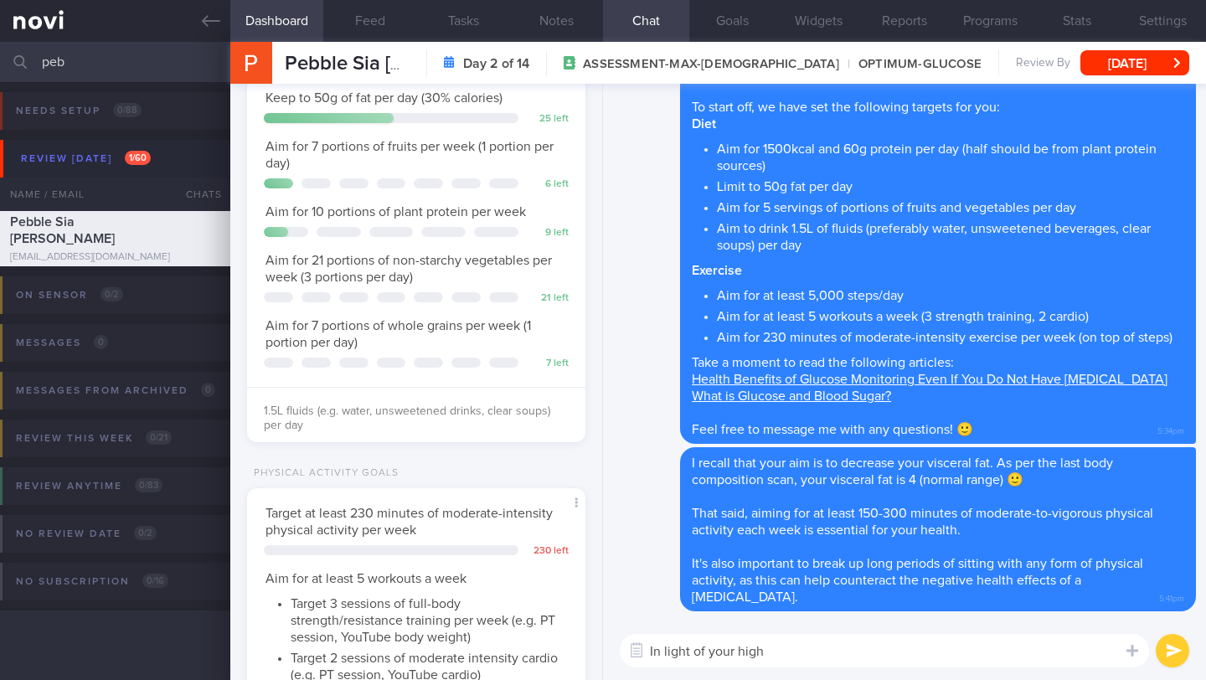
scroll to position [241, 0]
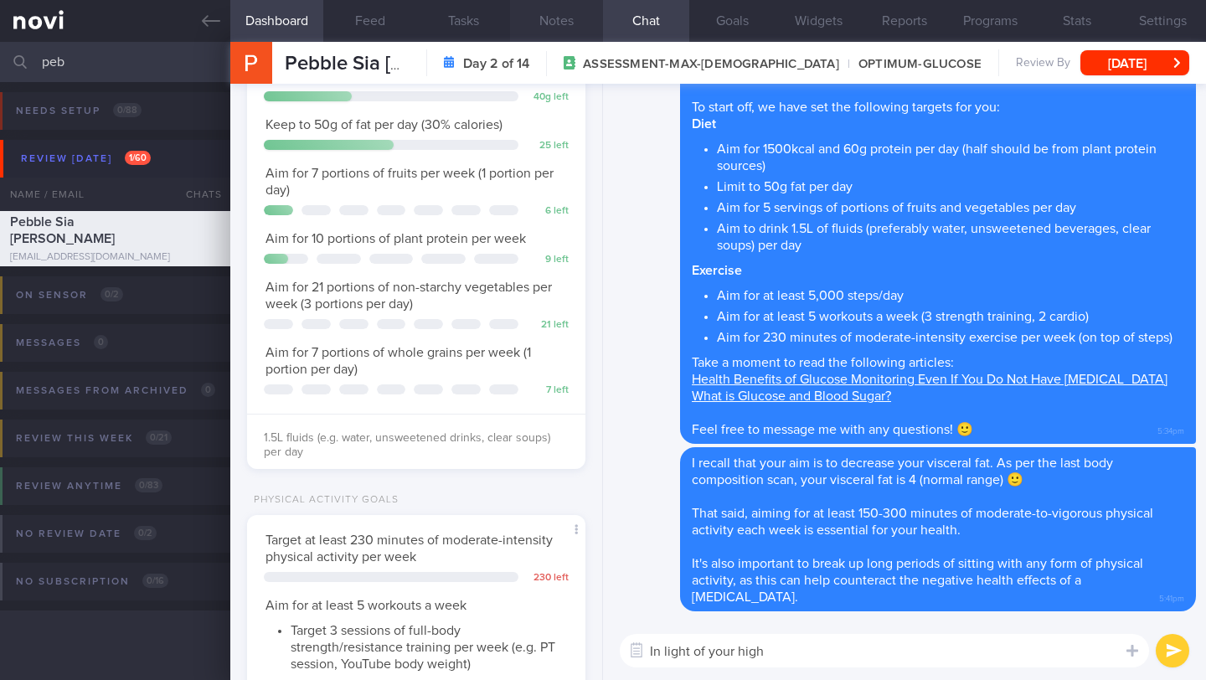
click at [554, 16] on button "Notes" at bounding box center [556, 21] width 93 height 42
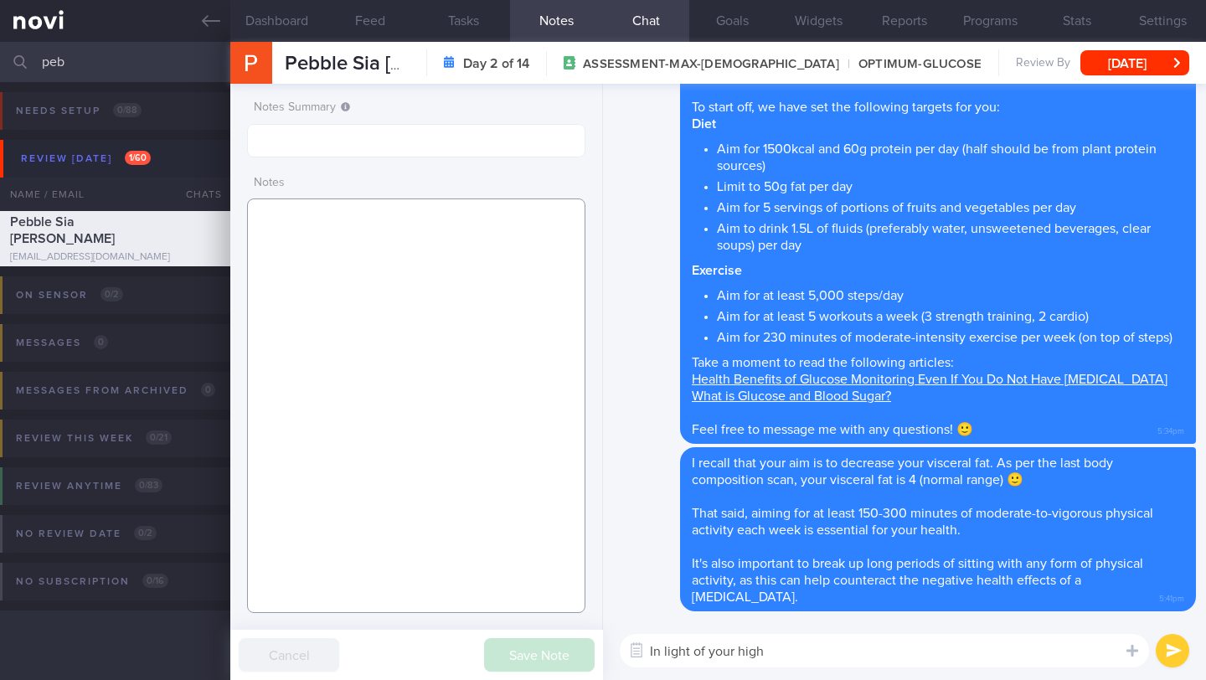
click at [450, 395] on textarea at bounding box center [416, 405] width 338 height 414
paste textarea "Sources of CHO Starchy and non-starchy vegetables Fruit and vegetable portion s…"
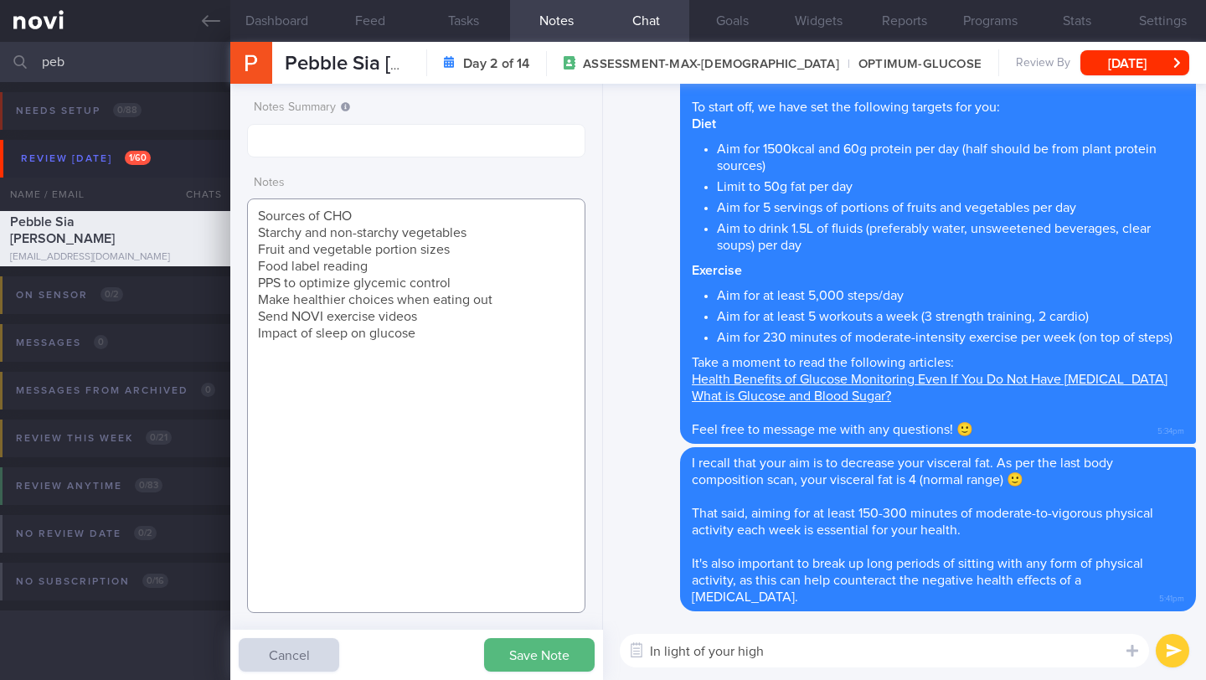
click at [255, 210] on textarea "Sources of CHO Starchy and non-starchy vegetables Fruit and vegetable portion s…" at bounding box center [416, 405] width 338 height 414
click at [373, 229] on textarea "SHARE ON: Sources of CHO Starchy and non-starchy vegetables Fruit and vegetable…" at bounding box center [416, 405] width 338 height 414
click at [448, 352] on textarea "SHARE ON: Sources of CHO Starchy and non-starchy vegetables Fruit and vegetable…" at bounding box center [416, 405] width 338 height 414
click at [382, 247] on textarea "SHARE ON: Sources of CHO Starchy and non-starchy vegetables Fruit and vegetable…" at bounding box center [416, 405] width 338 height 414
click at [512, 270] on textarea "SHARE ON: Sources of CHO Starchy and non-starchy vegetables Fruit and vegetable…" at bounding box center [416, 405] width 338 height 414
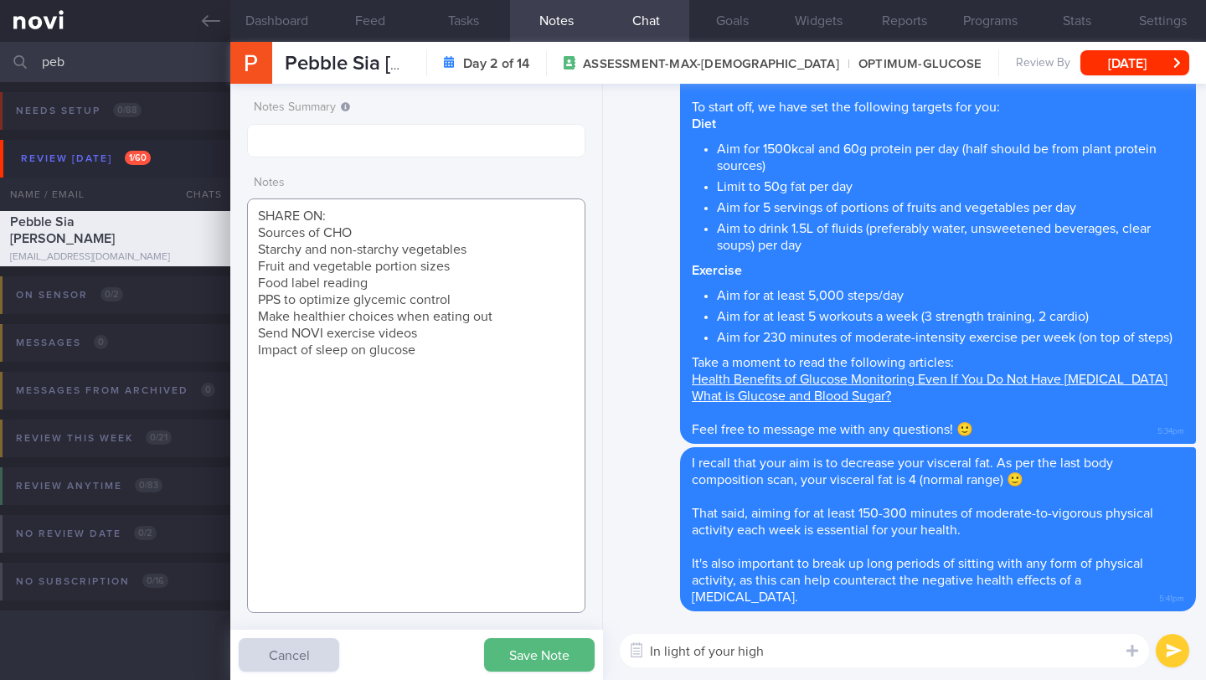
click at [357, 236] on textarea "SHARE ON: Sources of CHO Starchy and non-starchy vegetables Fruit and vegetable…" at bounding box center [416, 405] width 338 height 414
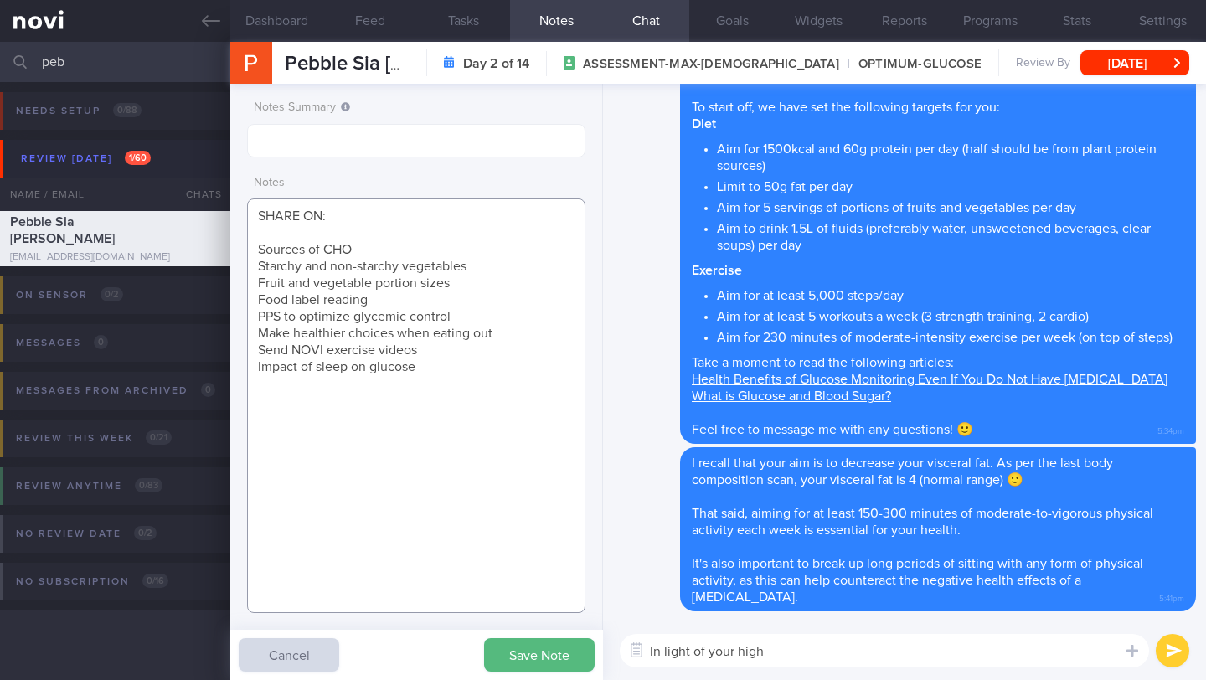
paste textarea "Discussed sources of CHO Discussed how CHO, PRO and FAT affects glucose Discuss…"
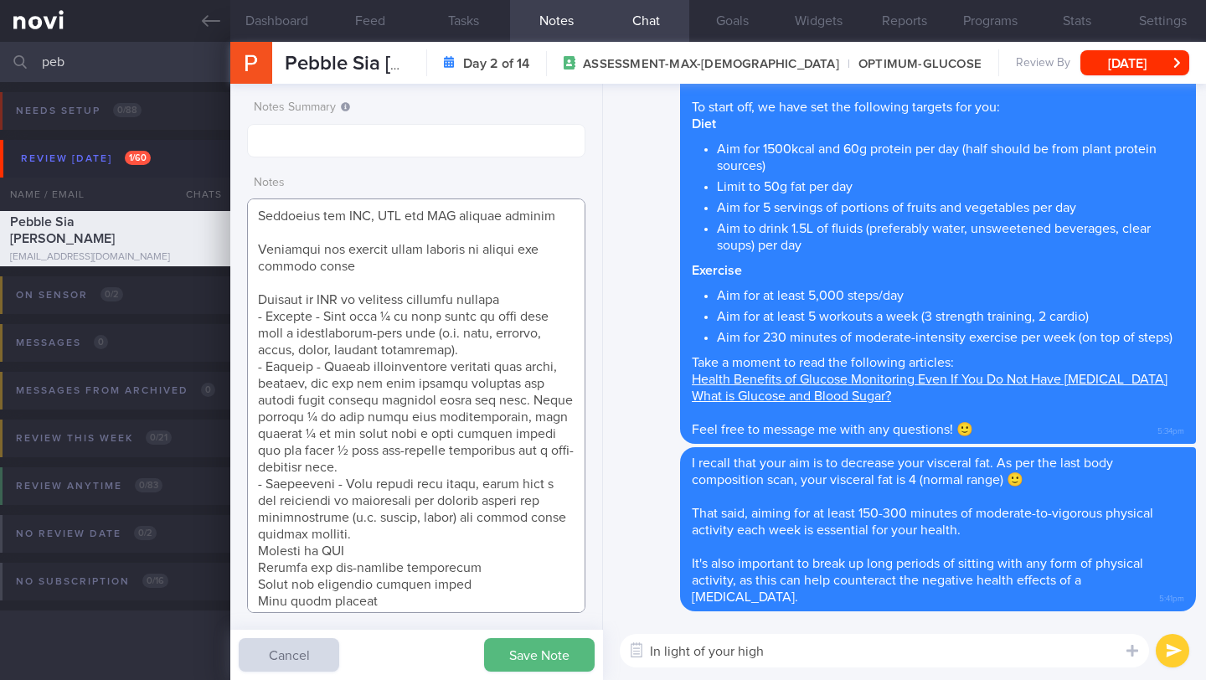
scroll to position [52, 0]
click at [405, 561] on textarea at bounding box center [416, 405] width 338 height 414
drag, startPoint x: 359, startPoint y: 561, endPoint x: 266, endPoint y: 560, distance: 92.9
click at [266, 560] on textarea at bounding box center [416, 405] width 338 height 414
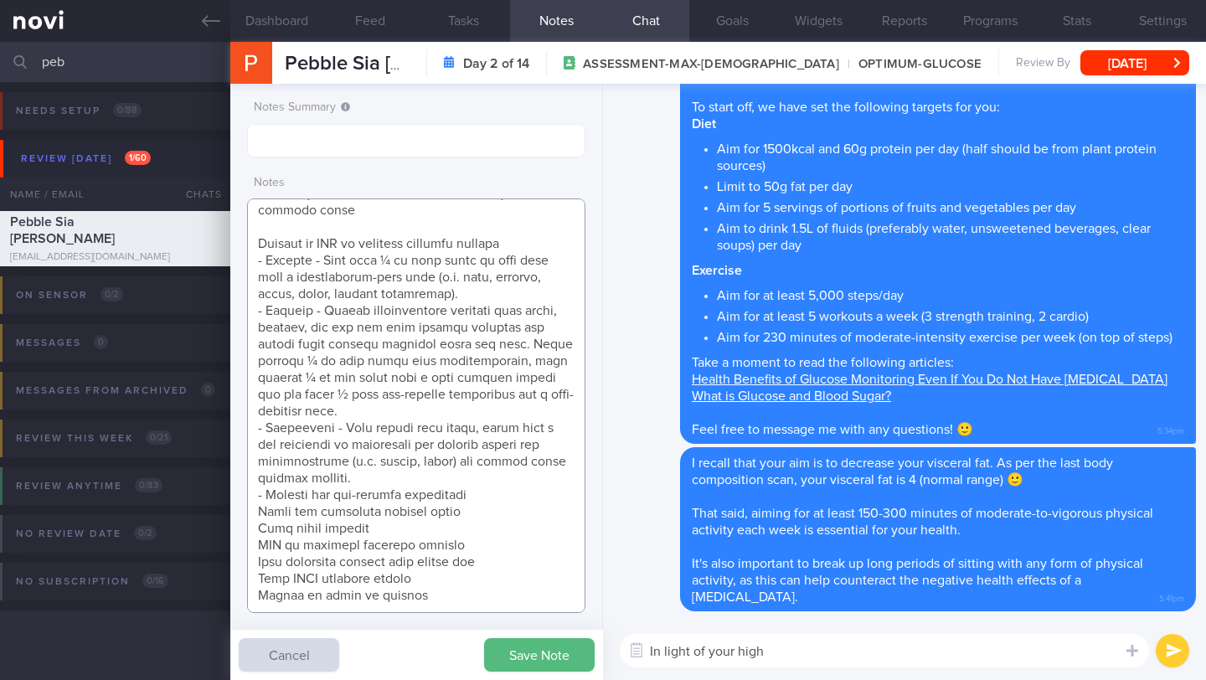
scroll to position [140, 0]
click at [342, 483] on textarea at bounding box center [416, 405] width 338 height 414
click at [270, 487] on textarea at bounding box center [416, 405] width 338 height 414
click at [485, 492] on textarea at bounding box center [416, 405] width 338 height 414
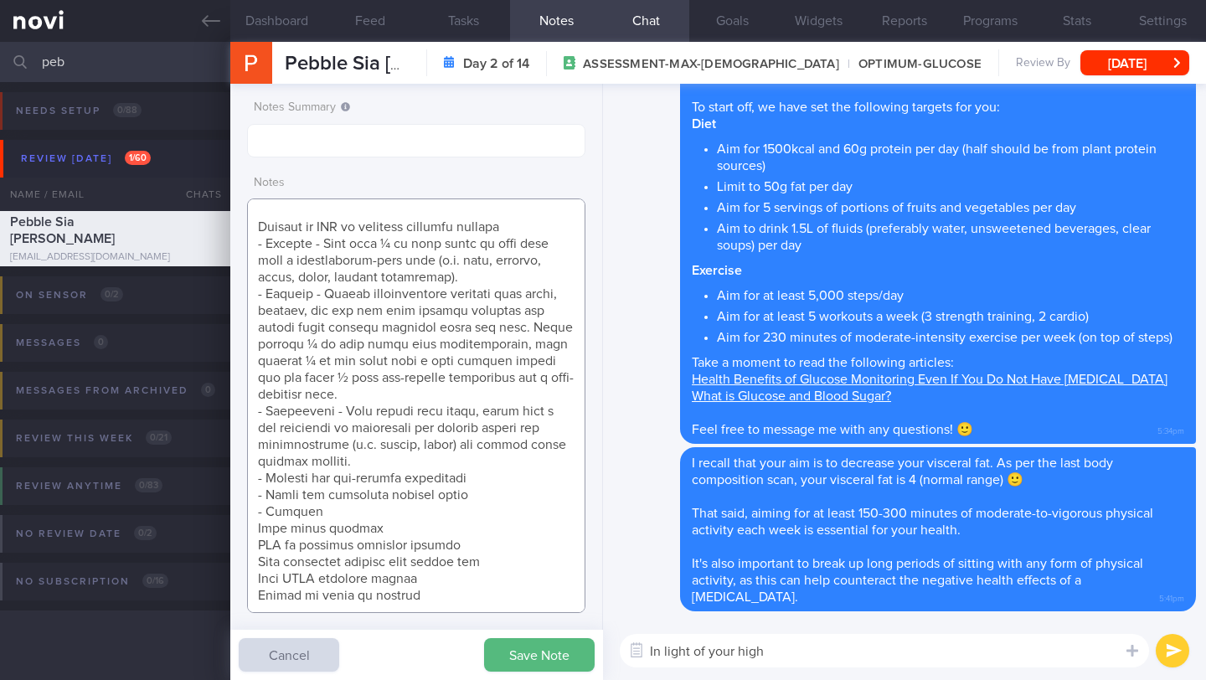
click at [512, 558] on textarea at bounding box center [416, 405] width 338 height 414
type textarea "LOREM IP: Dolorsita consect ad ELI Seddoeius tem INC, UTL etd MAG aliquae admin…"
click at [810, 647] on textarea "In light of your high" at bounding box center [884, 650] width 529 height 33
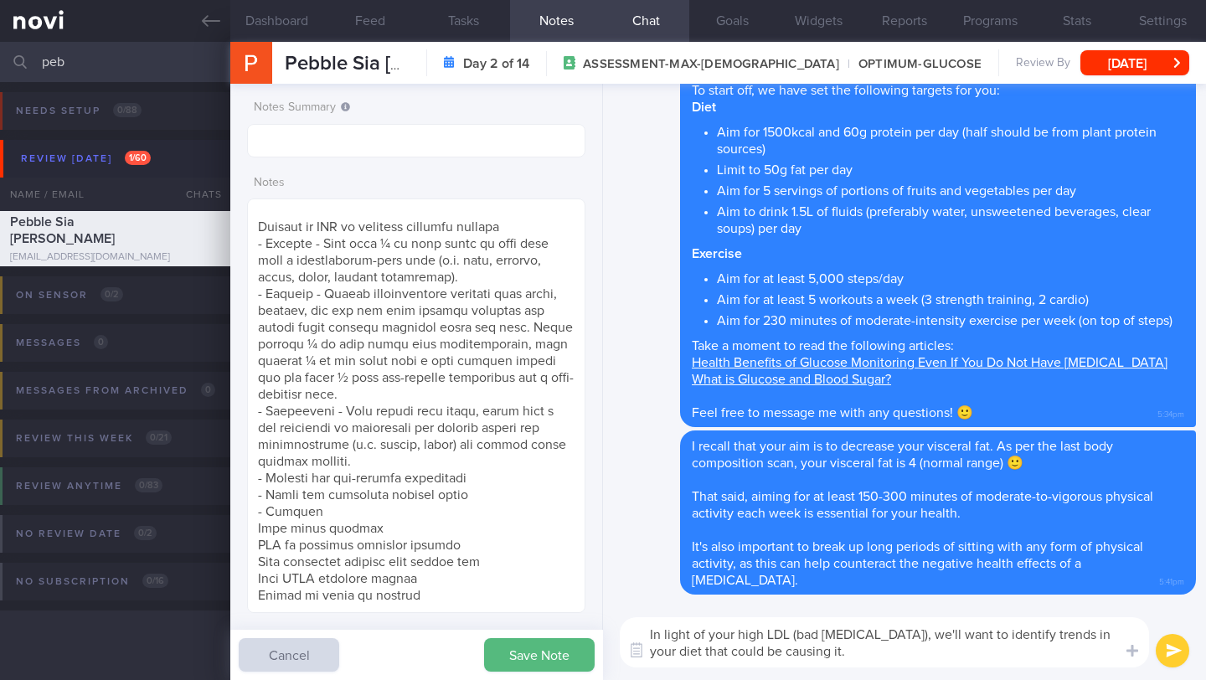
click at [501, 645] on button "Save Note" at bounding box center [539, 654] width 111 height 33
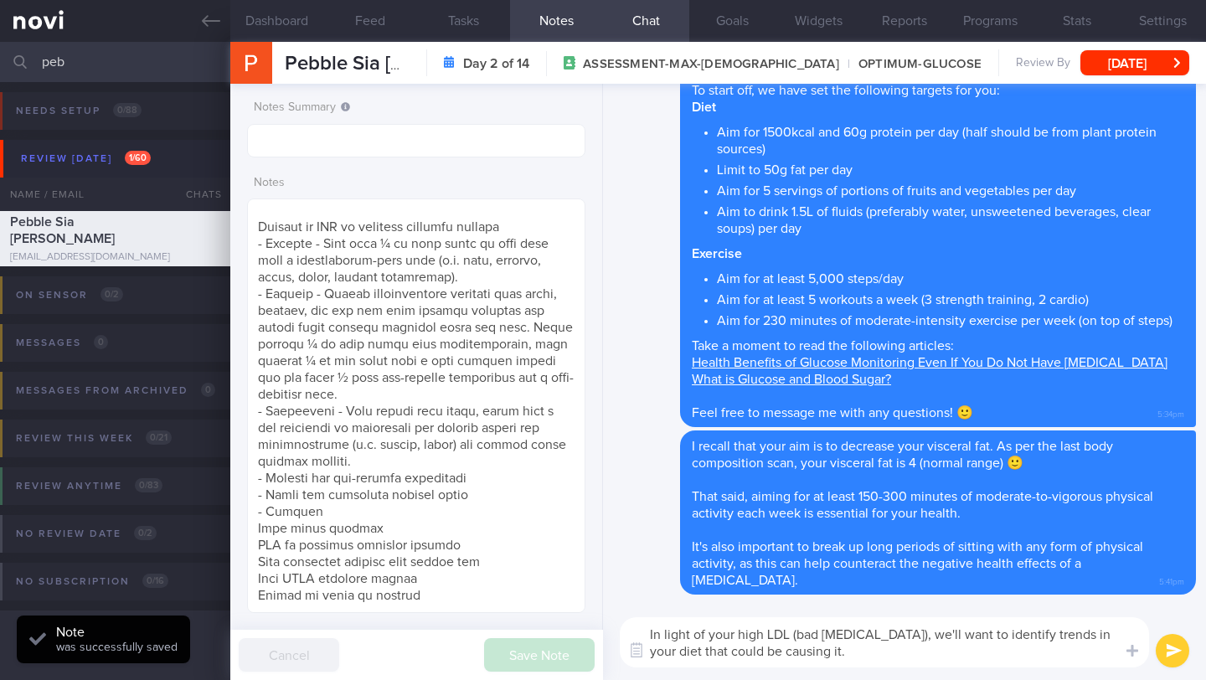
click at [834, 656] on textarea "In light of your high LDL (bad [MEDICAL_DATA]), we'll want to identify trends i…" at bounding box center [884, 642] width 529 height 50
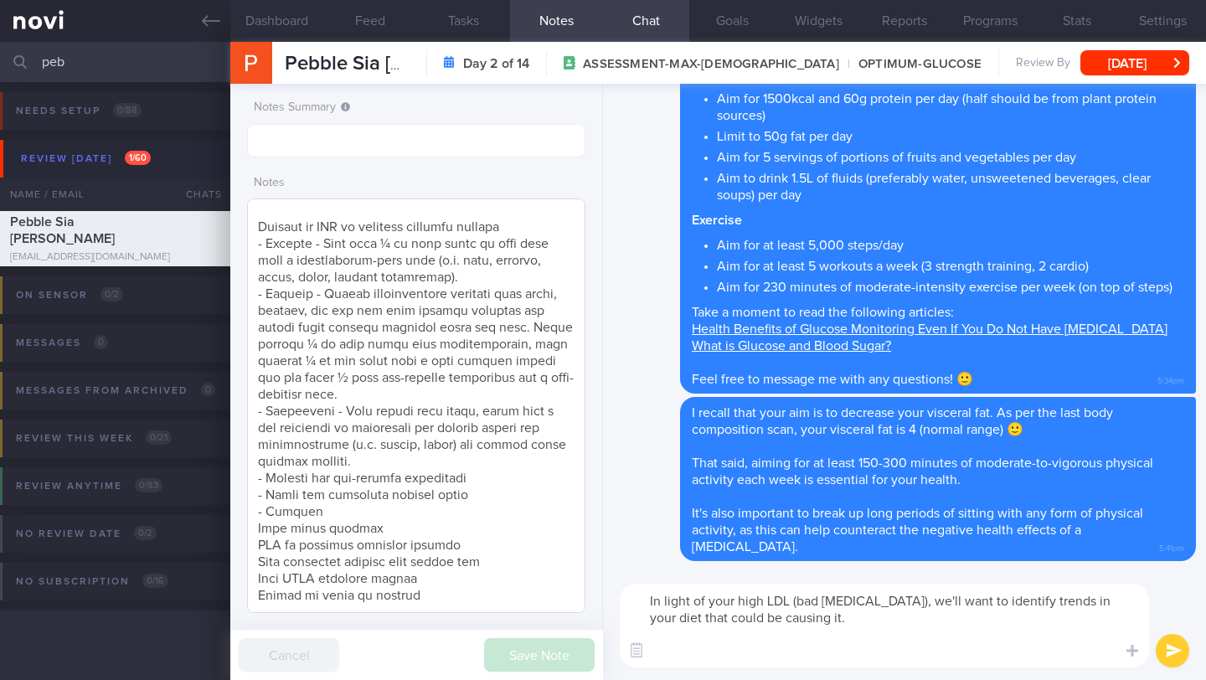
type textarea "In light of your high LDL (bad [MEDICAL_DATA]), we'll want to identify trends i…"
drag, startPoint x: 255, startPoint y: 226, endPoint x: 395, endPoint y: 339, distance: 179.8
click at [461, 458] on textarea at bounding box center [416, 405] width 338 height 414
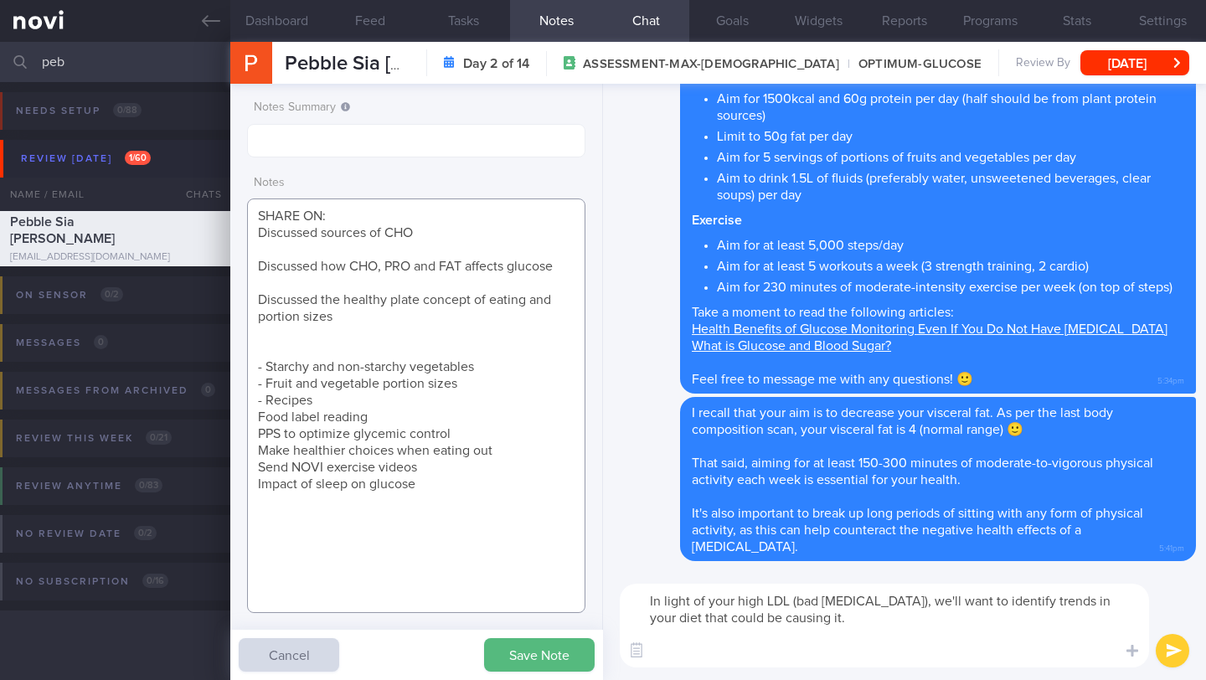
type textarea "SHARE ON: Discussed sources of CHO Discussed how CHO, PRO and FAT affects gluco…"
click at [710, 639] on textarea "In light of your high LDL (bad [MEDICAL_DATA]), we'll want to identify trends i…" at bounding box center [884, 626] width 529 height 84
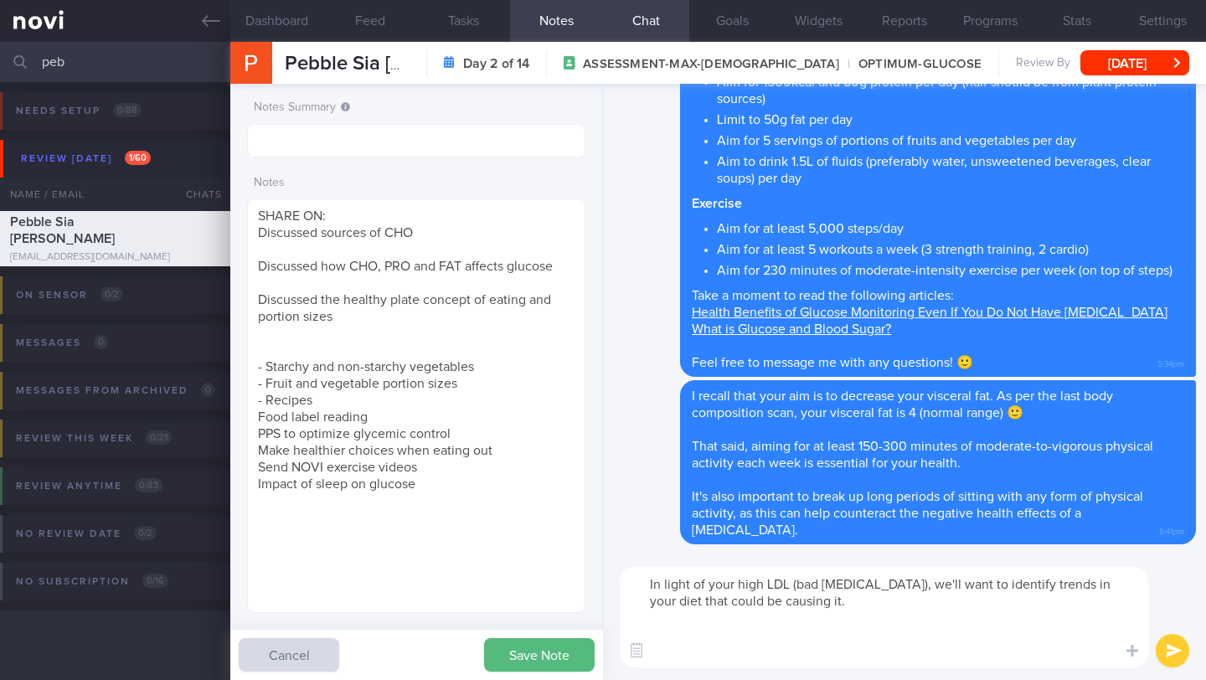
paste textarea "Educate on PPS to optimize glycemic control - Portion - Fill only ¼ of your pla…"
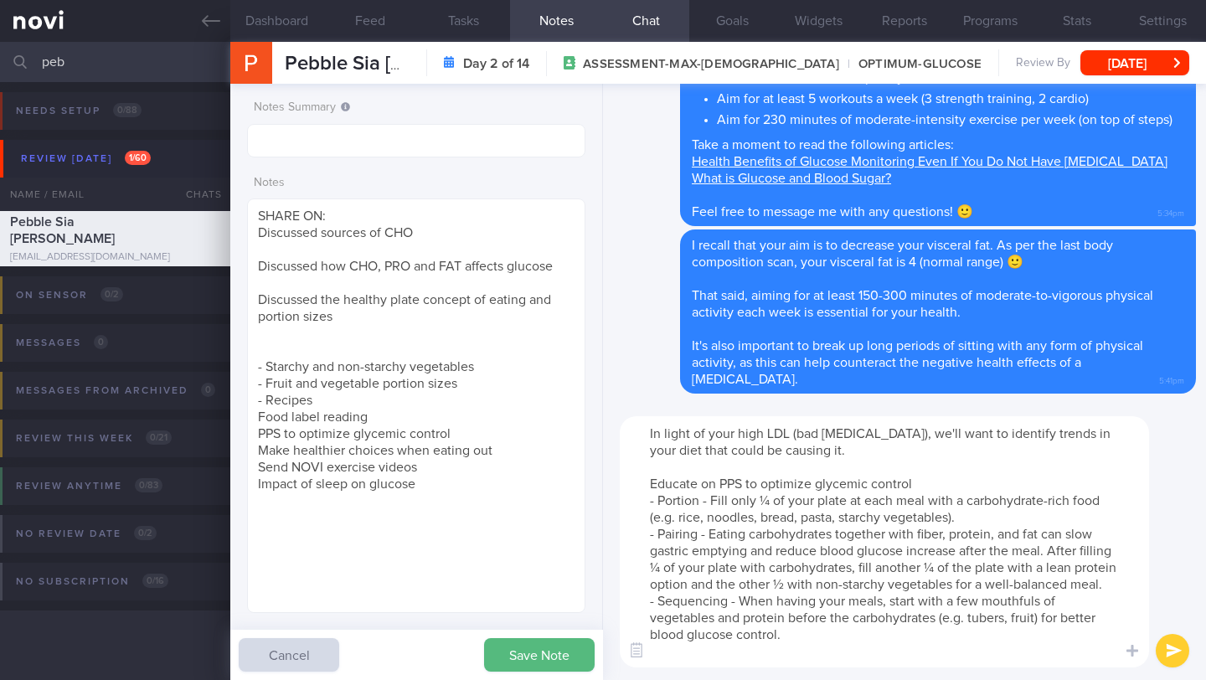
drag, startPoint x: 758, startPoint y: 466, endPoint x: 627, endPoint y: 466, distance: 130.6
click at [627, 466] on textarea "In light of your high LDL (bad [MEDICAL_DATA]), we'll want to identify trends i…" at bounding box center [884, 541] width 529 height 251
click at [843, 465] on textarea "In light of your high LDL (bad [MEDICAL_DATA]), we'll want to identify trends i…" at bounding box center [884, 541] width 529 height 251
click at [659, 481] on textarea "In light of your high LDL (bad [MEDICAL_DATA]), we'll want to identify trends i…" at bounding box center [884, 541] width 529 height 251
click at [661, 518] on textarea "In light of your high LDL (bad [MEDICAL_DATA]), we'll want to identify trends i…" at bounding box center [884, 541] width 529 height 251
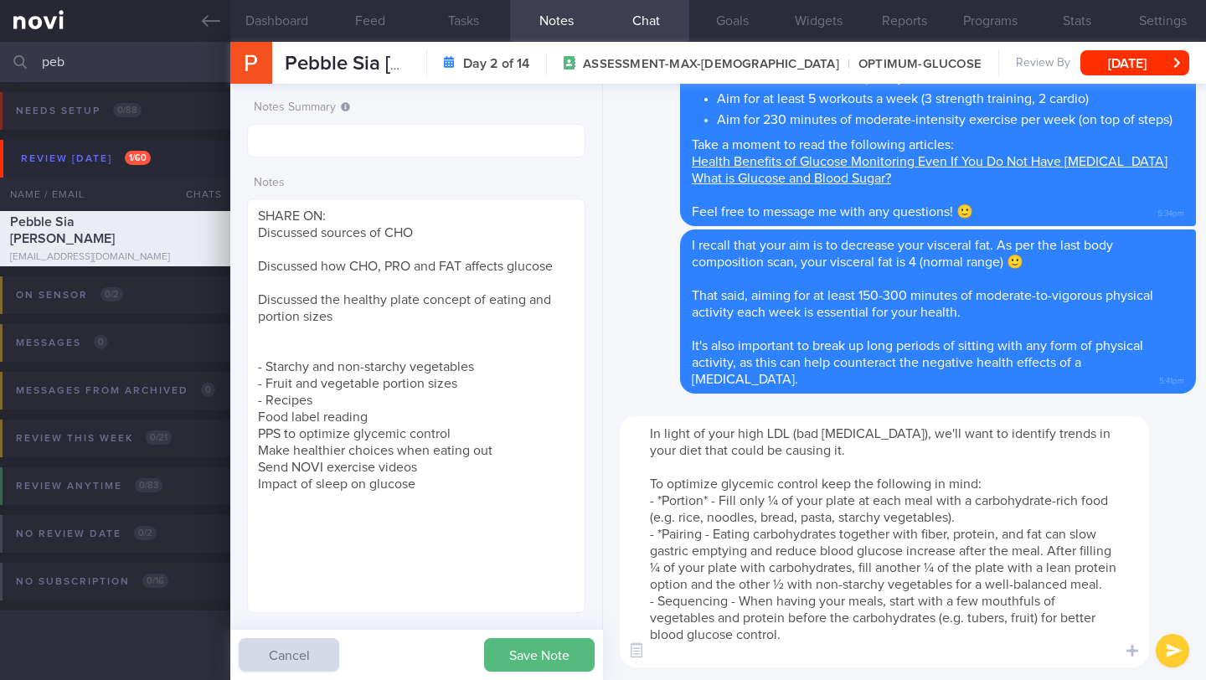
click at [701, 519] on textarea "In light of your high LDL (bad [MEDICAL_DATA]), we'll want to identify trends i…" at bounding box center [884, 541] width 529 height 251
click at [658, 599] on textarea "In light of your high LDL (bad [MEDICAL_DATA]), we'll want to identify trends i…" at bounding box center [884, 541] width 529 height 251
click at [729, 603] on textarea "In light of your high LDL (bad [MEDICAL_DATA]), we'll want to identify trends i…" at bounding box center [884, 541] width 529 height 251
click at [819, 481] on textarea "In light of your high LDL (bad [MEDICAL_DATA]), we'll want to identify trends i…" at bounding box center [884, 541] width 529 height 251
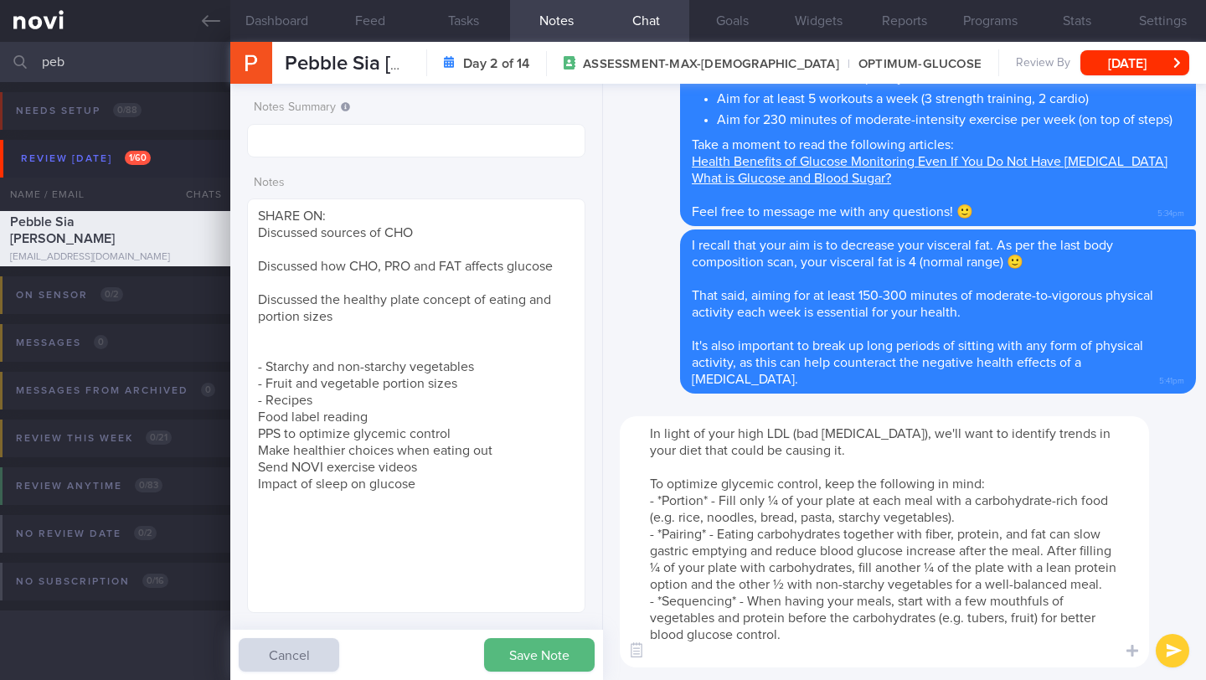
type textarea "In light of your high LDL (bad [MEDICAL_DATA]), we'll want to identify trends i…"
click at [1164, 647] on button "submit" at bounding box center [1171, 650] width 33 height 33
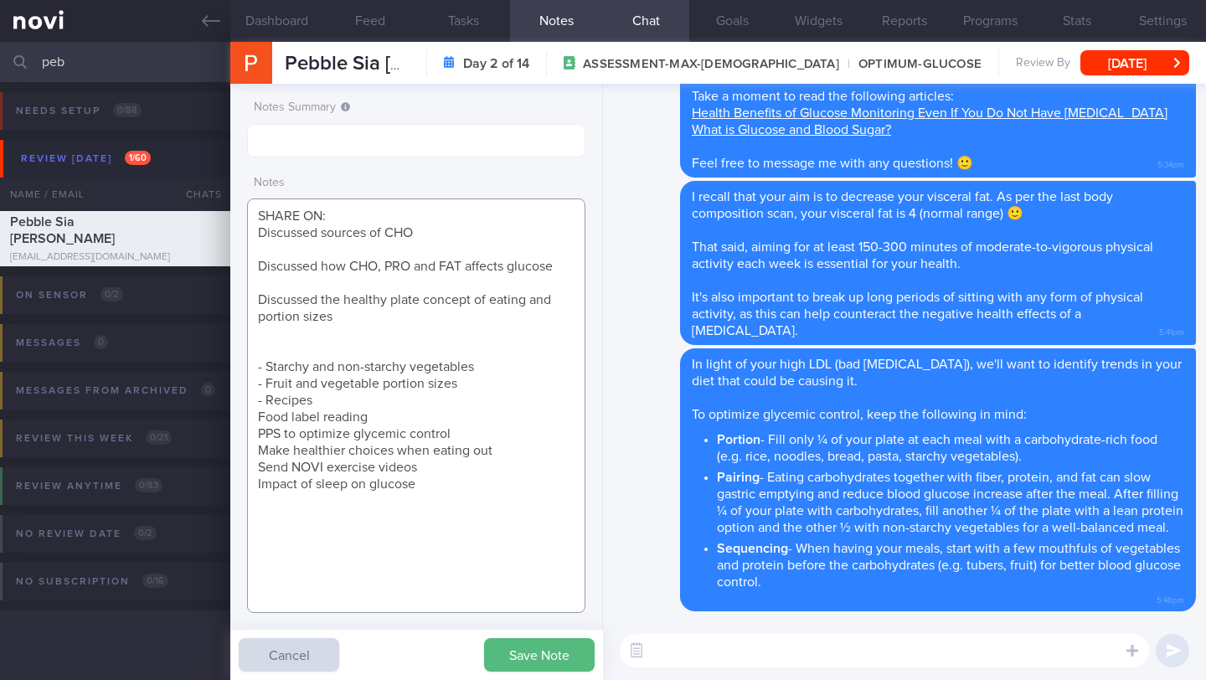
click at [343, 237] on textarea "SHARE ON: Discussed sources of CHO Discussed how CHO, PRO and FAT affects gluco…" at bounding box center [416, 405] width 338 height 414
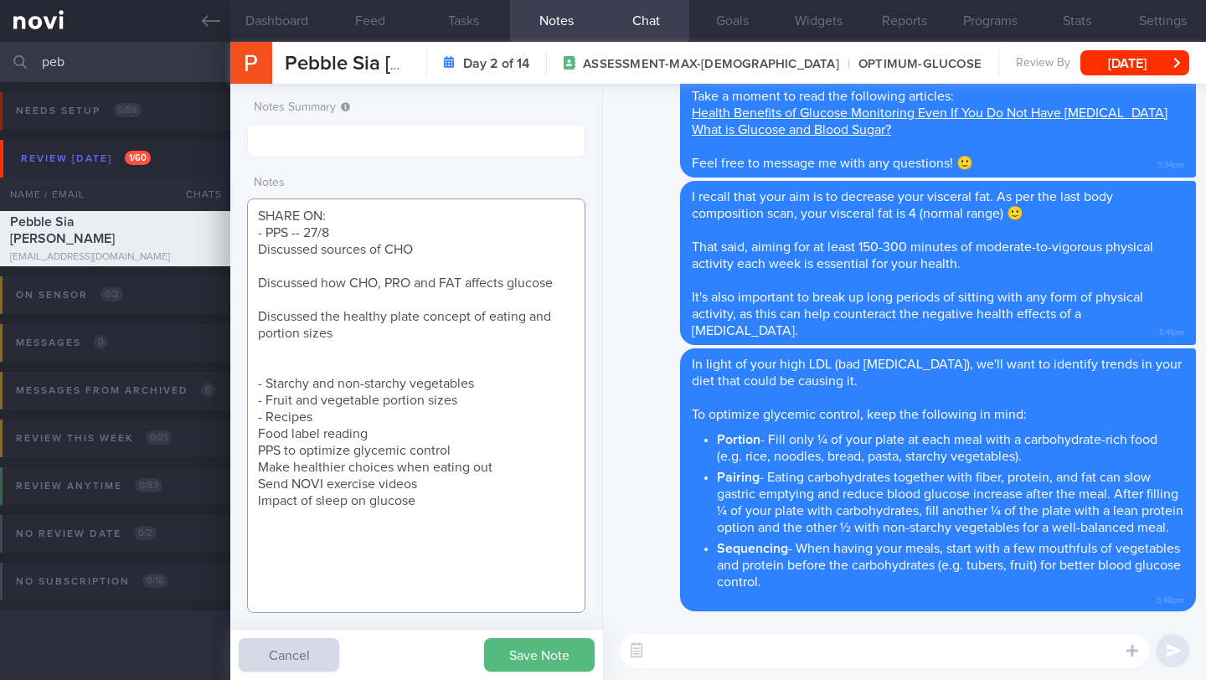
click at [364, 234] on textarea "SHARE ON: - PPS -- 27/8 Discussed sources of CHO Discussed how CHO, PRO and FAT…" at bounding box center [416, 405] width 338 height 414
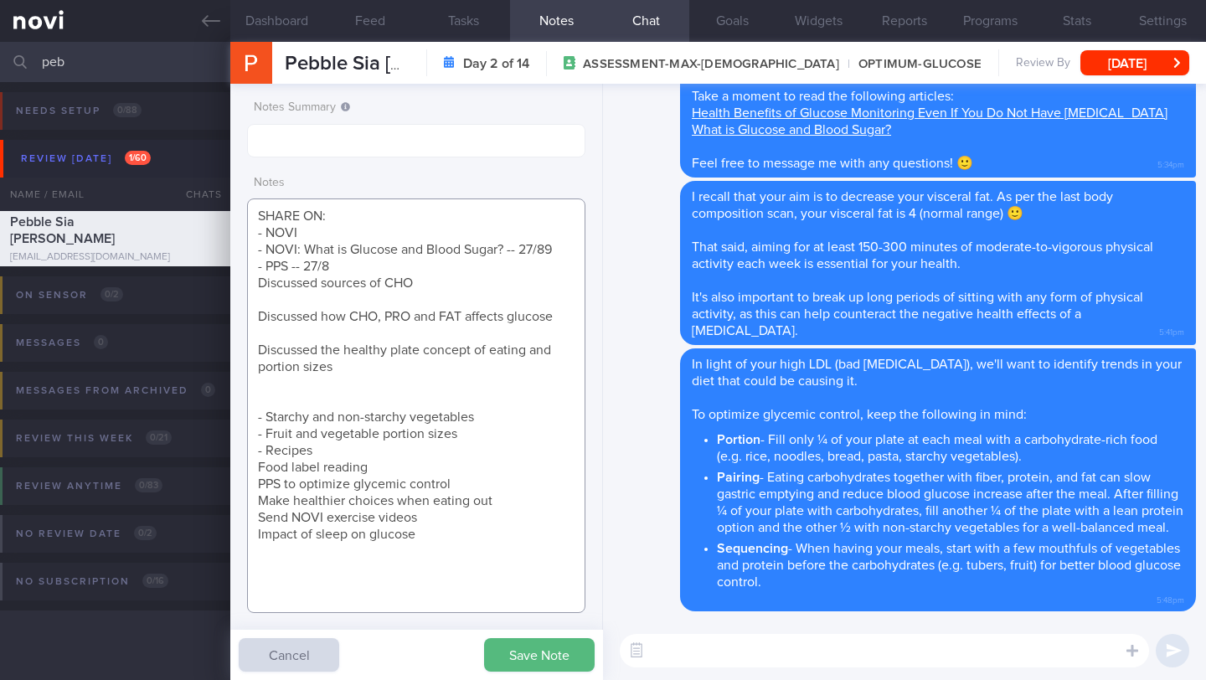
click at [323, 251] on textarea "SHARE ON: - NOVI - NOVI: What is Glucose and Blood Sugar? -- 27/89 - PPS -- 27/…" at bounding box center [416, 405] width 338 height 414
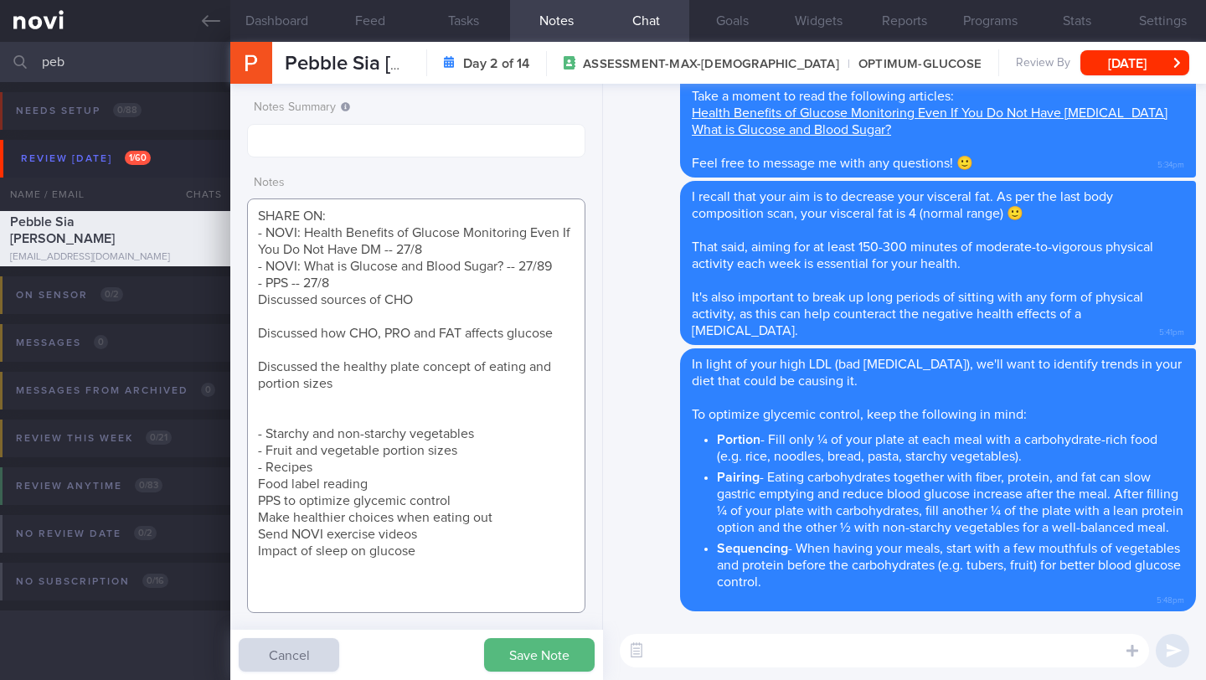
click at [252, 315] on textarea "SHARE ON: - NOVI: Health Benefits of Glucose Monitoring Even If You Do Not Have…" at bounding box center [416, 405] width 338 height 414
click at [261, 330] on textarea "SHARE ON: - NOVI: Health Benefits of Glucose Monitoring Even If You Do Not Have…" at bounding box center [416, 405] width 338 height 414
click at [260, 351] on textarea "SHARE ON: - NOVI: Health Benefits of Glucose Monitoring Even If You Do Not Have…" at bounding box center [416, 405] width 338 height 414
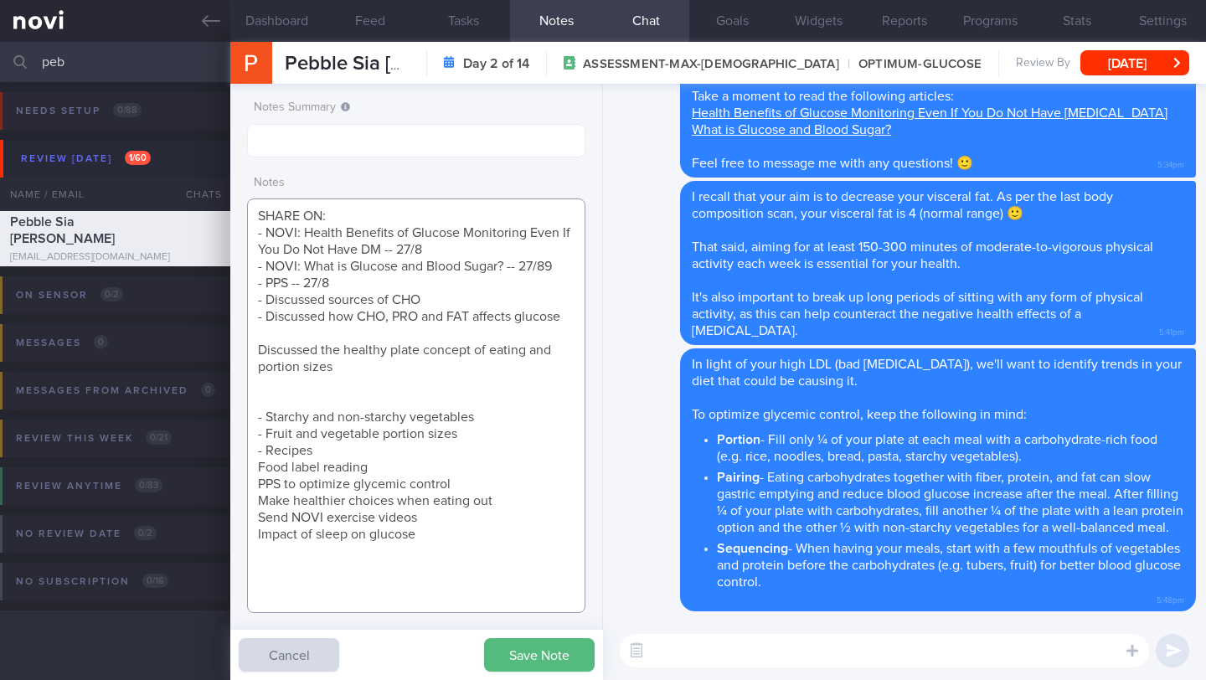
click at [289, 358] on textarea "SHARE ON: - NOVI: Health Benefits of Glucose Monitoring Even If You Do Not Have…" at bounding box center [416, 405] width 338 height 414
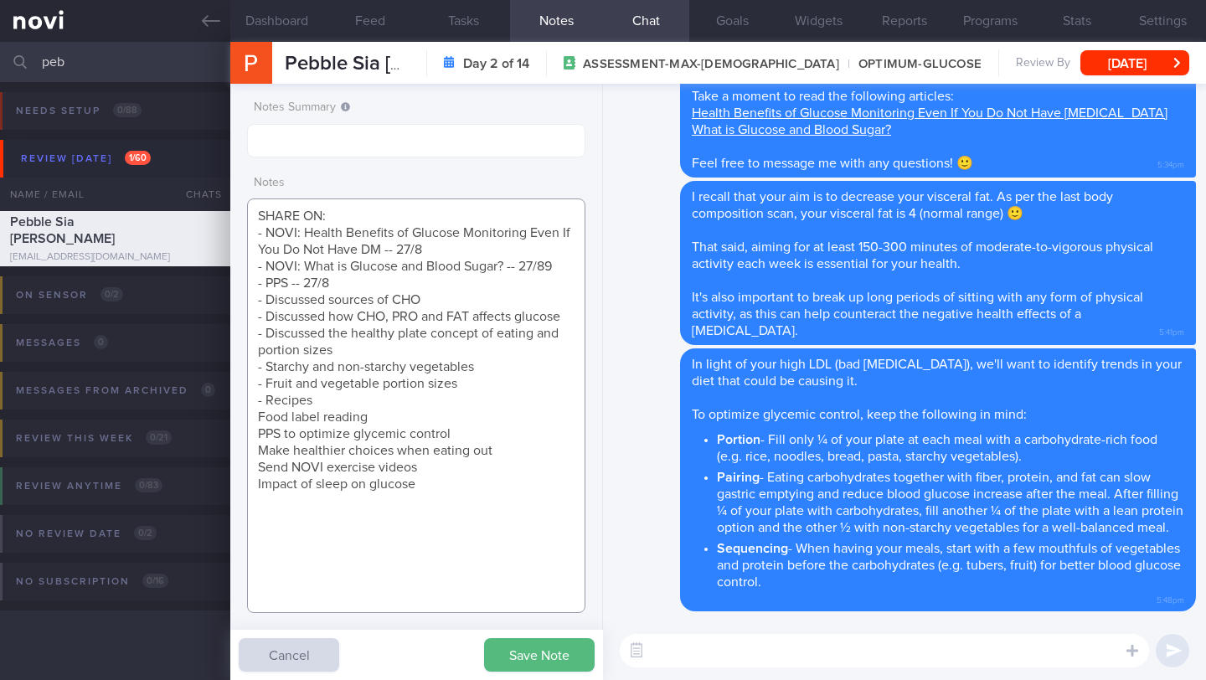
click at [272, 448] on textarea "SHARE ON: - NOVI: Health Benefits of Glucose Monitoring Even If You Do Not Have…" at bounding box center [416, 405] width 338 height 414
type textarea "SHARE ON: - NOVI: Health Benefits of Glucose Monitoring Even If You Do Not Have…"
click at [527, 649] on button "Save Note" at bounding box center [539, 654] width 111 height 33
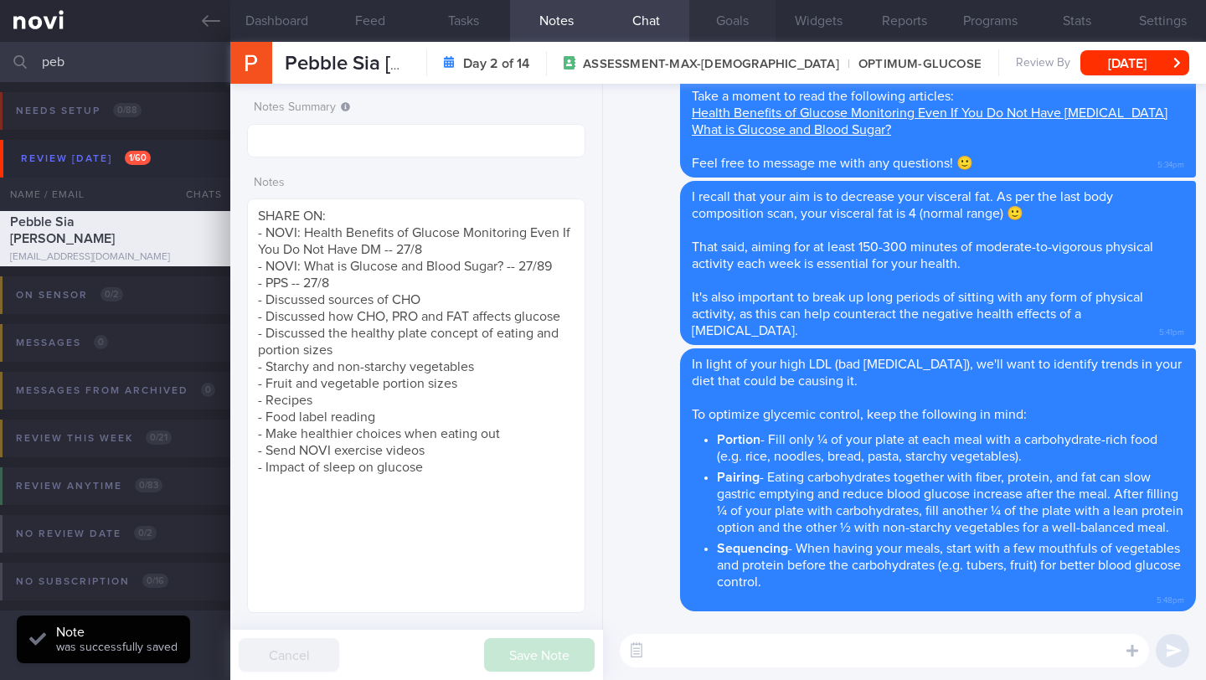
click at [754, 18] on button "Goals" at bounding box center [732, 21] width 86 height 42
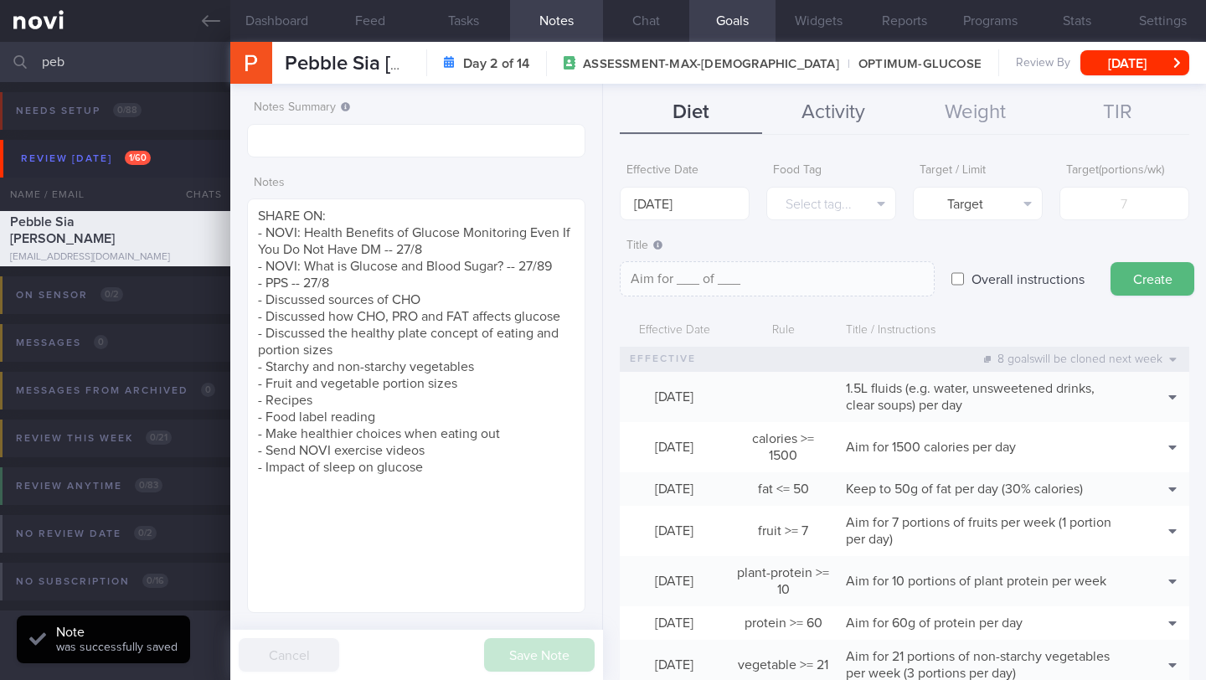
click at [829, 121] on button "Activity" at bounding box center [833, 113] width 142 height 42
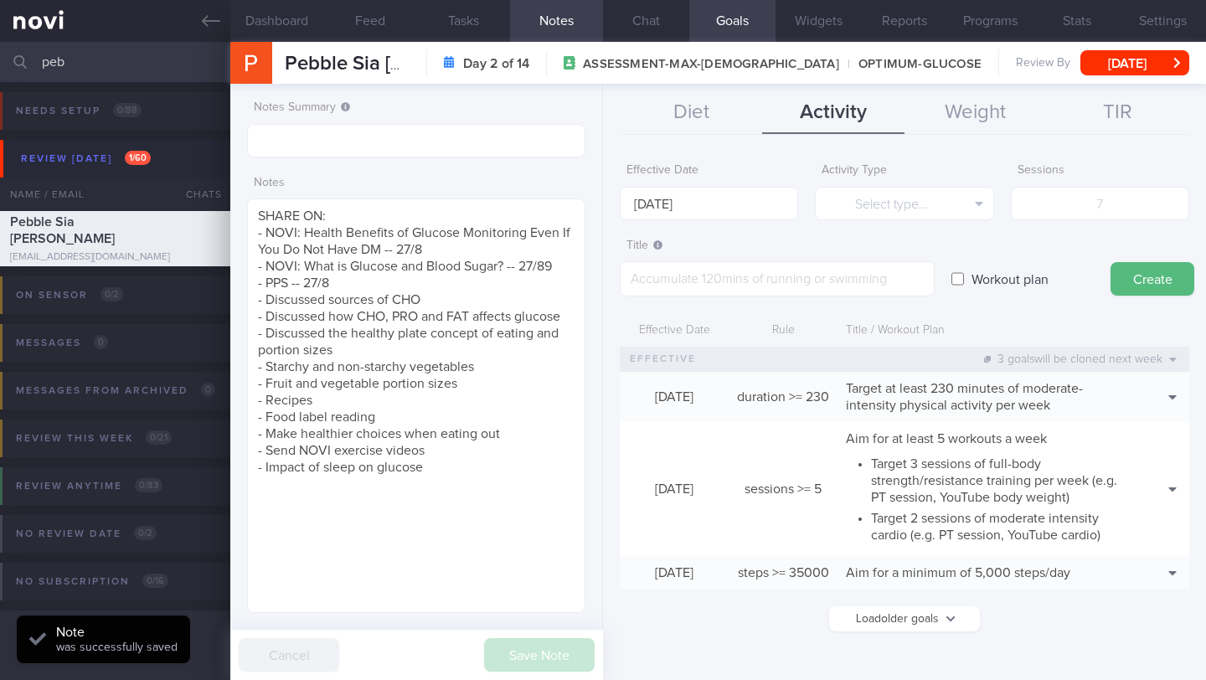
click at [724, 180] on div "Effective Date [DATE]" at bounding box center [709, 187] width 178 height 65
click at [729, 203] on input "[DATE]" at bounding box center [709, 203] width 178 height 33
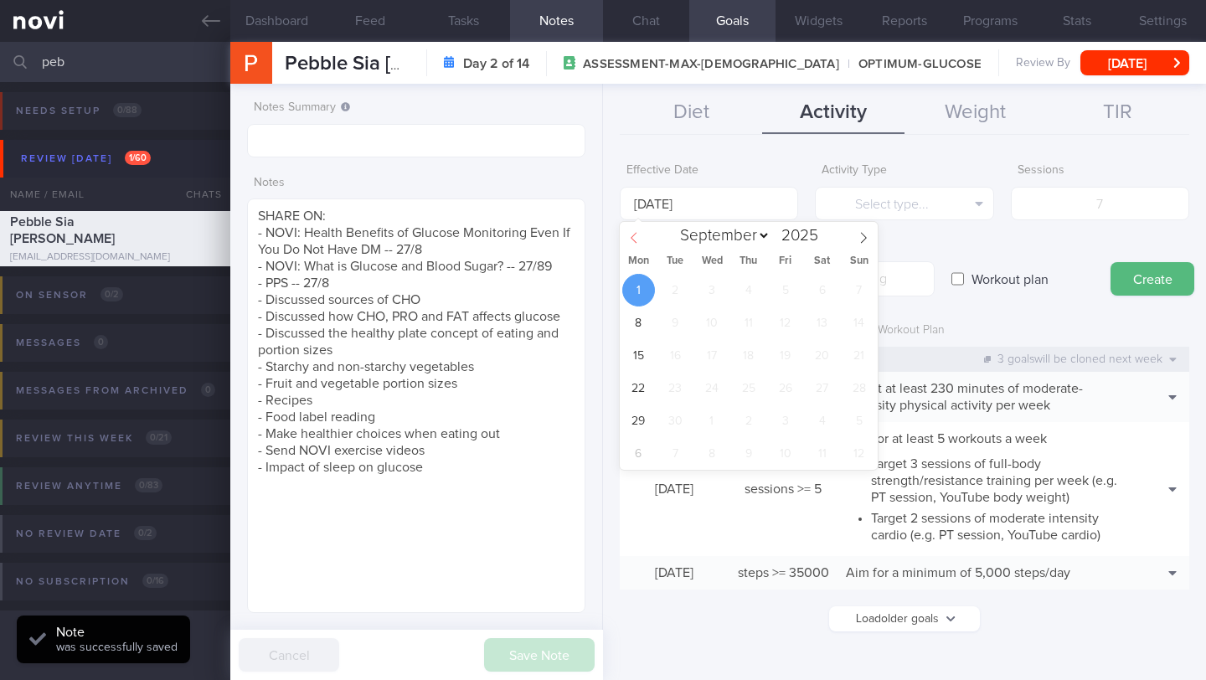
click at [632, 229] on span at bounding box center [634, 236] width 28 height 28
select select "7"
click at [643, 422] on span "25" at bounding box center [638, 420] width 33 height 33
type input "[DATE]"
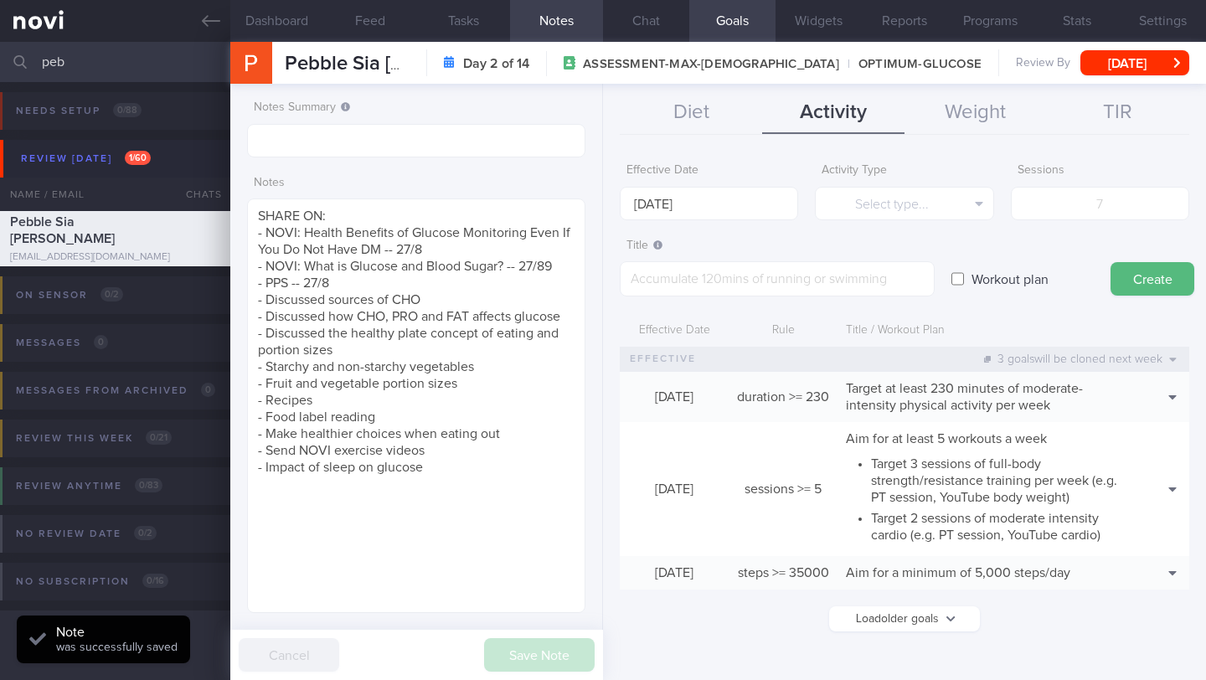
click at [959, 270] on input "Workout plan" at bounding box center [957, 278] width 13 height 33
checkbox input "true"
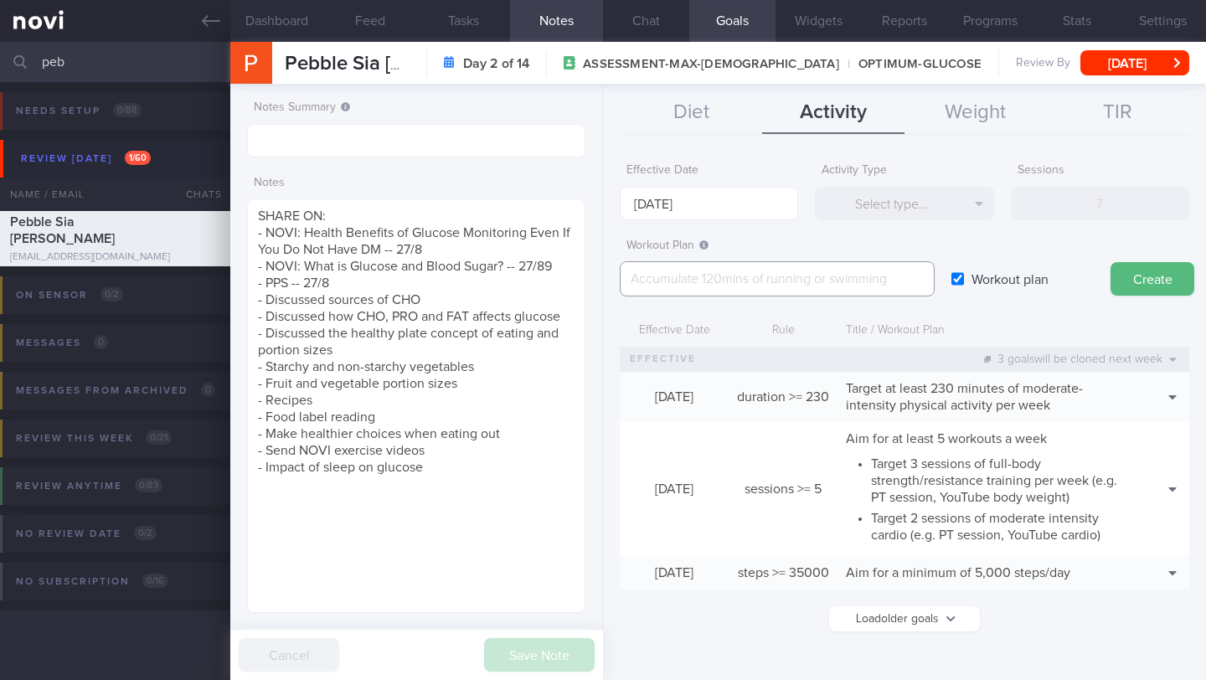
paste textarea "*Quick Workouts* [10 Minute Full Body Daily NO EXCUSE Workout - Low Impact HIIT…"
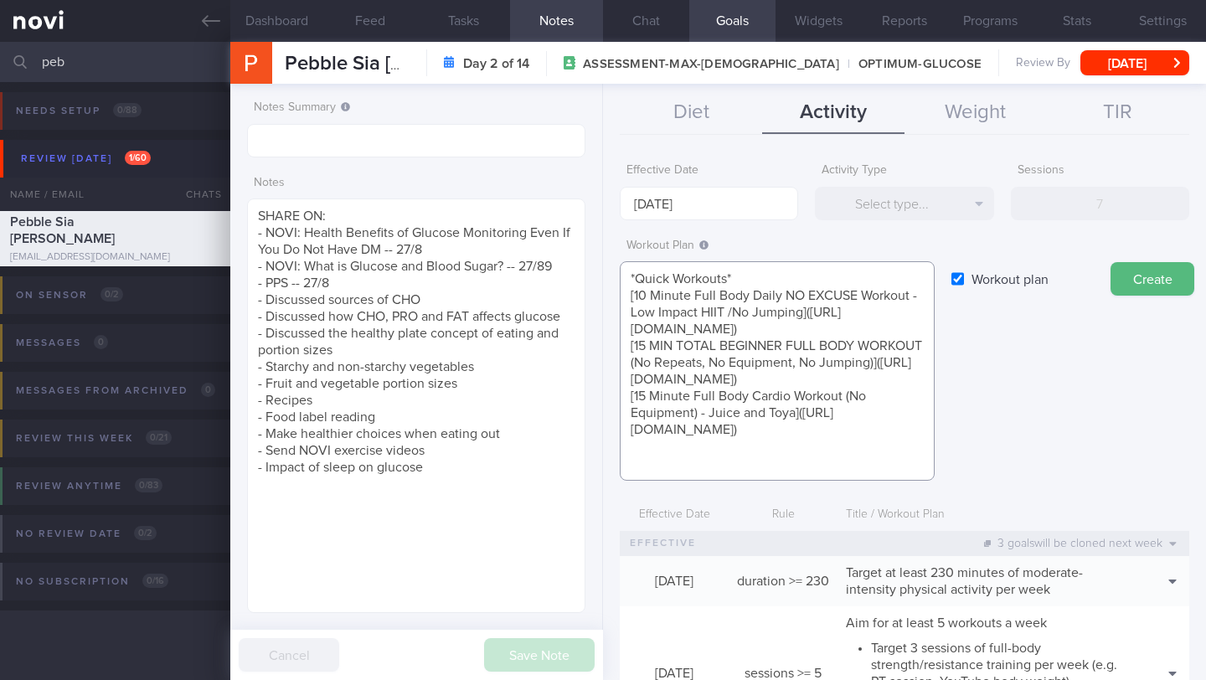
scroll to position [17, 0]
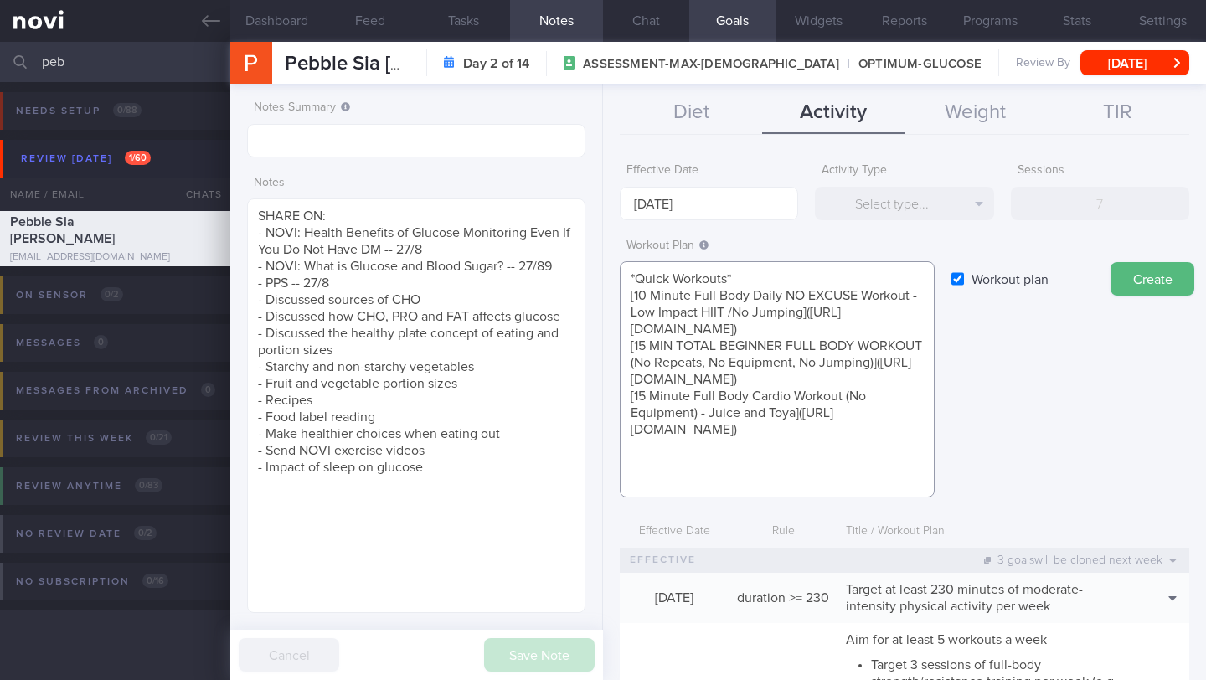
paste textarea "[30 minute cardio - [PERSON_NAME]]([URL][DOMAIN_NAME])"
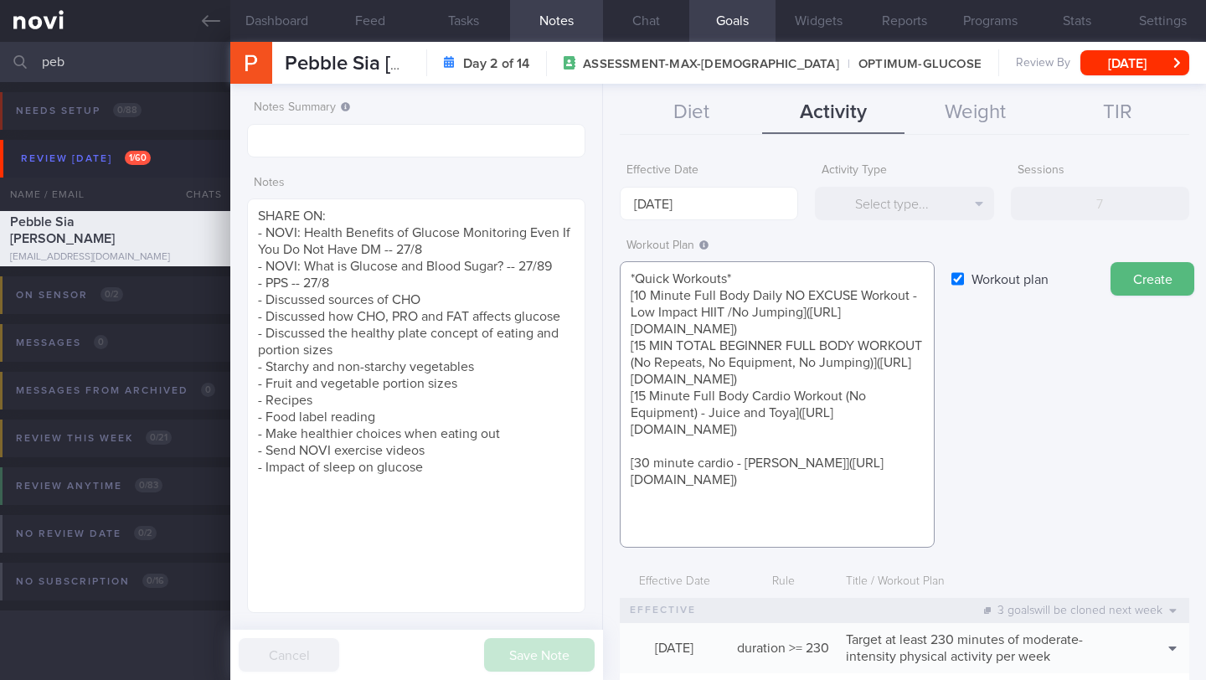
scroll to position [0, 0]
type textarea "*Quick Workouts* [10 Minute Full Body Daily NO EXCUSE Workout - Low Impact HIIT…"
click at [1122, 275] on button "Create" at bounding box center [1152, 278] width 84 height 33
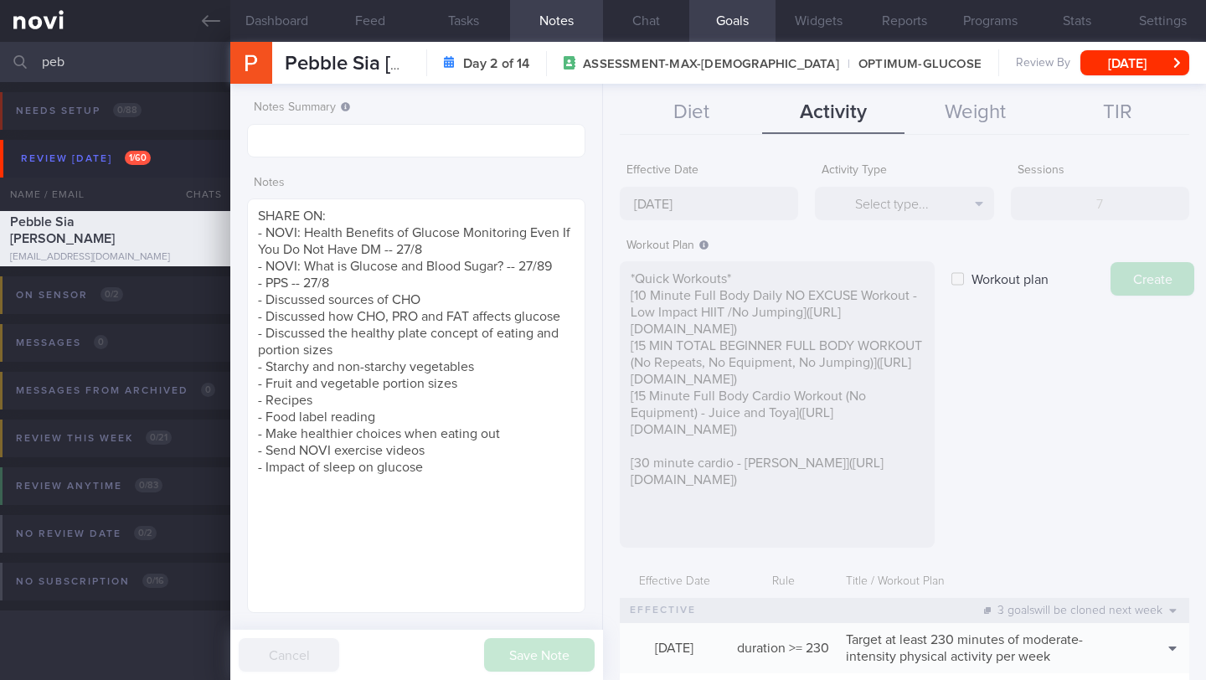
type input "[DATE]"
checkbox input "false"
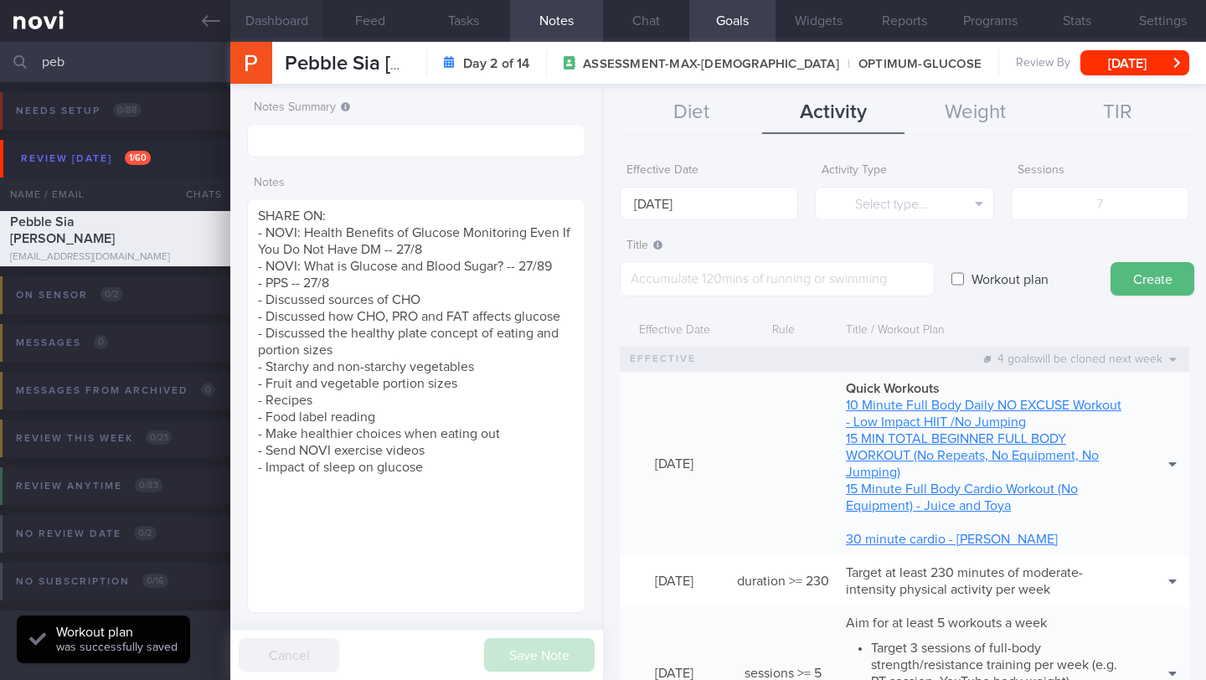
click at [286, 23] on button "Dashboard" at bounding box center [276, 21] width 93 height 42
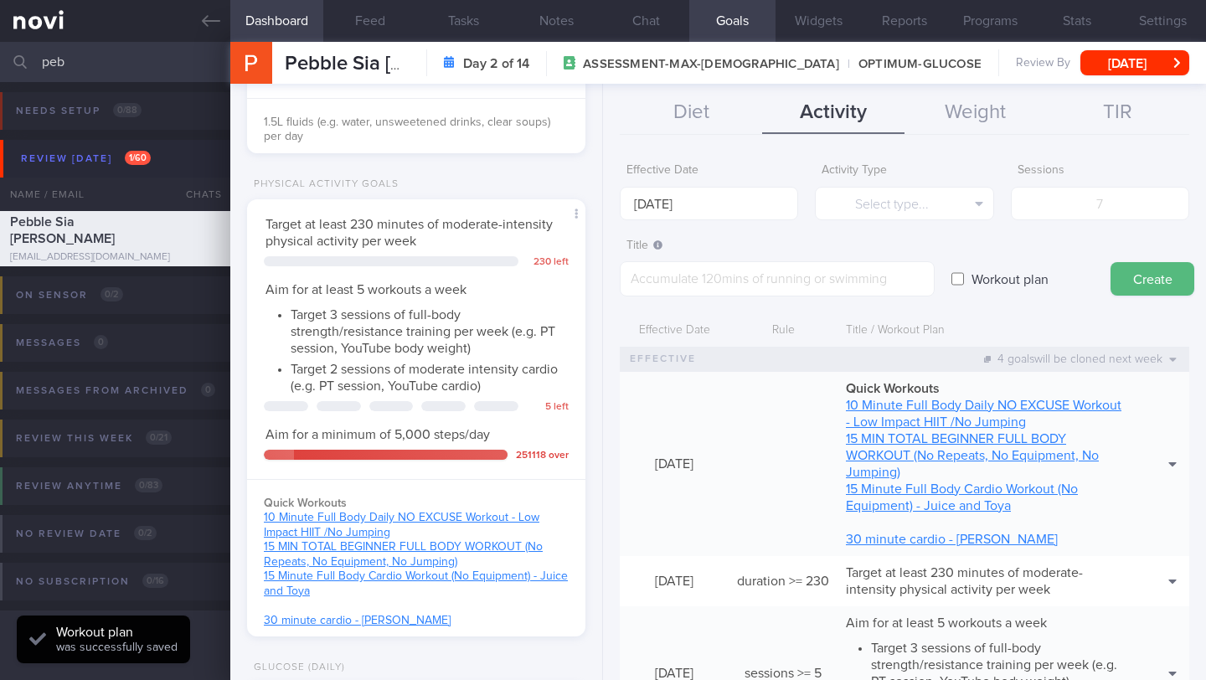
scroll to position [807, 0]
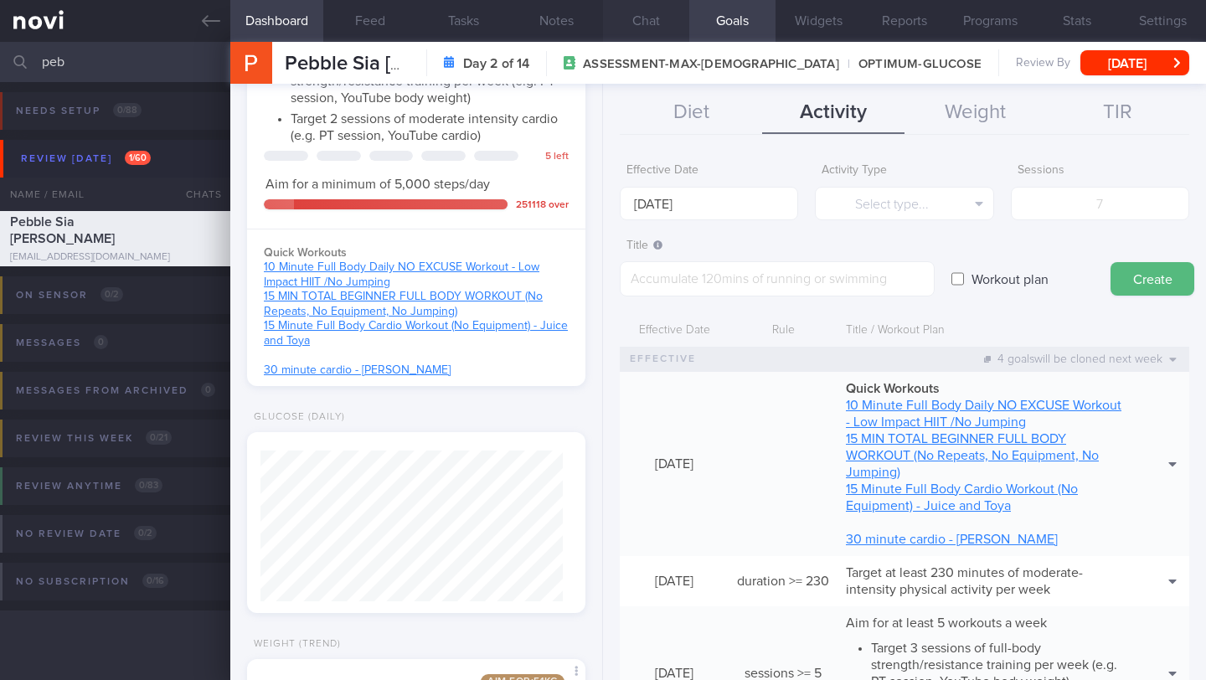
click at [656, 24] on button "Chat" at bounding box center [646, 21] width 86 height 42
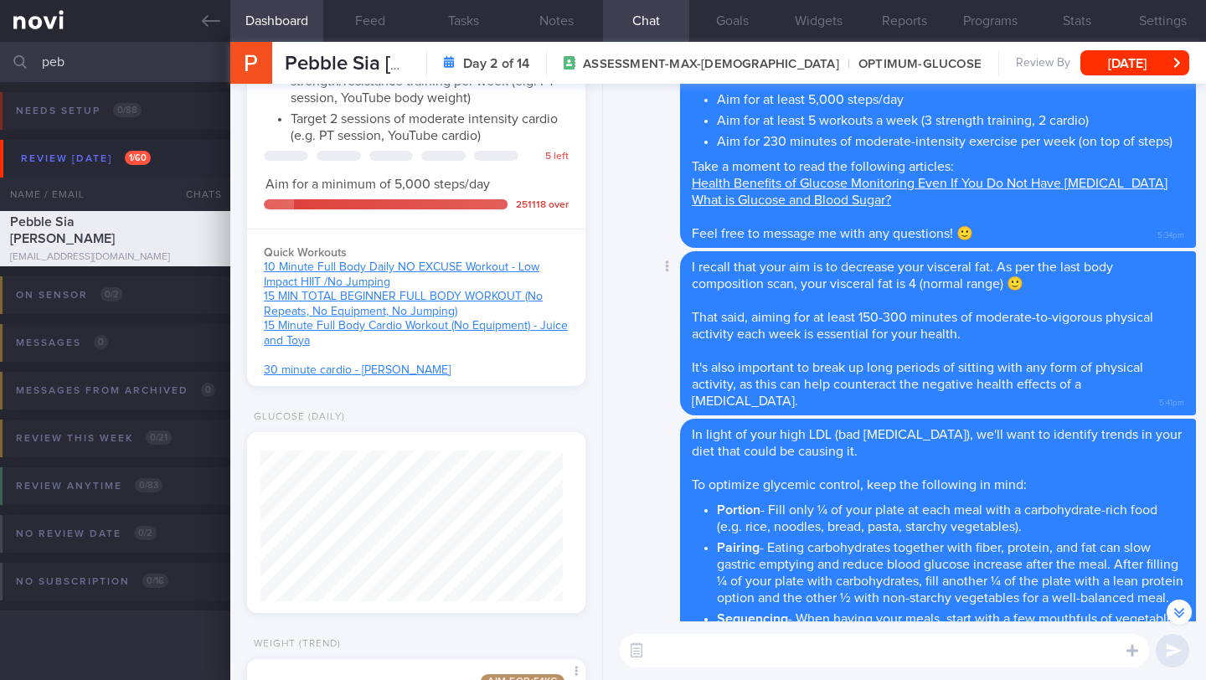
scroll to position [-297, 0]
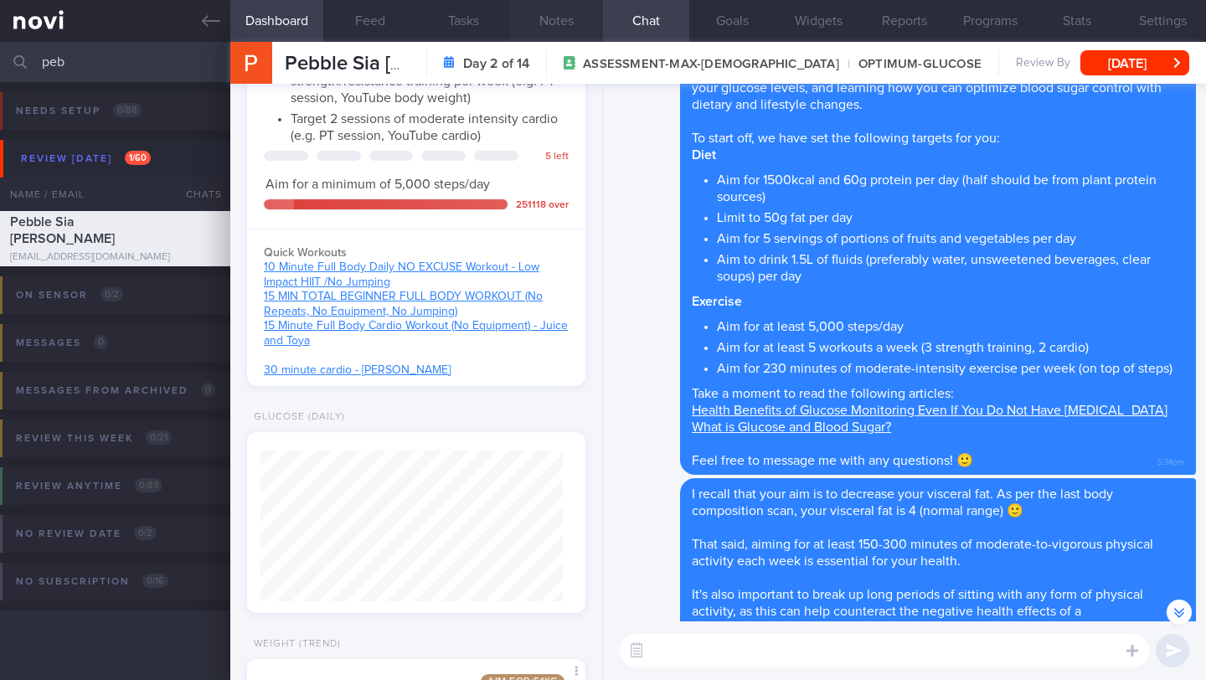
click at [564, 17] on button "Notes" at bounding box center [556, 21] width 93 height 42
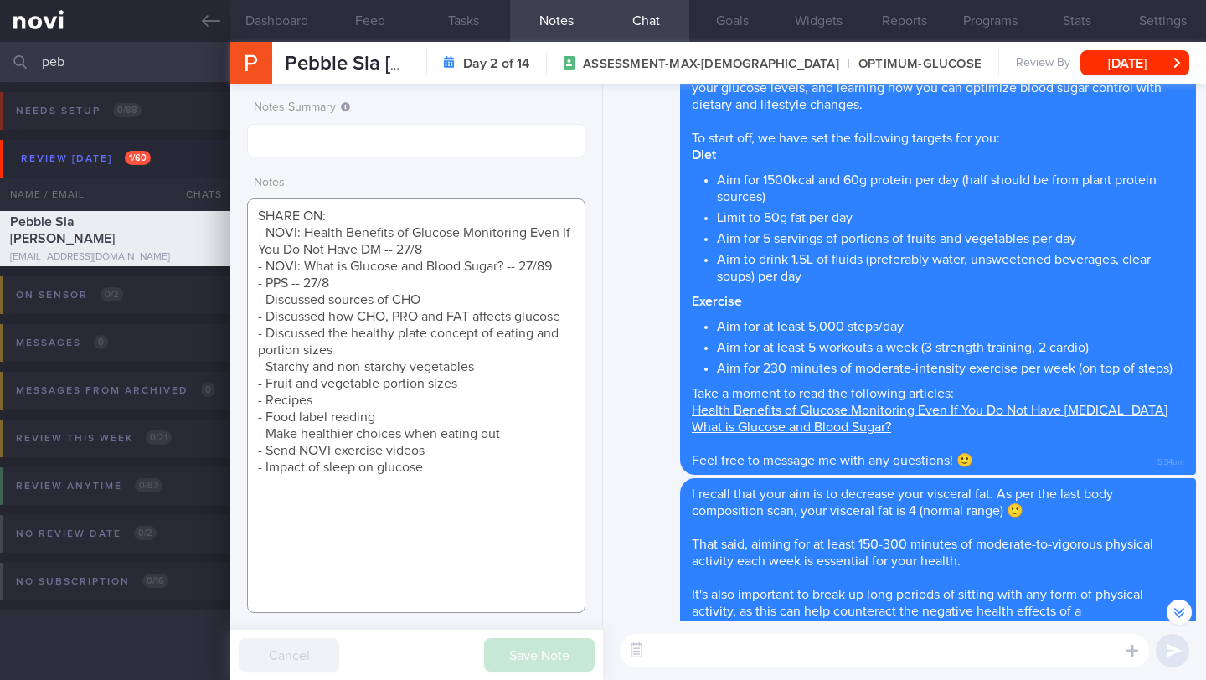
click at [347, 204] on textarea "SHARE ON: - NOVI: Health Benefits of Glucose Monitoring Even If You Do Not Have…" at bounding box center [416, 405] width 338 height 414
click at [1142, 66] on button "[DATE]" at bounding box center [1134, 62] width 109 height 25
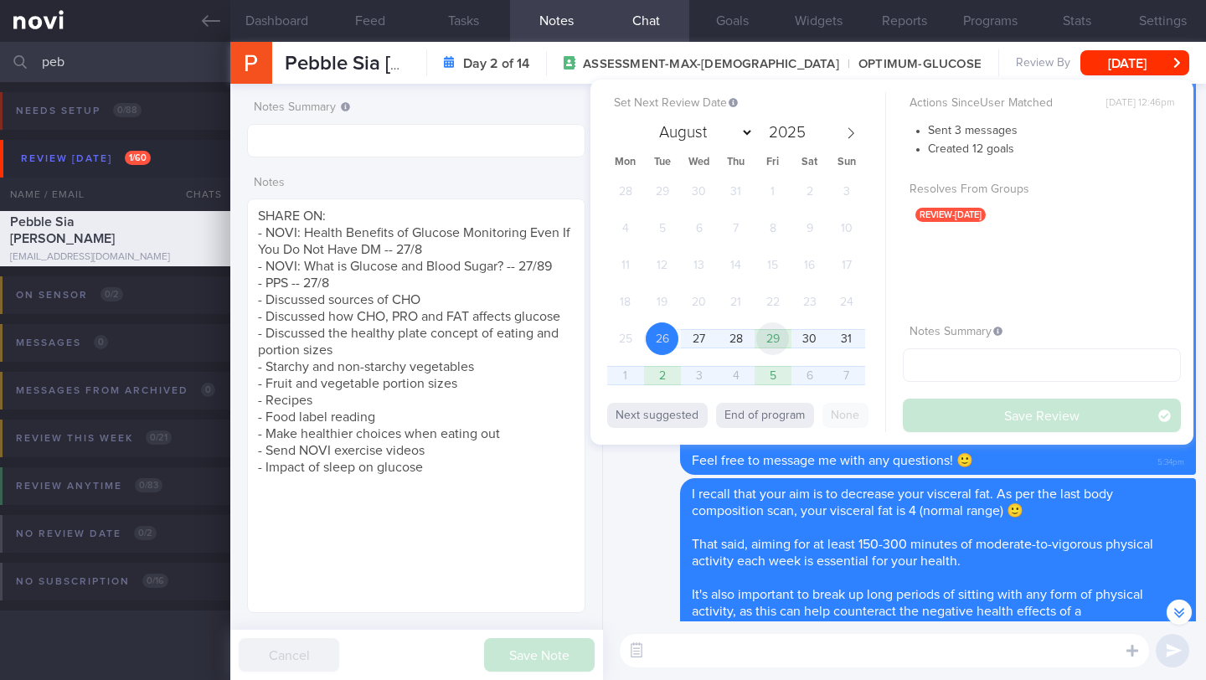
click at [764, 332] on span "29" at bounding box center [772, 338] width 33 height 33
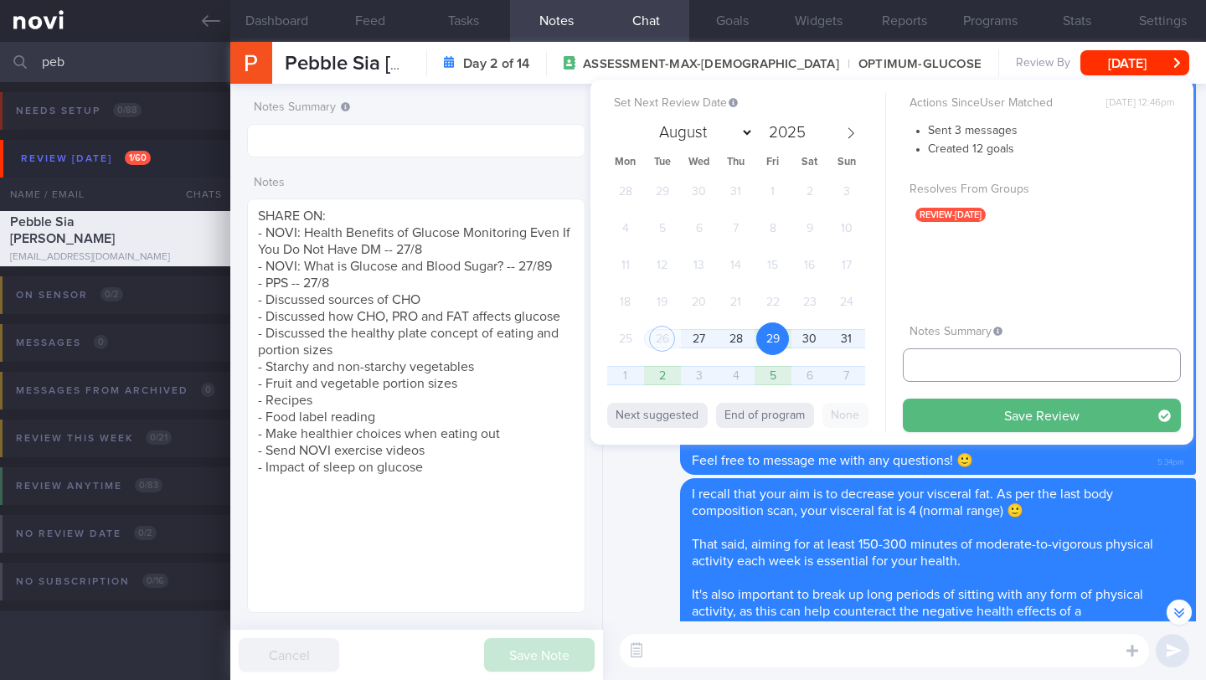
click at [929, 374] on input "text" at bounding box center [1042, 364] width 278 height 33
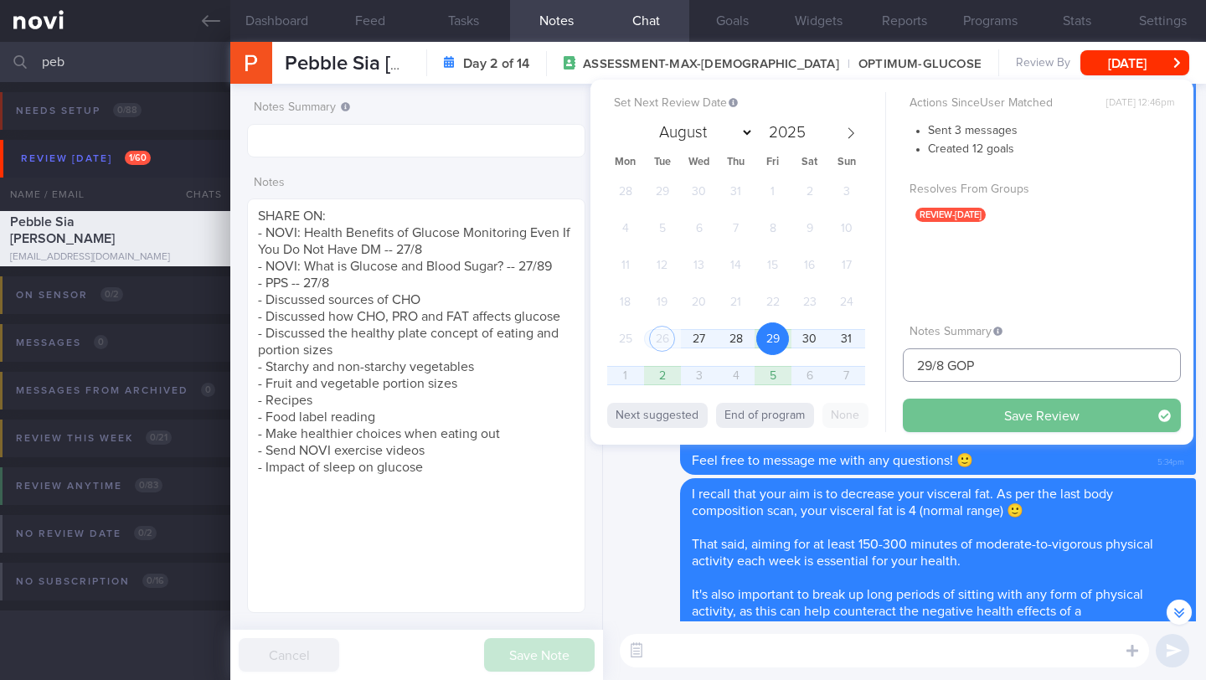
type input "29/8 GOP"
click at [1039, 416] on button "Save Review" at bounding box center [1042, 415] width 278 height 33
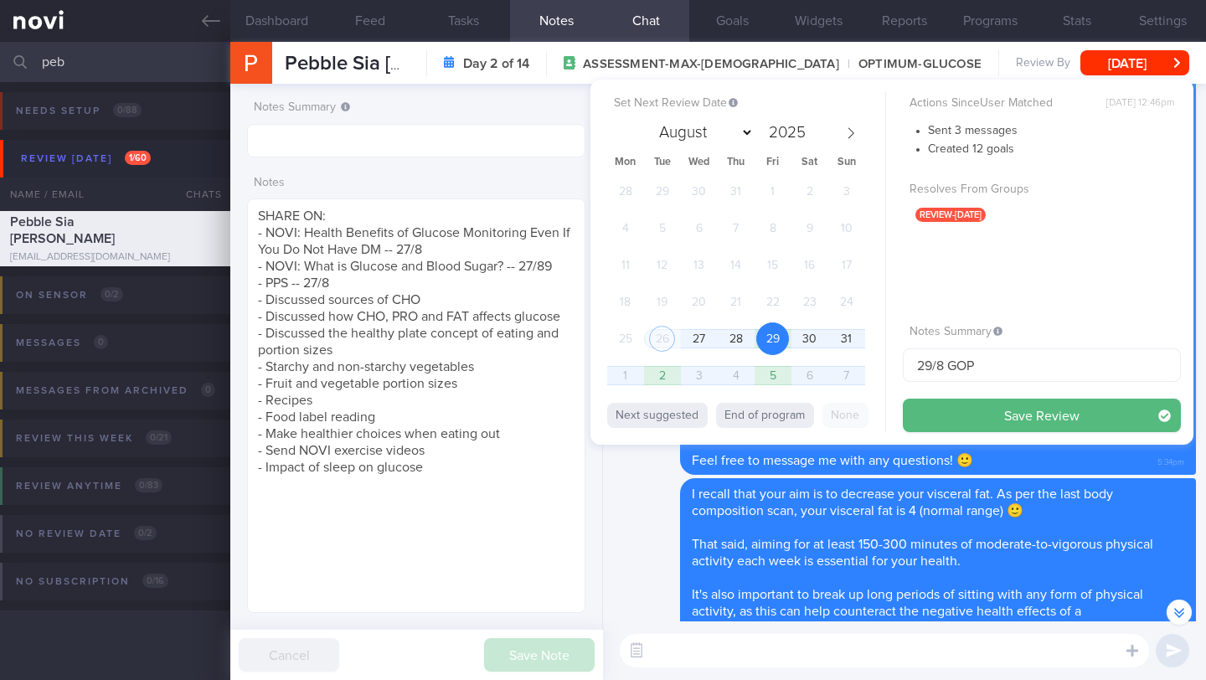
type input "29/8 GOP"
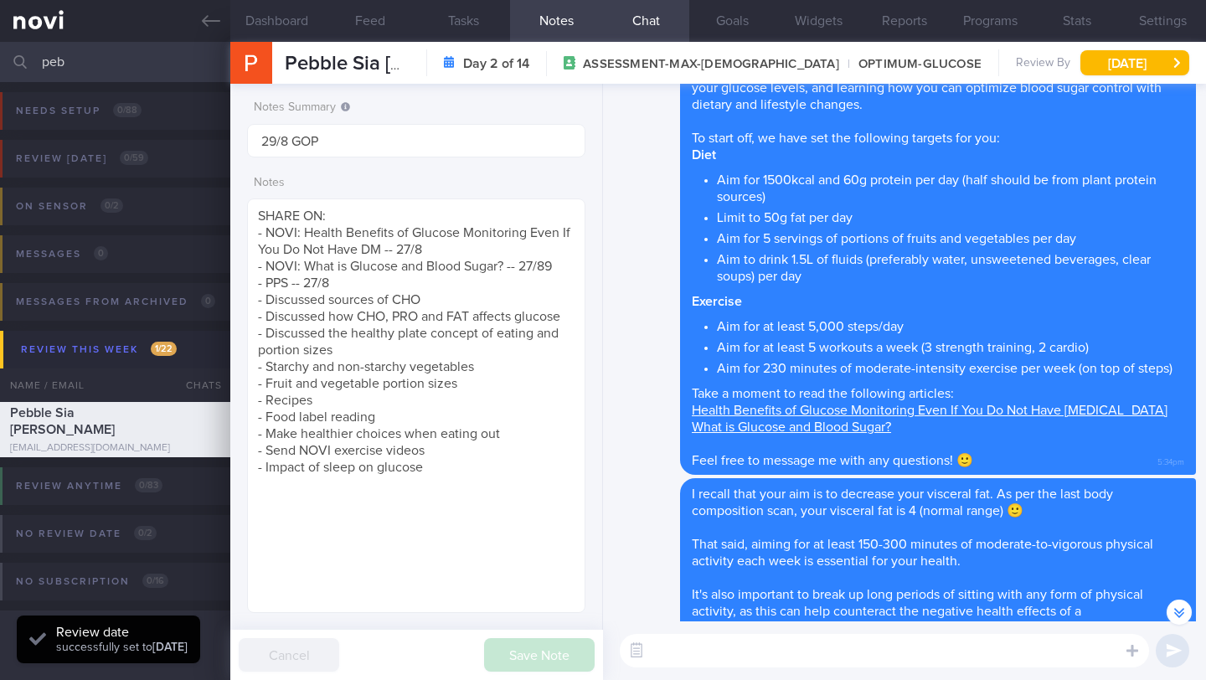
scroll to position [151, 302]
click at [436, 60] on span "Pebble Sia [PERSON_NAME]" at bounding box center [413, 64] width 256 height 20
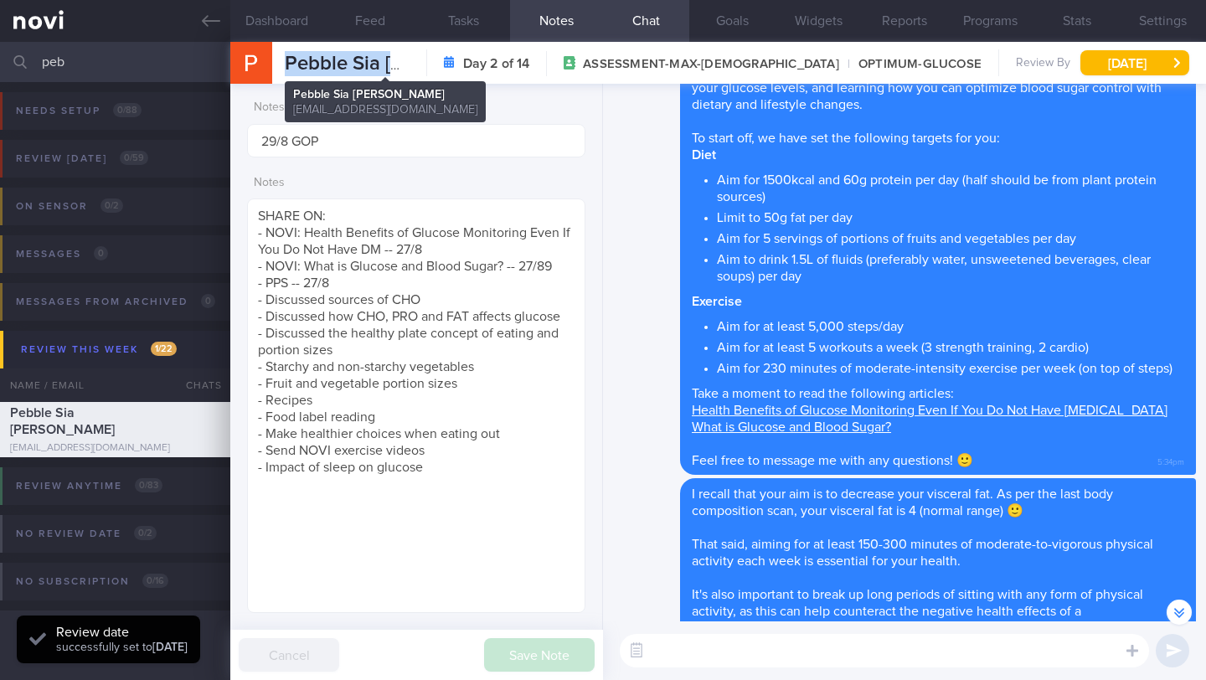
click at [436, 60] on span "Pebble Sia [PERSON_NAME]" at bounding box center [413, 64] width 256 height 20
copy div "Pebble Sia [PERSON_NAME] Pebble Sia [PERSON_NAME] [EMAIL_ADDRESS][DOMAIN_NAME]"
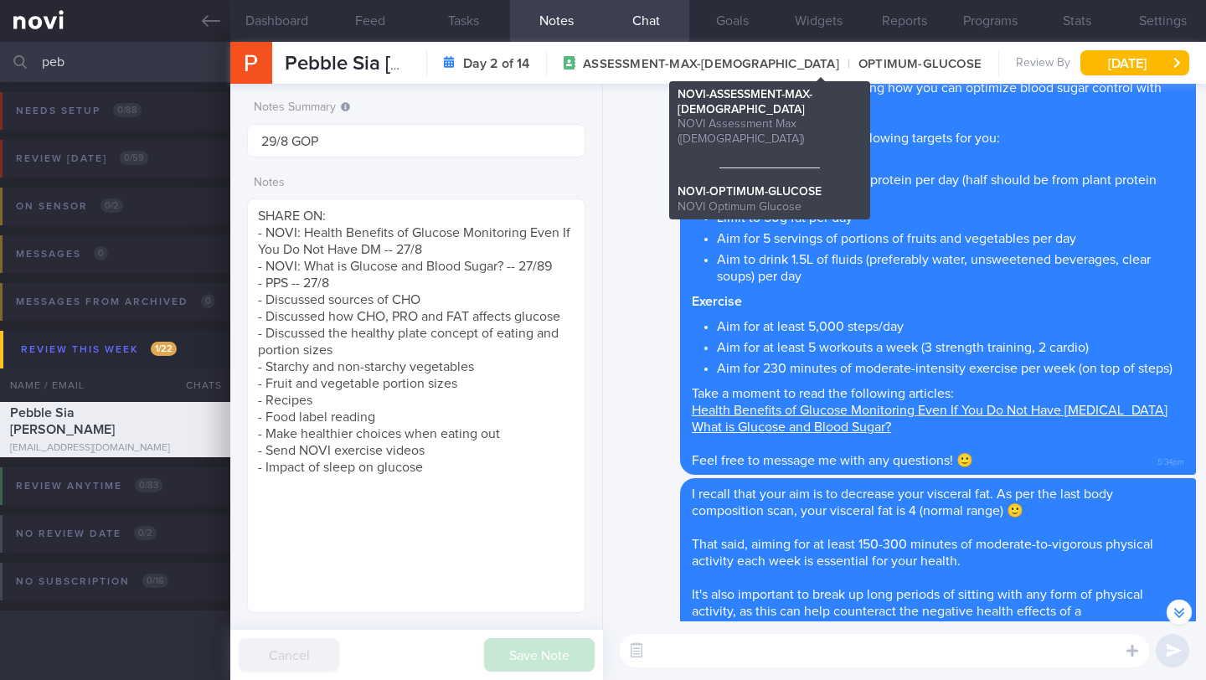
click at [729, 65] on span "ASSESSMENT-MAX-[DEMOGRAPHIC_DATA]" at bounding box center [711, 64] width 256 height 17
click at [868, 67] on span "OPTIMUM-GLUCOSE" at bounding box center [910, 64] width 142 height 17
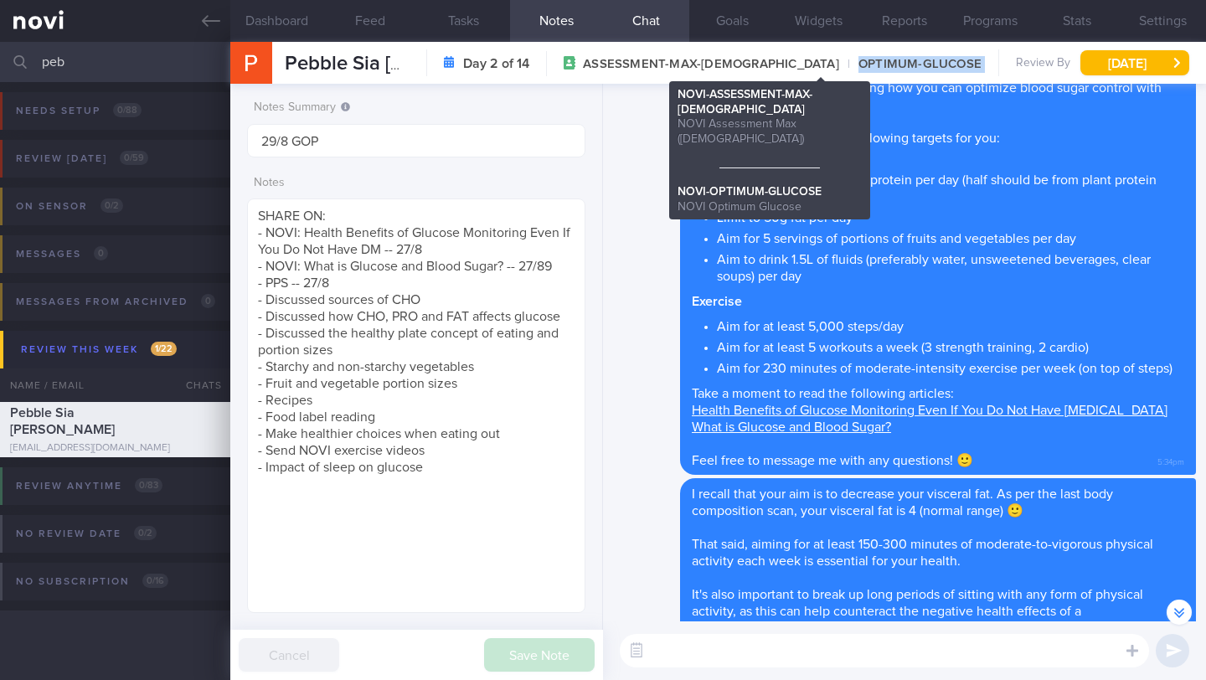
copy div "OPTIMUM-GLUCOSE"
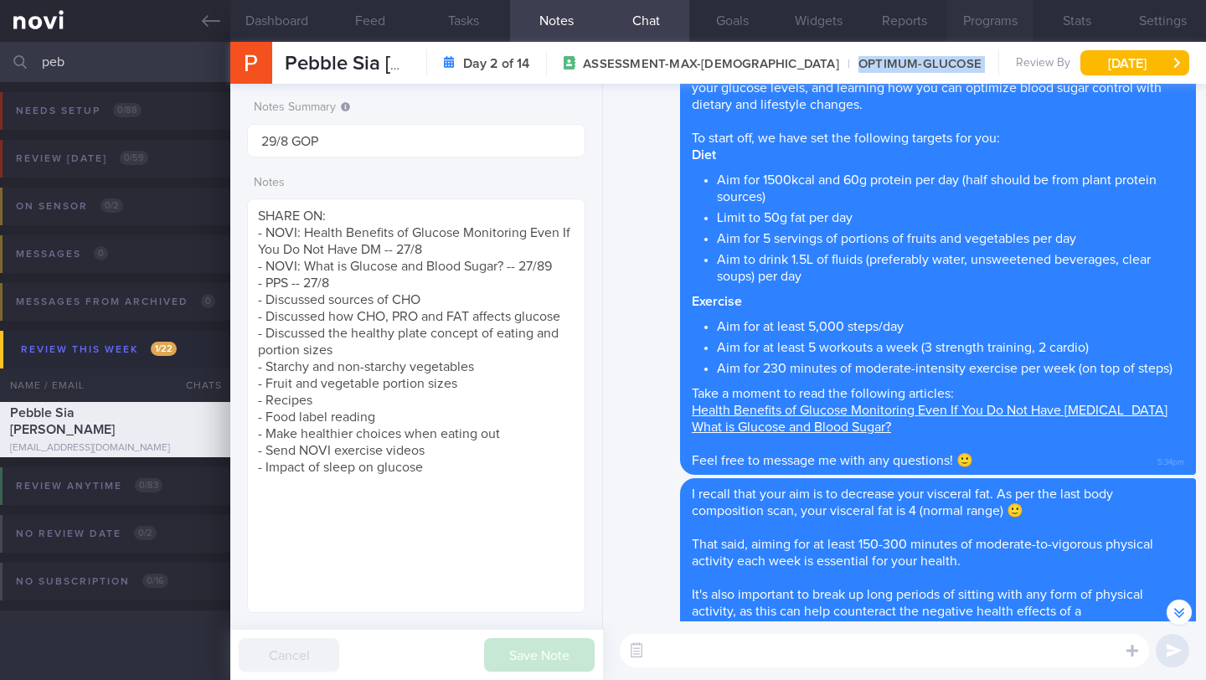
click at [990, 13] on button "Programs" at bounding box center [990, 21] width 86 height 42
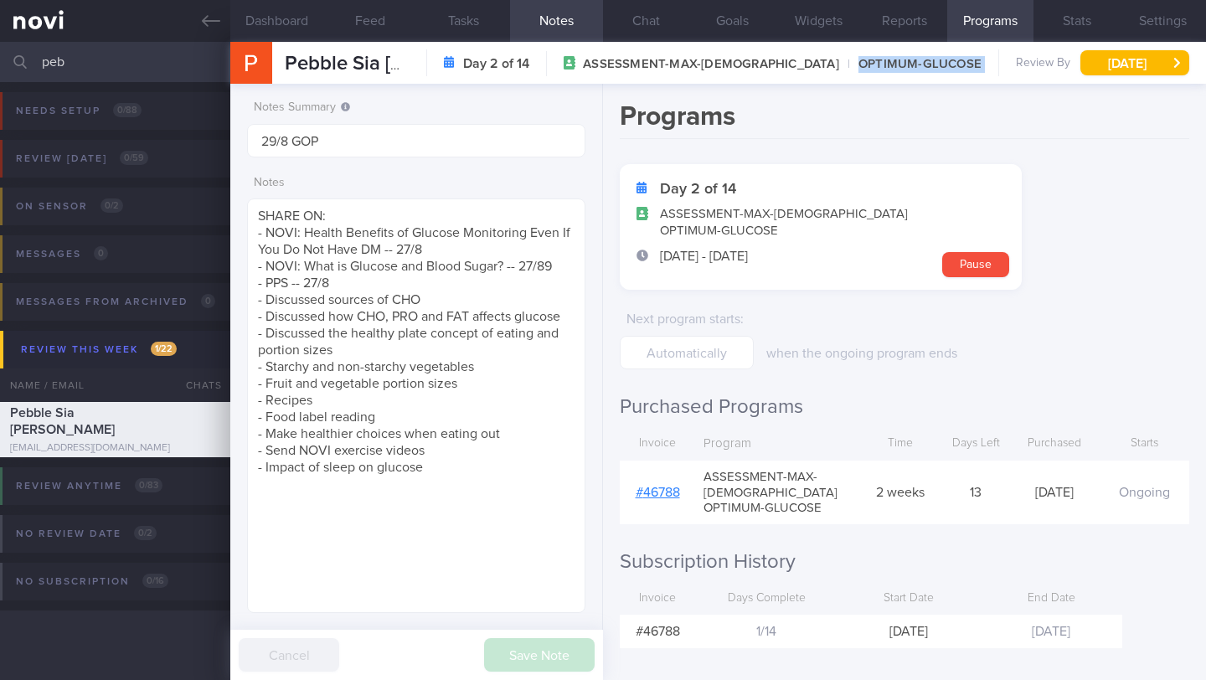
scroll to position [9, 0]
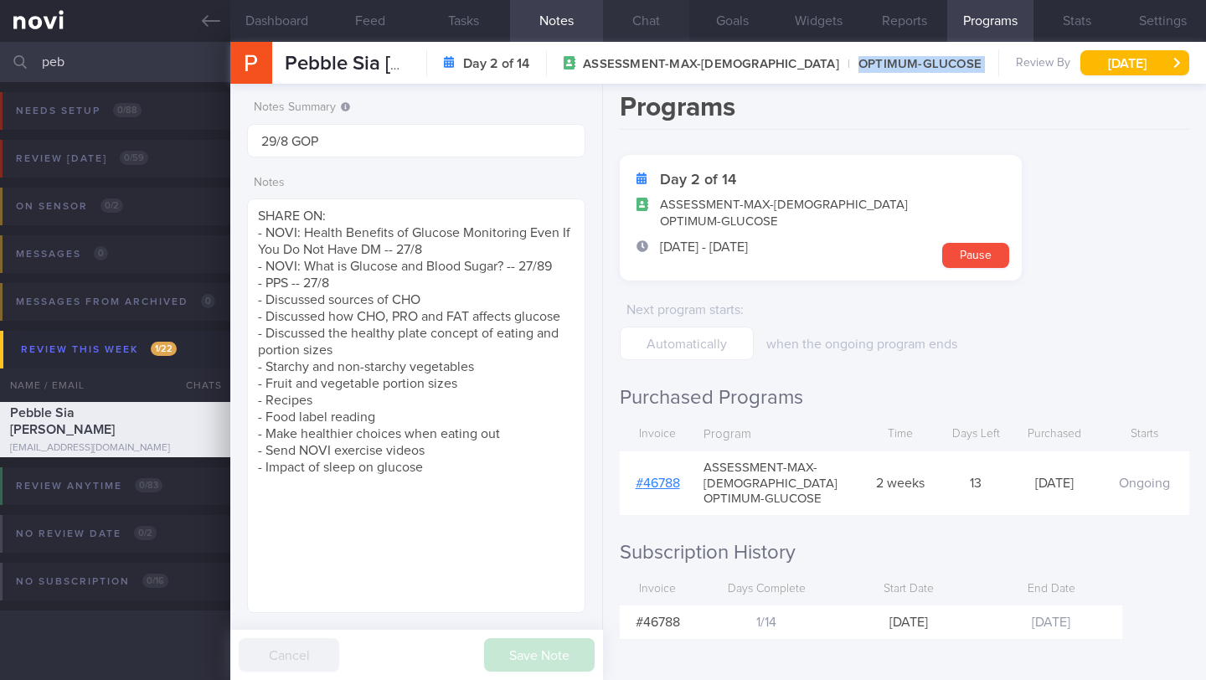
click at [641, 19] on button "Chat" at bounding box center [646, 21] width 86 height 42
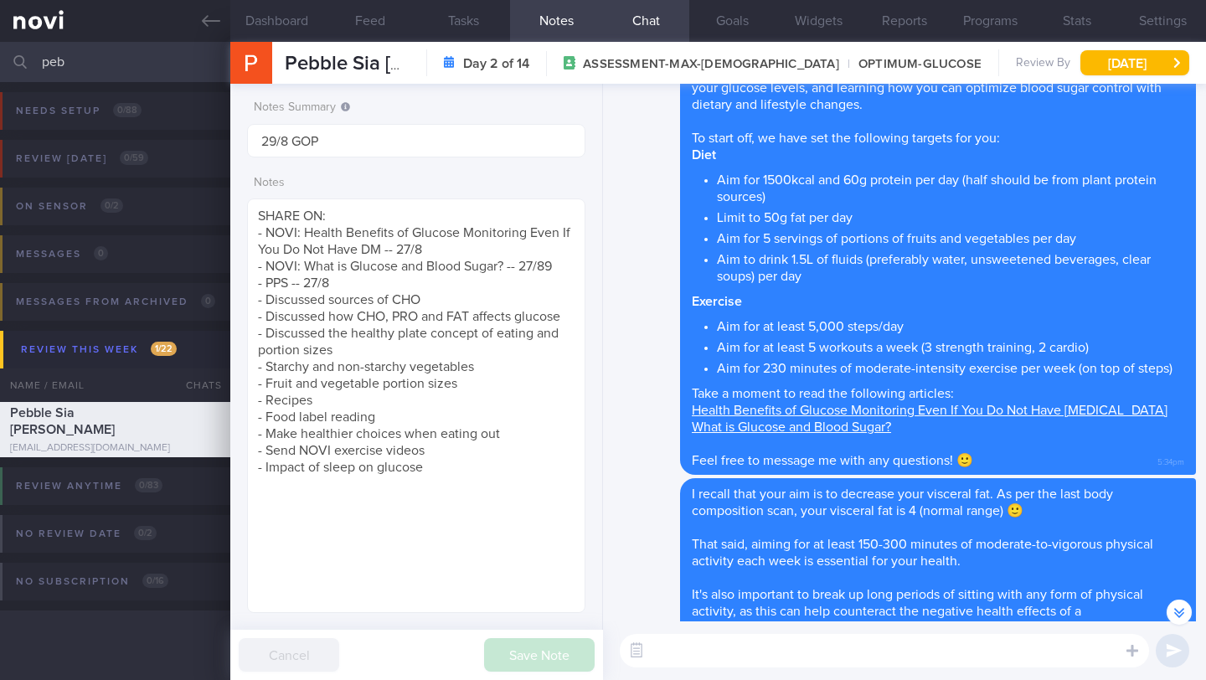
click at [746, 645] on textarea at bounding box center [884, 650] width 529 height 33
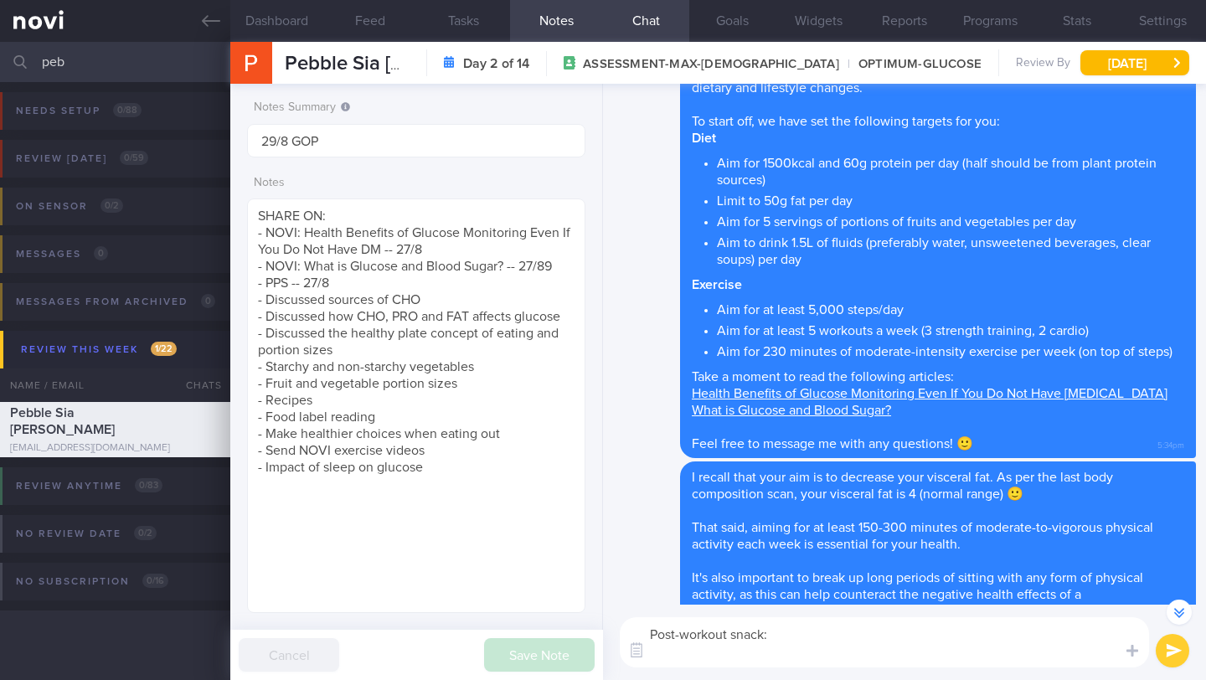
scroll to position [-314, 0]
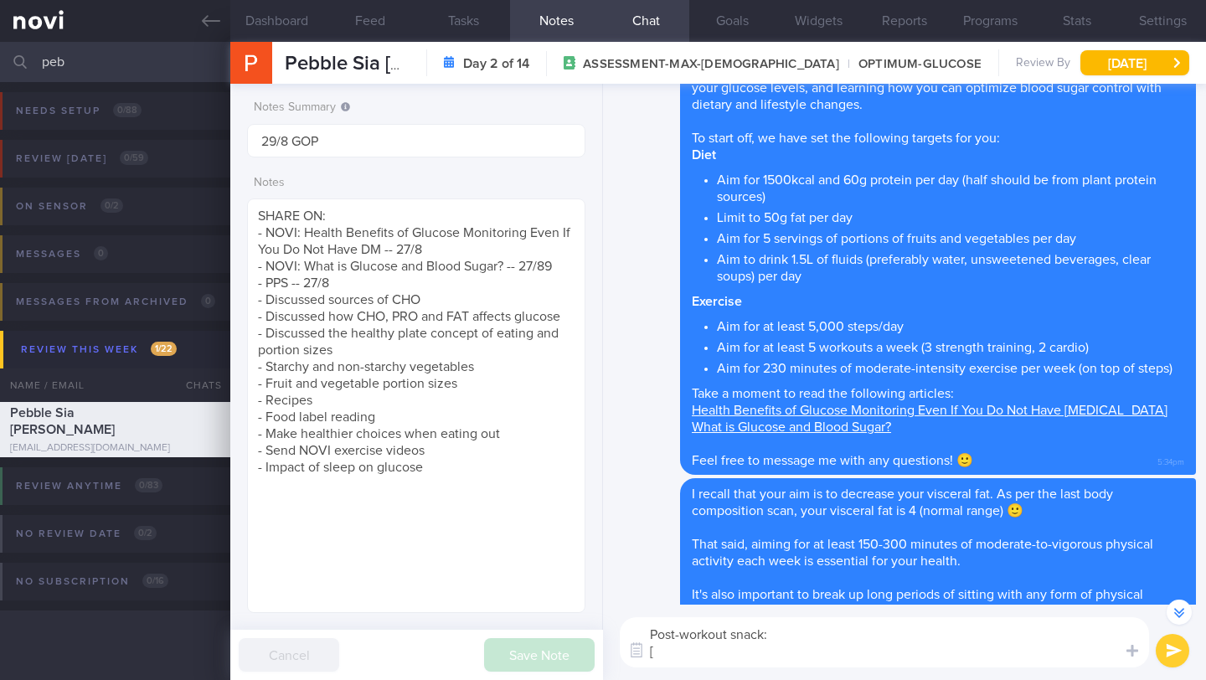
paste textarea "[PERSON_NAME] Salted Dark Choc & Almond Protein Bars"
click at [1009, 652] on textarea "Post-workout snack: [[PERSON_NAME] Salted Dark Choc & Almond Protein Bars](" at bounding box center [884, 642] width 529 height 50
paste textarea "[URL][DOMAIN_NAME]"
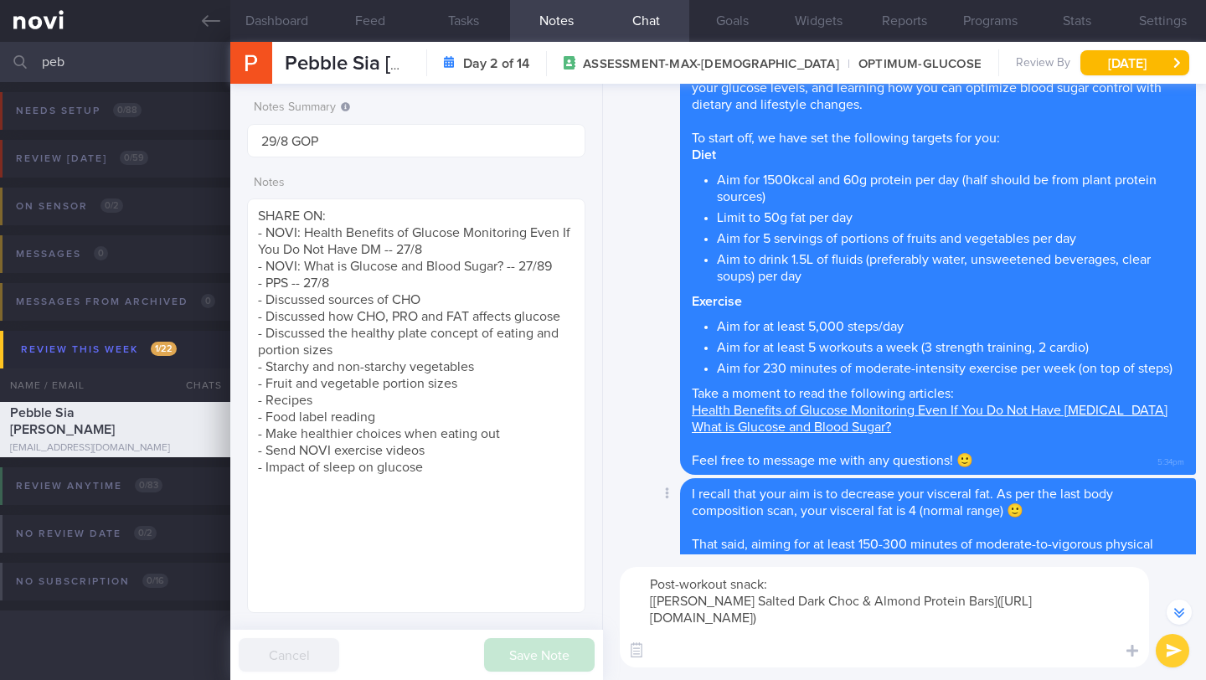
scroll to position [0, 0]
drag, startPoint x: 803, startPoint y: 650, endPoint x: 636, endPoint y: 595, distance: 175.3
click at [636, 595] on textarea "Post-workout snack: [[PERSON_NAME] Salted Dark Choc & Almond Protein Bars]([URL…" at bounding box center [884, 617] width 529 height 100
click at [809, 677] on div "Post-workout snack: [[PERSON_NAME] Salted Dark Choc & Almond Protein Bars]([URL…" at bounding box center [904, 617] width 603 height 126
click at [646, 605] on textarea "Post-workout snack: [[PERSON_NAME] Salted Dark Choc & Almond Protein Bars]([URL…" at bounding box center [884, 617] width 529 height 100
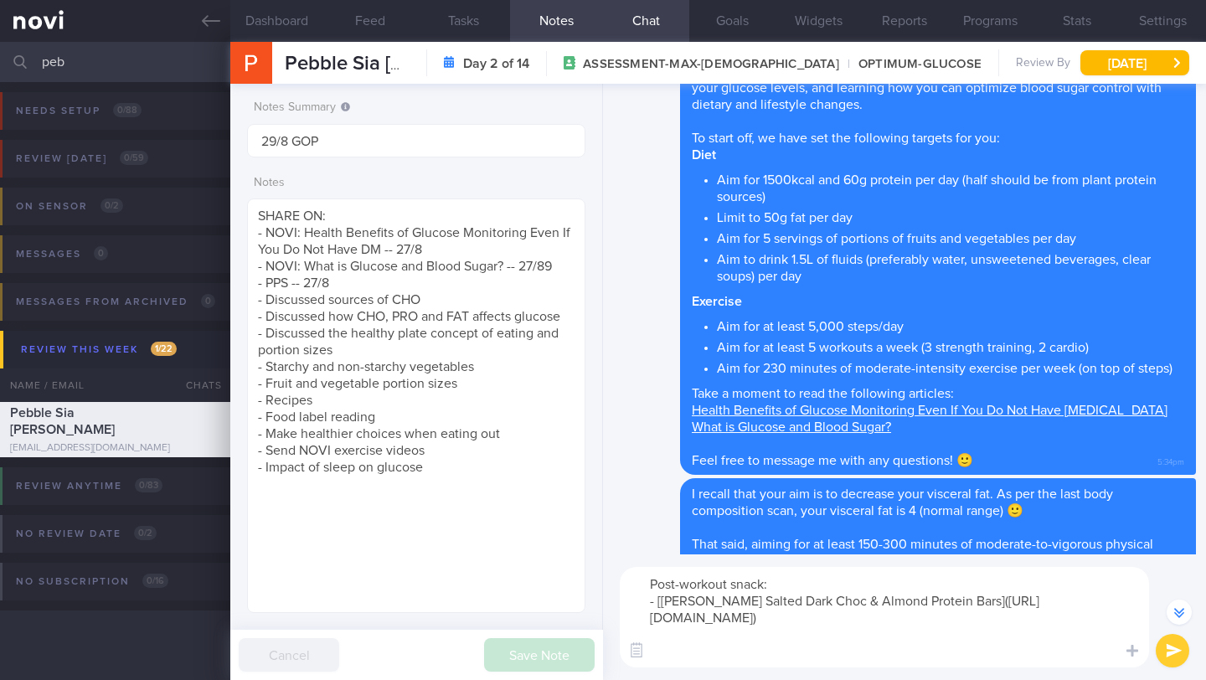
click at [794, 592] on textarea "Post-workout snack: - [[PERSON_NAME] Salted Dark Choc & Almond Protein Bars]([U…" at bounding box center [884, 617] width 529 height 100
click at [897, 665] on textarea "Post-workout snack: - [[PERSON_NAME] Salted Dark Choc & Almond Protein Bars]([U…" at bounding box center [884, 617] width 529 height 100
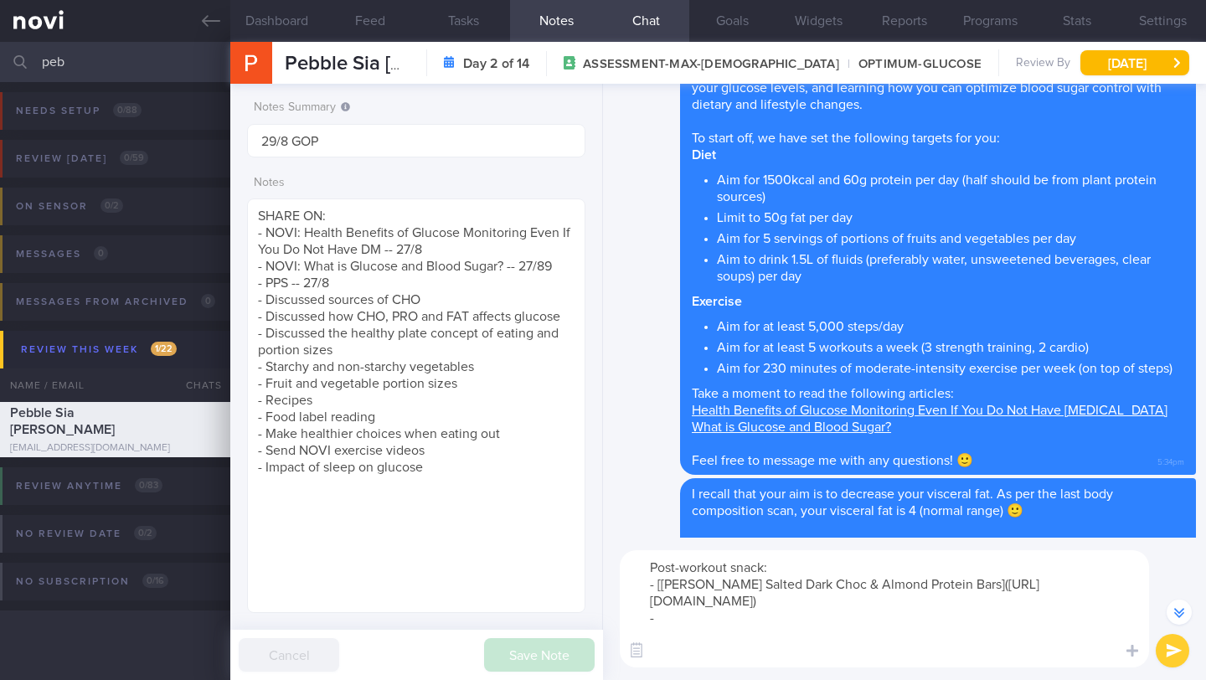
paste textarea "Seapoint Farms Dry Roasted Edamame"
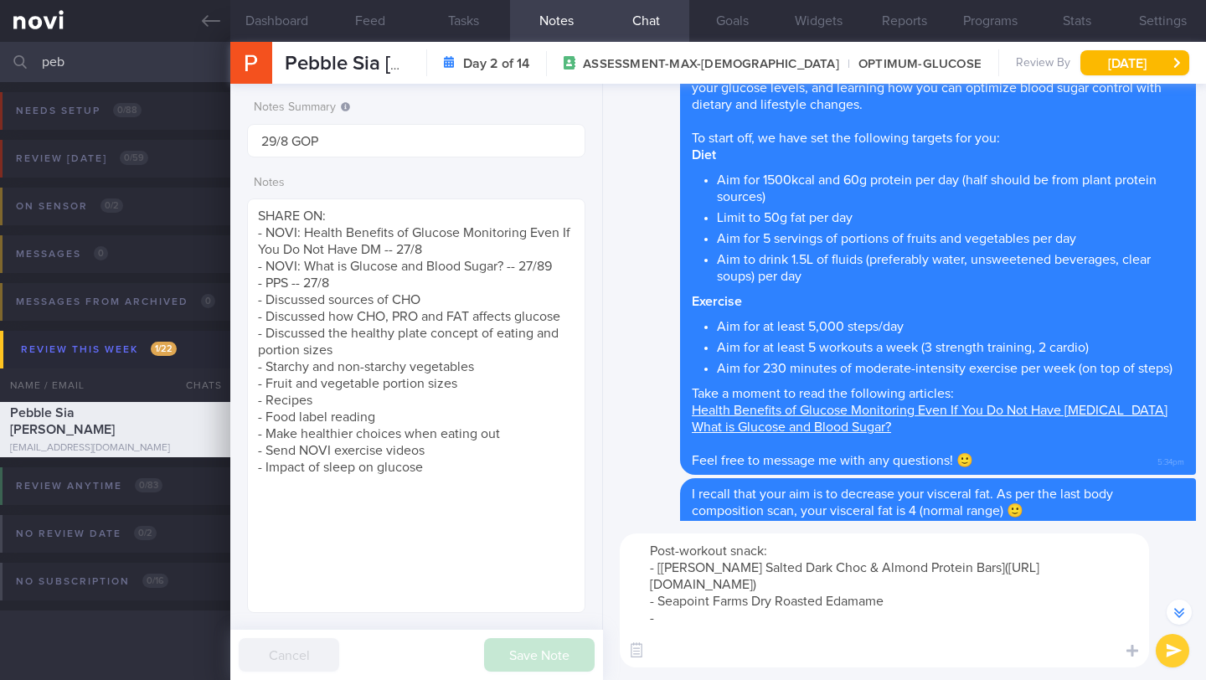
paste textarea "[[PERSON_NAME] Protein Pudding - Chocolate]([URL][DOMAIN_NAME][PERSON_NAME])"
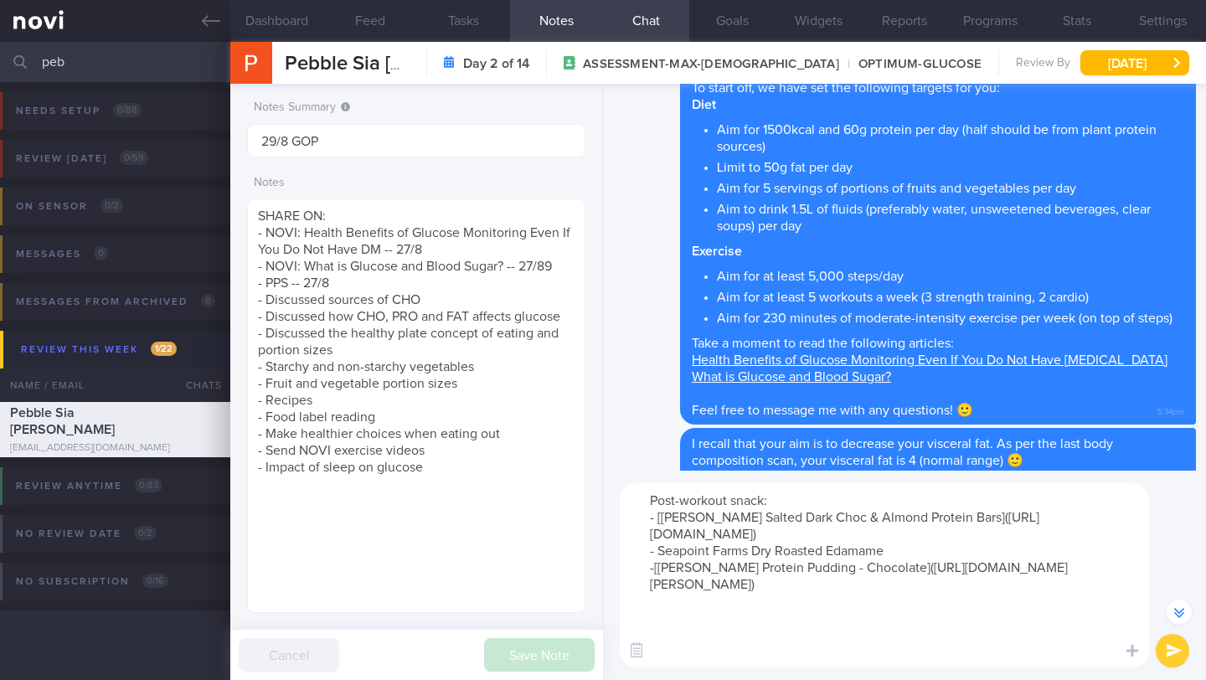
scroll to position [-448, 0]
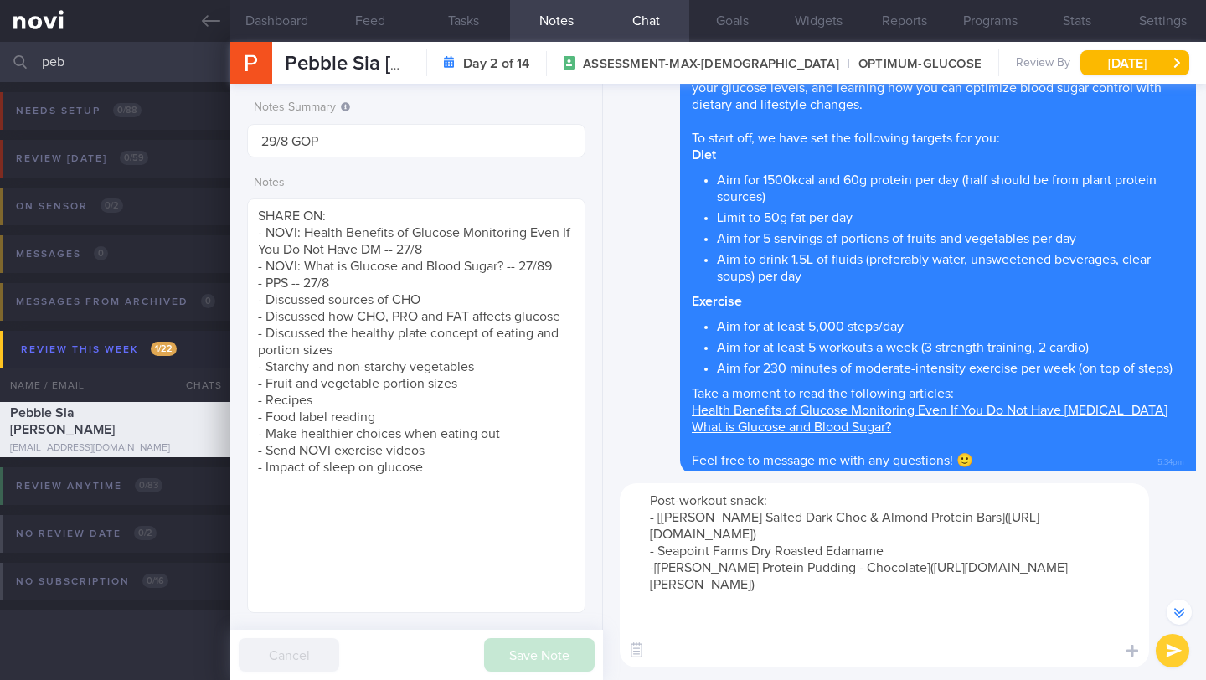
click at [659, 589] on textarea "Post-workout snack: - [[PERSON_NAME] Salted Dark Choc & Almond Protein Bars]([U…" at bounding box center [884, 575] width 529 height 184
click at [765, 502] on textarea "Post-workout snack: - [[PERSON_NAME] Salted Dark Choc & Almond Protein Bars]([U…" at bounding box center [884, 575] width 529 height 184
type textarea "Post-workout snacks: - [[PERSON_NAME] Salted Dark Choc & Almond Protein Bars]([…"
click at [1172, 640] on button "submit" at bounding box center [1171, 650] width 33 height 33
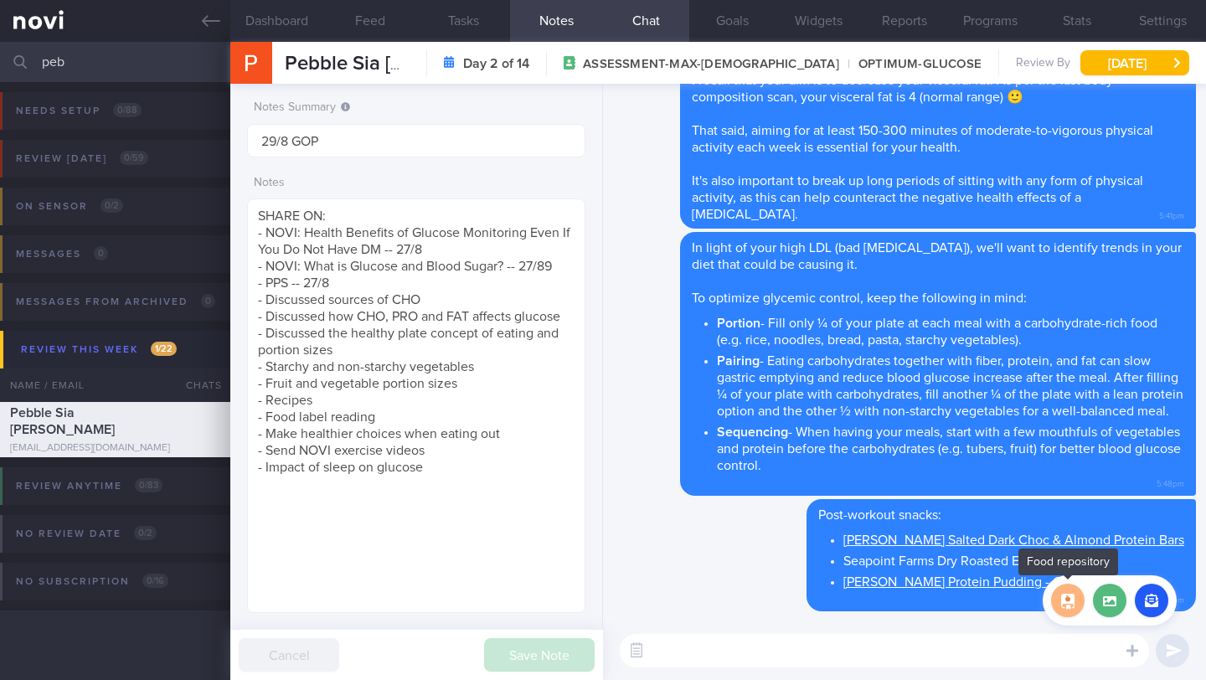
click at [1073, 604] on button "button" at bounding box center [1067, 600] width 33 height 33
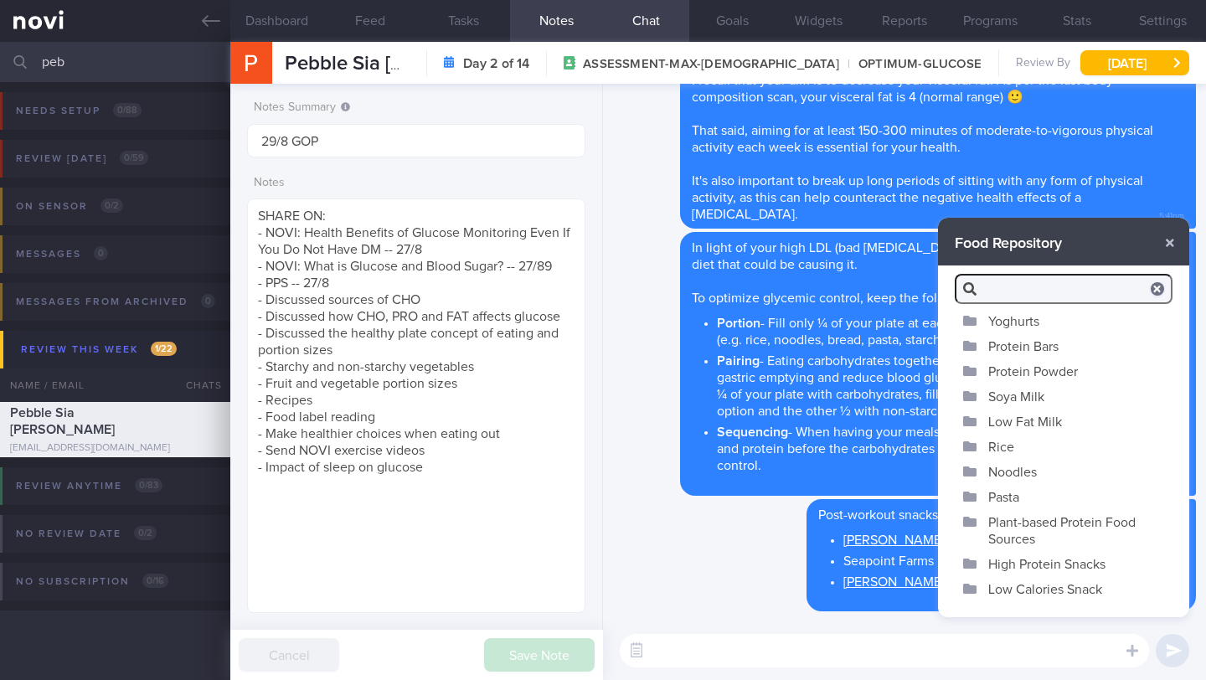
scroll to position [141, 0]
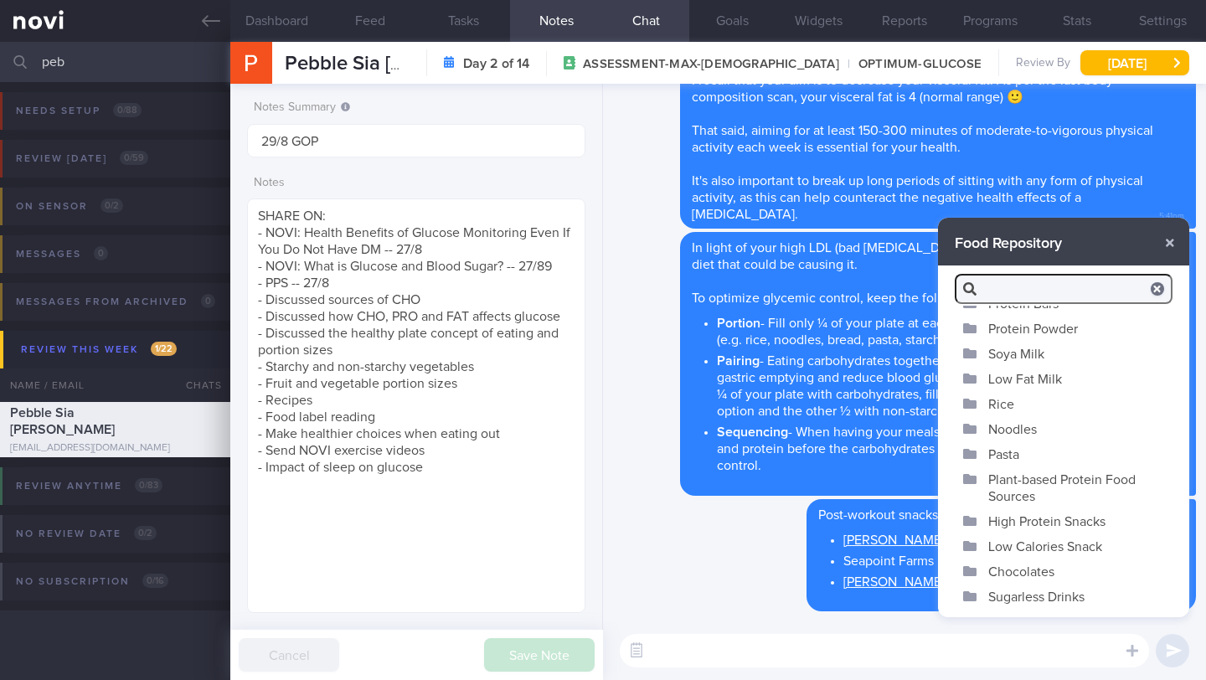
click at [1052, 524] on button "High Protein Snacks" at bounding box center [1063, 520] width 251 height 25
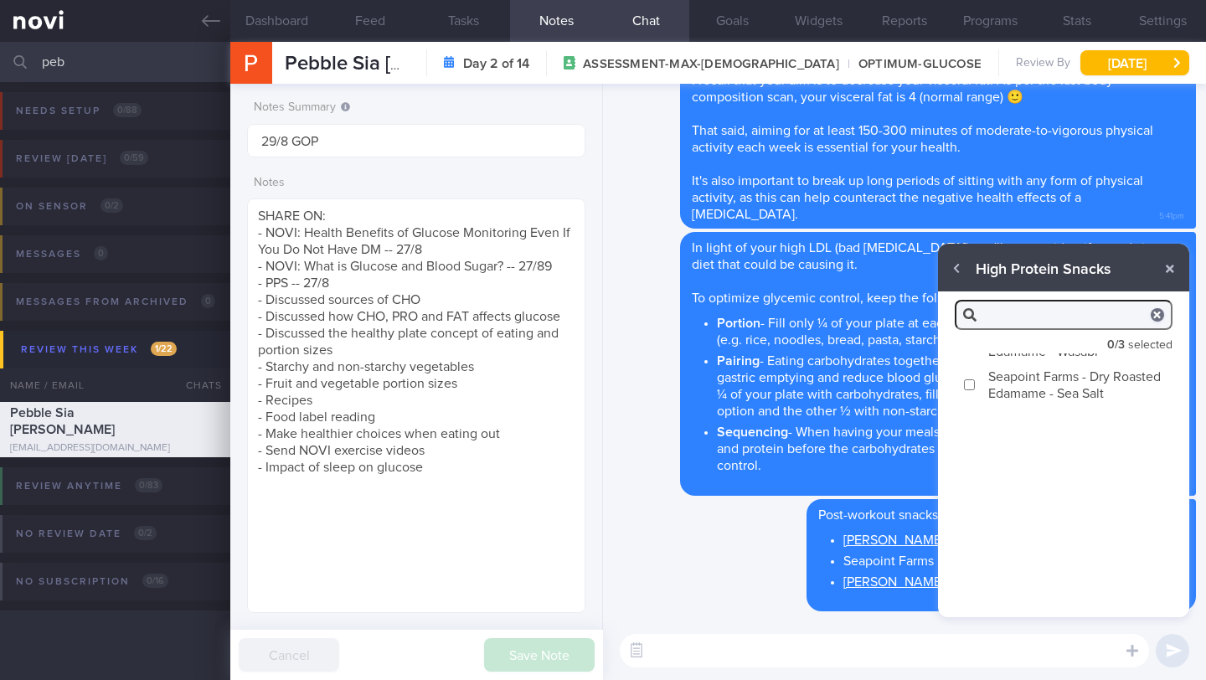
scroll to position [0, 0]
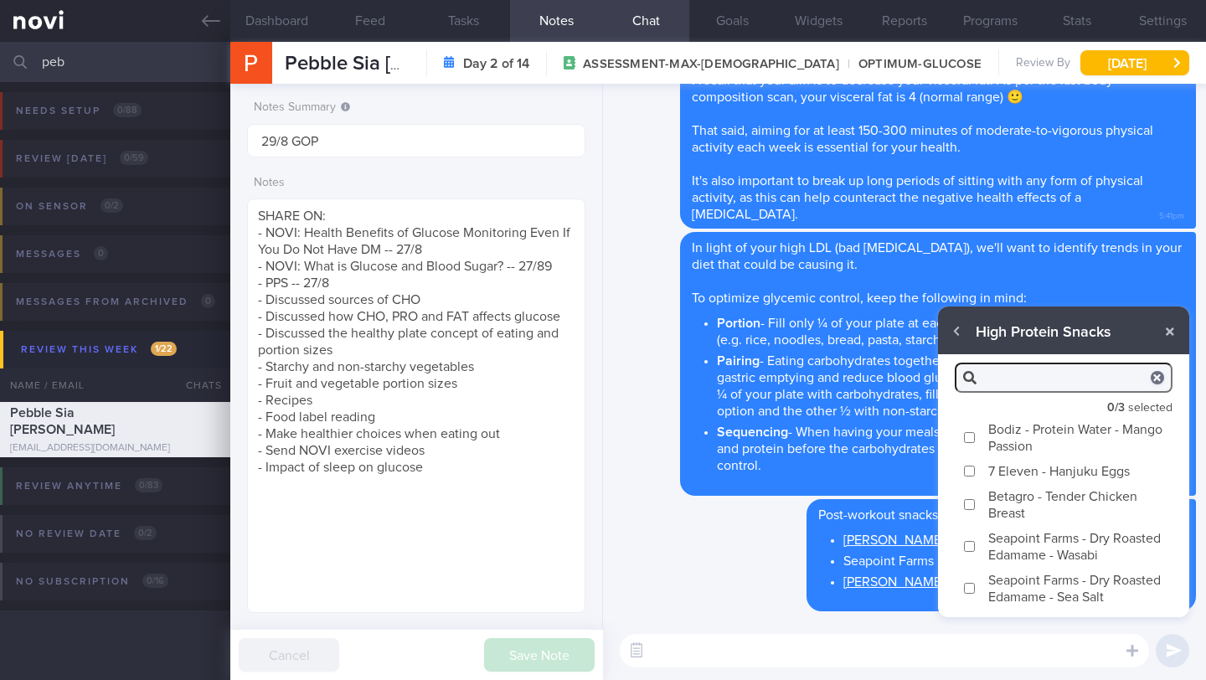
click at [970, 445] on label "Bodiz - Protein Water - Mango Passion" at bounding box center [1063, 437] width 251 height 42
click at [970, 443] on input "Bodiz - Protein Water - Mango Passion" at bounding box center [969, 437] width 13 height 11
checkbox input "true"
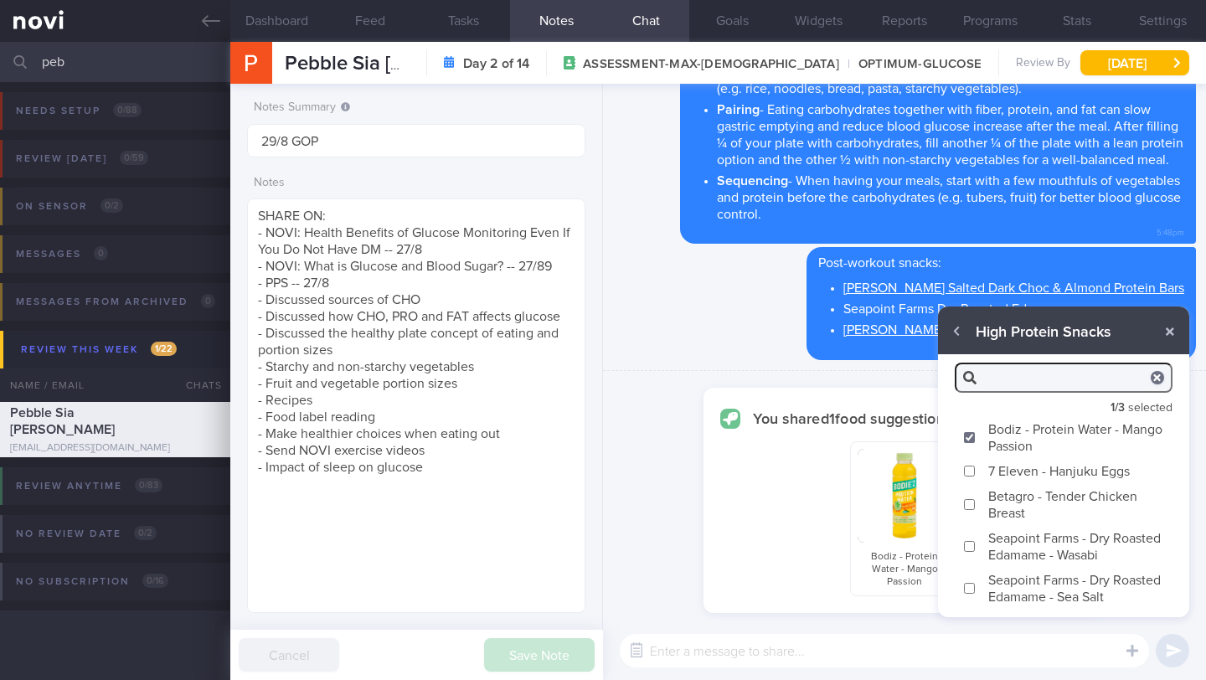
click at [978, 474] on label "7 Eleven - Hanjuku Eggs" at bounding box center [1063, 470] width 251 height 25
click at [975, 474] on input "7 Eleven - Hanjuku Eggs" at bounding box center [969, 471] width 13 height 11
checkbox input "true"
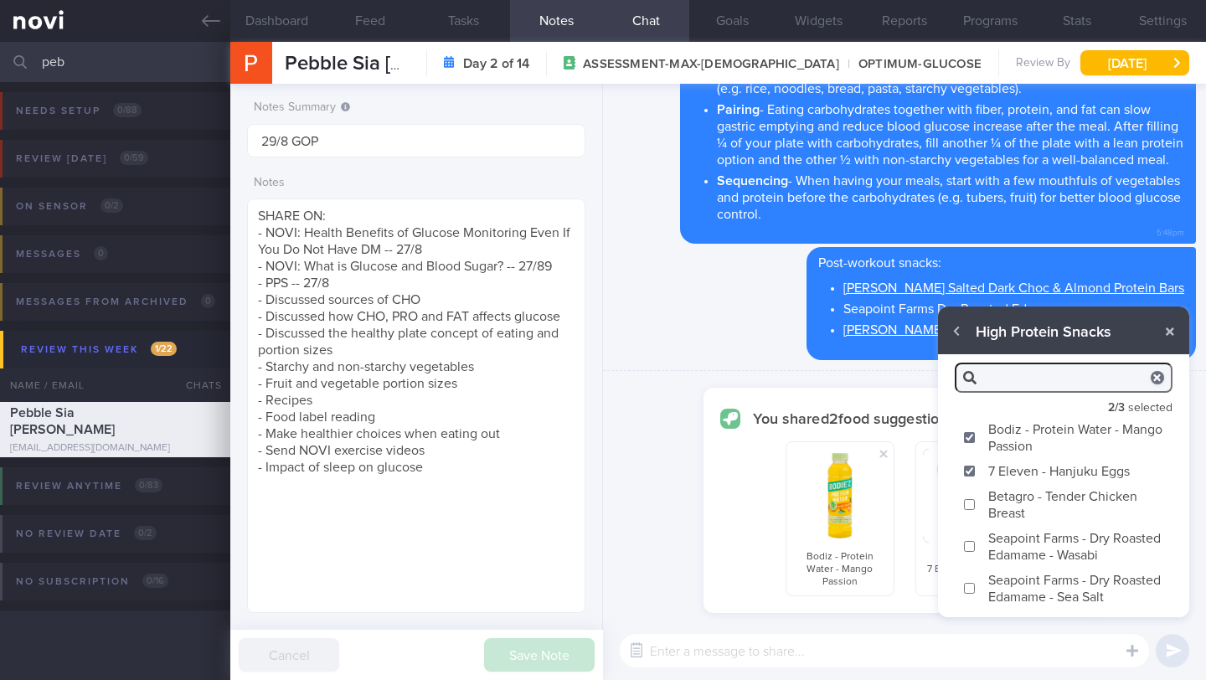
click at [970, 517] on label "Betagro - Tender Chicken Breast" at bounding box center [1063, 504] width 251 height 42
click at [970, 510] on input "Betagro - Tender Chicken Breast" at bounding box center [969, 504] width 13 height 11
checkbox input "true"
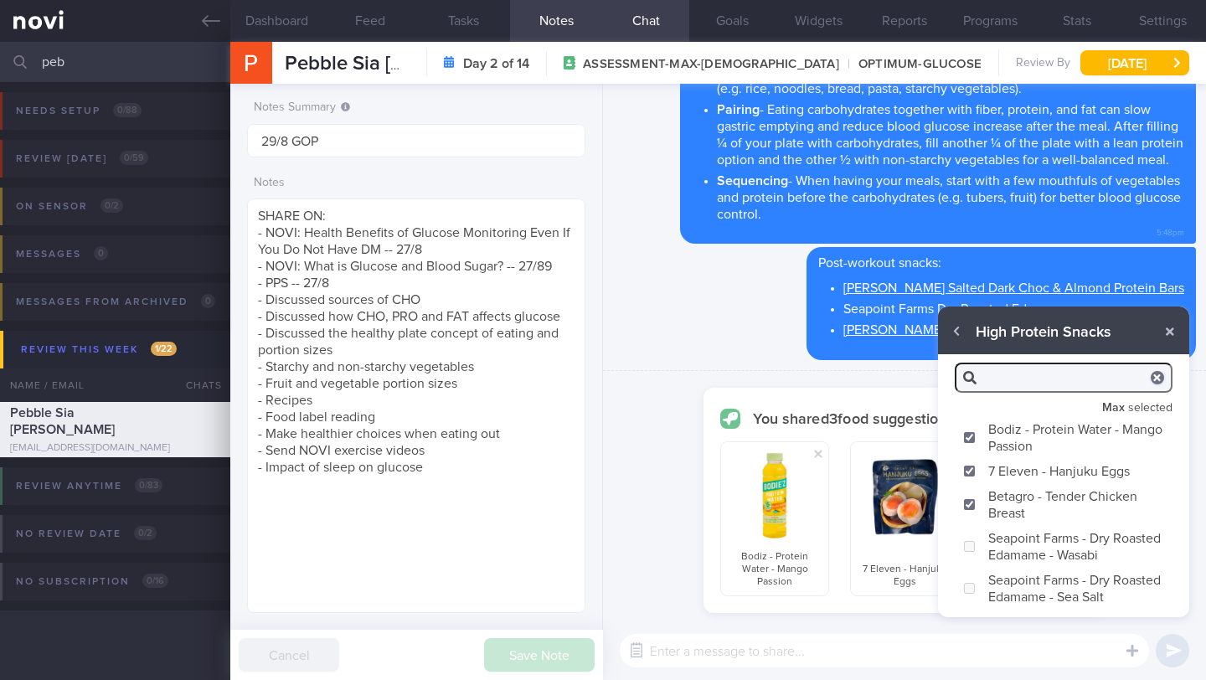
click at [978, 554] on label "Seapoint Farms - Dry Roasted Edamame - Wasabi" at bounding box center [1063, 546] width 251 height 42
click at [985, 553] on label "Seapoint Farms - Dry Roasted Edamame - Wasabi" at bounding box center [1063, 546] width 251 height 42
click at [970, 473] on input "7 Eleven - Hanjuku Eggs" at bounding box center [969, 471] width 13 height 11
checkbox input "false"
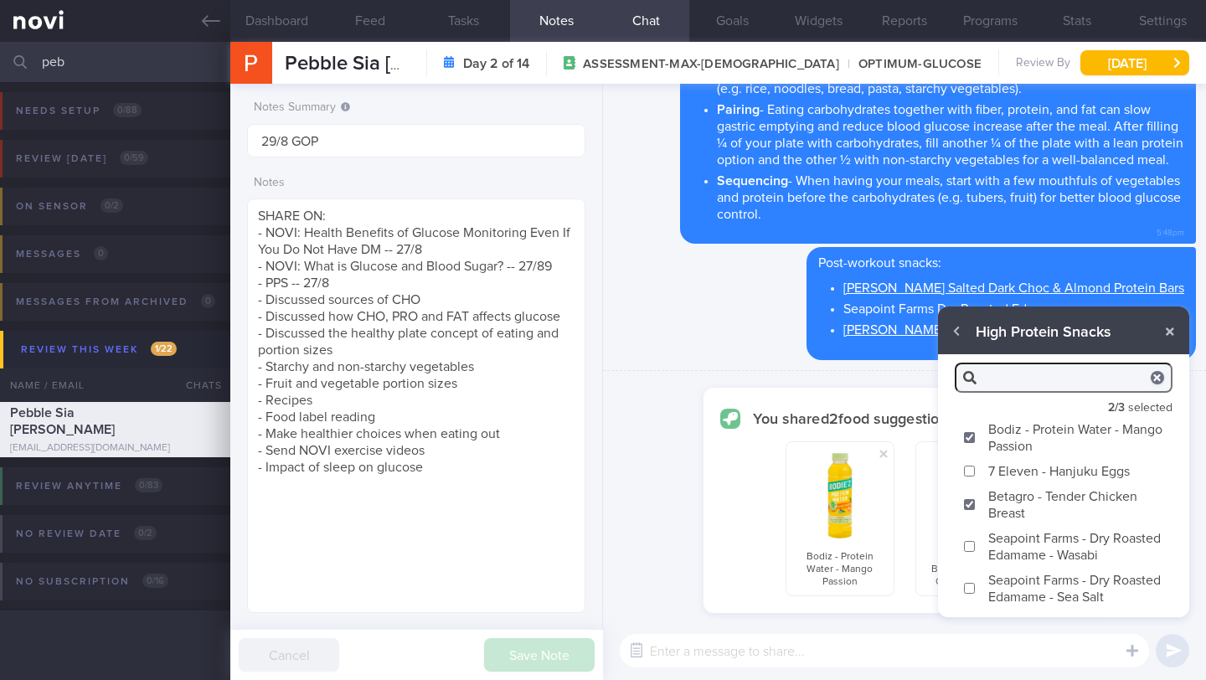
click at [979, 593] on label "Seapoint Farms - Dry Roasted Edamame - Sea Salt" at bounding box center [1063, 588] width 251 height 42
click at [975, 593] on input "Seapoint Farms - Dry Roasted Edamame - Sea Salt" at bounding box center [969, 588] width 13 height 11
checkbox input "true"
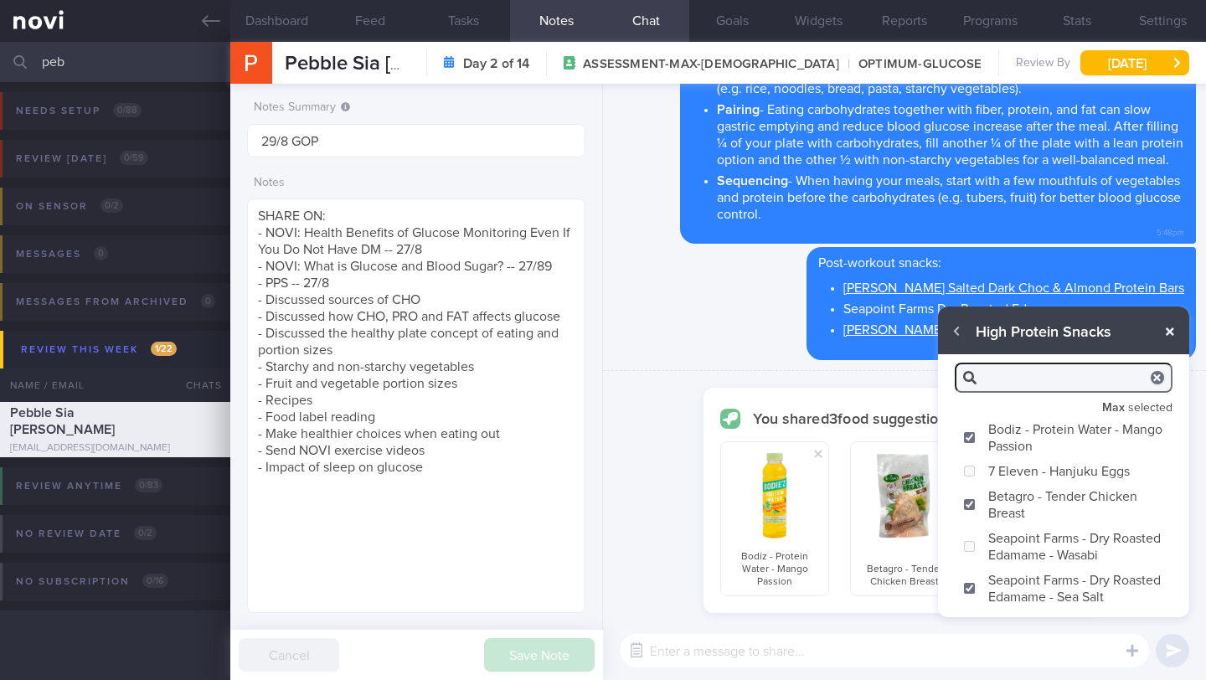
click at [1168, 331] on button "button" at bounding box center [1170, 331] width 30 height 30
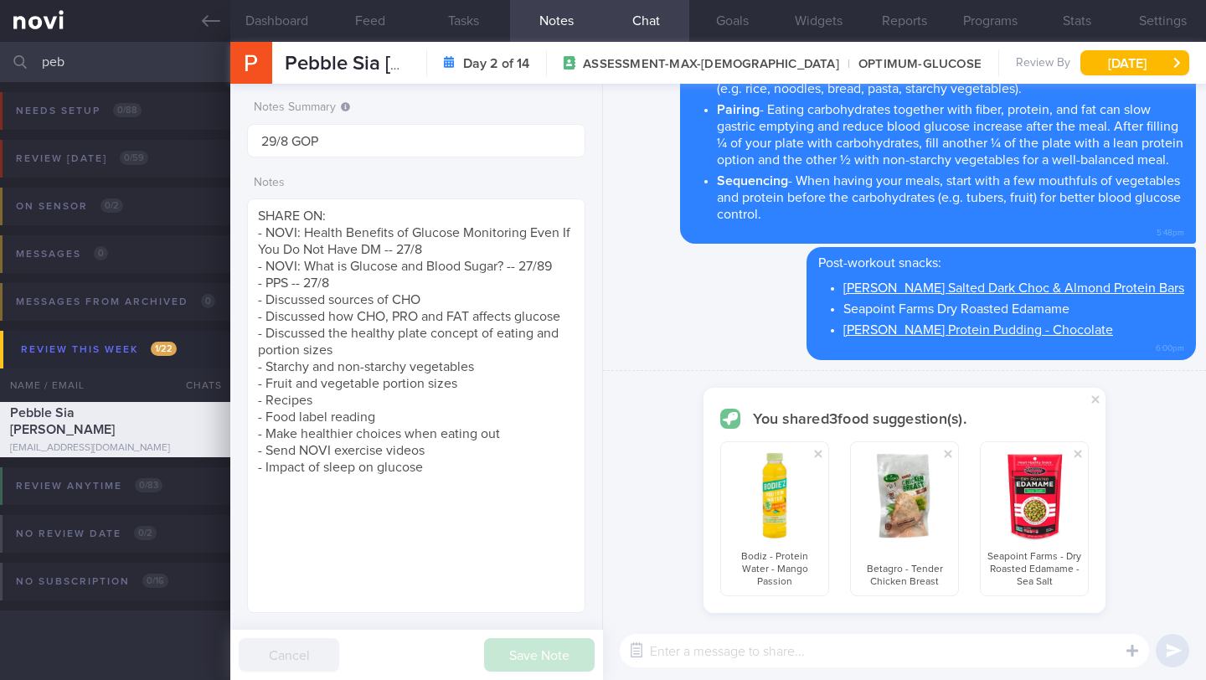
click at [965, 649] on textarea at bounding box center [884, 650] width 529 height 33
type textarea "a"
type textarea "a few more examples"
checkbox input "false"
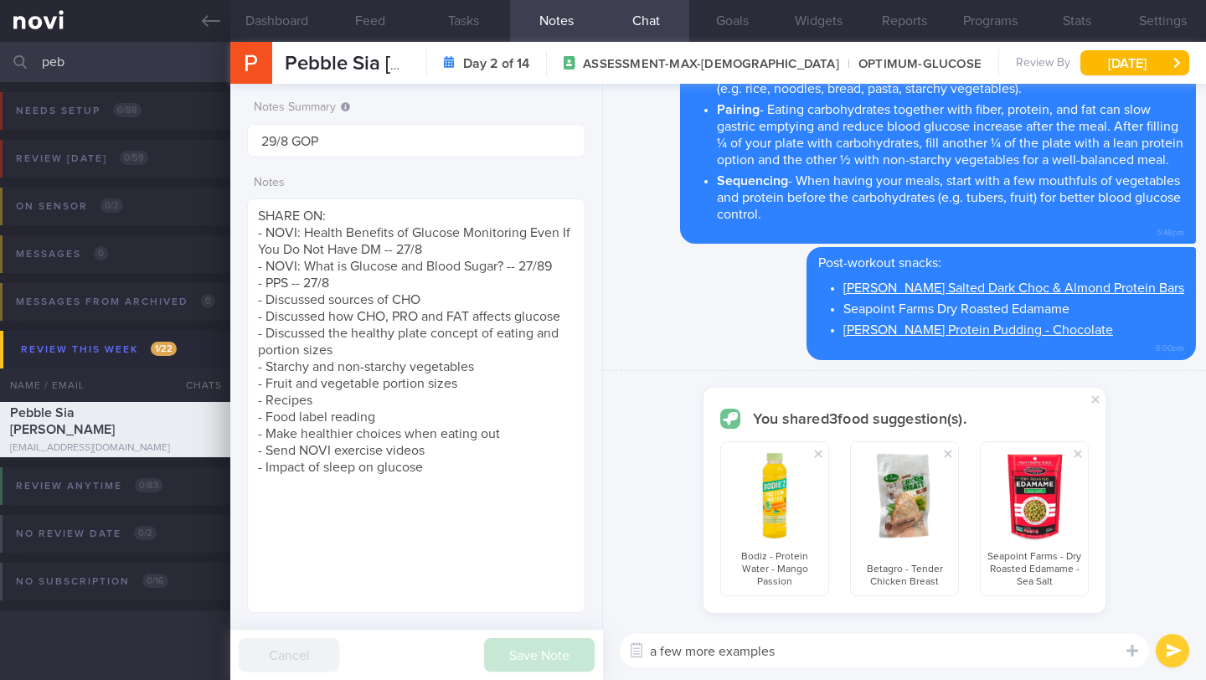
checkbox input "false"
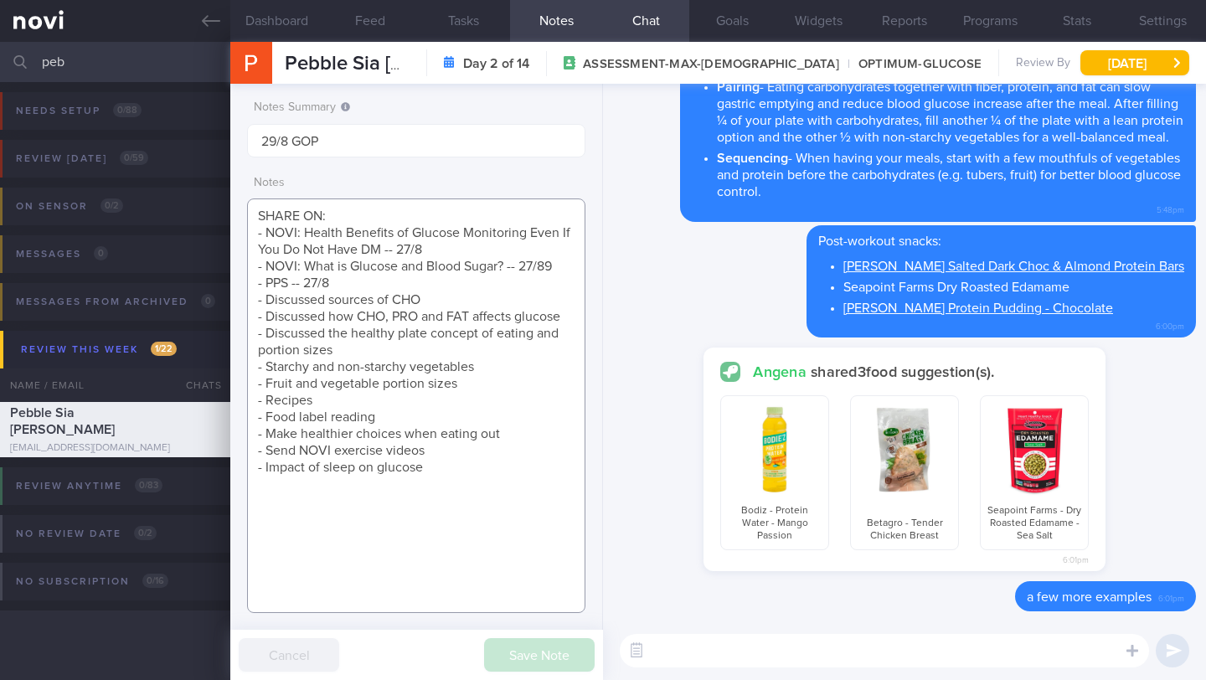
click at [427, 311] on textarea "SHARE ON: - NOVI: Health Benefits of Glucose Monitoring Even If You Do Not Have…" at bounding box center [416, 405] width 338 height 414
click at [428, 301] on textarea "SHARE ON: - NOVI: Health Benefits of Glucose Monitoring Even If You Do Not Have…" at bounding box center [416, 405] width 338 height 414
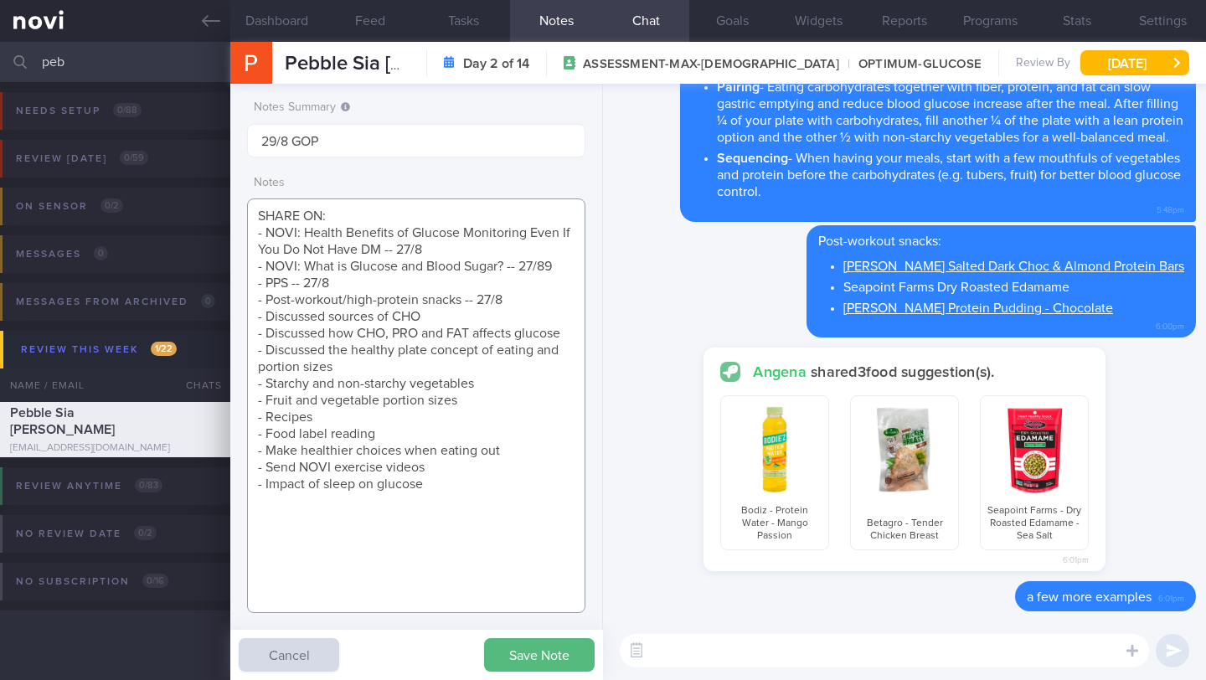
click at [559, 298] on textarea "SHARE ON: - NOVI: Health Benefits of Glucose Monitoring Even If You Do Not Have…" at bounding box center [416, 405] width 338 height 414
click at [560, 287] on textarea "SHARE ON: - NOVI: Health Benefits of Glucose Monitoring Even If You Do Not Have…" at bounding box center [416, 405] width 338 height 414
type textarea "SHARE ON: - NOVI: Health Benefits of Glucose Monitoring Even If You Do Not Have…"
click at [682, 666] on textarea at bounding box center [884, 650] width 529 height 33
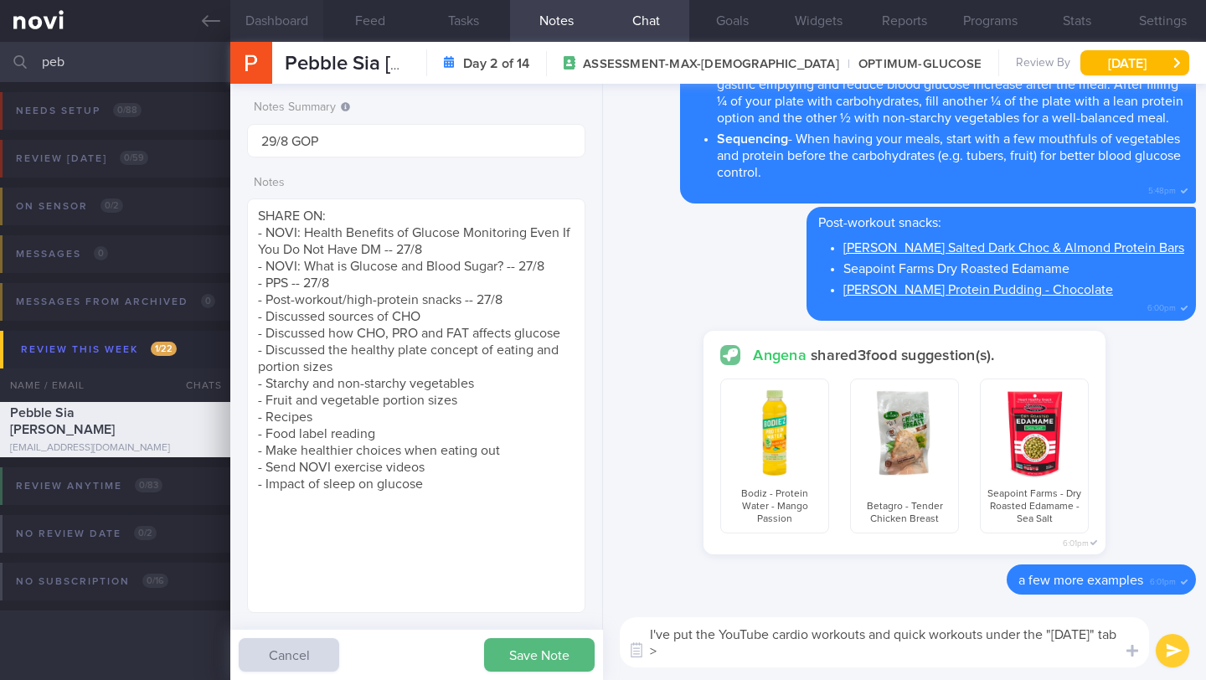
type textarea "I've put the YouTube cardio workouts and quick workouts under the "[DATE]" tab >"
click at [276, 26] on button "Dashboard" at bounding box center [276, 21] width 93 height 42
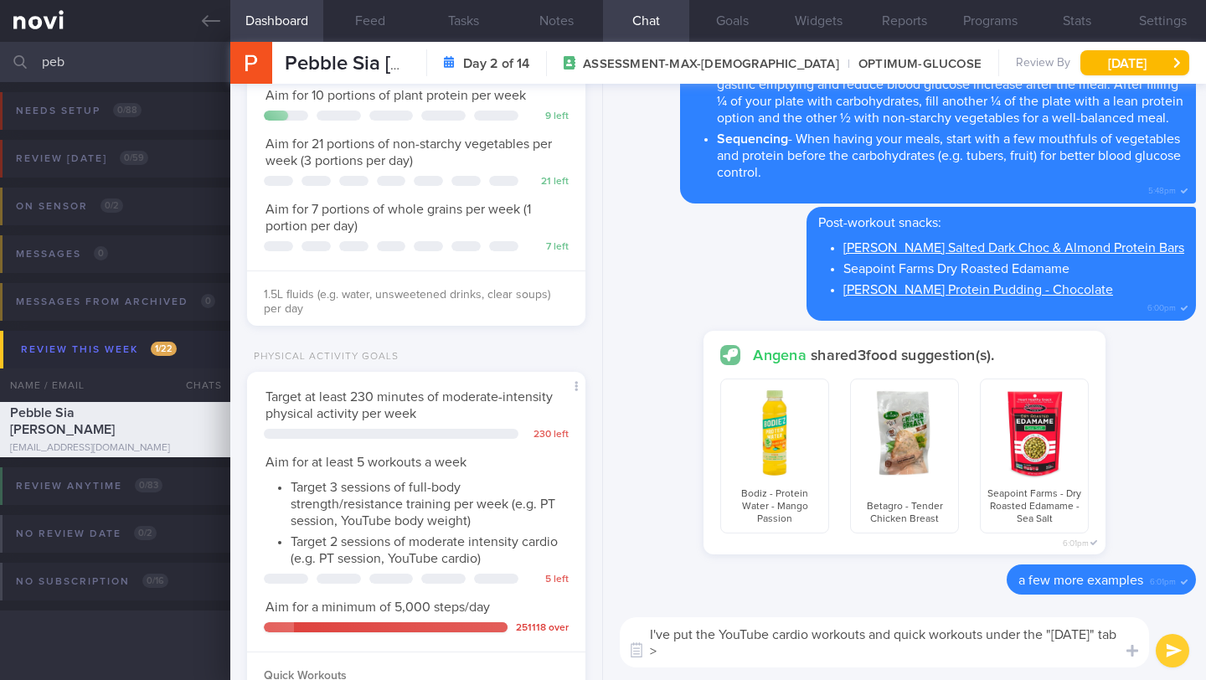
scroll to position [320, 0]
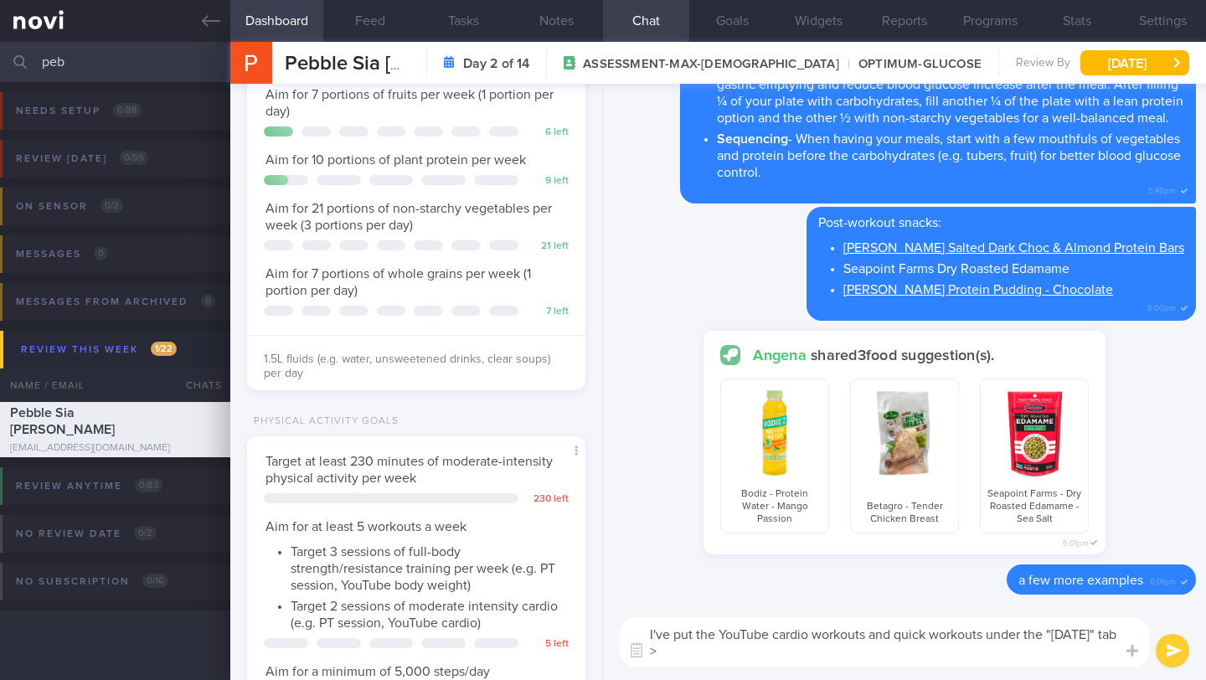
click at [704, 649] on textarea "I've put the YouTube cardio workouts and quick workouts under the "[DATE]" tab >" at bounding box center [884, 642] width 529 height 50
type textarea "I've put the YouTube cardio workouts and quick workouts under the "[DATE]" tab …"
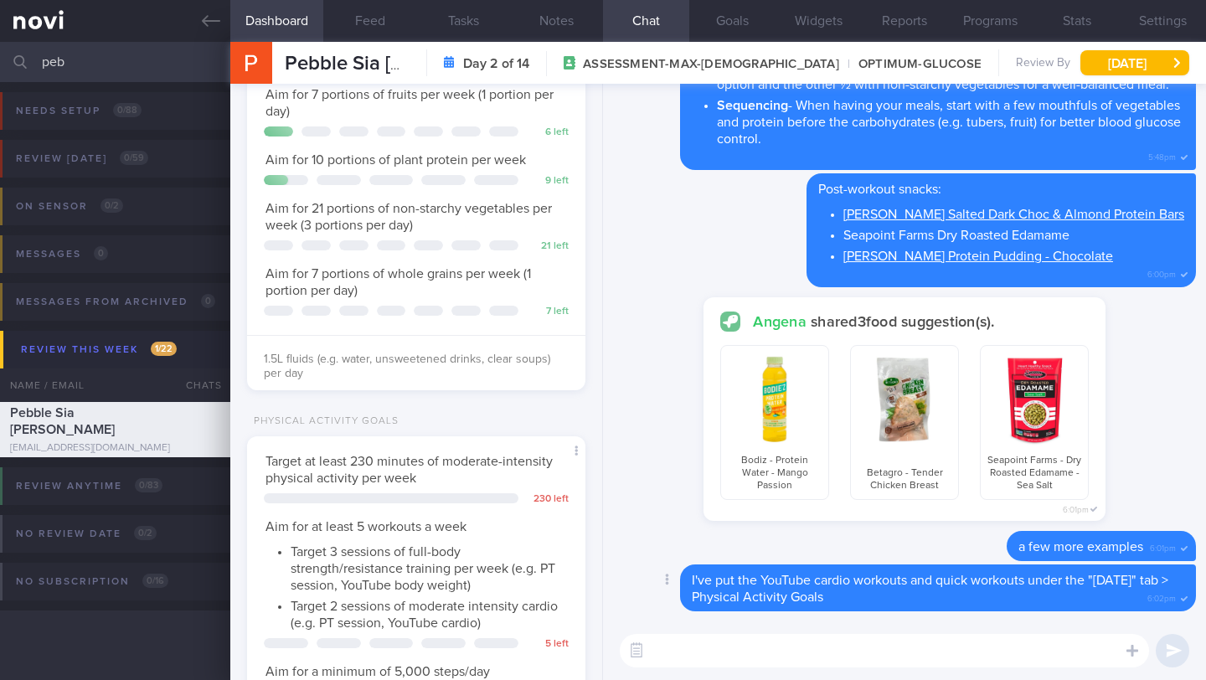
click at [894, 585] on span "I've put the YouTube cardio workouts and quick workouts under the "[DATE]" tab …" at bounding box center [930, 589] width 476 height 30
drag, startPoint x: 769, startPoint y: 579, endPoint x: 1024, endPoint y: 583, distance: 255.4
click at [1024, 583] on span "I've put the YouTube cardio workouts and quick workouts under the "[DATE]" tab …" at bounding box center [930, 589] width 476 height 30
click at [1024, 582] on span "I've put the YouTube cardio workouts and quick workouts under the "[DATE]" tab …" at bounding box center [930, 589] width 476 height 30
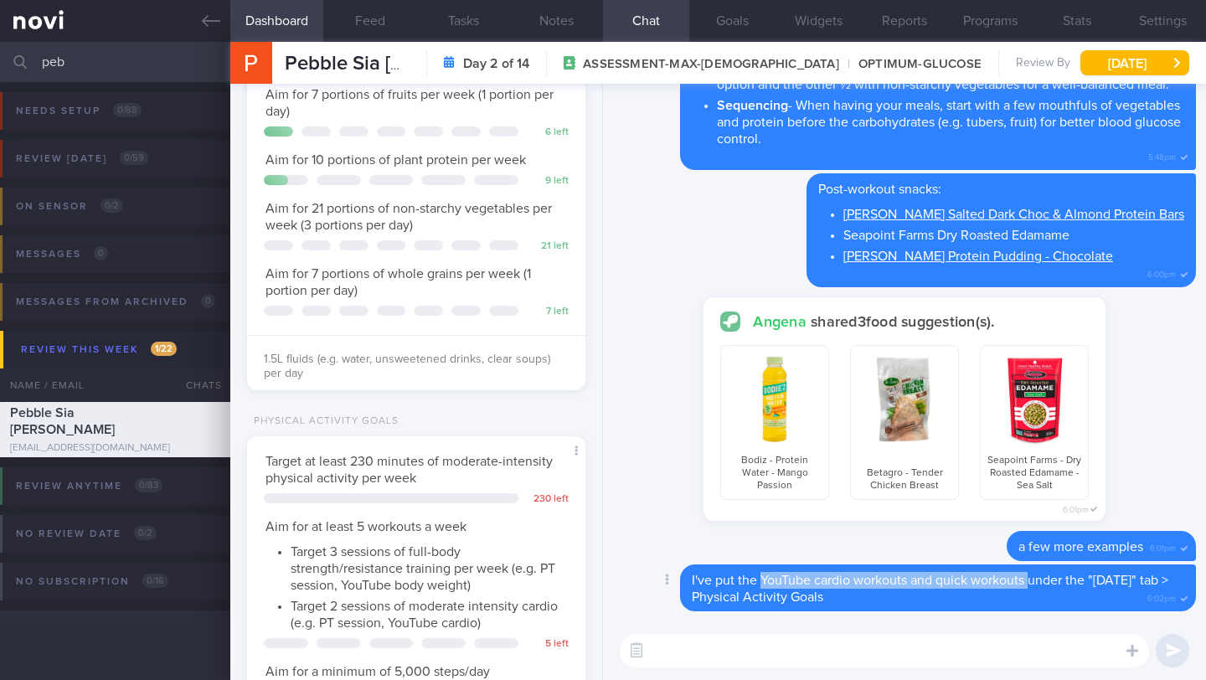
drag, startPoint x: 1027, startPoint y: 582, endPoint x: 763, endPoint y: 581, distance: 264.6
click at [763, 581] on span "I've put the YouTube cardio workouts and quick workouts under the "[DATE]" tab …" at bounding box center [930, 589] width 476 height 30
copy span "YouTube cardio workouts and quick workouts"
click at [574, 13] on button "Notes" at bounding box center [556, 21] width 93 height 42
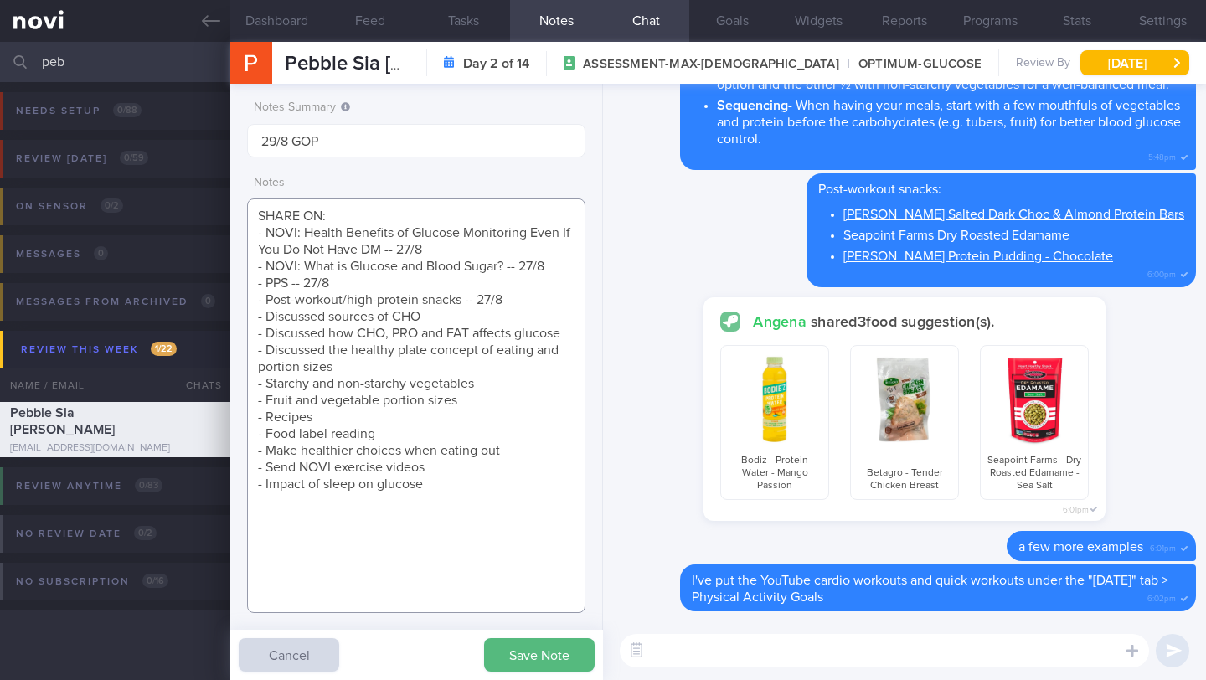
click at [532, 321] on textarea "SHARE ON: - NOVI: Health Benefits of Glucose Monitoring Even If You Do Not Have…" at bounding box center [416, 405] width 338 height 414
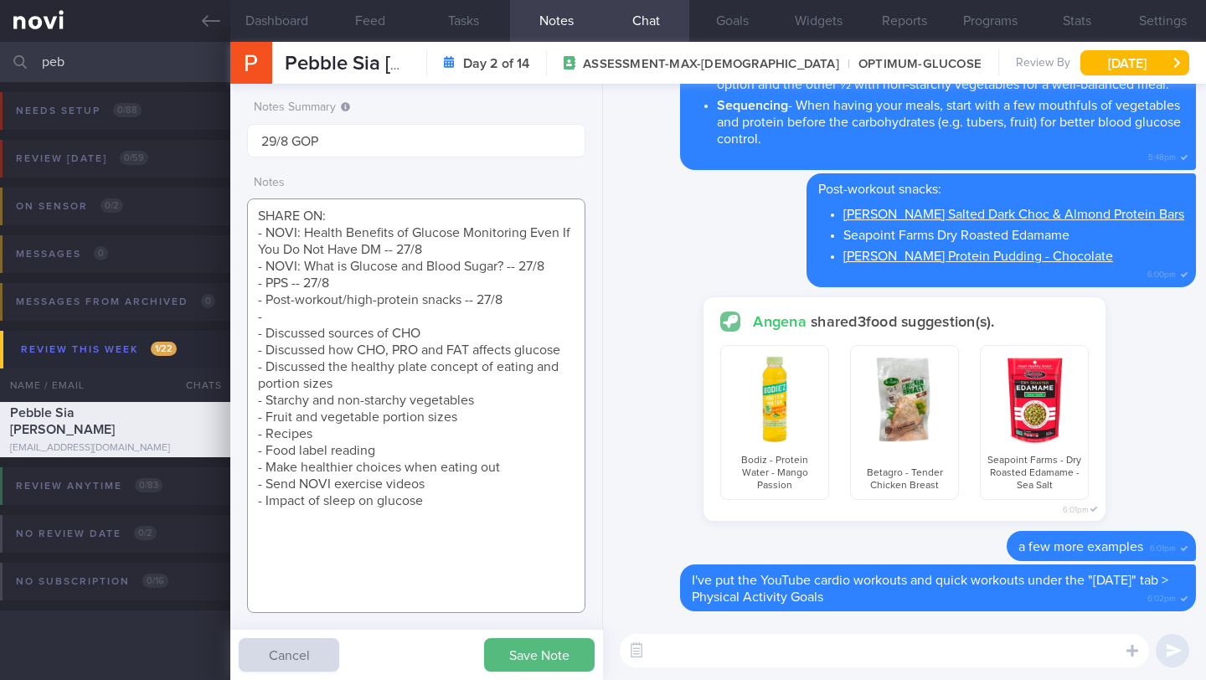
paste textarea "YouTube cardio workouts and quick workouts"
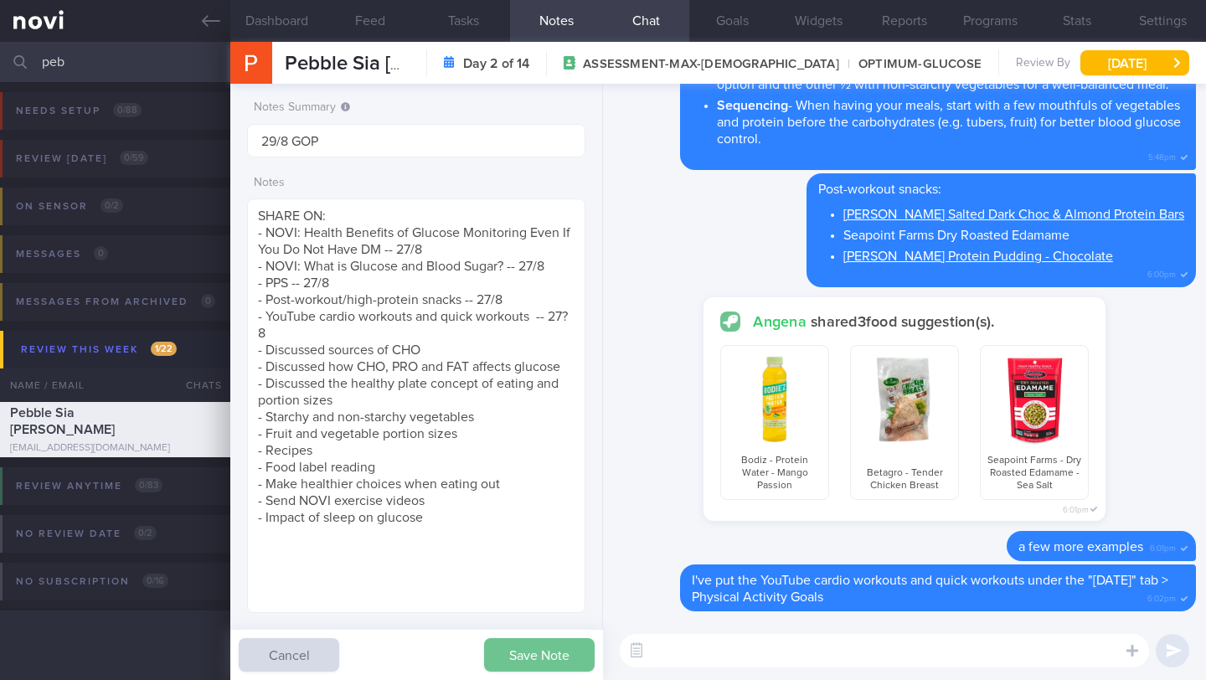
click at [538, 654] on button "Save Note" at bounding box center [539, 654] width 111 height 33
click at [572, 337] on textarea "SHARE ON: - NOVI: Health Benefits of Glucose Monitoring Even If You Do Not Have…" at bounding box center [416, 405] width 338 height 414
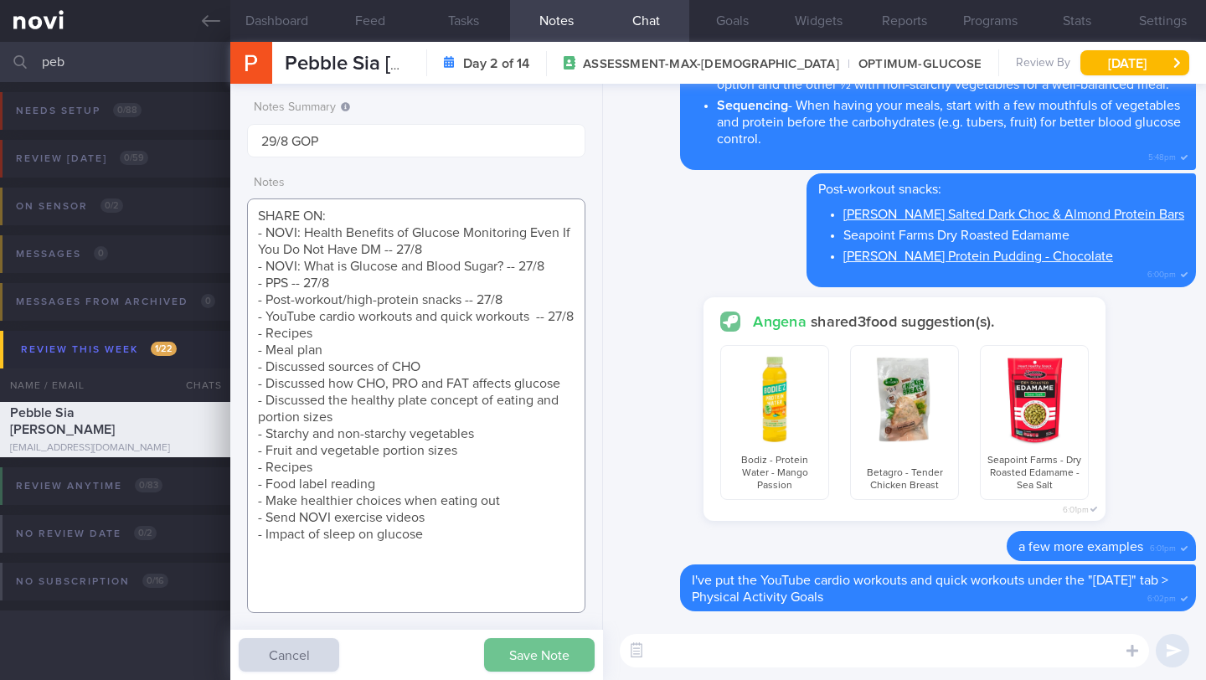
type textarea "SHARE ON: - NOVI: Health Benefits of Glucose Monitoring Even If You Do Not Have…"
click at [532, 651] on button "Save Note" at bounding box center [539, 654] width 111 height 33
